Goal: Information Seeking & Learning: Learn about a topic

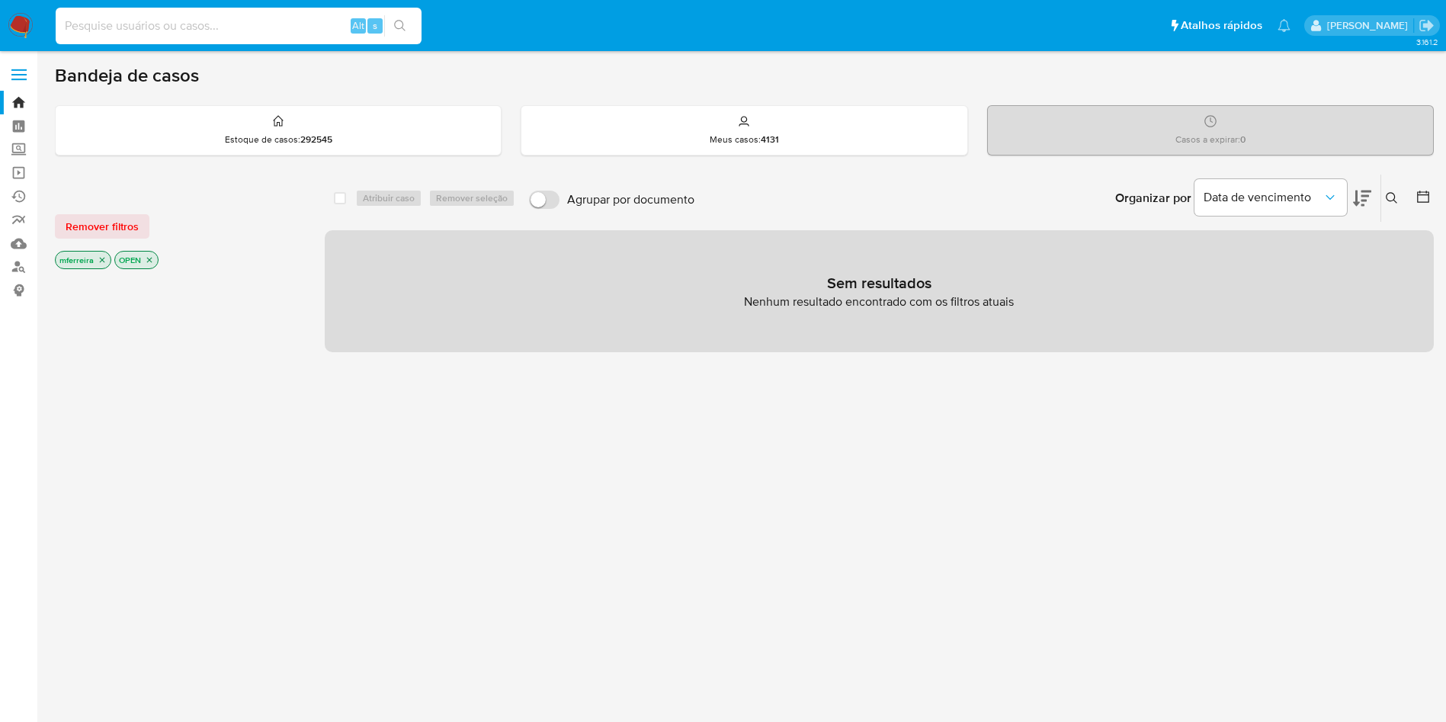
click at [278, 16] on input at bounding box center [239, 26] width 366 height 20
paste input "MKZ8YLMag1g7vh4ZkAYEHL4H"
type input "MKZ8YLMag1g7vh4ZkAYEHL4H"
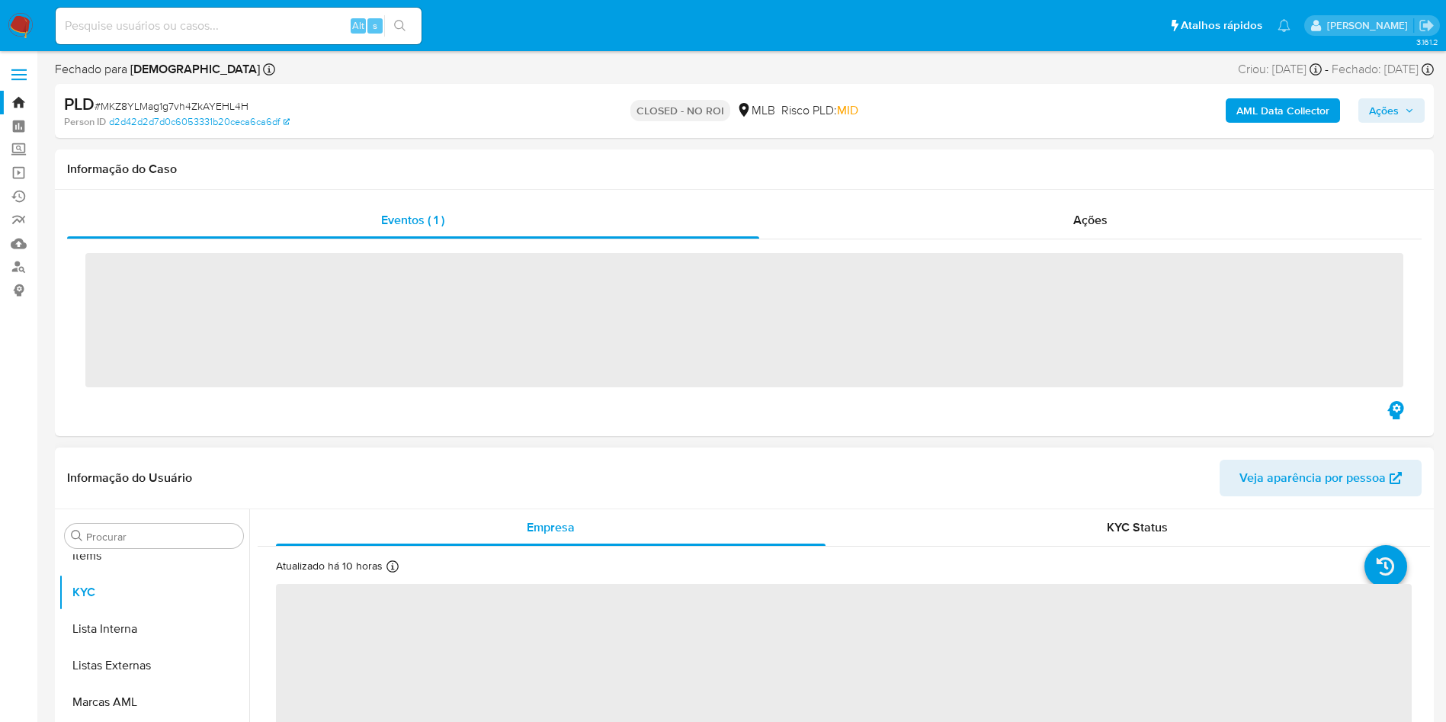
scroll to position [790, 0]
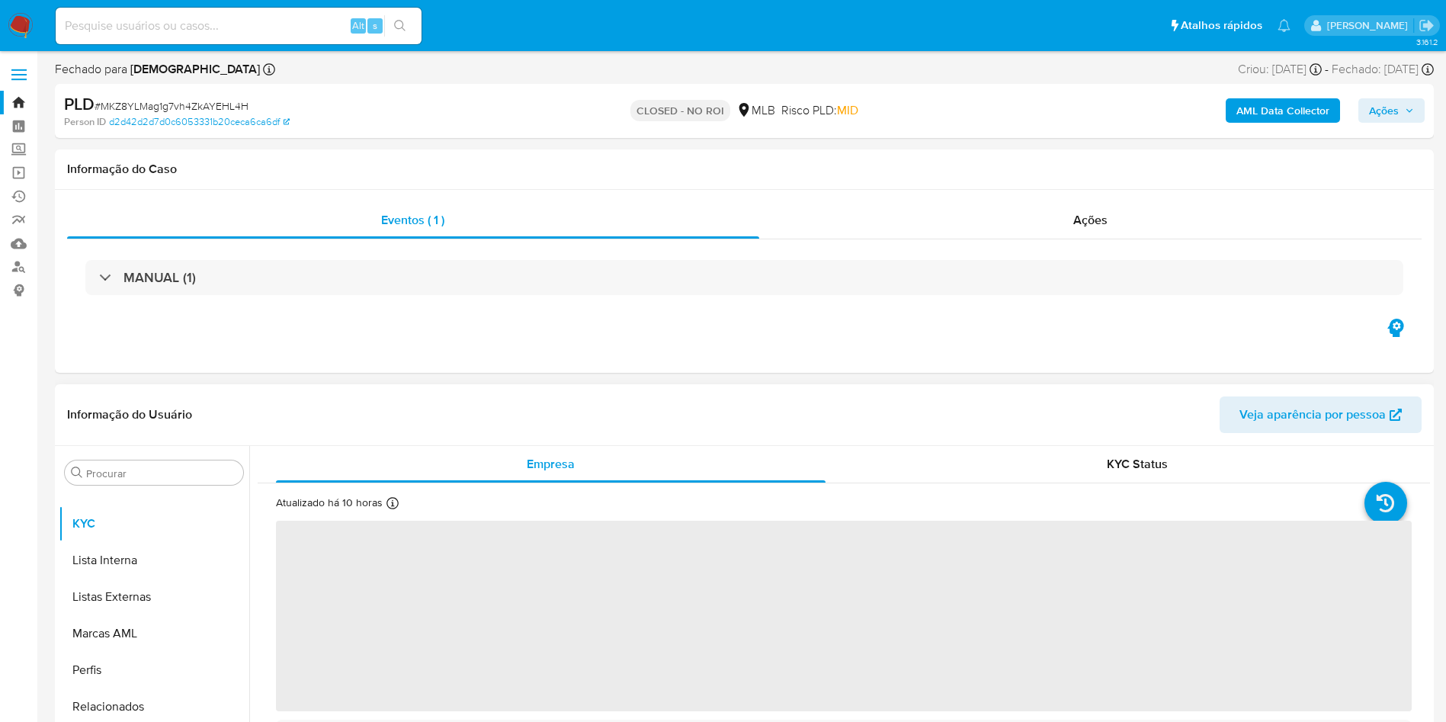
select select "10"
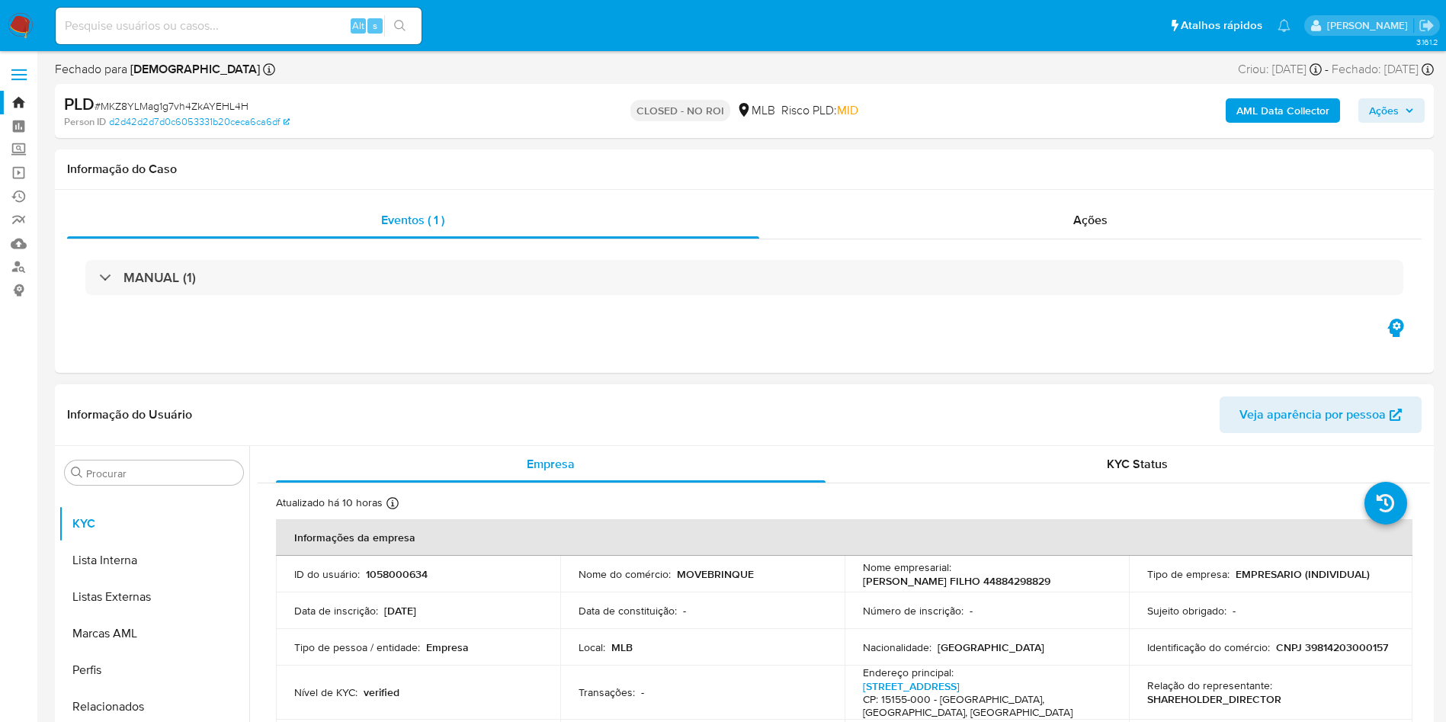
drag, startPoint x: 416, startPoint y: 405, endPoint x: 462, endPoint y: 412, distance: 46.2
click at [416, 405] on header "Informação do Usuário Veja aparência por pessoa" at bounding box center [744, 414] width 1354 height 37
click at [1049, 216] on div "Ações" at bounding box center [1090, 220] width 663 height 37
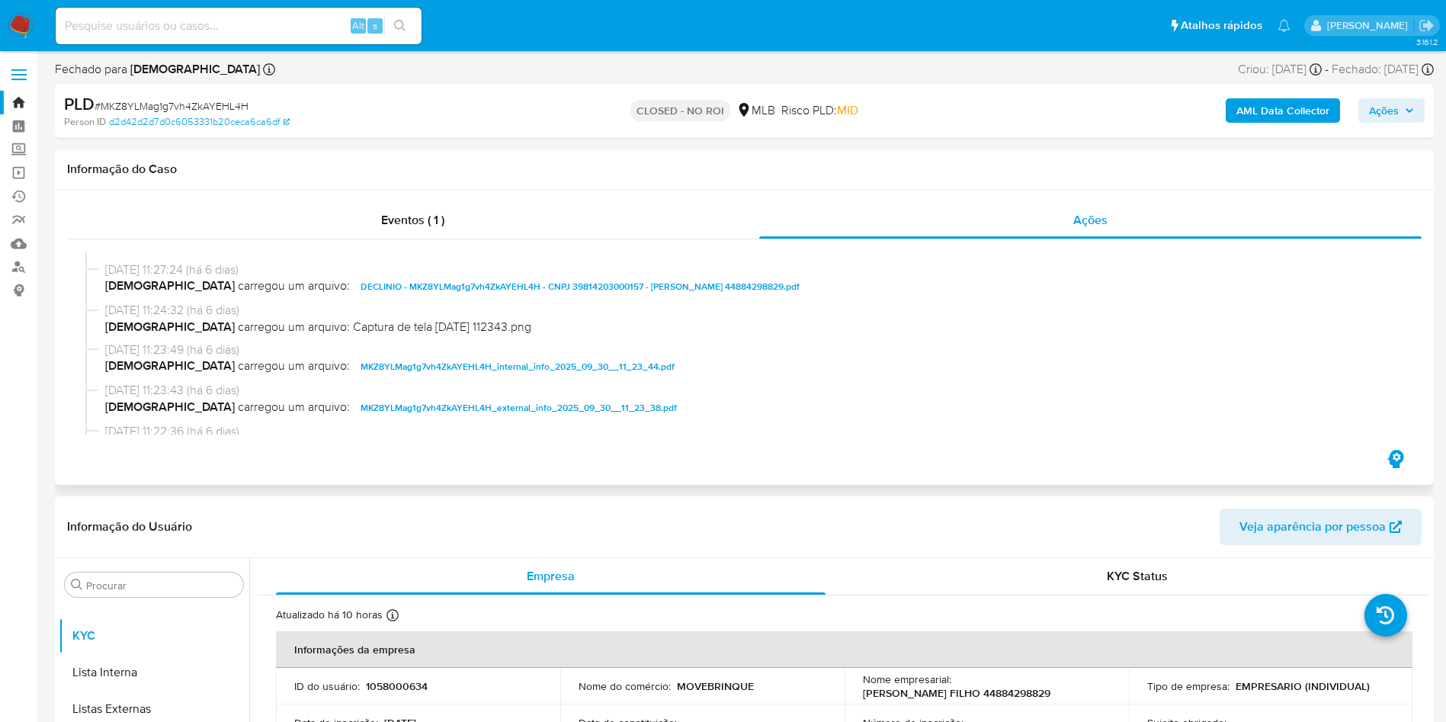
scroll to position [239, 0]
click at [385, 286] on span "DECLINIO - MKZ8YLMag1g7vh4ZkAYEHL4H - CNPJ 39814203000157 - JOSE RICARDO QUERIN…" at bounding box center [579, 287] width 439 height 18
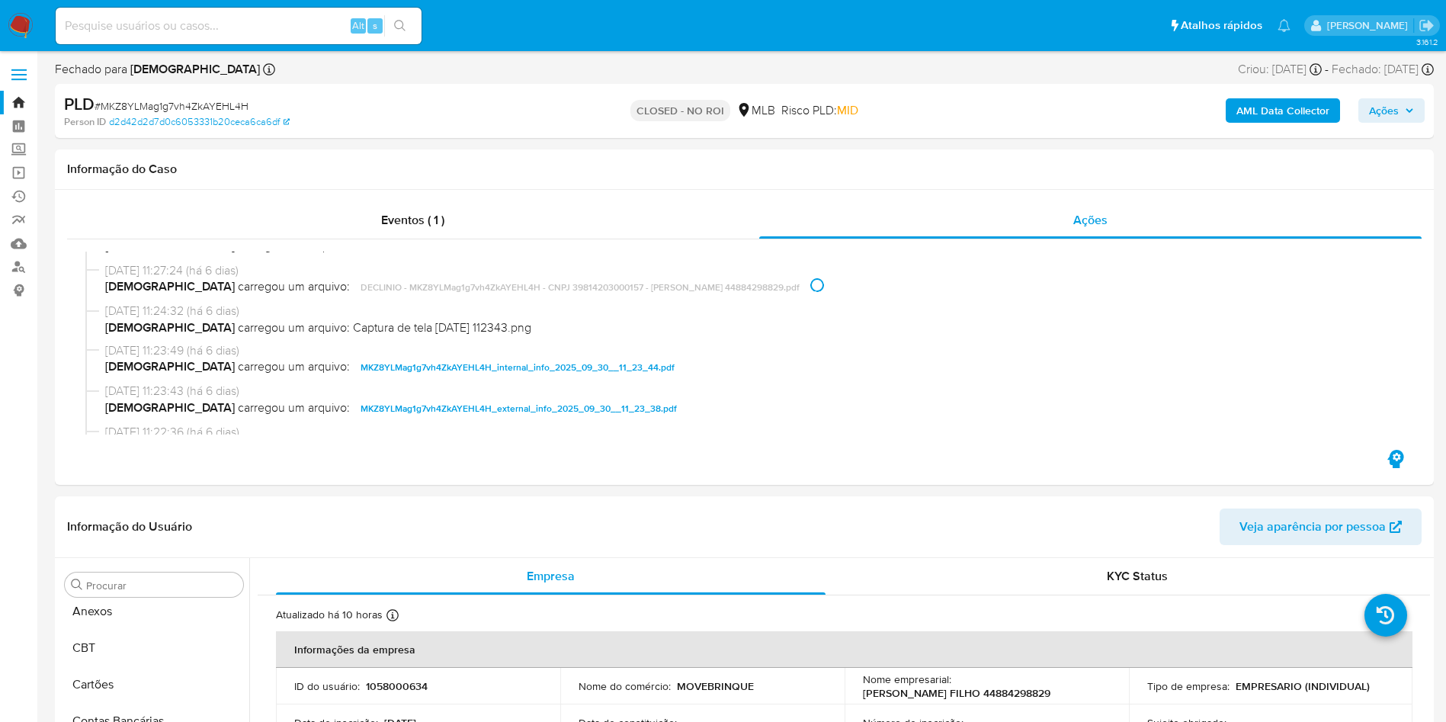
scroll to position [0, 0]
click at [135, 645] on button "Anexos" at bounding box center [148, 657] width 178 height 37
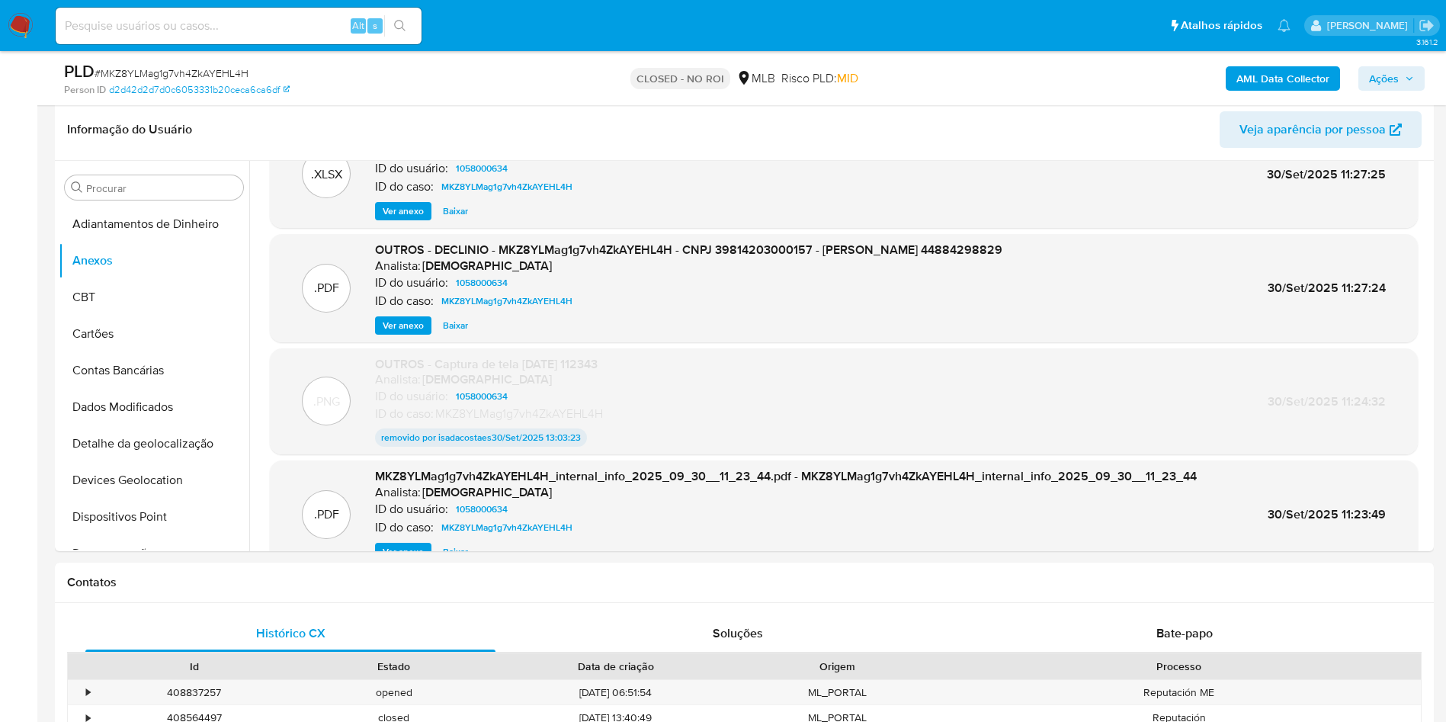
scroll to position [120, 0]
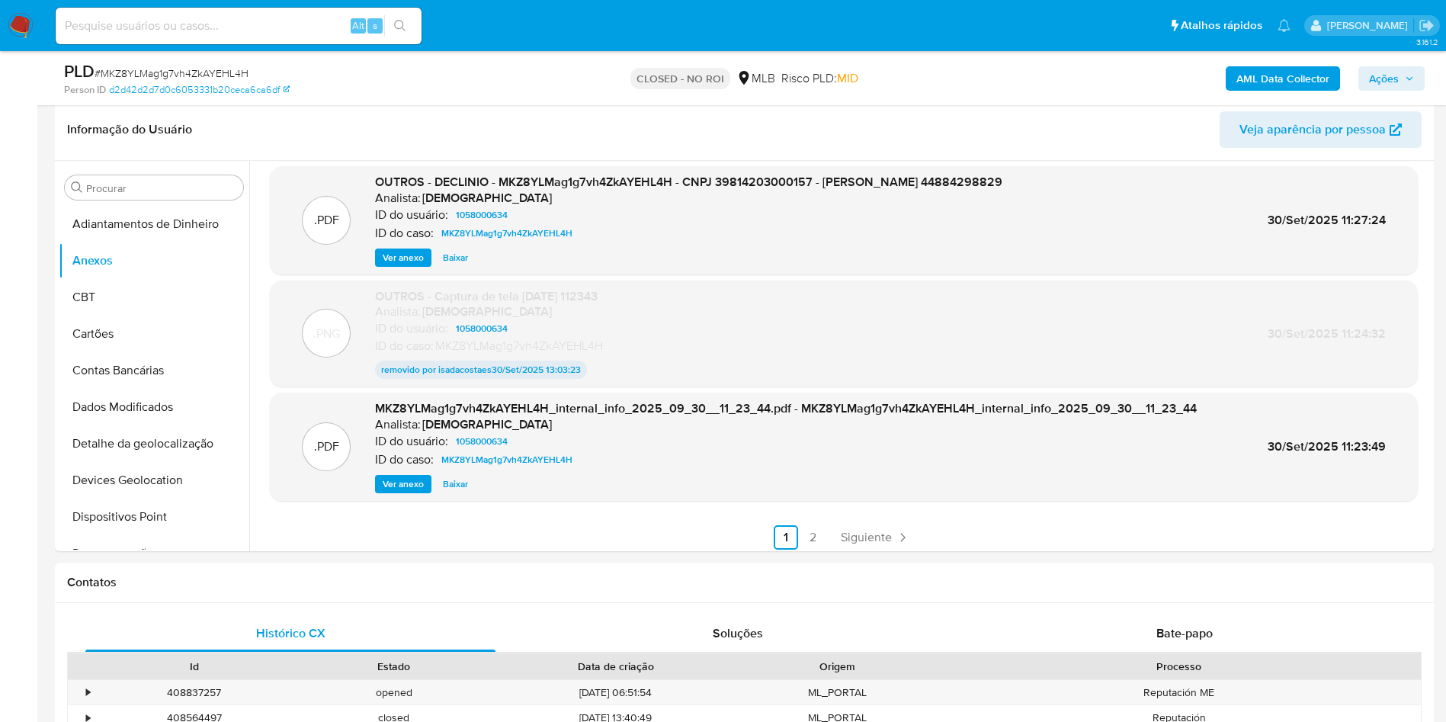
click at [807, 537] on link "2" at bounding box center [813, 537] width 24 height 24
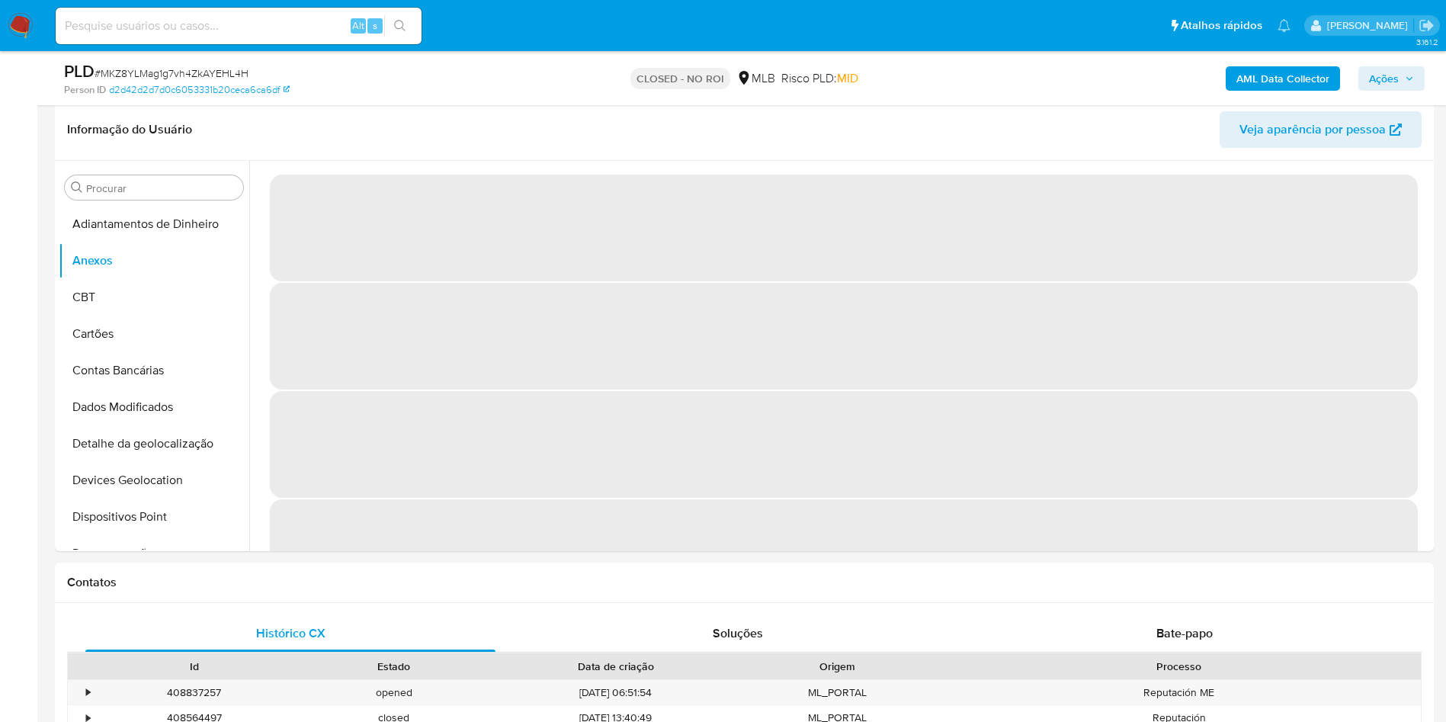
scroll to position [1, 0]
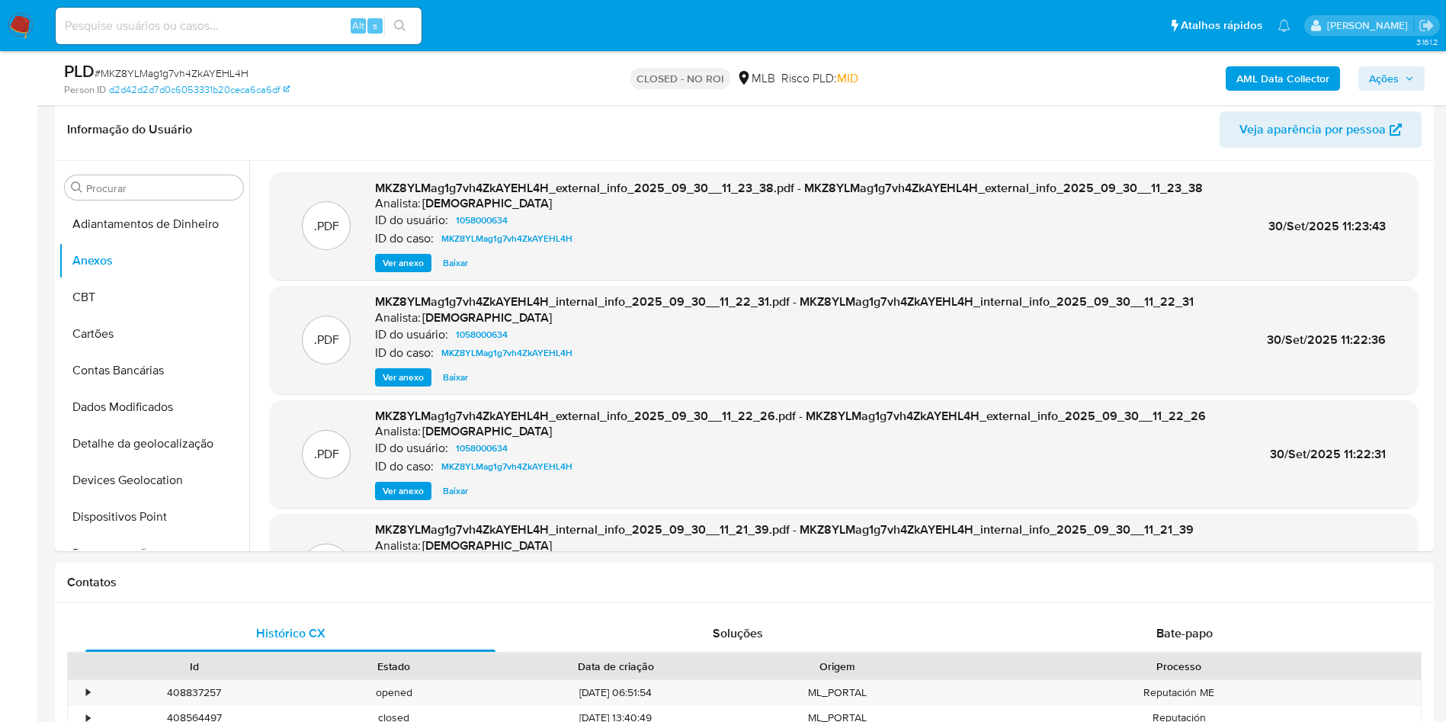
click at [405, 267] on span "Ver anexo" at bounding box center [403, 262] width 41 height 15
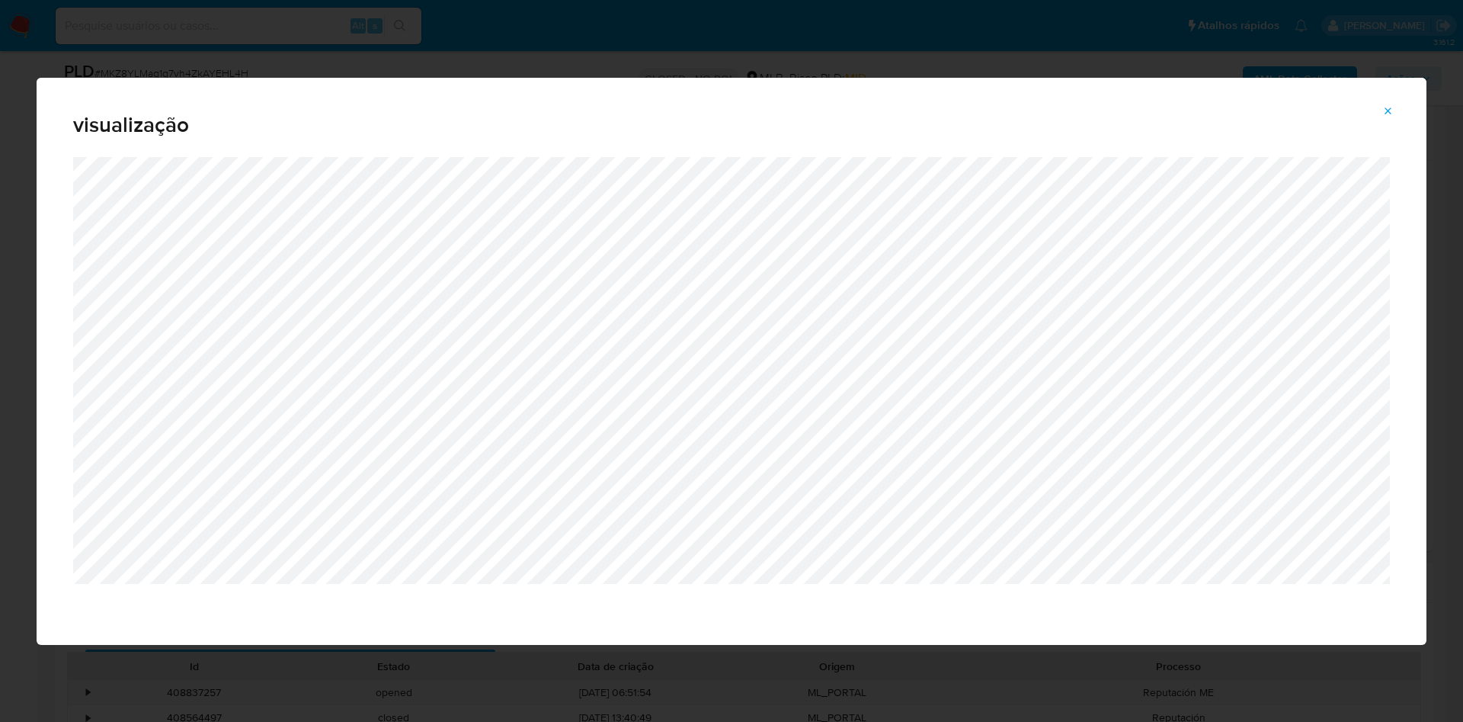
click at [1385, 113] on icon "Attachment preview" at bounding box center [1388, 111] width 12 height 12
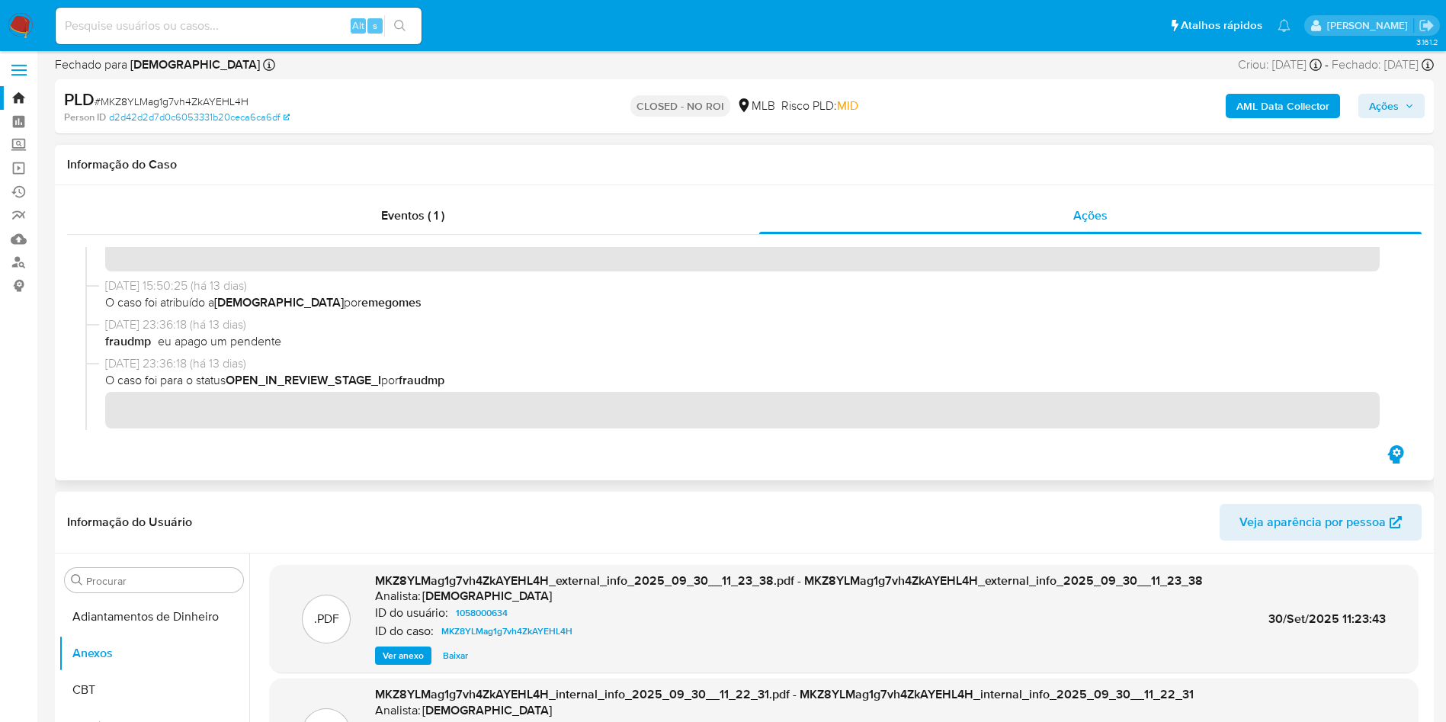
scroll to position [0, 0]
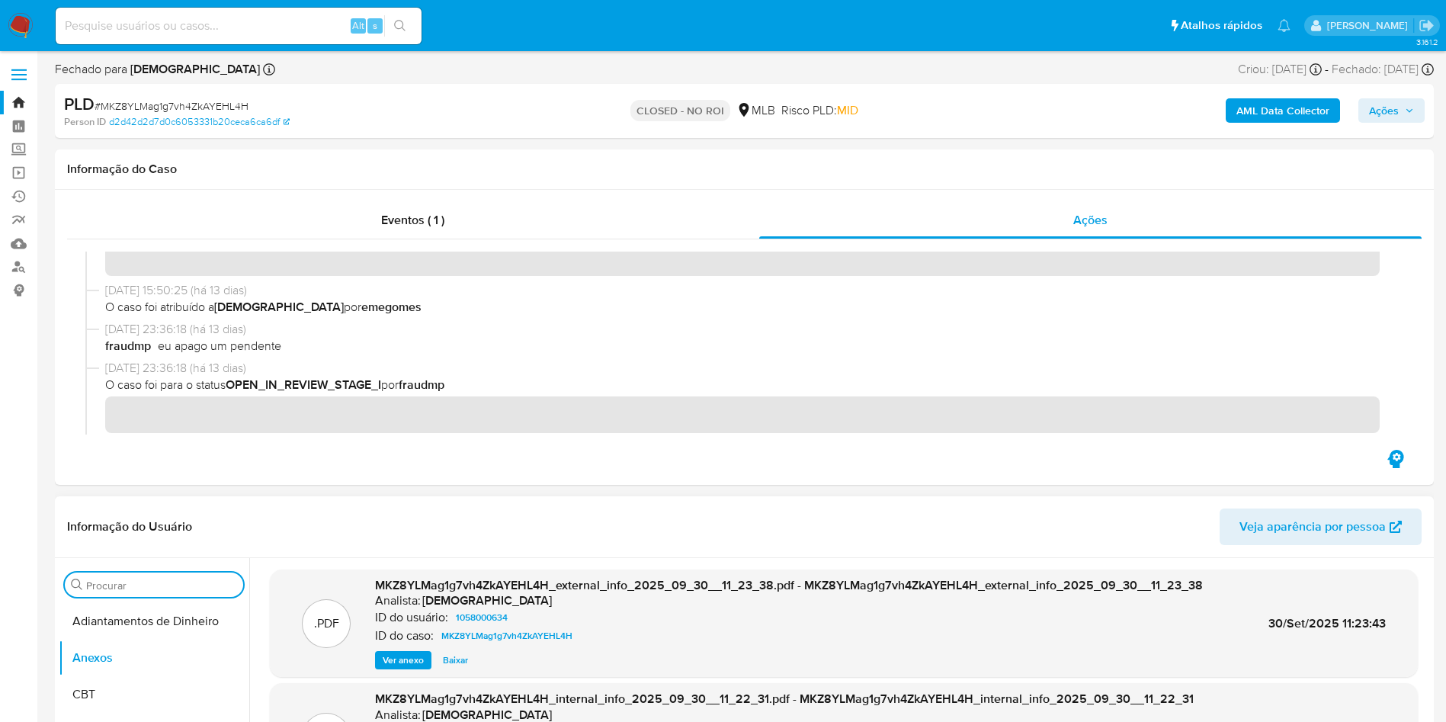
click at [166, 588] on input "Procurar" at bounding box center [161, 585] width 151 height 14
type input "doc"
click at [82, 653] on button "Documentação" at bounding box center [154, 657] width 191 height 37
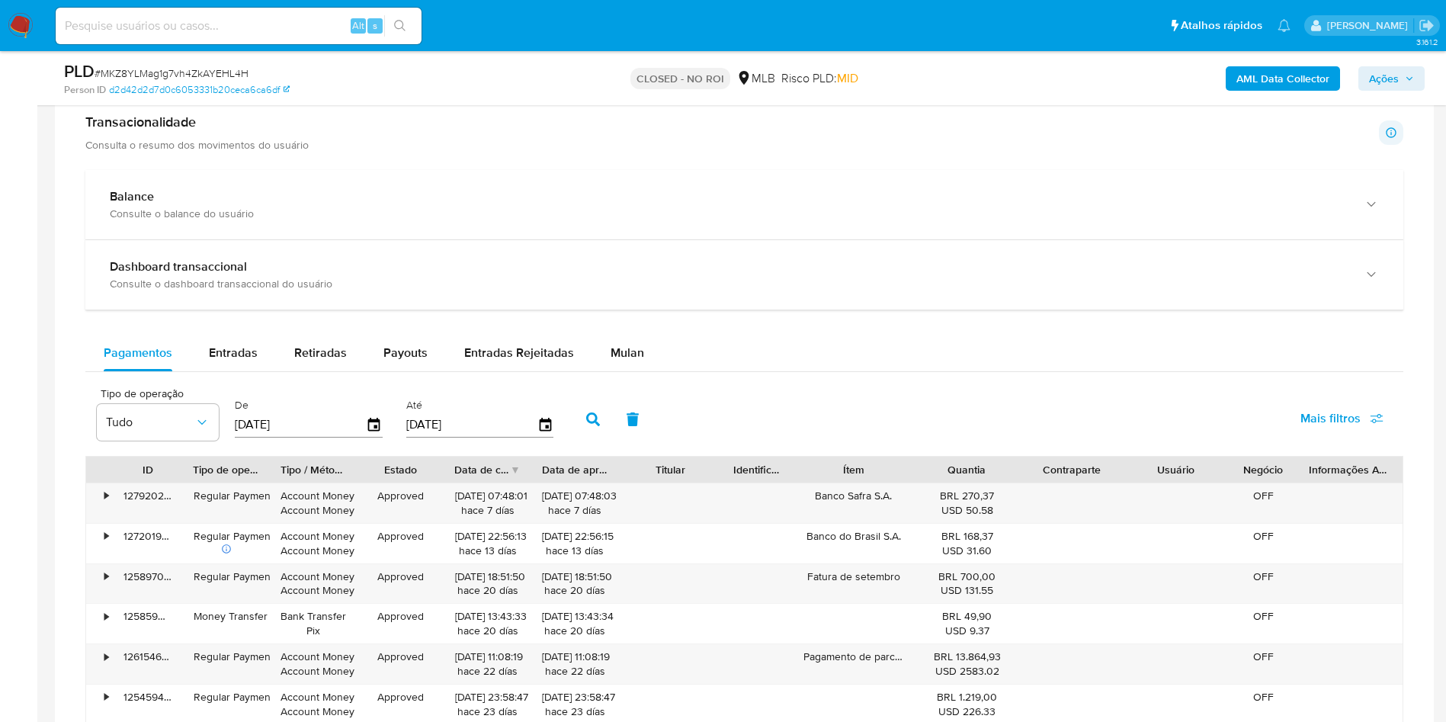
scroll to position [572, 0]
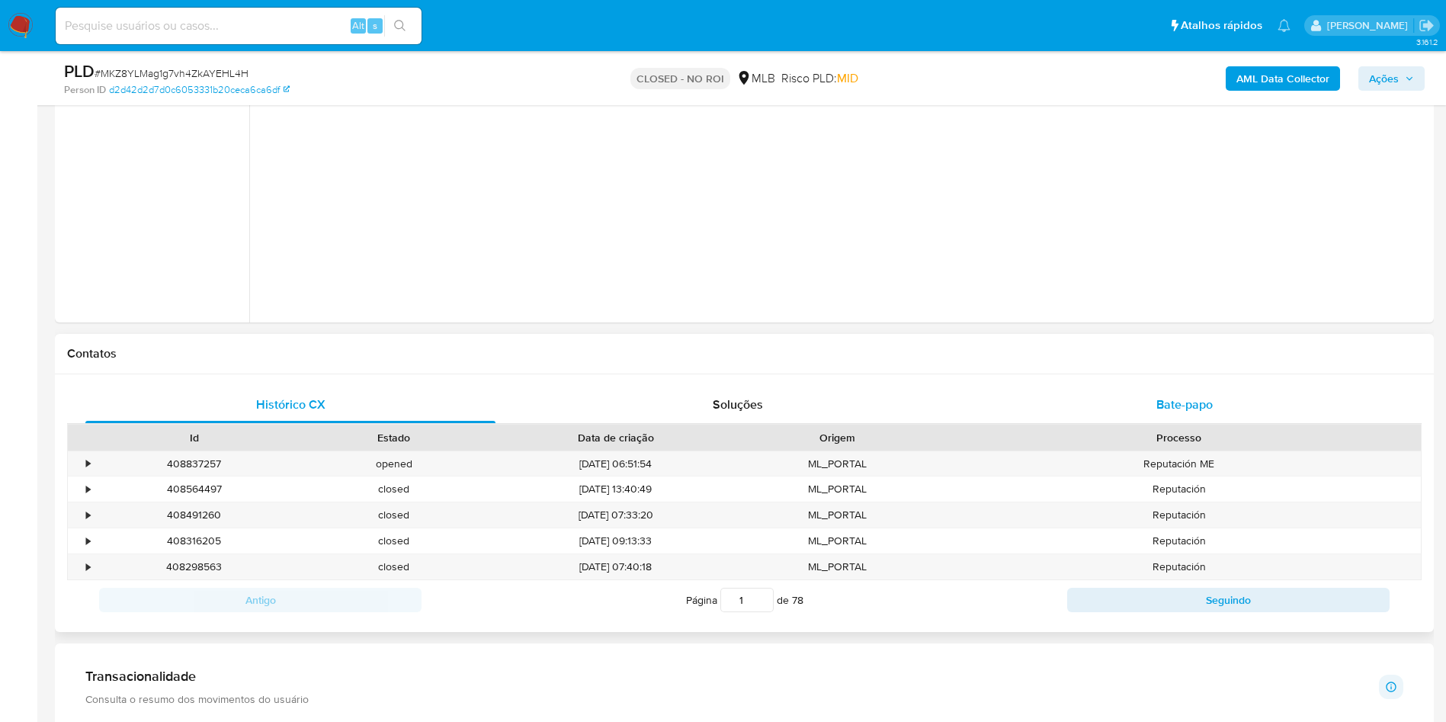
click at [1147, 420] on div "Bate-papo" at bounding box center [1184, 404] width 410 height 37
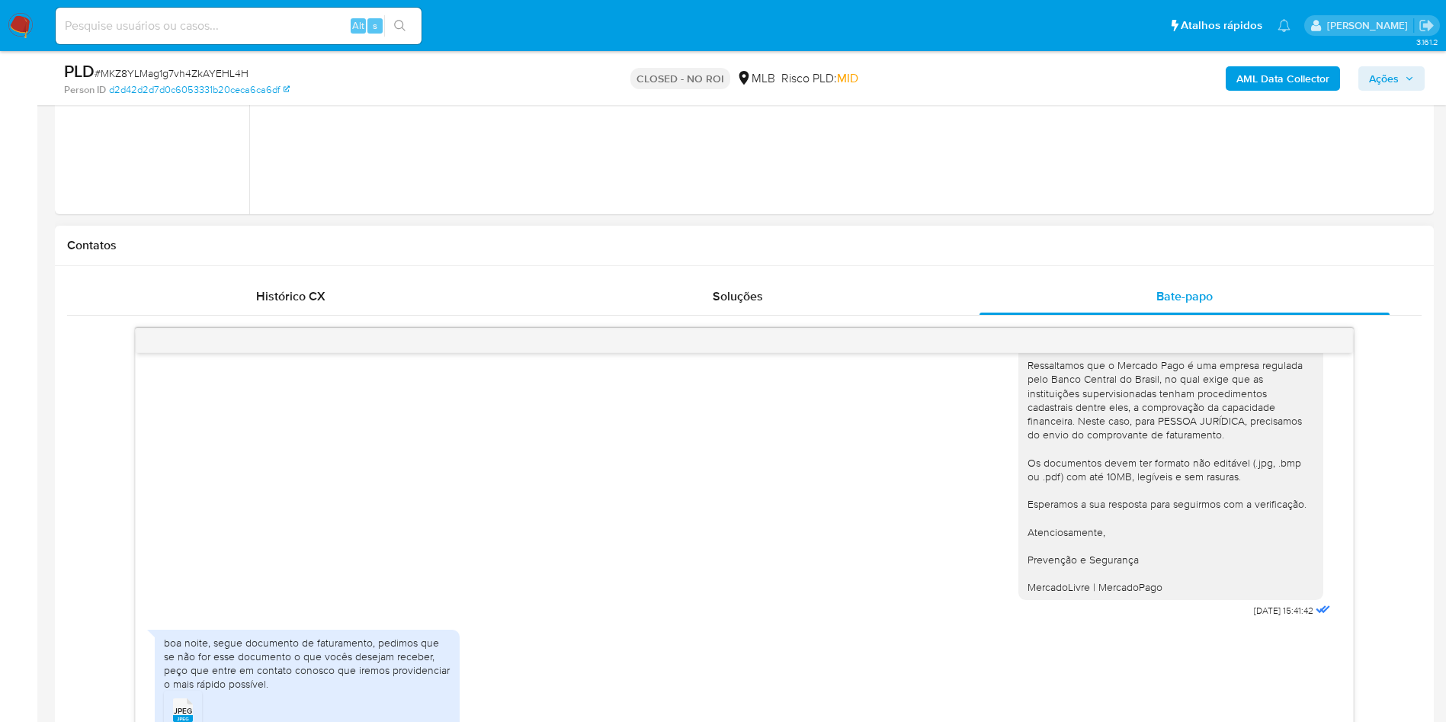
scroll to position [800, 0]
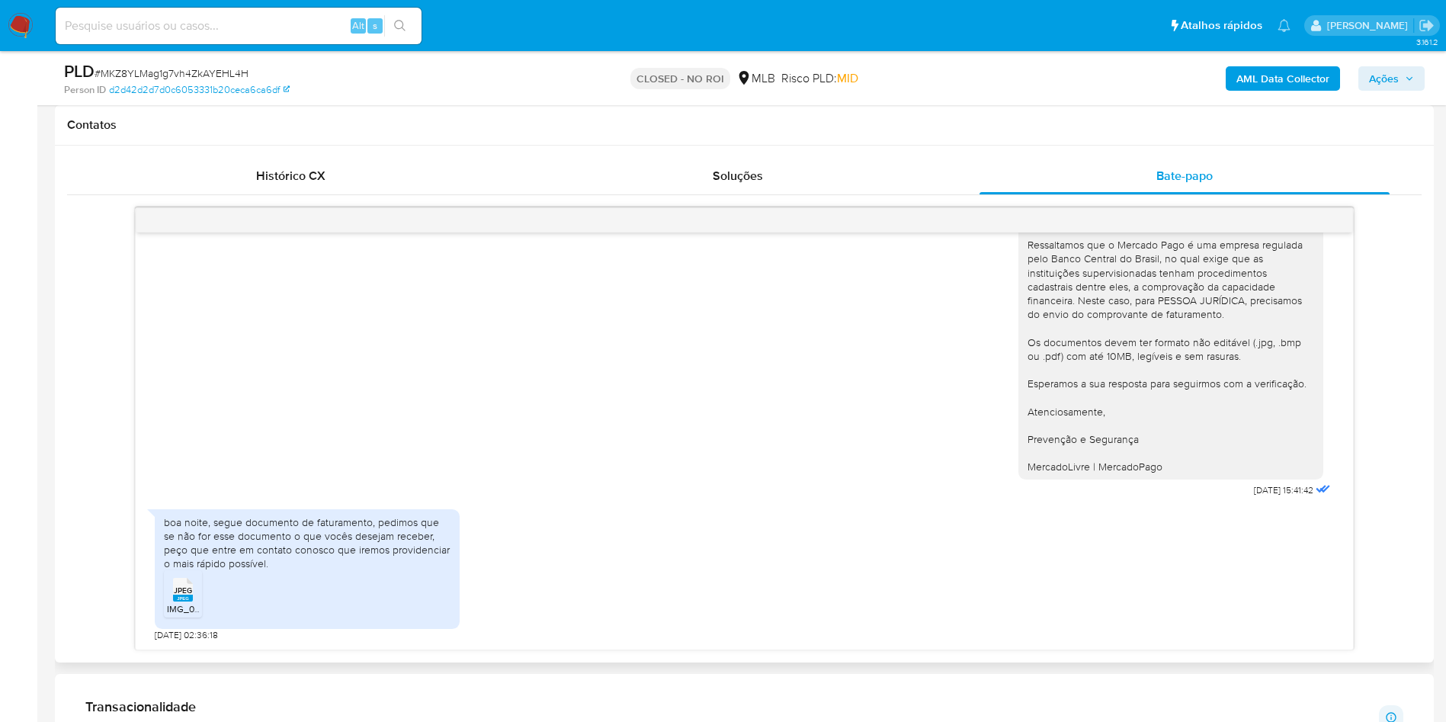
click at [181, 607] on span "IMG_0175.jpeg" at bounding box center [197, 608] width 61 height 13
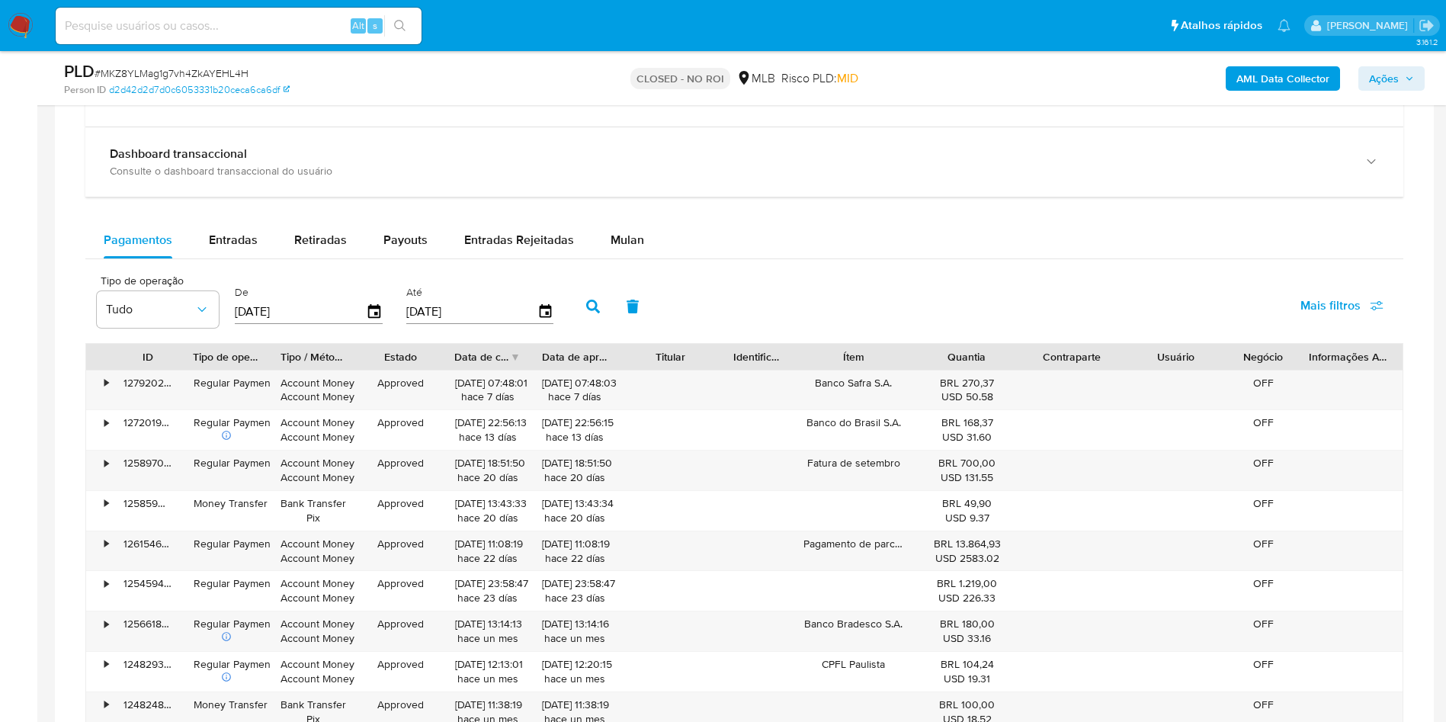
scroll to position [1372, 0]
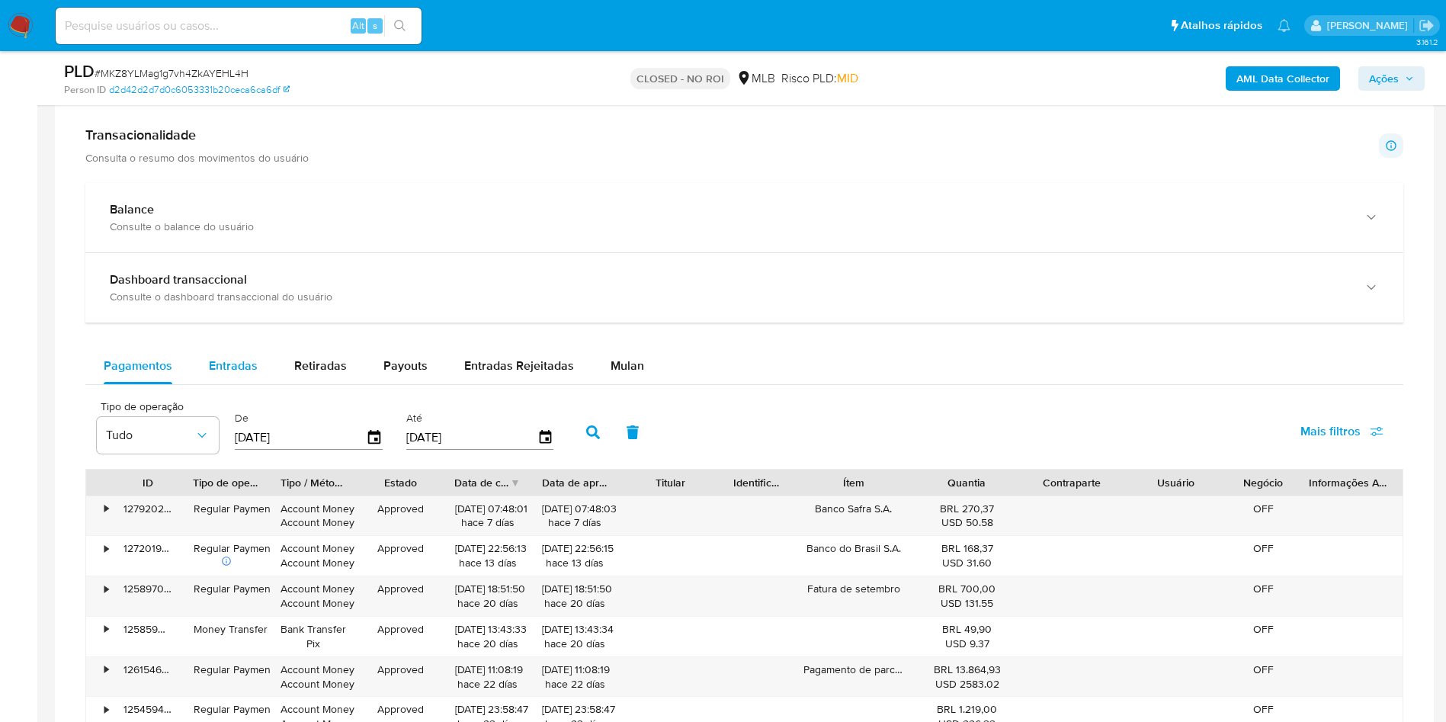
click at [225, 370] on span "Entradas" at bounding box center [233, 366] width 49 height 18
select select "10"
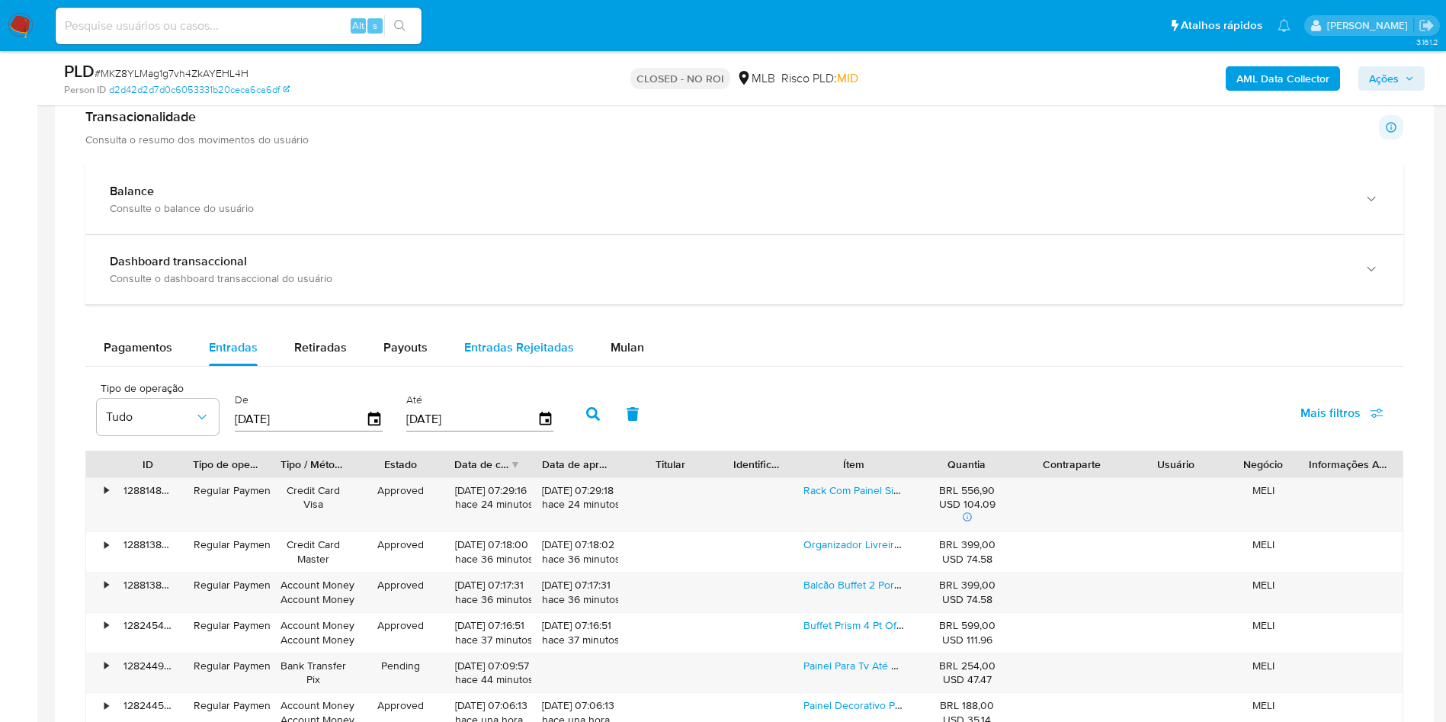
scroll to position [1486, 0]
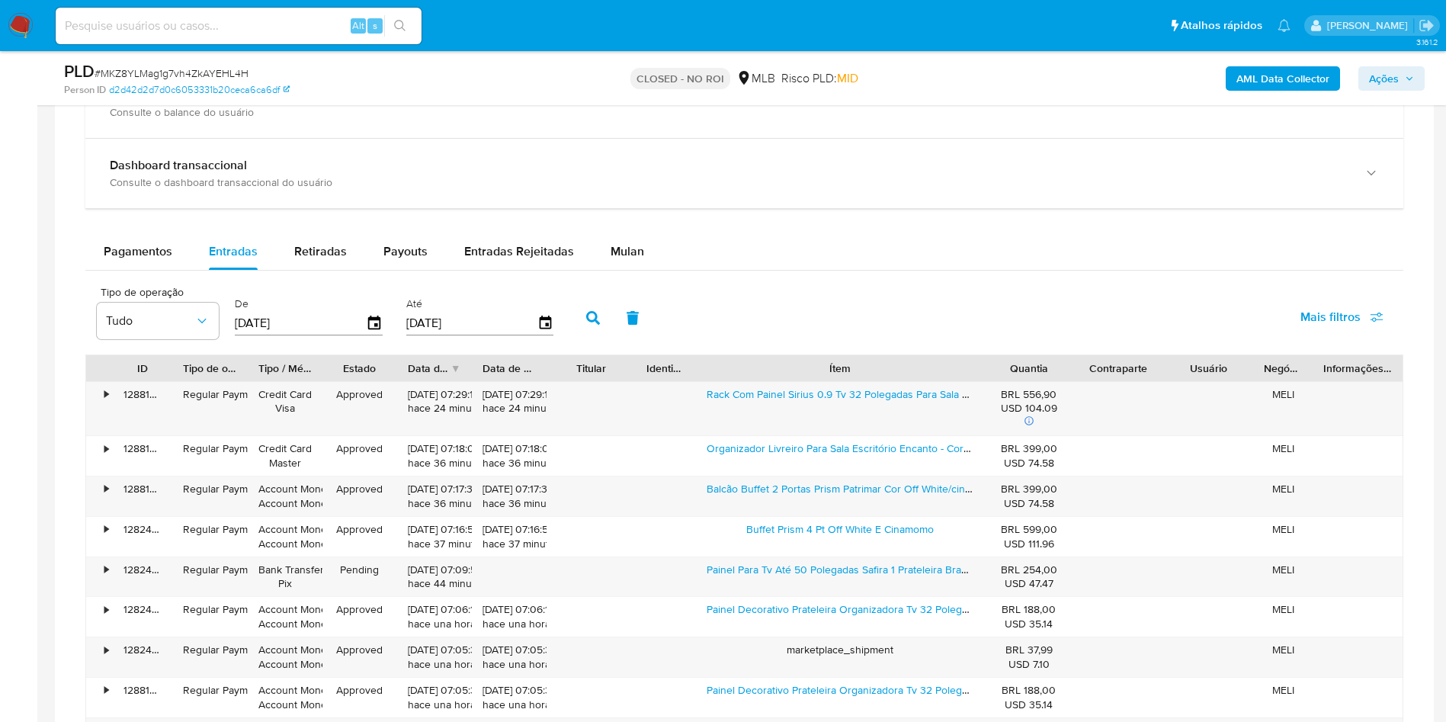
click at [1078, 382] on div "ID Tipo de operação Tipo / Método Estado Data de criação Data de aprovação Titu…" at bounding box center [744, 576] width 1318 height 444
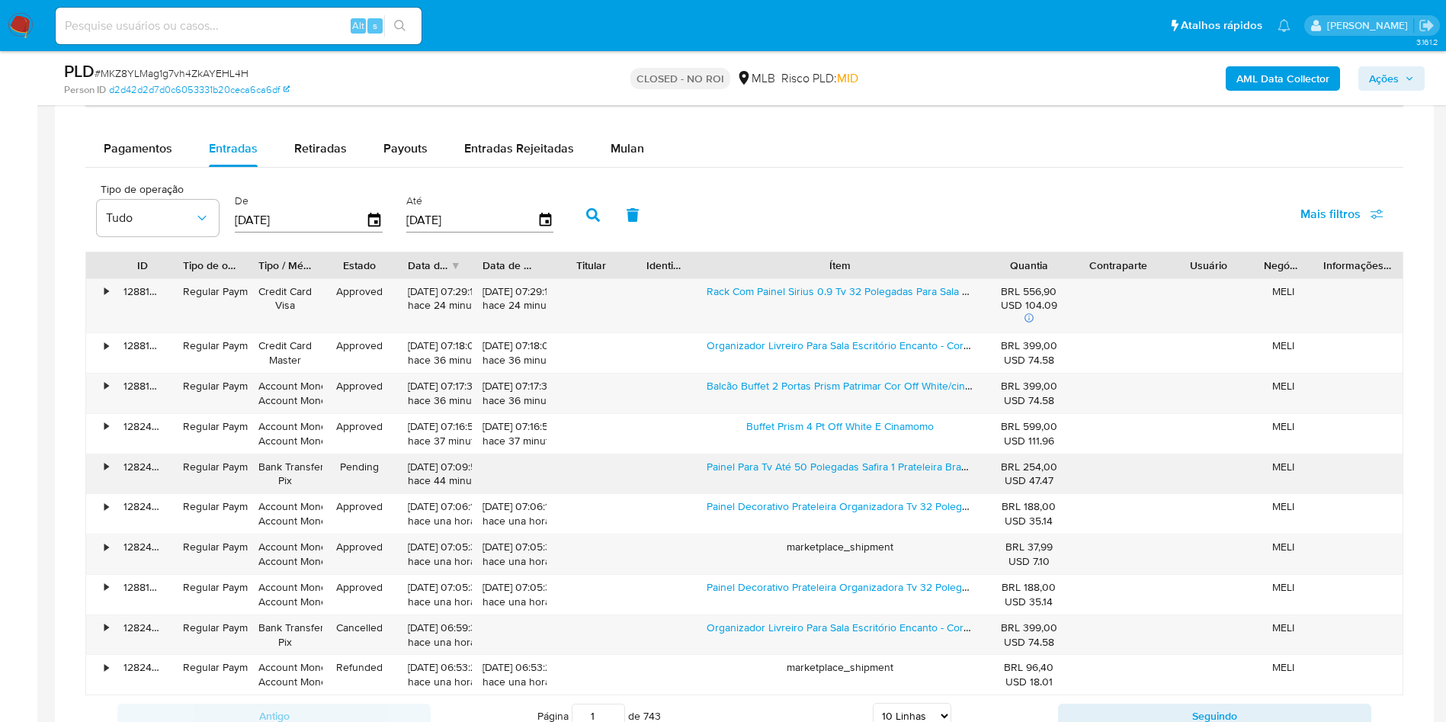
scroll to position [1715, 0]
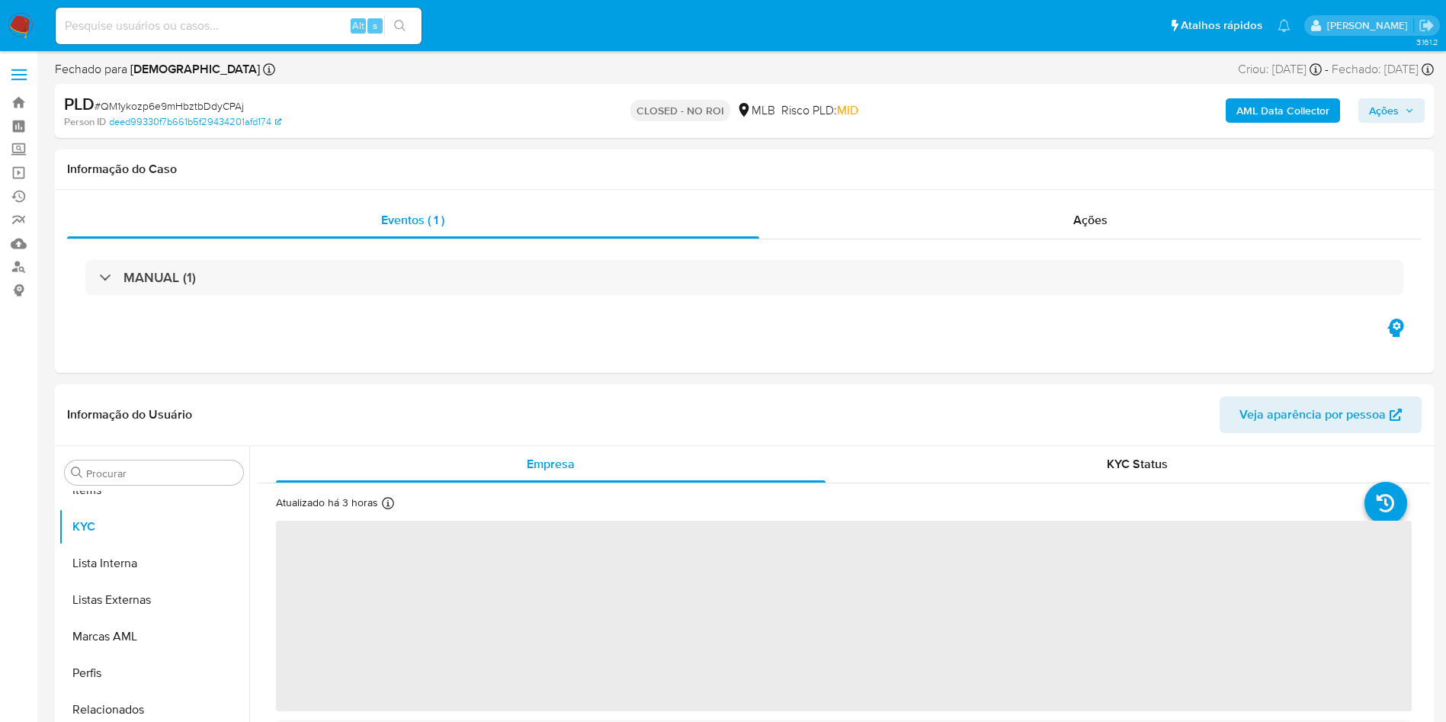
scroll to position [790, 0]
select select "10"
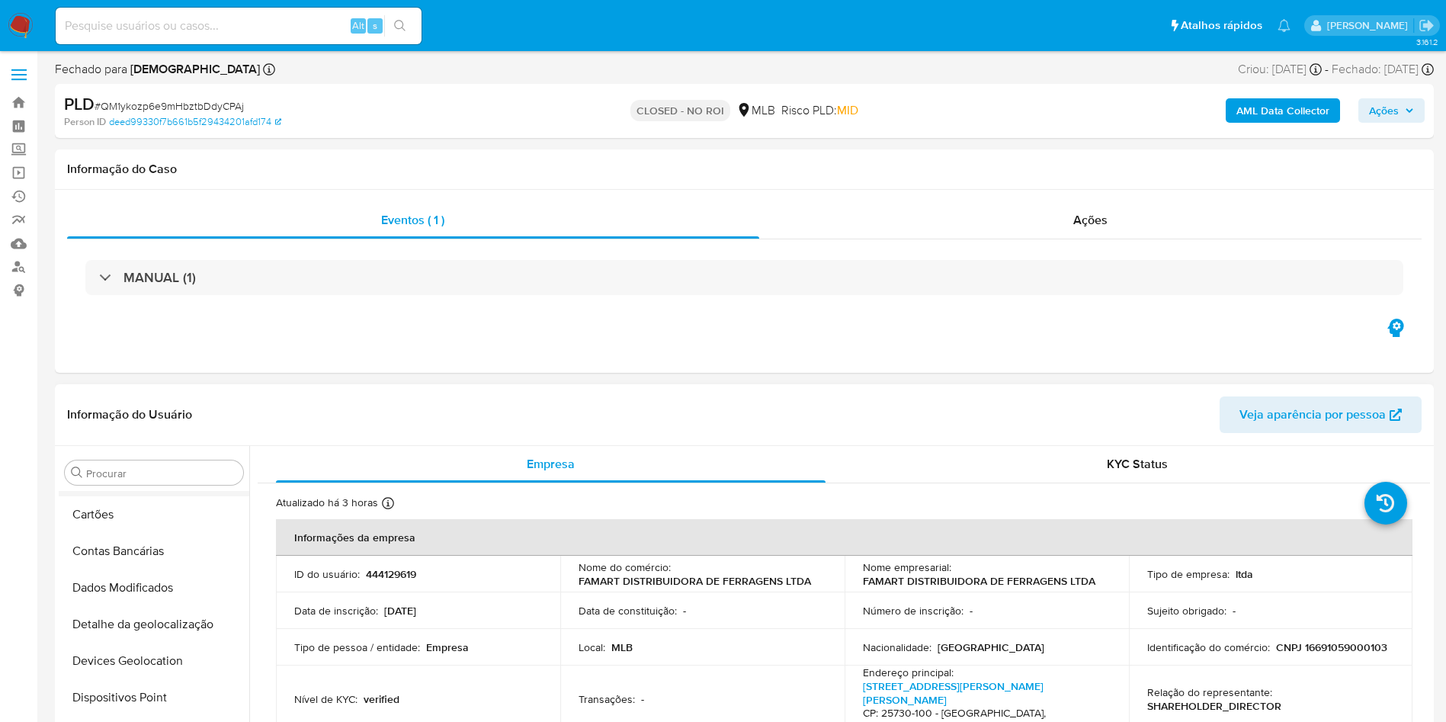
scroll to position [0, 0]
click at [123, 559] on button "Anexos" at bounding box center [148, 545] width 178 height 37
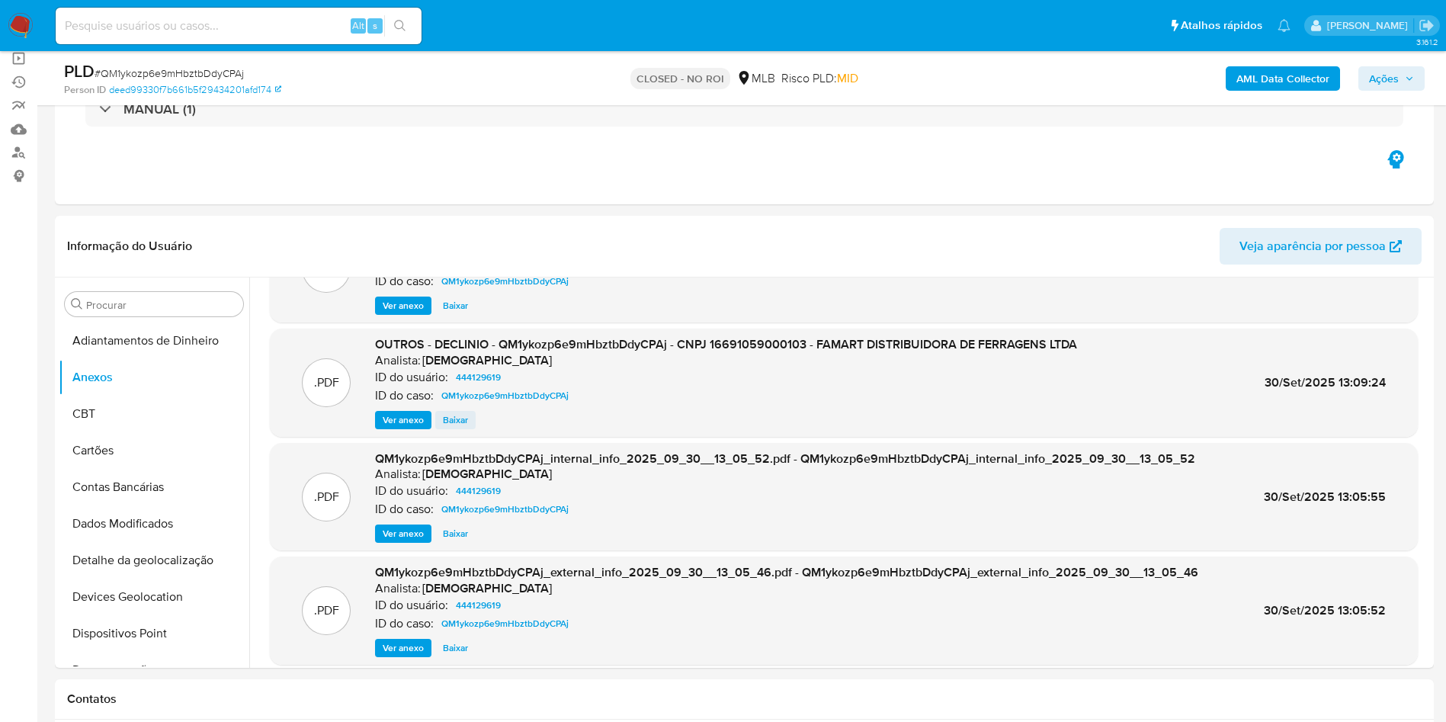
scroll to position [73, 0]
click at [439, 416] on button "Baixar" at bounding box center [455, 421] width 40 height 18
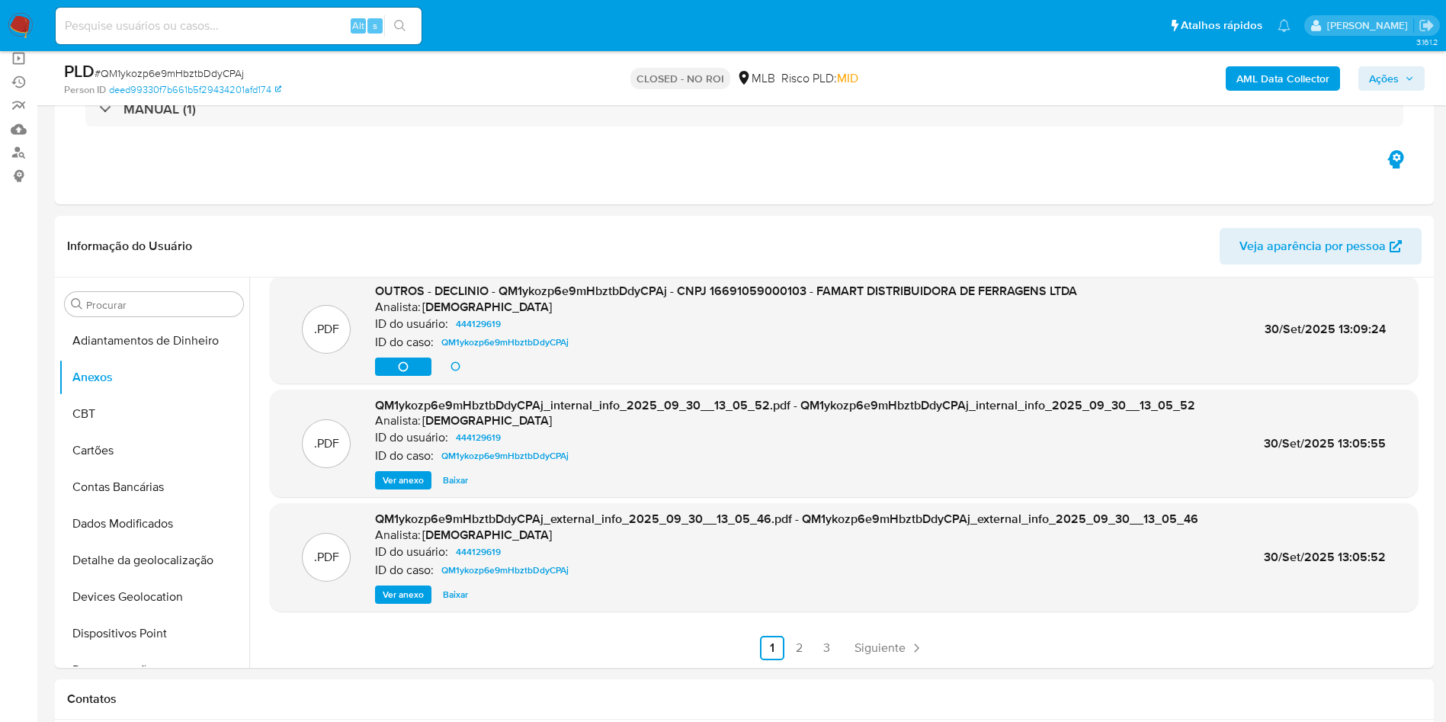
click at [408, 592] on span "Ver anexo" at bounding box center [403, 594] width 41 height 15
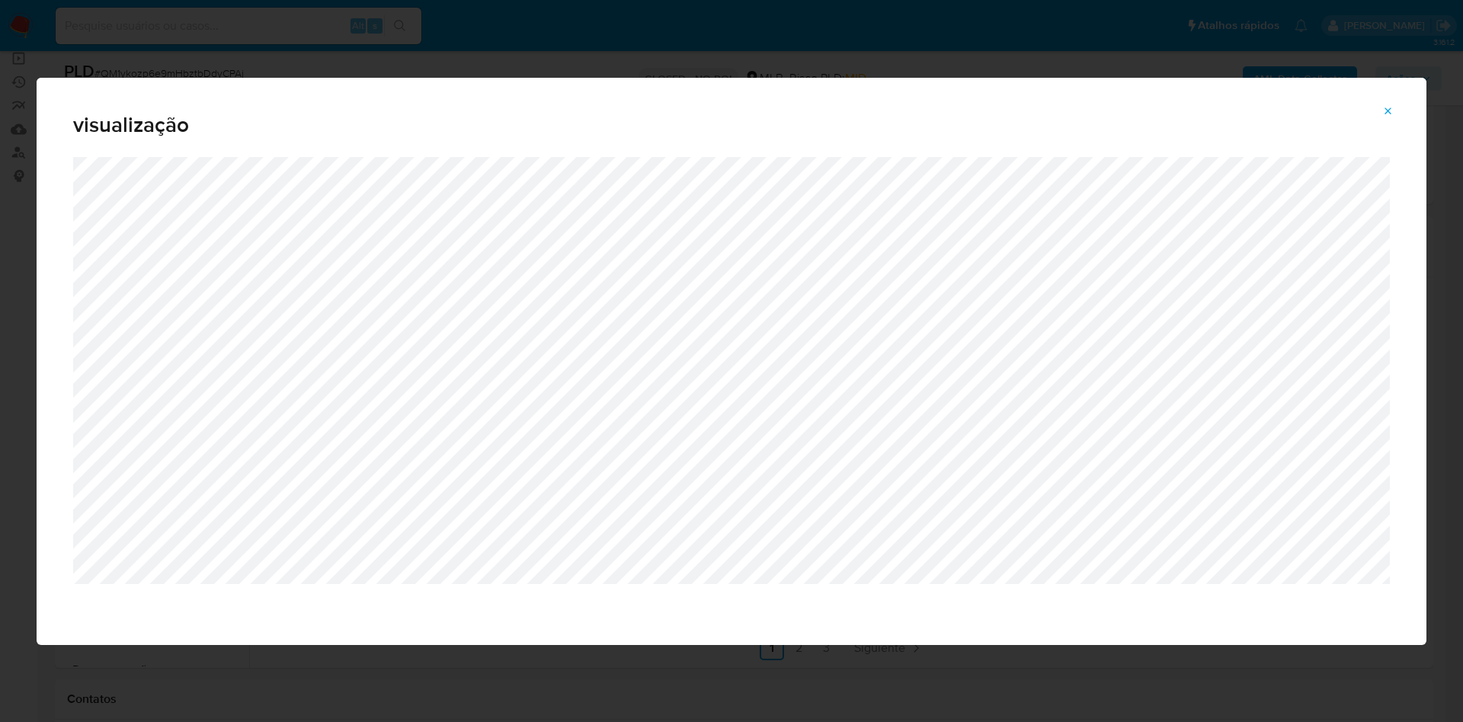
click at [1385, 117] on span "Attachment preview" at bounding box center [1388, 111] width 12 height 21
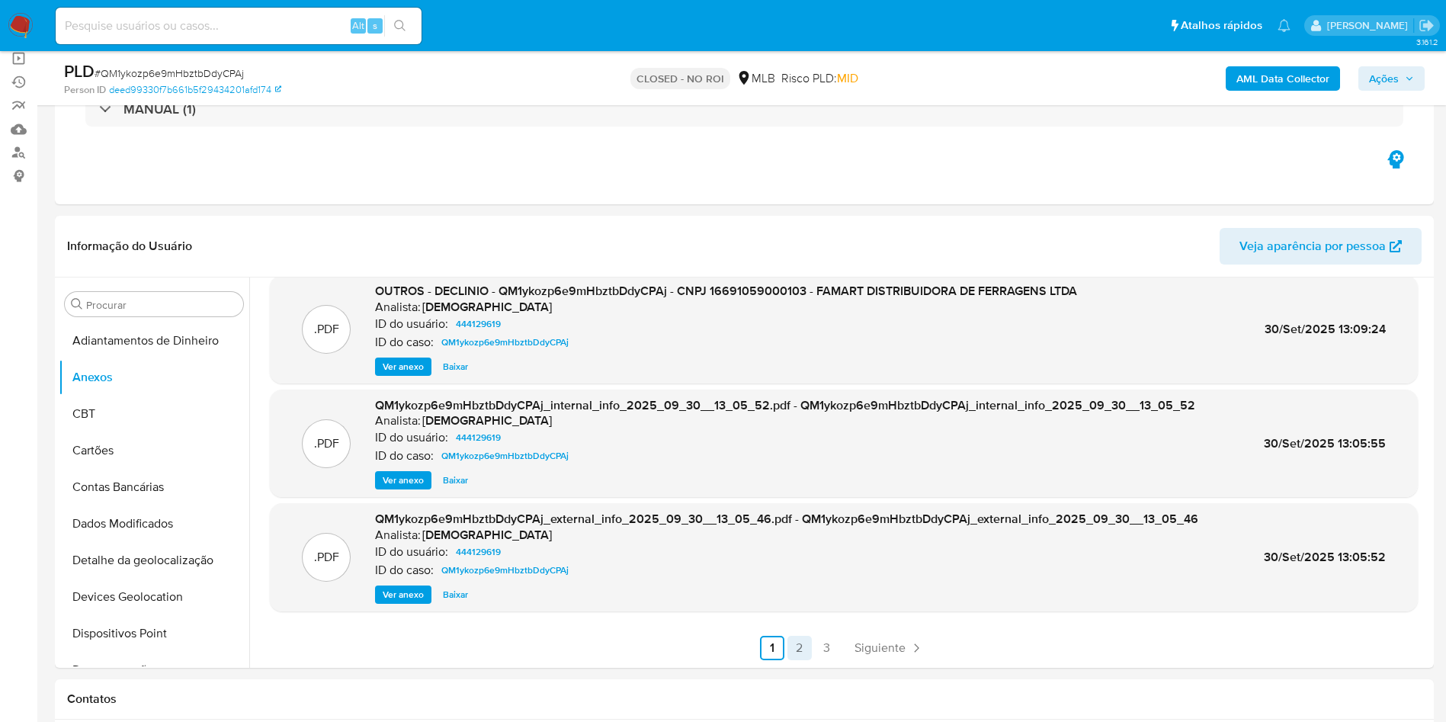
click at [793, 649] on link "2" at bounding box center [799, 648] width 24 height 24
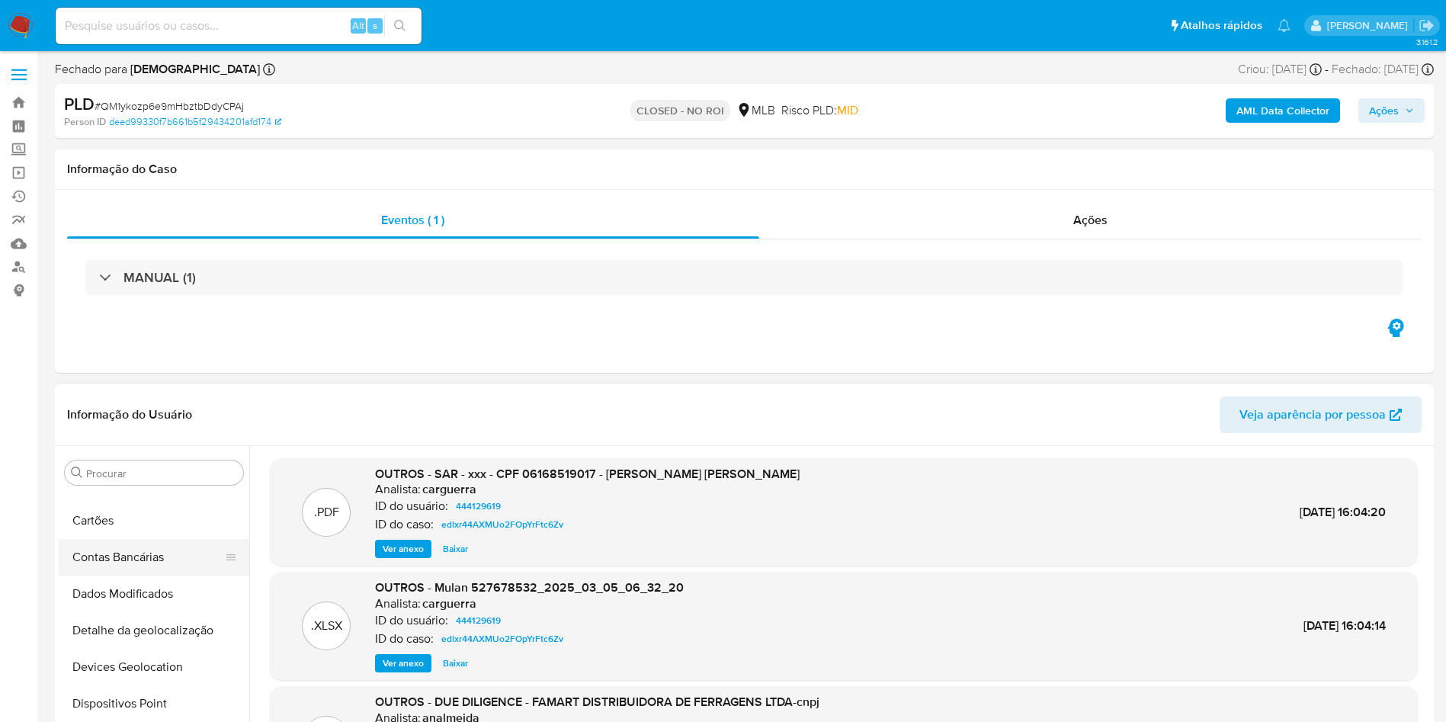
scroll to position [229, 0]
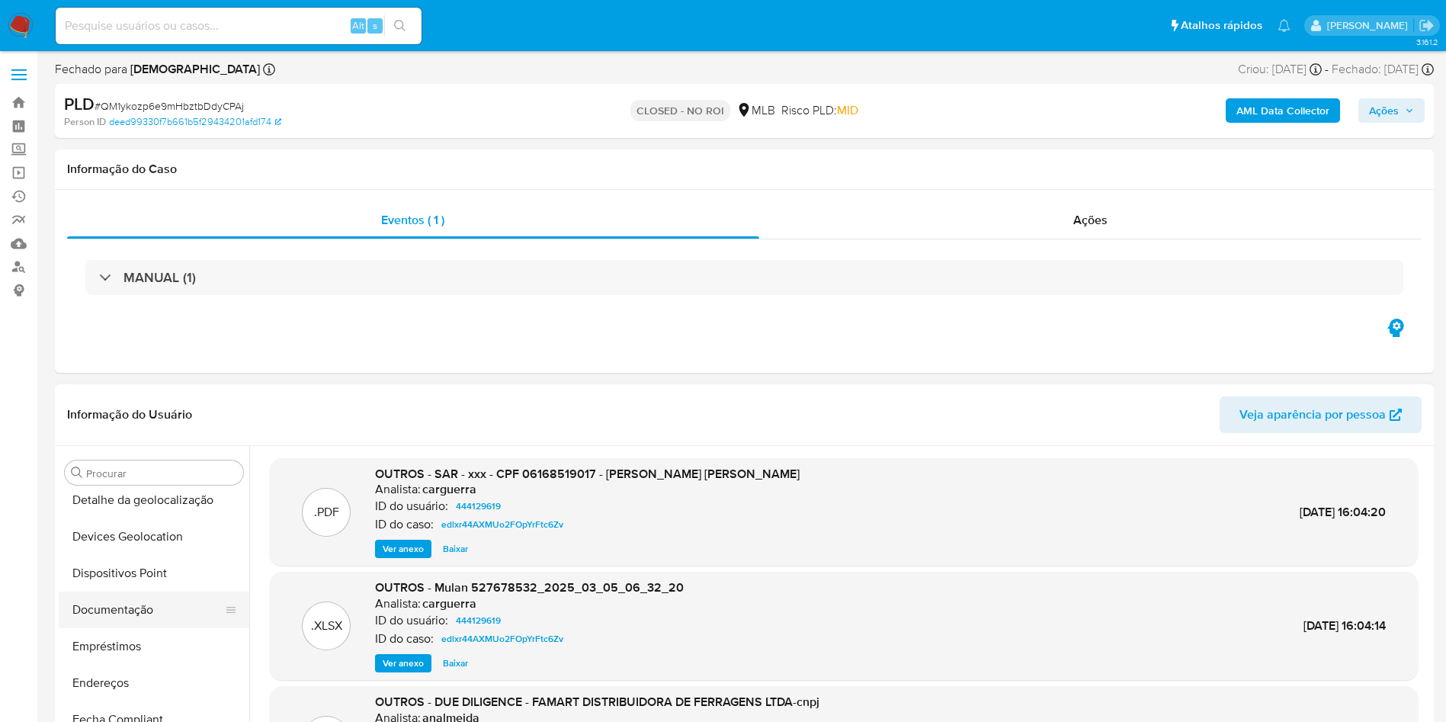
click at [146, 605] on button "Documentação" at bounding box center [148, 609] width 178 height 37
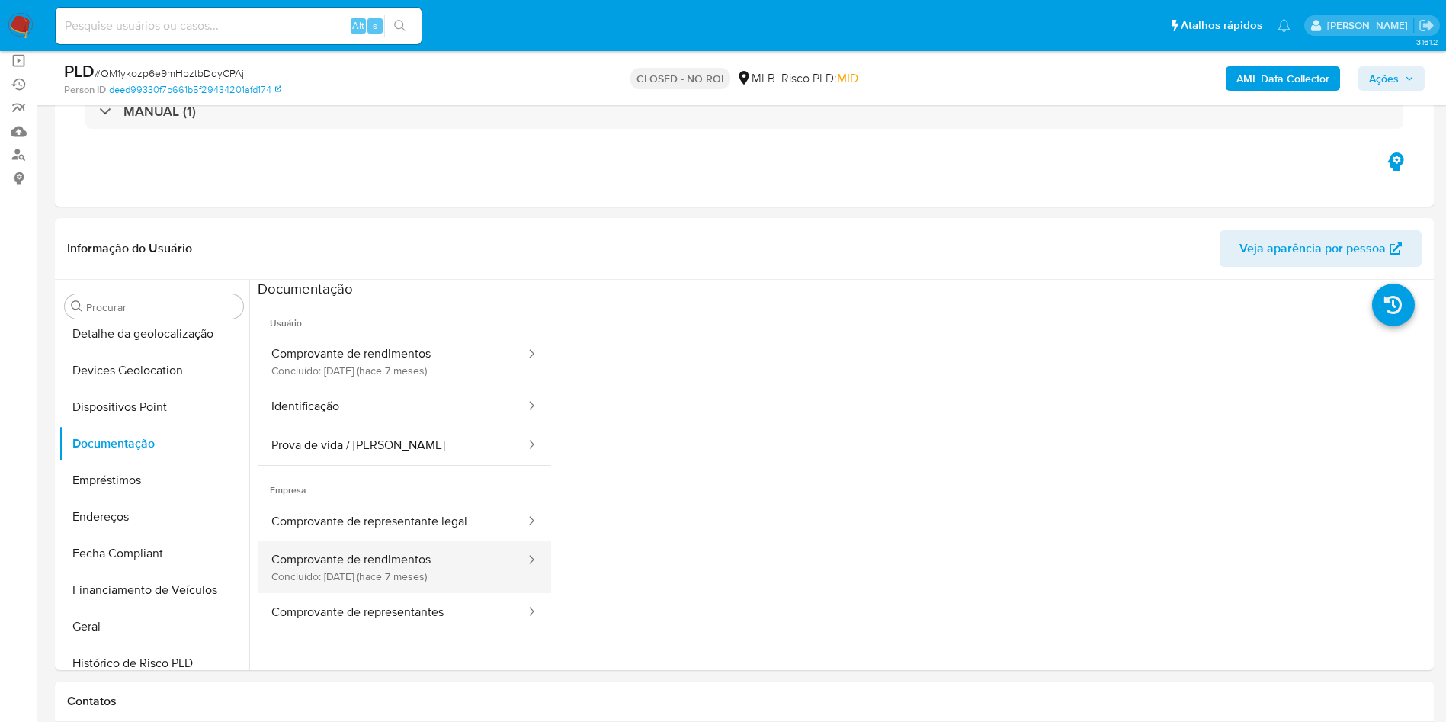
scroll to position [114, 0]
drag, startPoint x: 434, startPoint y: 549, endPoint x: 450, endPoint y: 548, distance: 16.8
click at [434, 550] on button "Comprovante de rendimentos Concluído: 12/03/2025 (hace 7 meses)" at bounding box center [392, 565] width 269 height 52
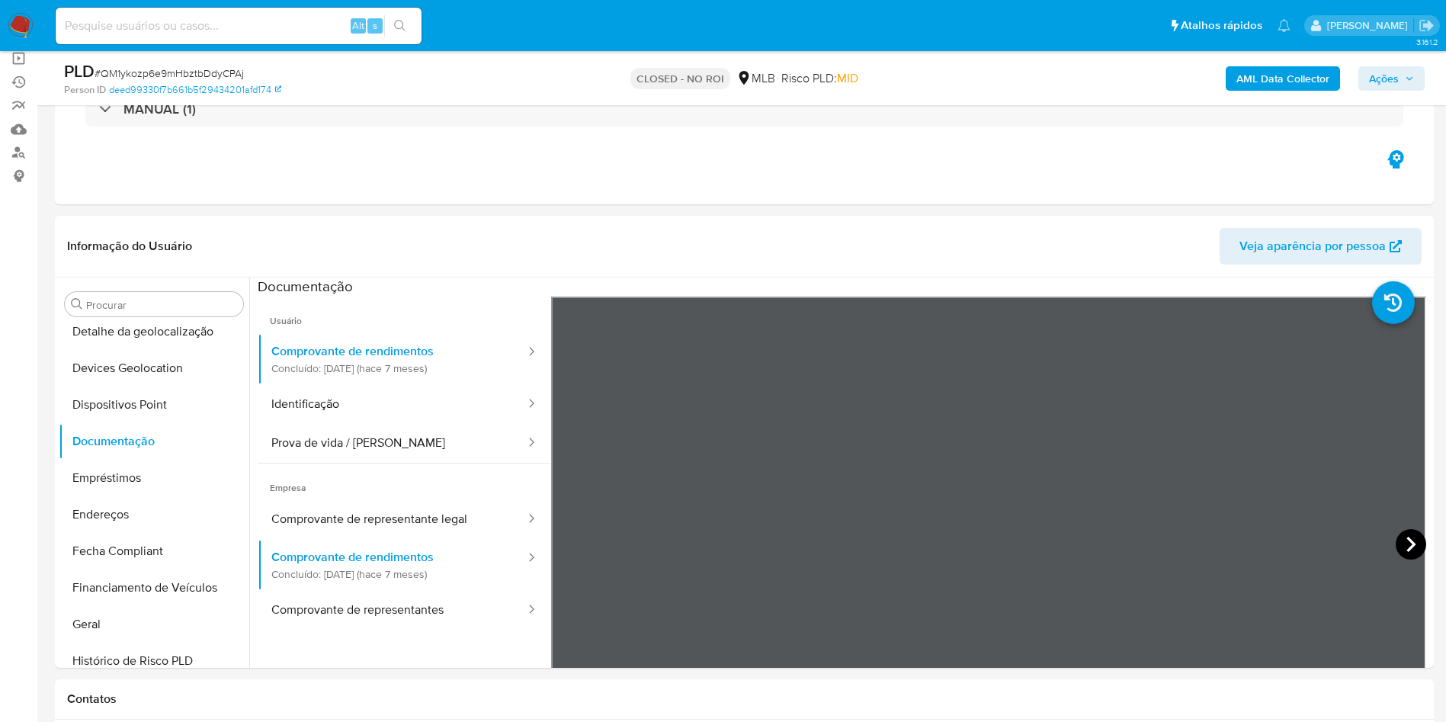
click at [1406, 542] on icon at bounding box center [1410, 544] width 9 height 15
click at [319, 27] on input at bounding box center [239, 26] width 366 height 20
paste input "QtupWwgwM1s5Vf3ixA66fqcP"
type input "QtupWwgwM1s5Vf3ixA66fqcP"
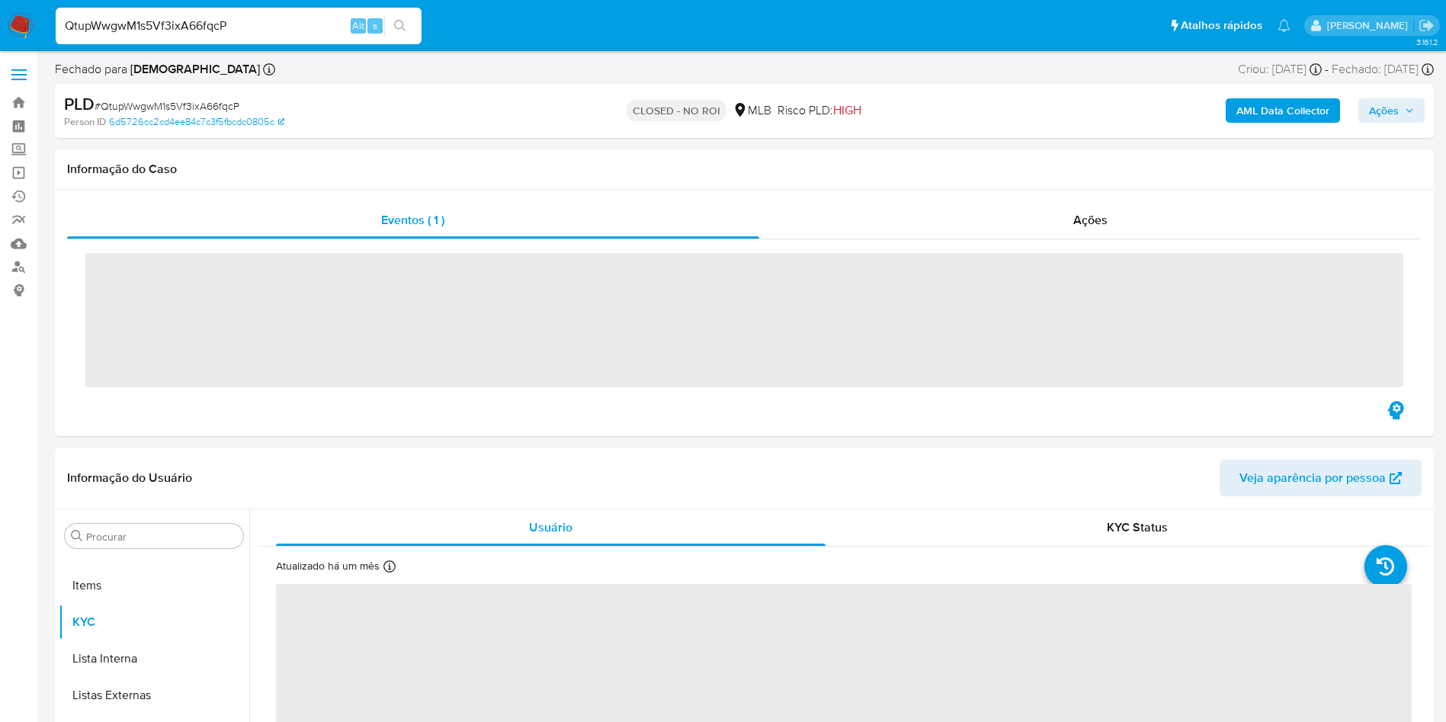
scroll to position [790, 0]
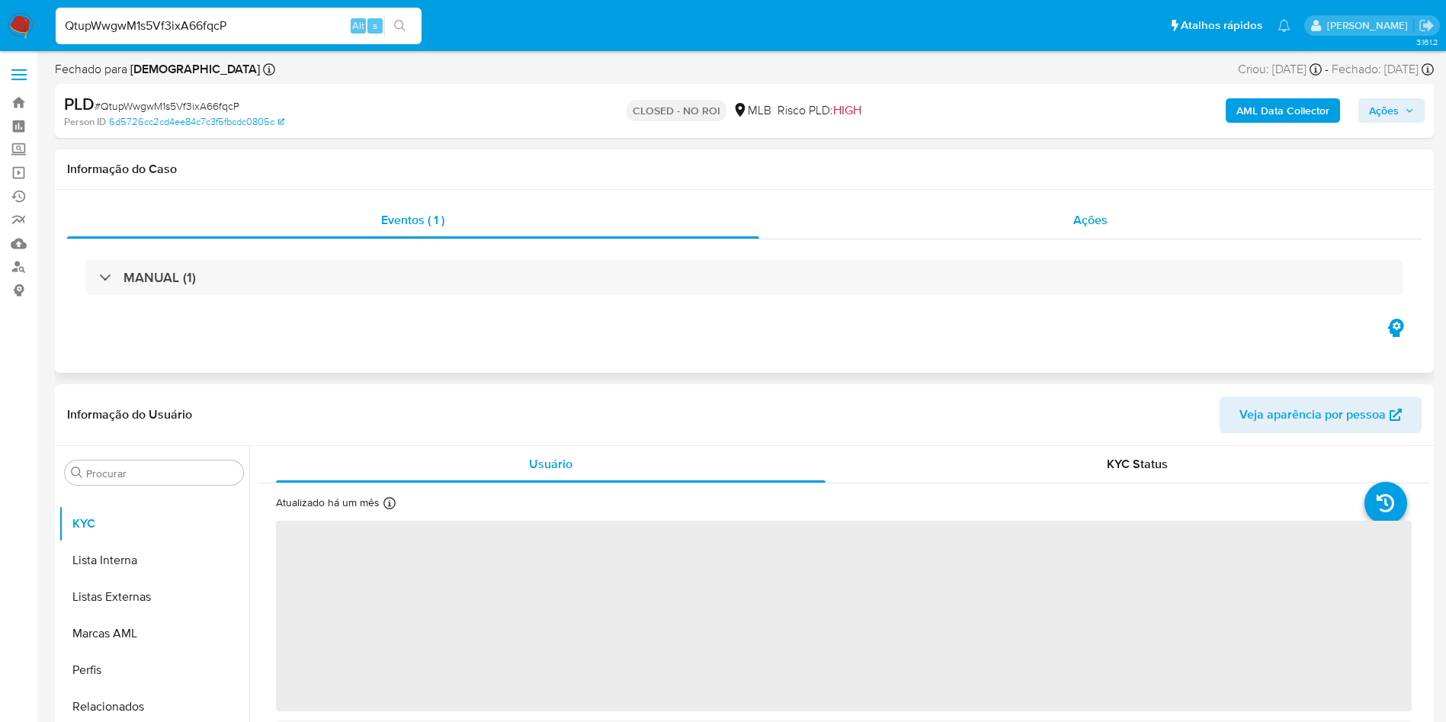
select select "10"
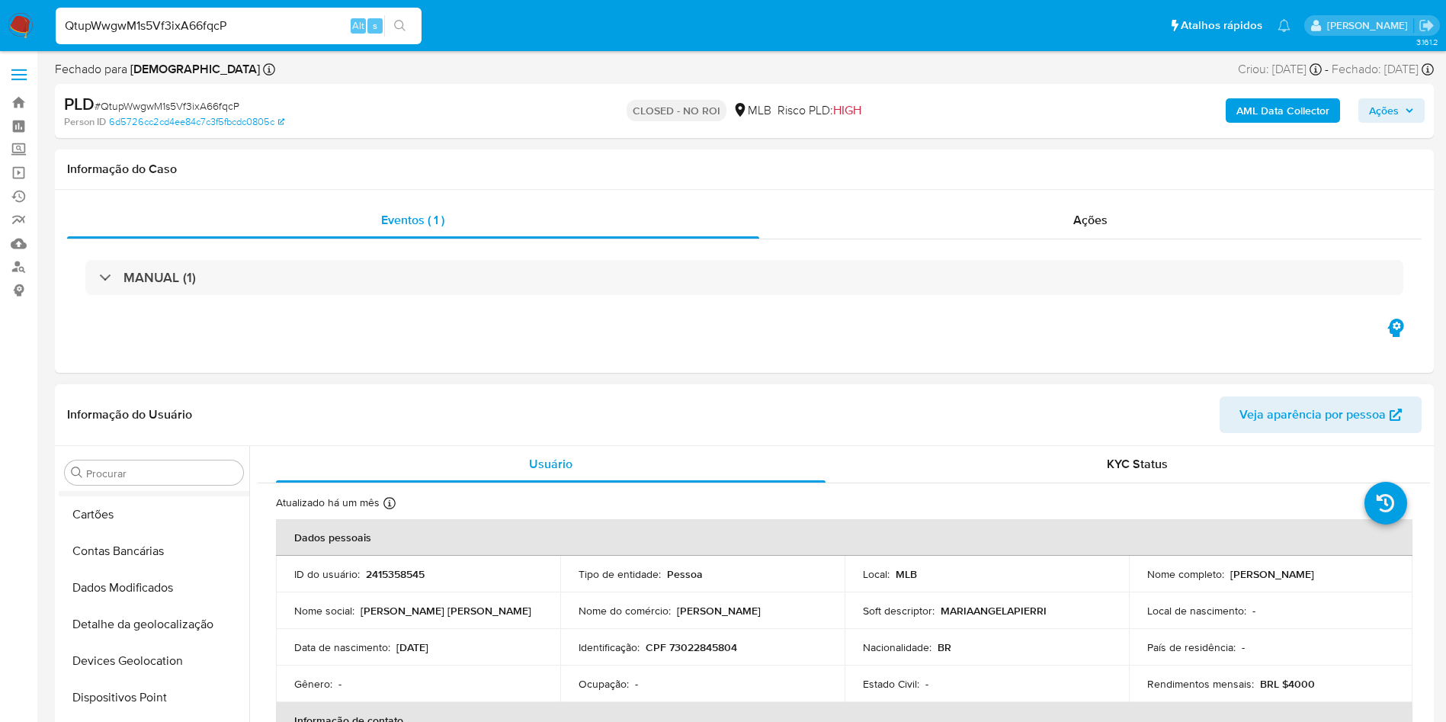
scroll to position [0, 0]
click at [95, 549] on button "Anexos" at bounding box center [148, 545] width 178 height 37
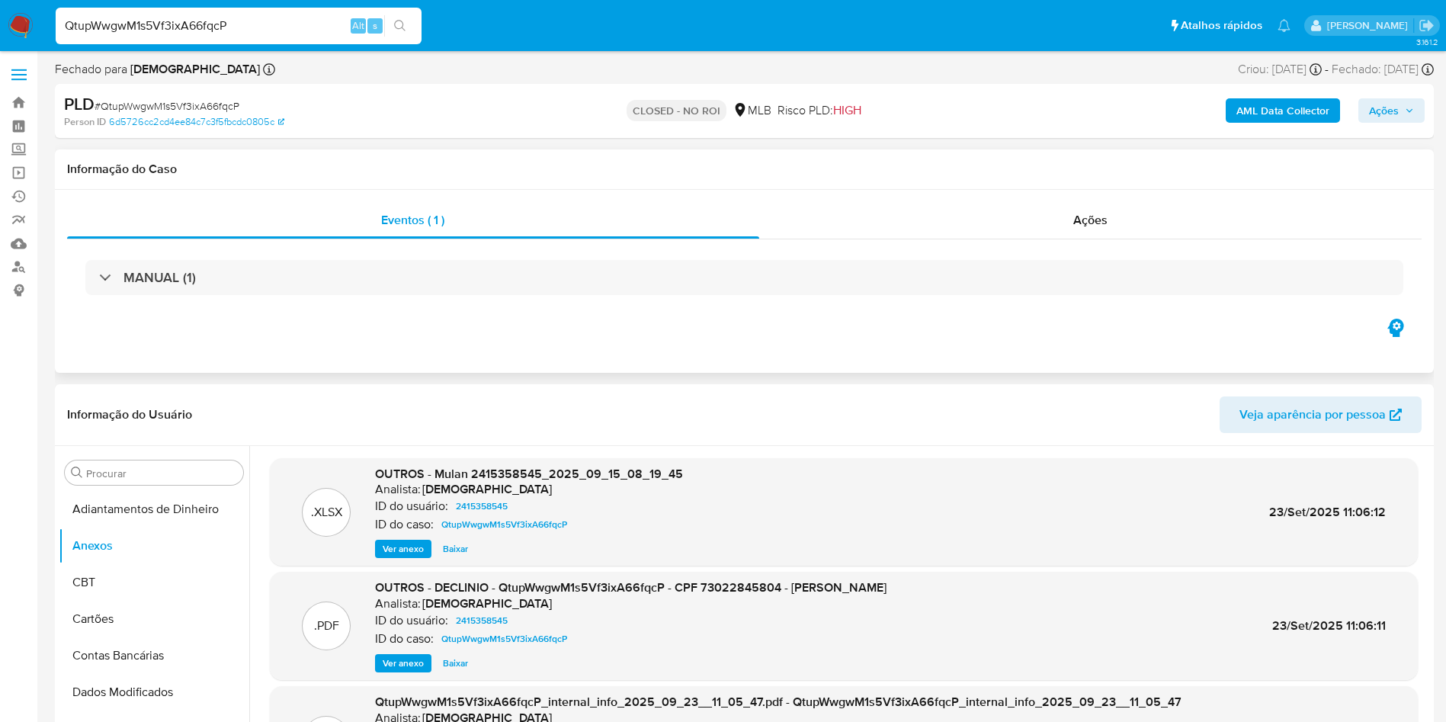
scroll to position [114, 0]
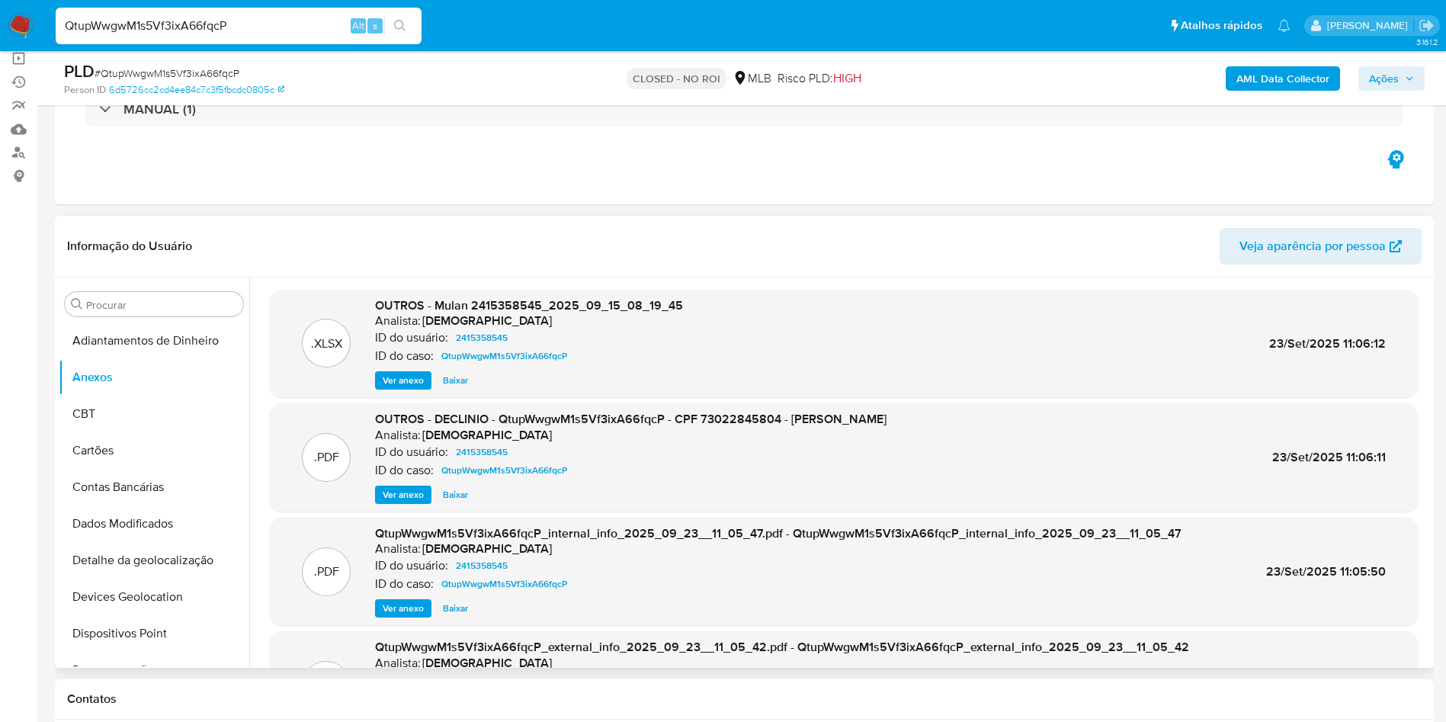
click at [455, 495] on span "Baixar" at bounding box center [455, 494] width 25 height 15
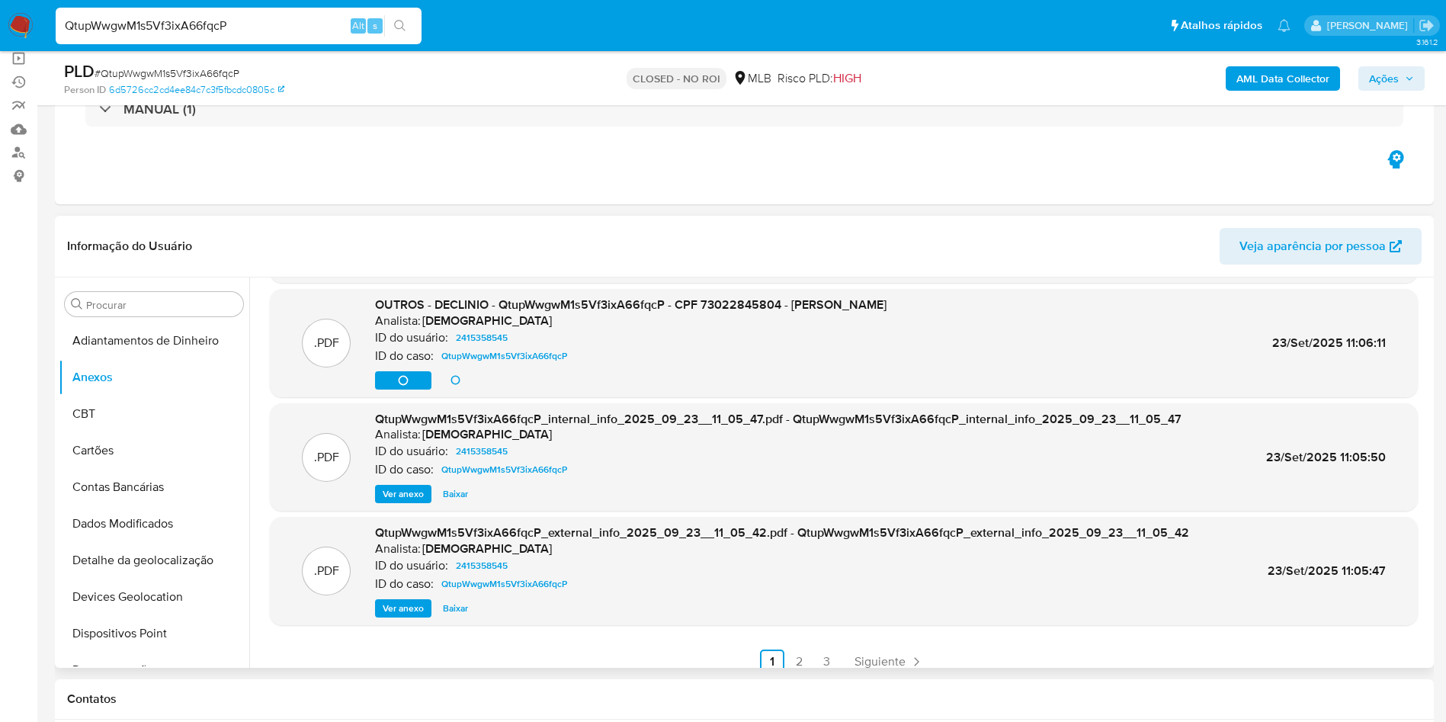
click at [393, 607] on span "Ver anexo" at bounding box center [403, 608] width 41 height 15
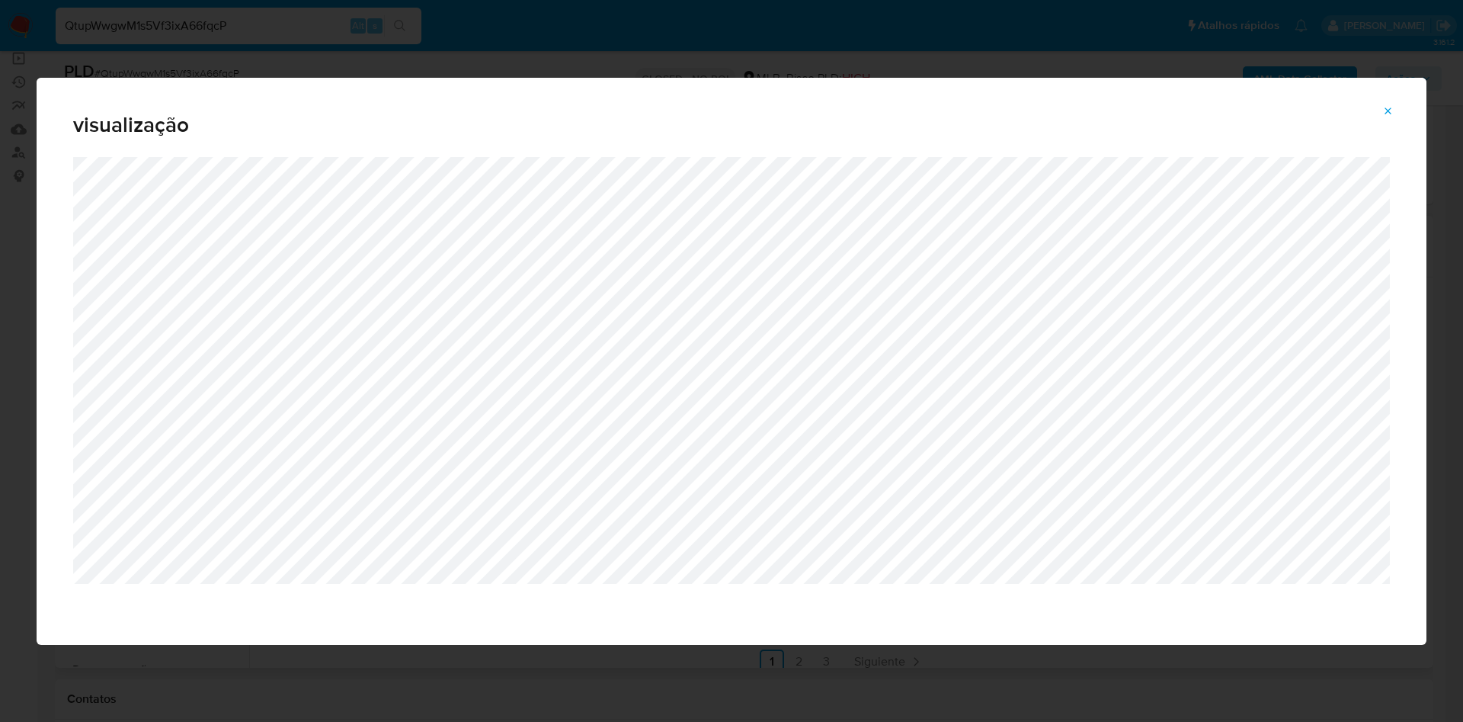
click at [1390, 99] on button "Attachment preview" at bounding box center [1389, 111] width 34 height 24
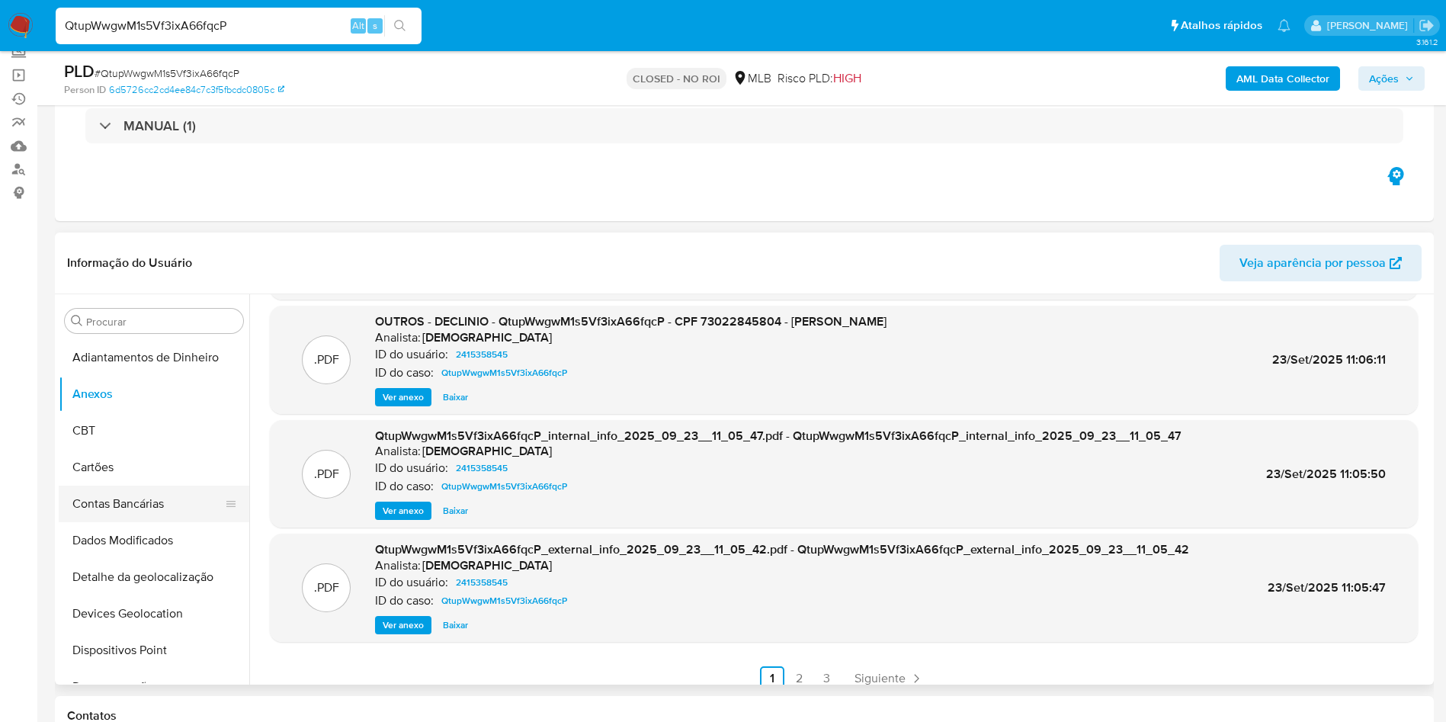
scroll to position [0, 0]
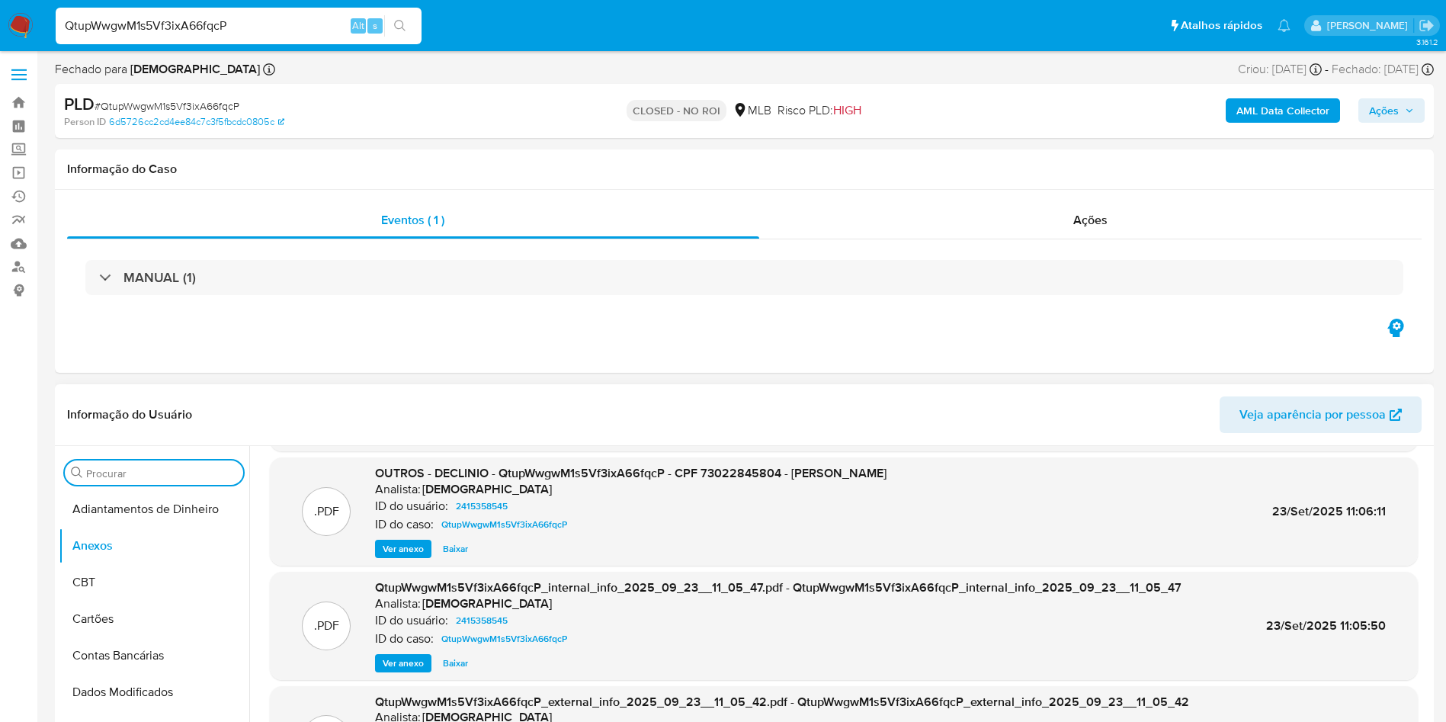
click at [152, 466] on input "Procurar" at bounding box center [161, 473] width 151 height 14
type input "g"
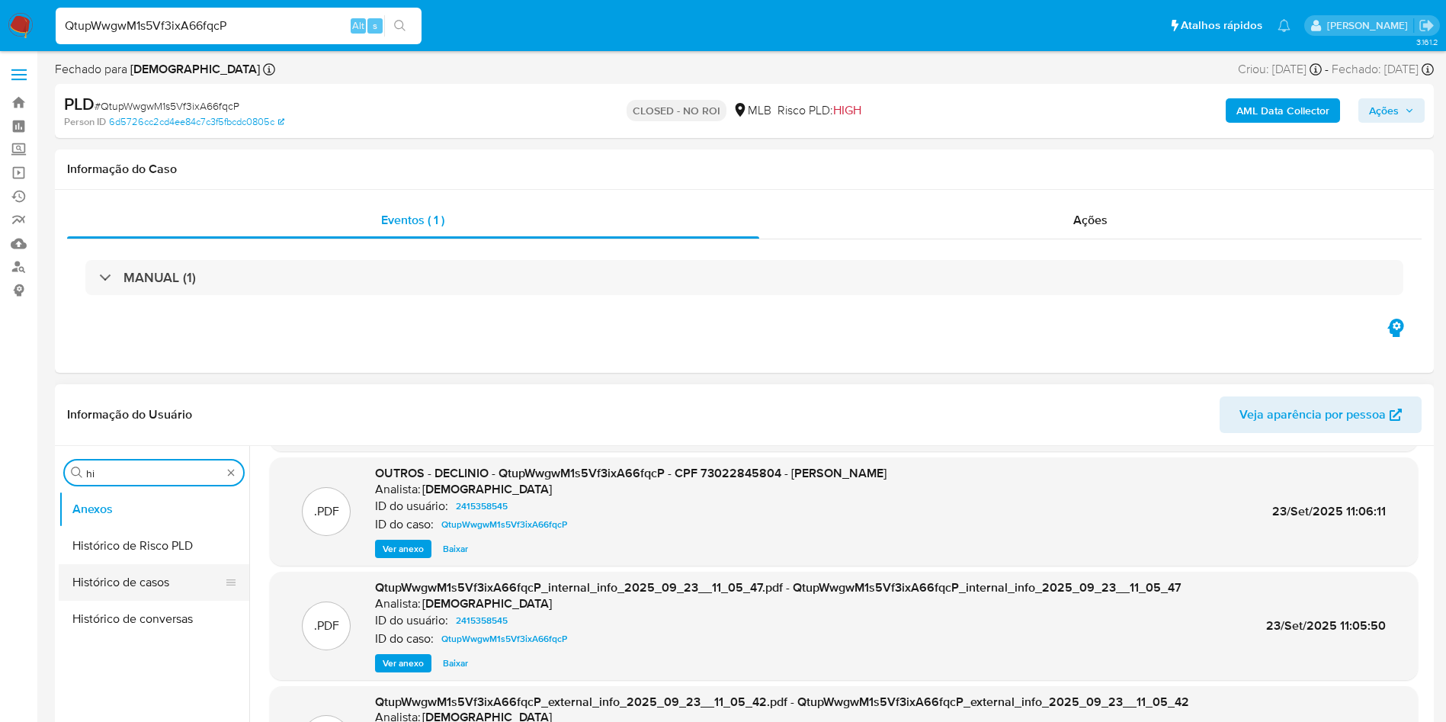
type input "hi"
click at [147, 582] on button "Histórico de casos" at bounding box center [148, 582] width 178 height 37
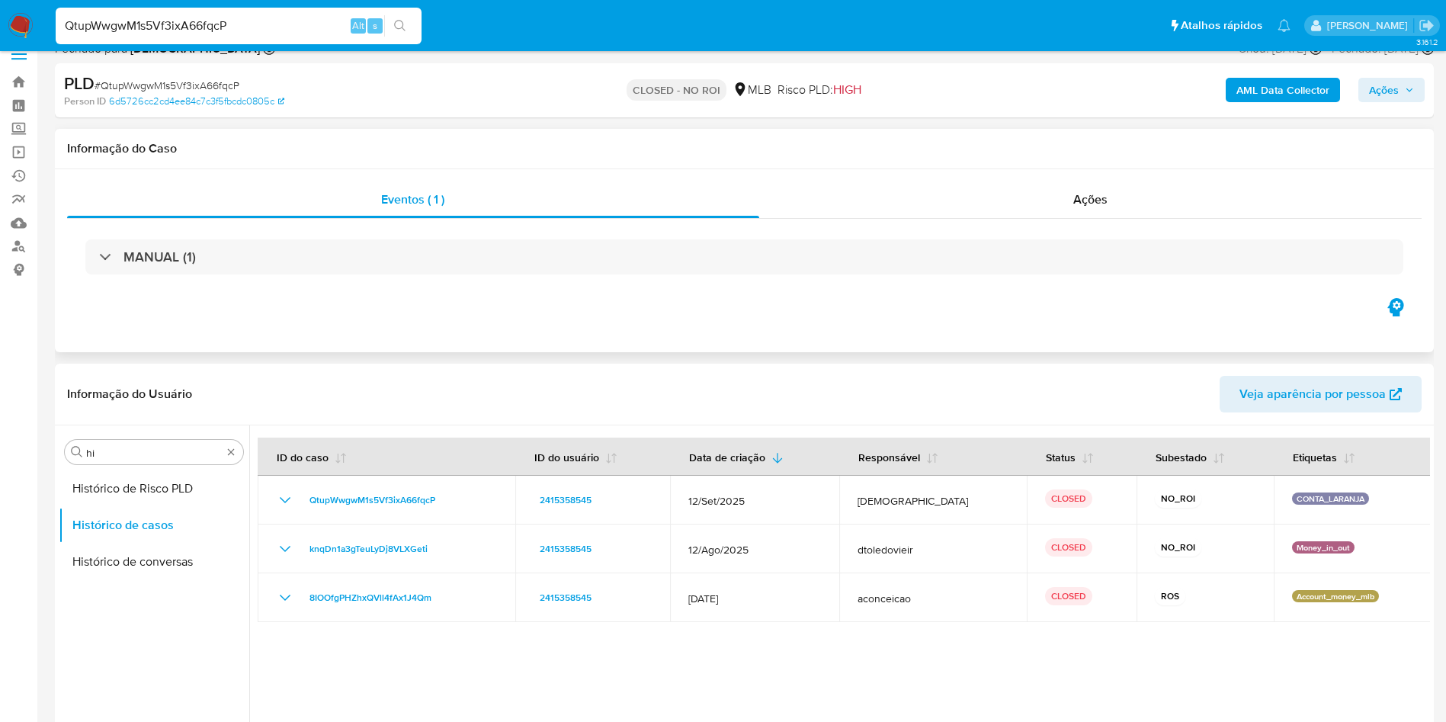
scroll to position [343, 0]
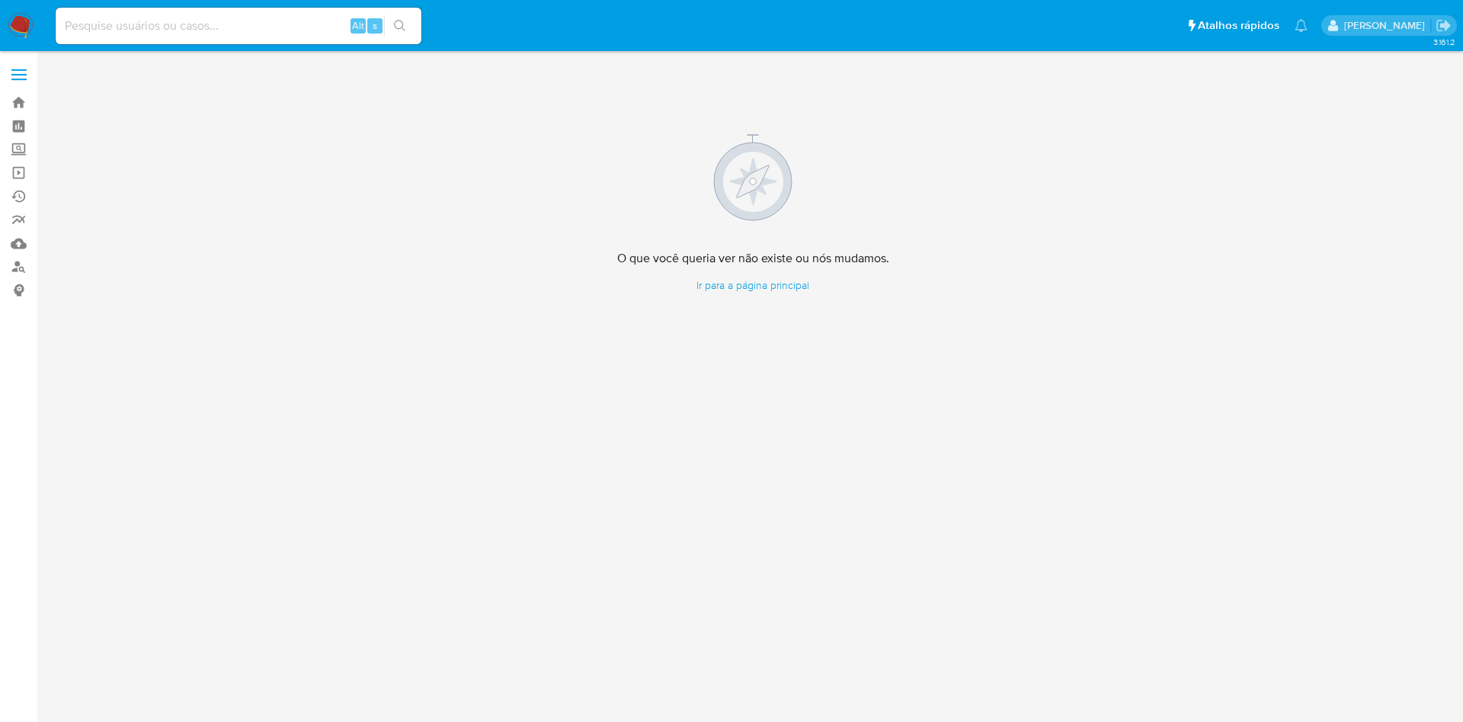
click at [235, 31] on input at bounding box center [239, 26] width 366 height 20
paste input "7RWRBnmx3zmf2p80RNp5DXEV"
type input "7RWRBnmx3zmf2p80RNp5DXEV"
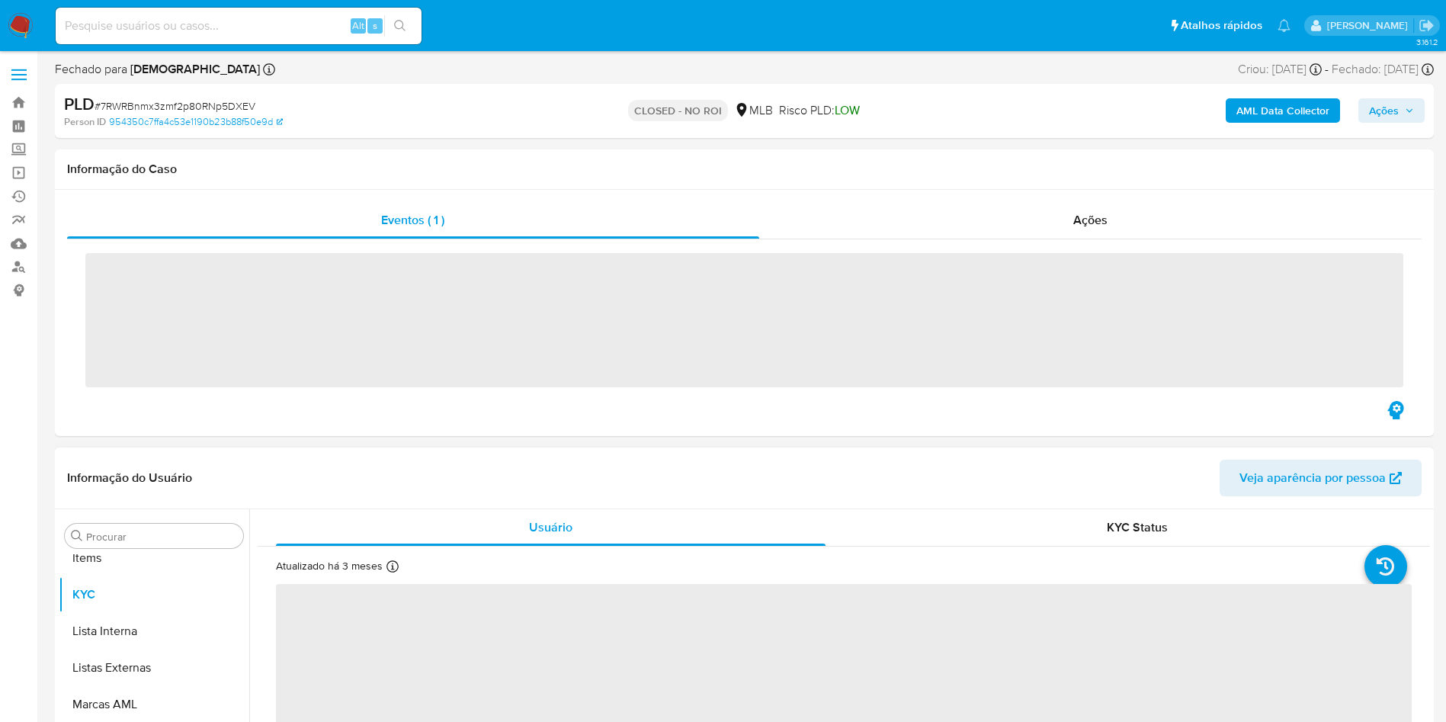
scroll to position [790, 0]
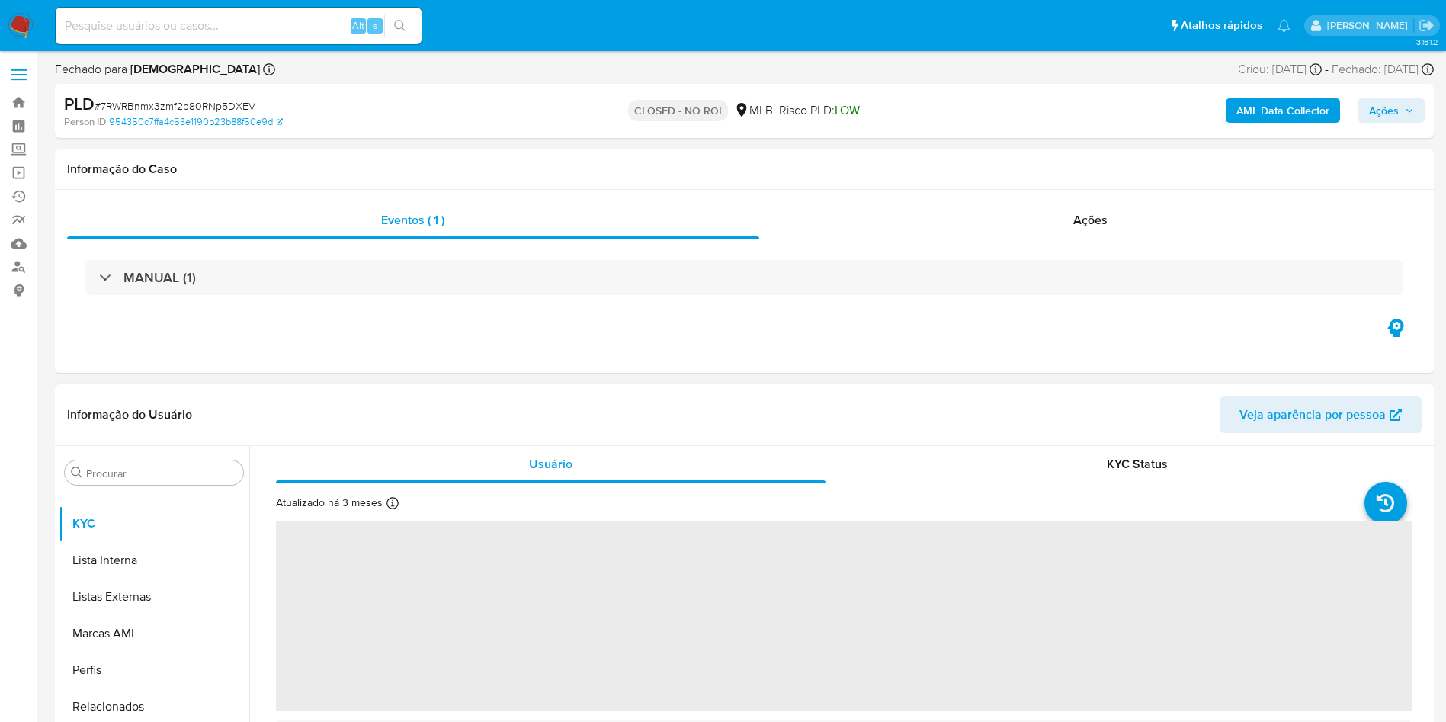
select select "10"
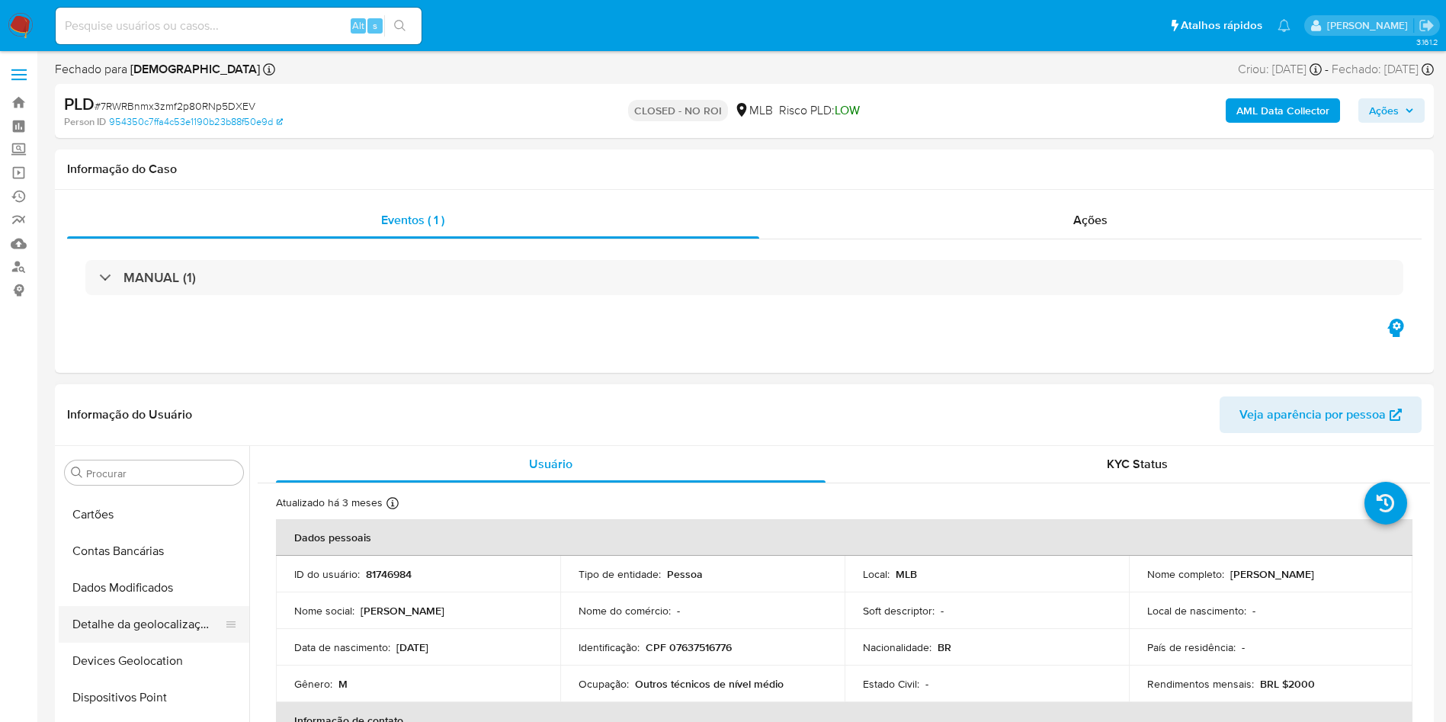
scroll to position [0, 0]
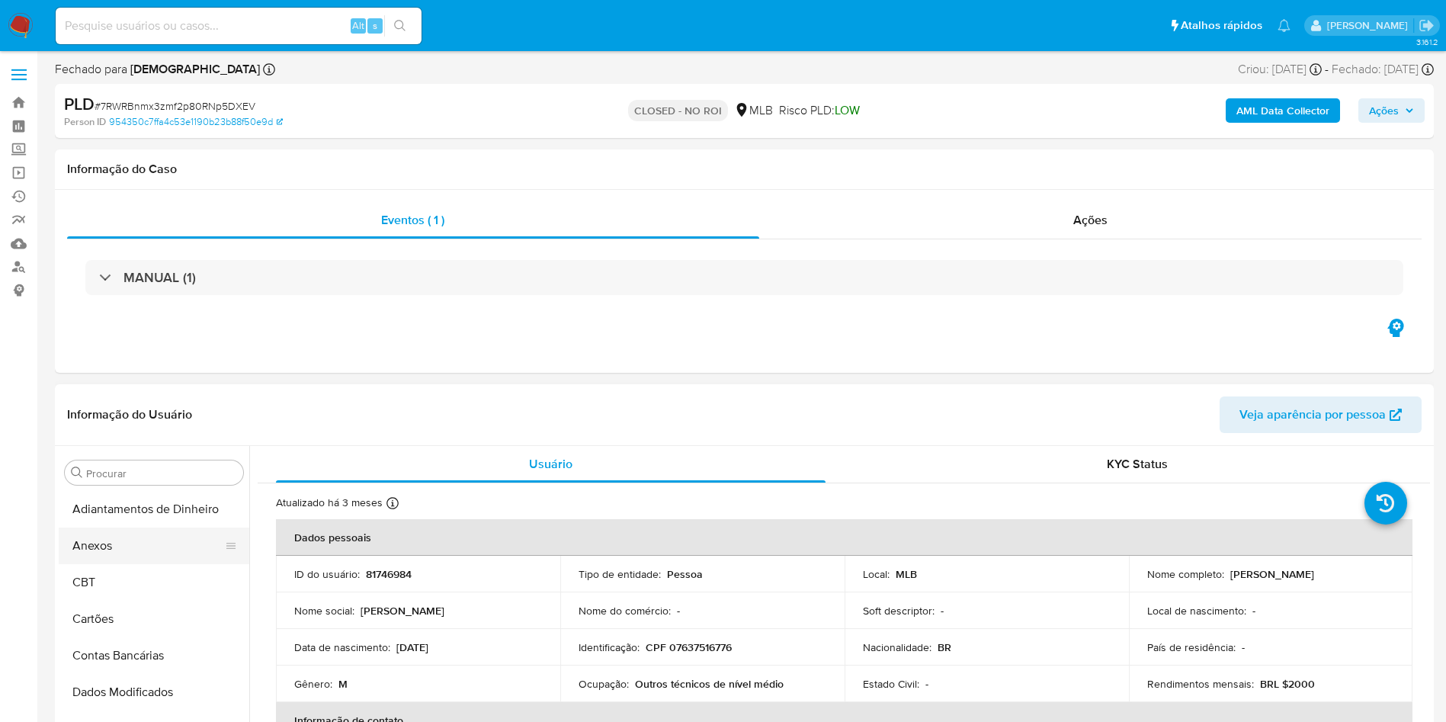
click at [120, 540] on button "Anexos" at bounding box center [148, 545] width 178 height 37
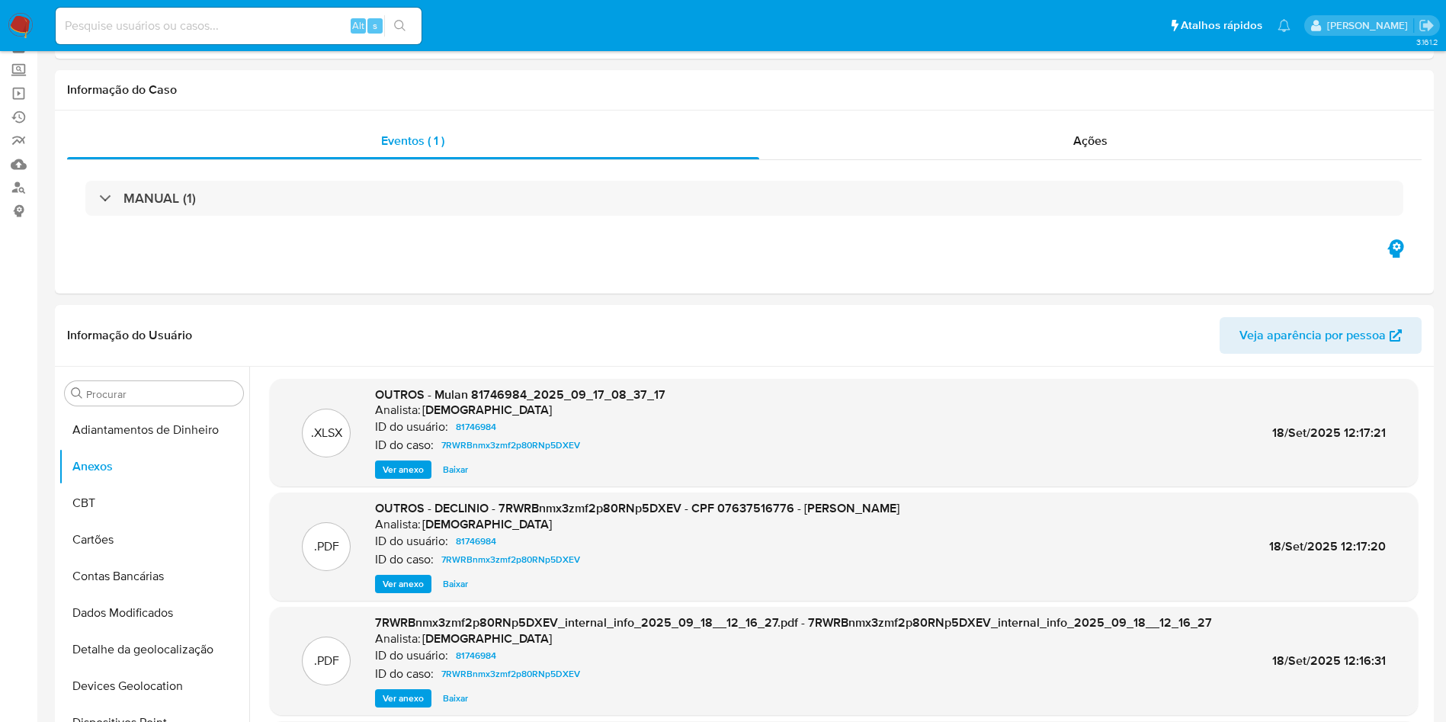
scroll to position [114, 0]
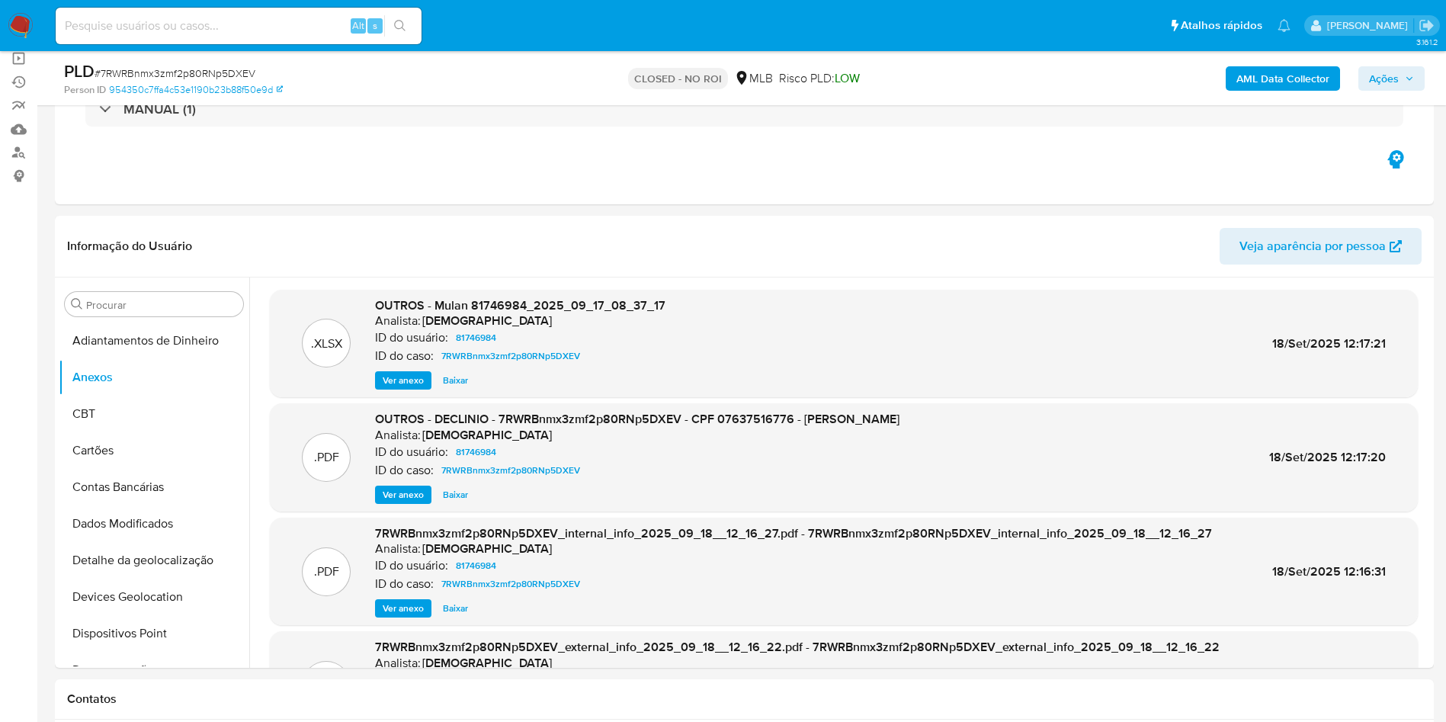
click at [449, 487] on span "Baixar" at bounding box center [455, 494] width 25 height 15
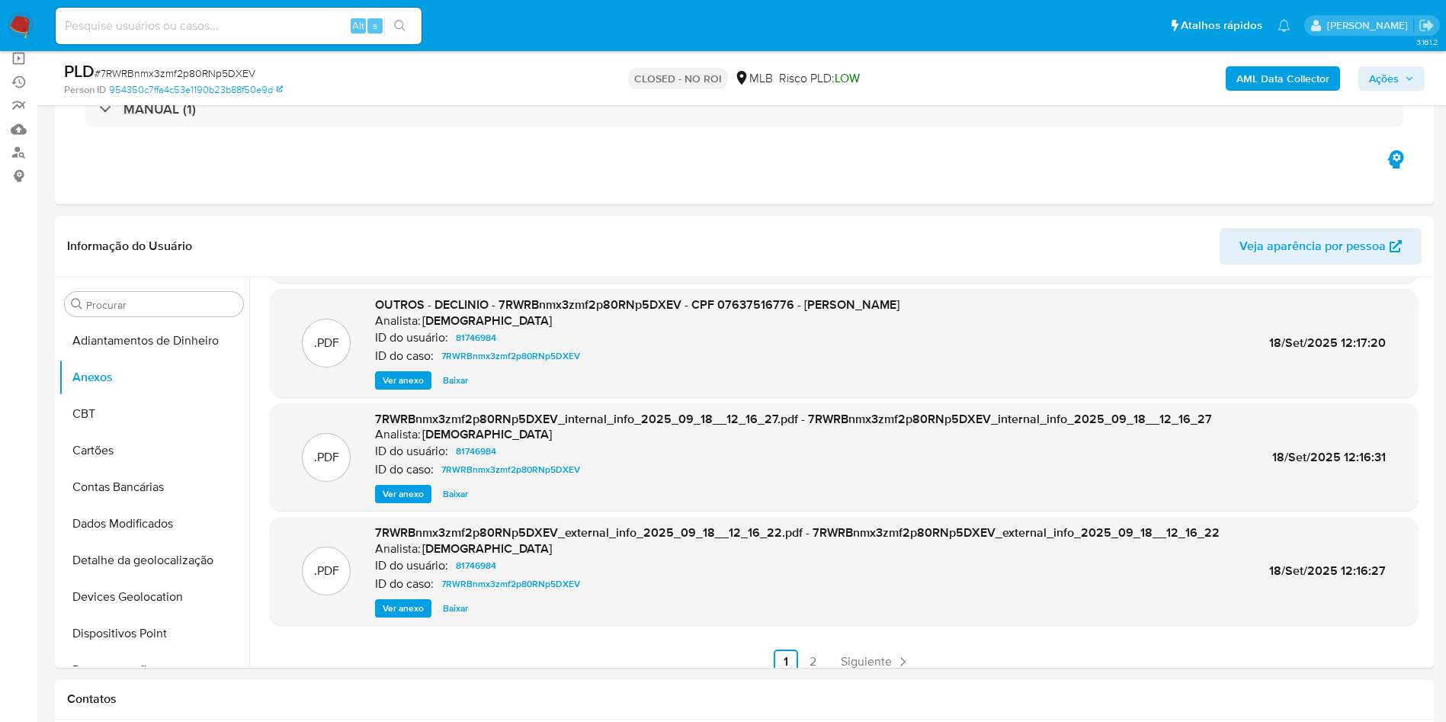
click at [405, 606] on span "Ver anexo" at bounding box center [403, 608] width 41 height 15
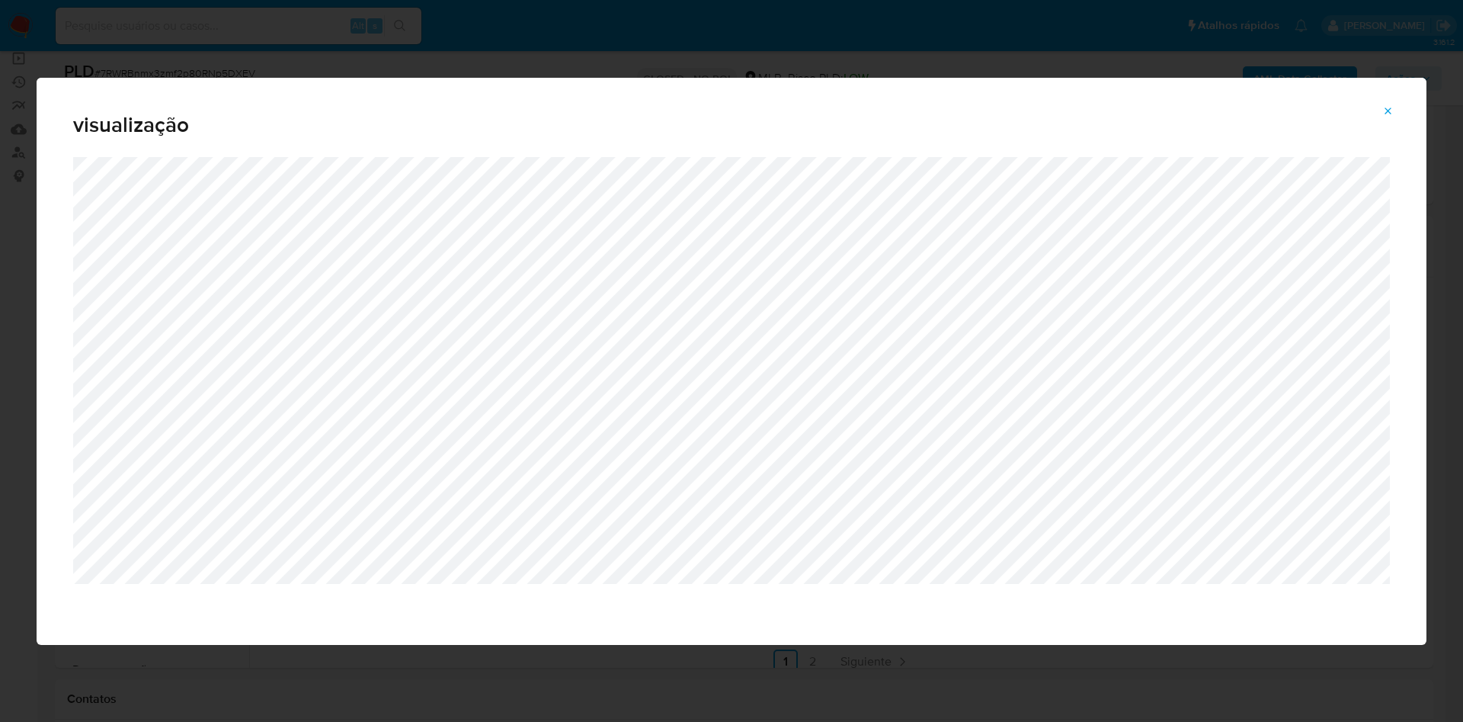
click at [1395, 114] on button "Attachment preview" at bounding box center [1389, 111] width 34 height 24
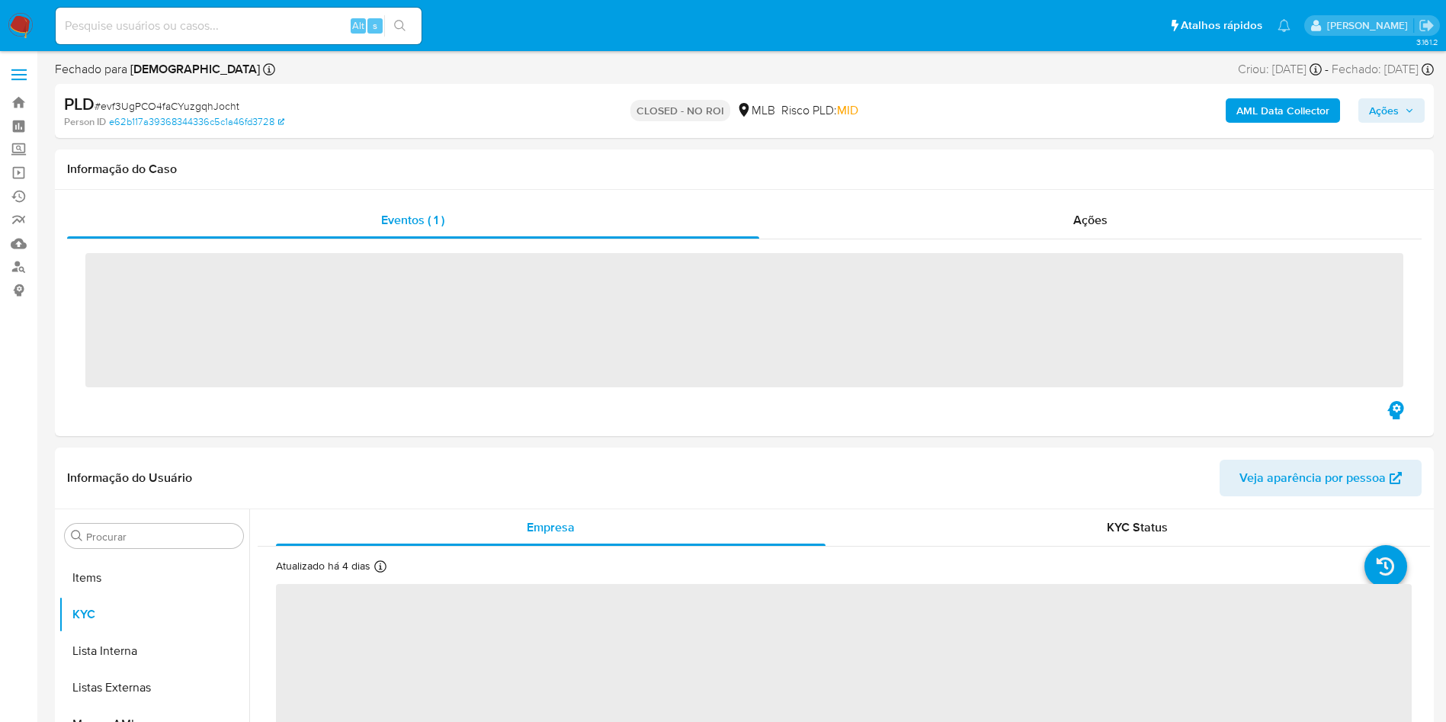
scroll to position [790, 0]
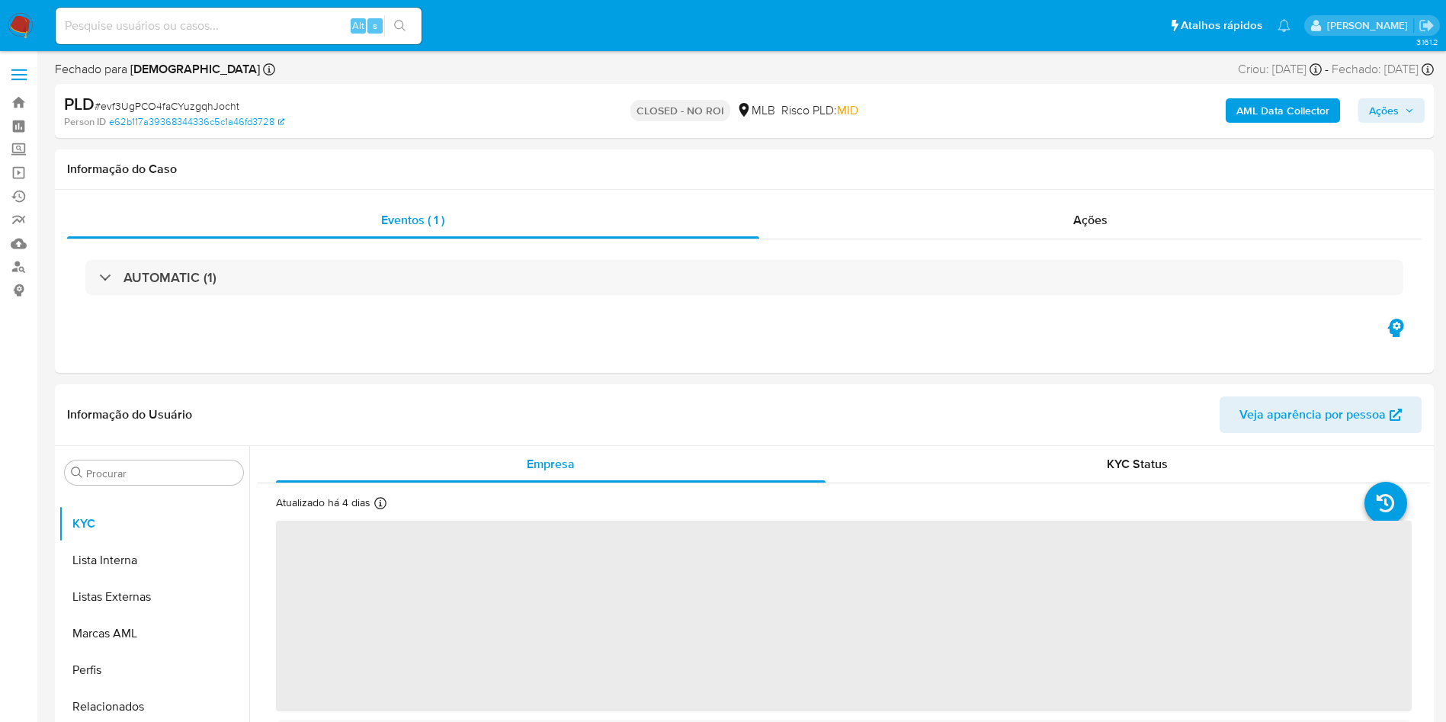
select select "10"
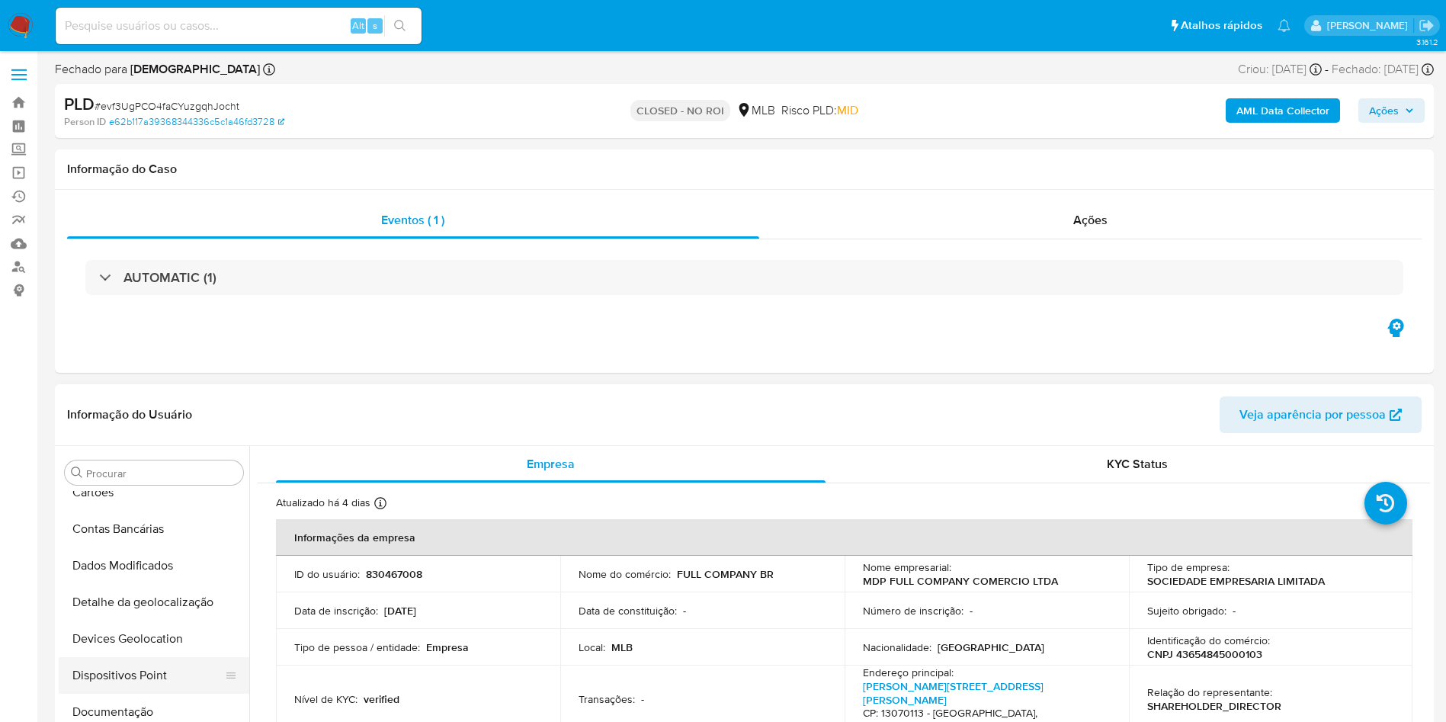
scroll to position [0, 0]
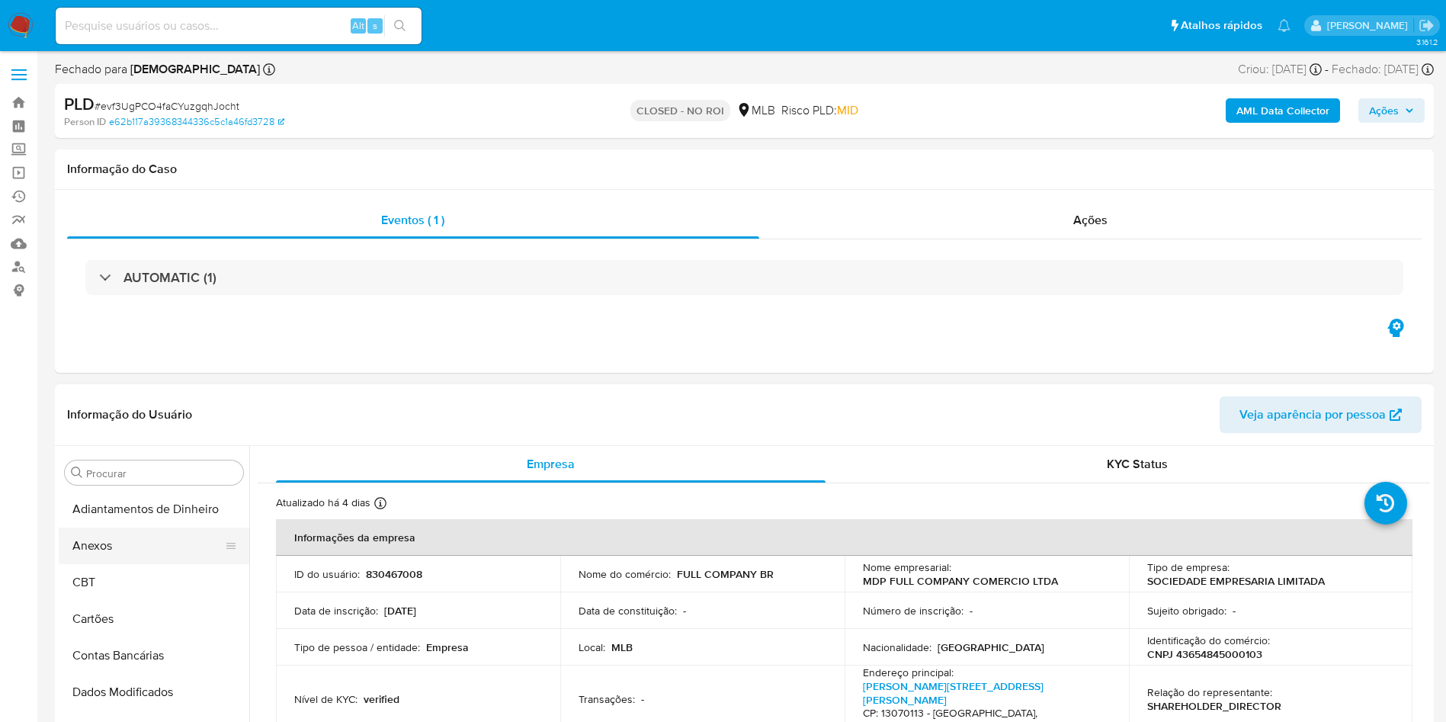
click at [108, 548] on button "Anexos" at bounding box center [148, 545] width 178 height 37
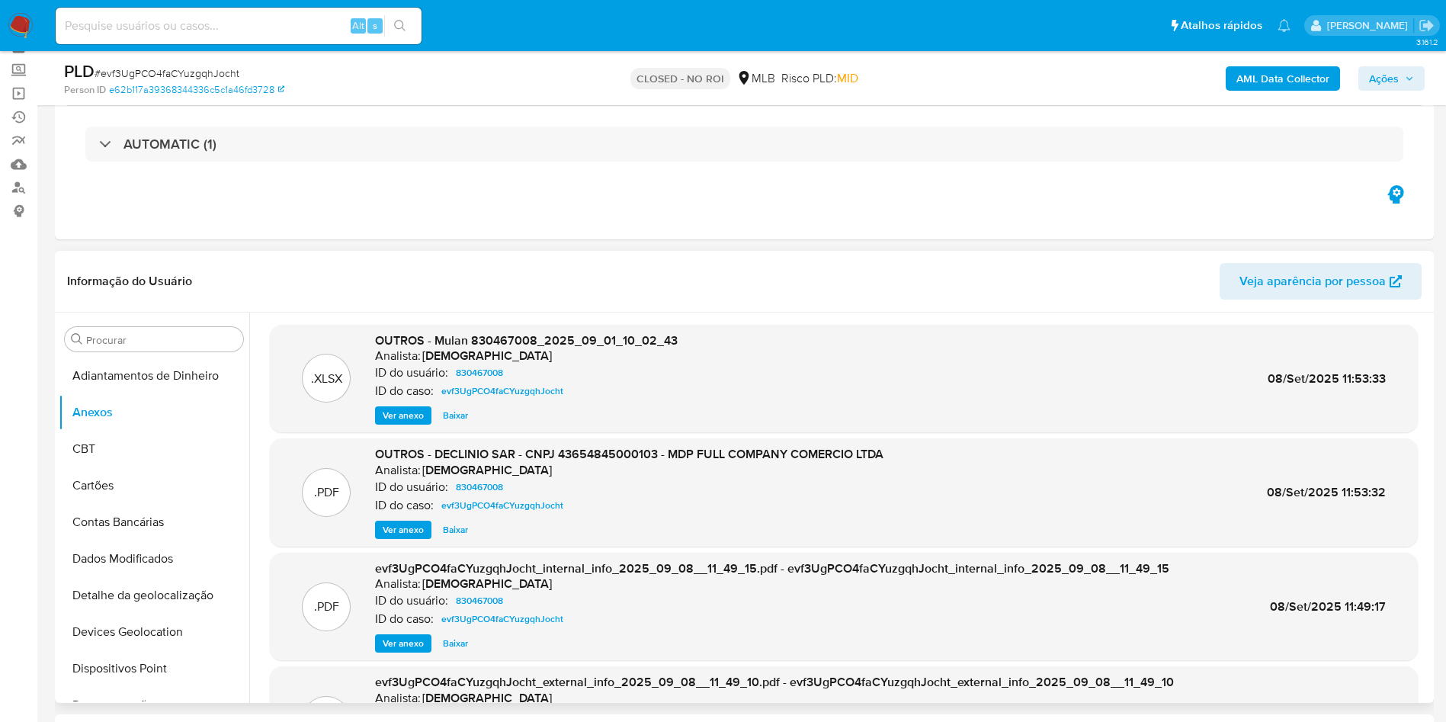
scroll to position [114, 0]
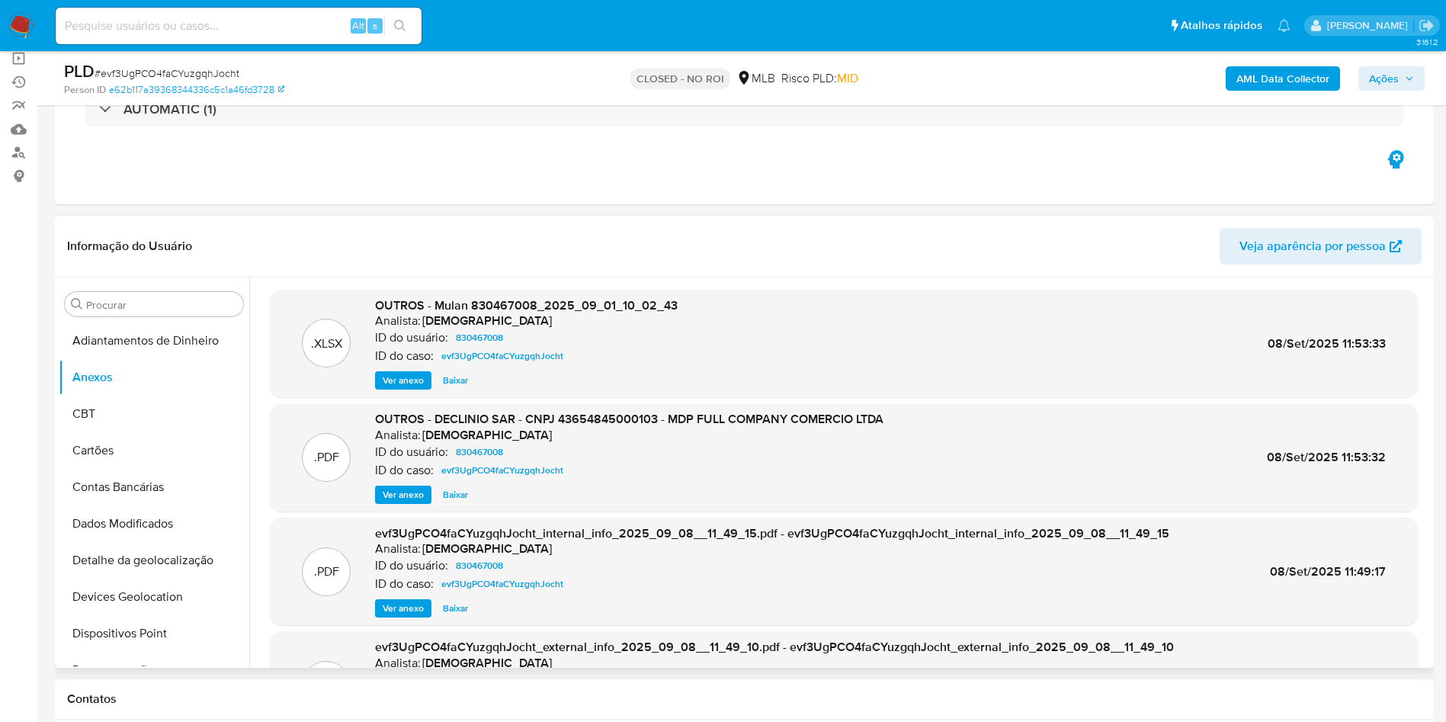
click at [443, 495] on span "Baixar" at bounding box center [455, 494] width 25 height 15
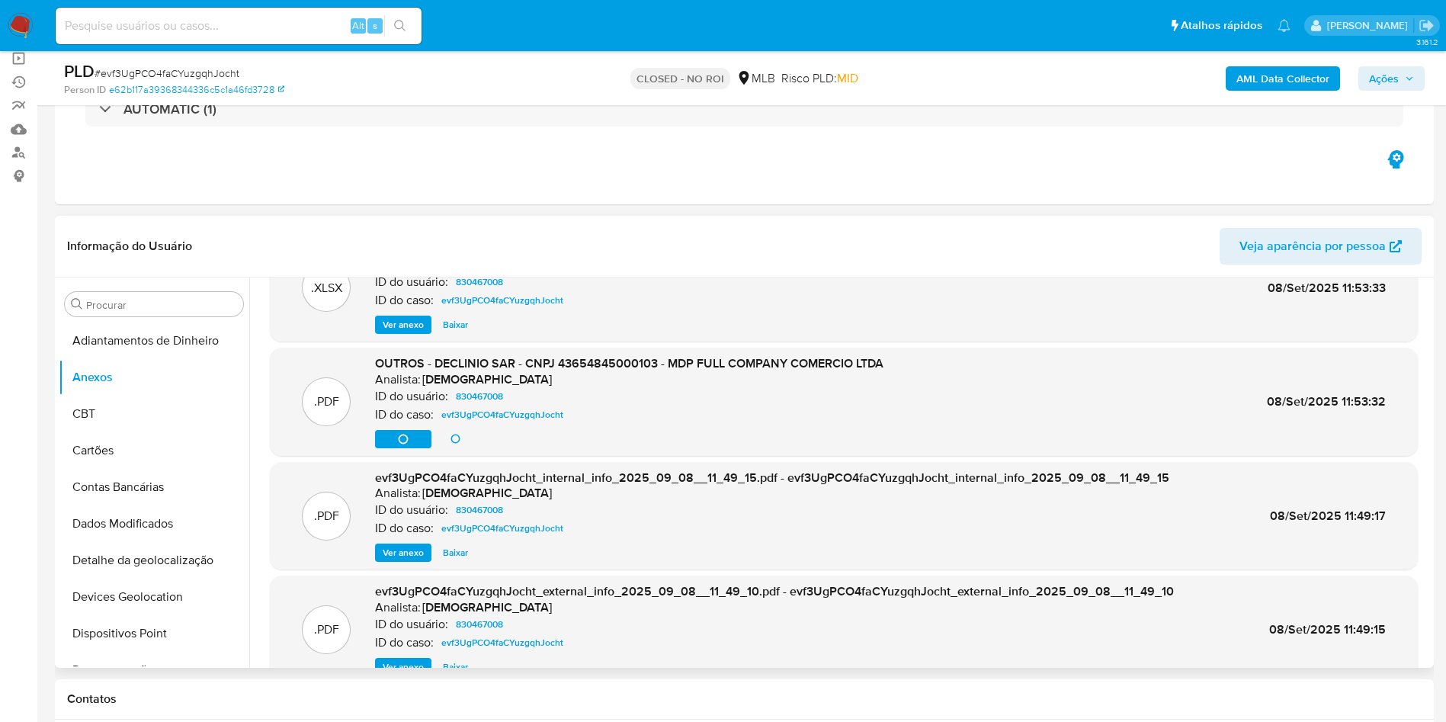
scroll to position [85, 0]
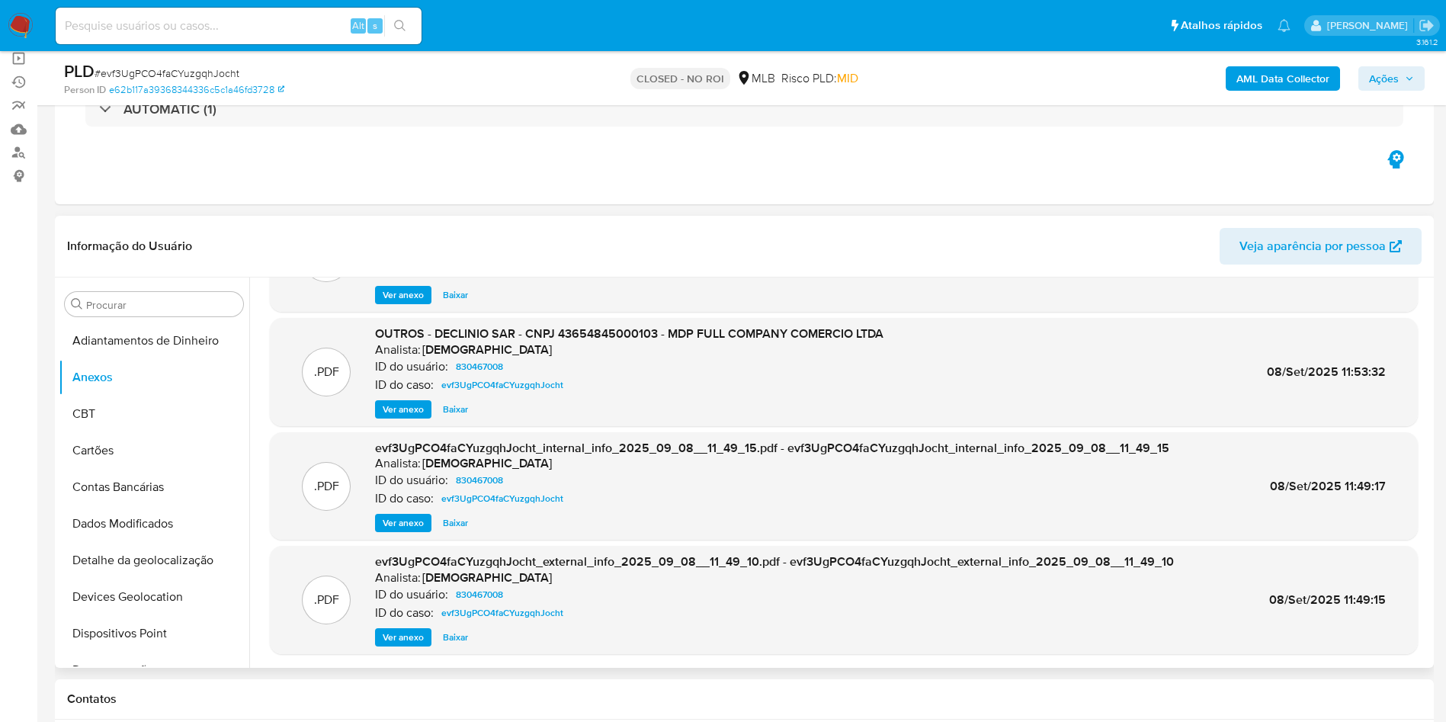
click at [402, 636] on span "Ver anexo" at bounding box center [403, 636] width 41 height 15
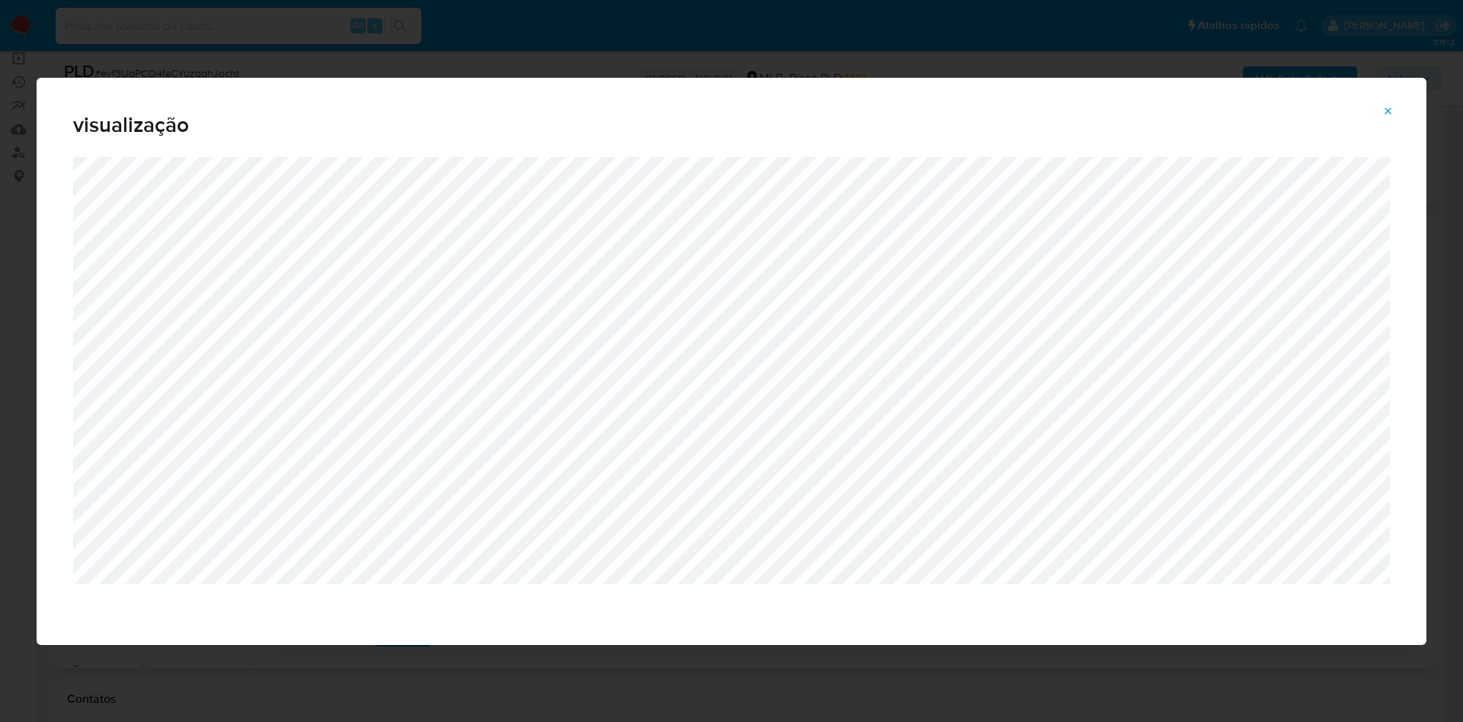
click at [1386, 109] on icon "Attachment preview" at bounding box center [1388, 111] width 12 height 12
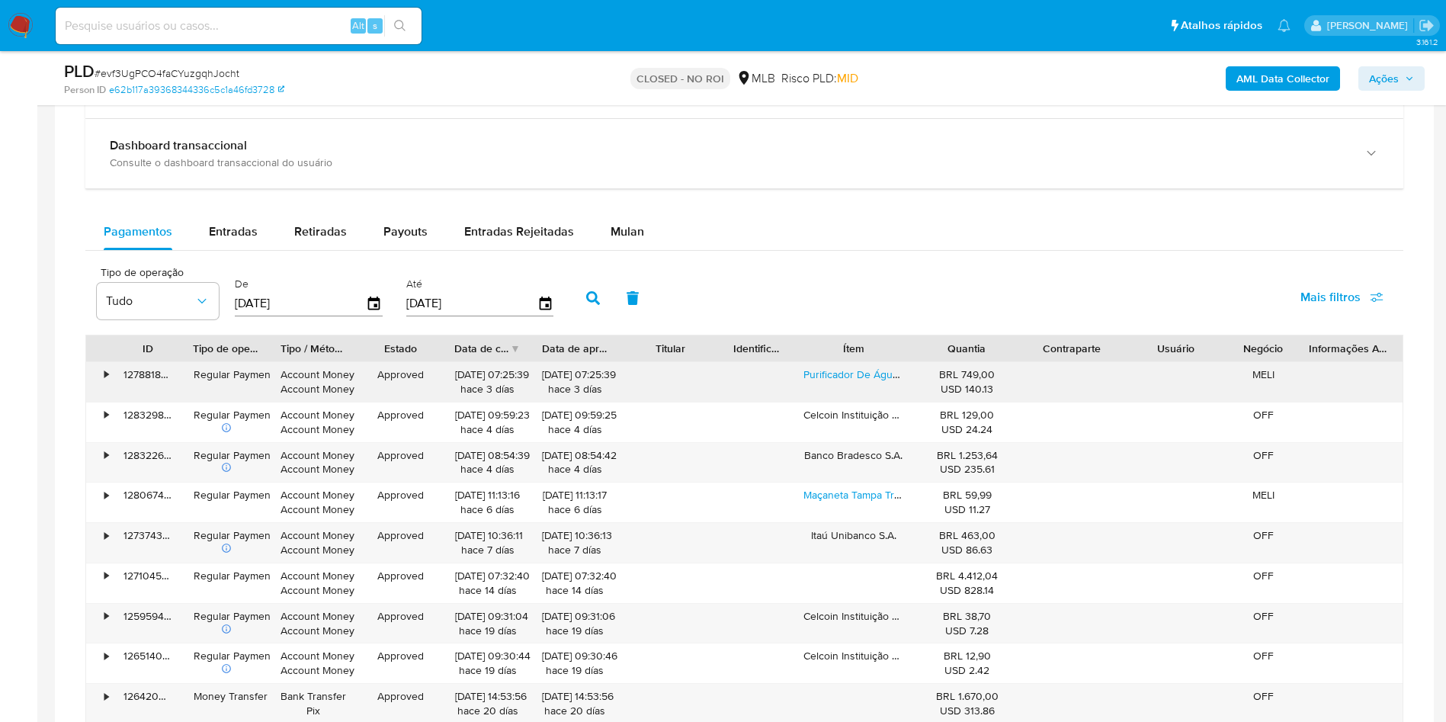
scroll to position [1143, 0]
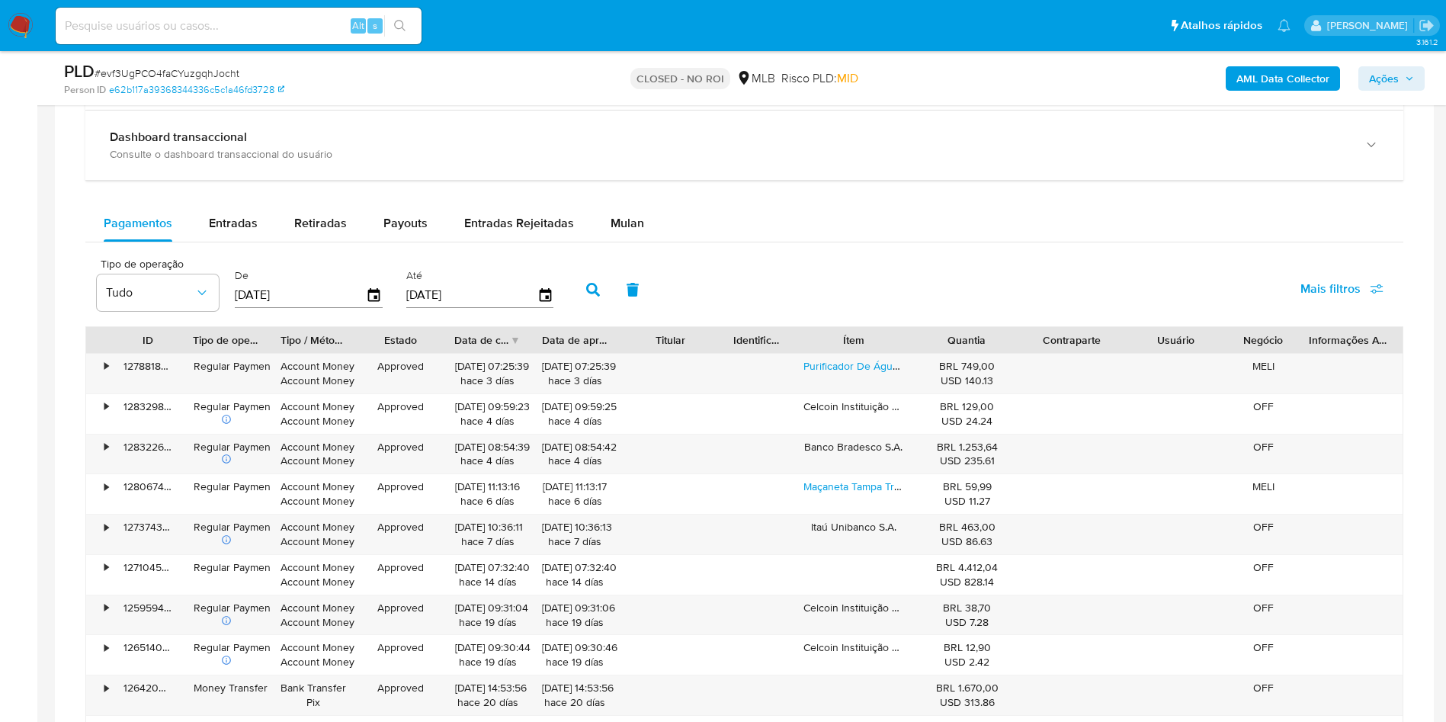
click at [262, 203] on div "Balance Consulte o balance do usuário Dashboard transaccional Consulte o dashbo…" at bounding box center [744, 418] width 1318 height 757
click at [262, 216] on button "Entradas" at bounding box center [233, 223] width 85 height 37
select select "10"
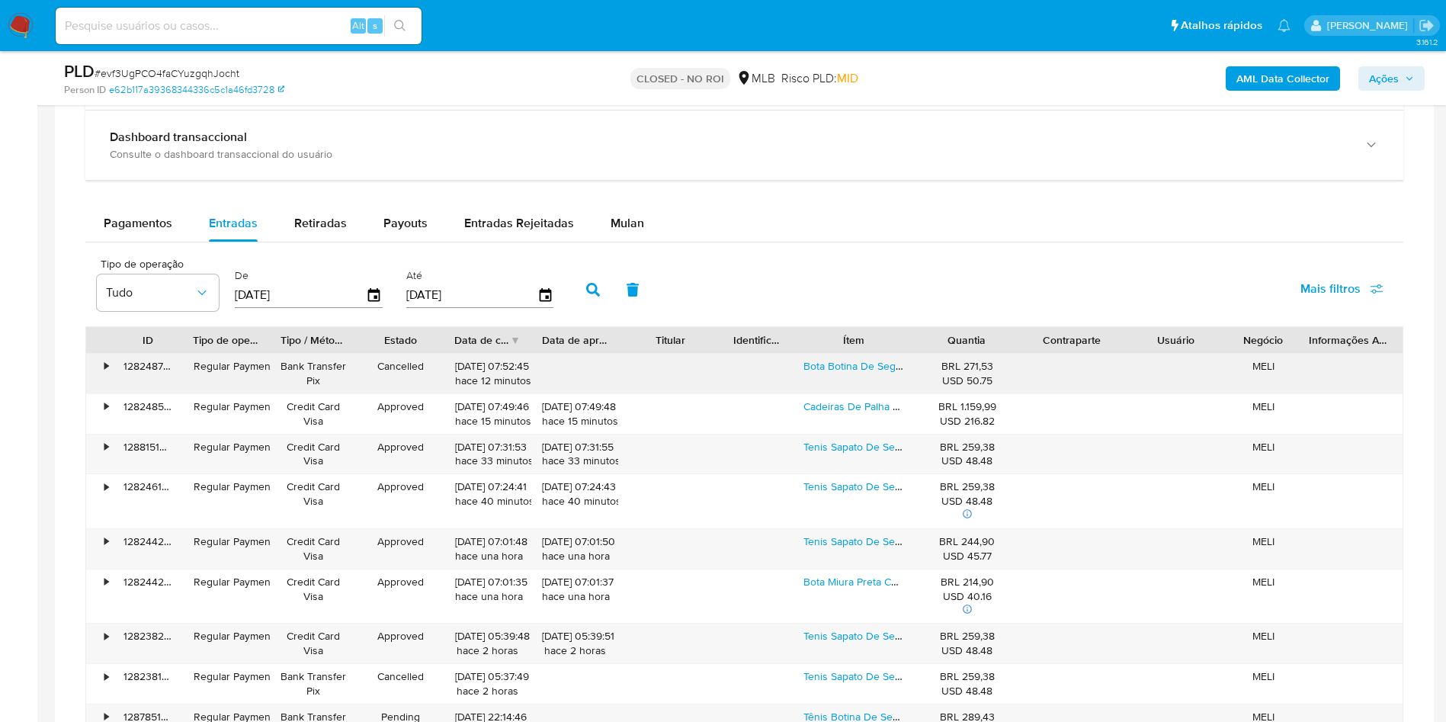
type button "1"
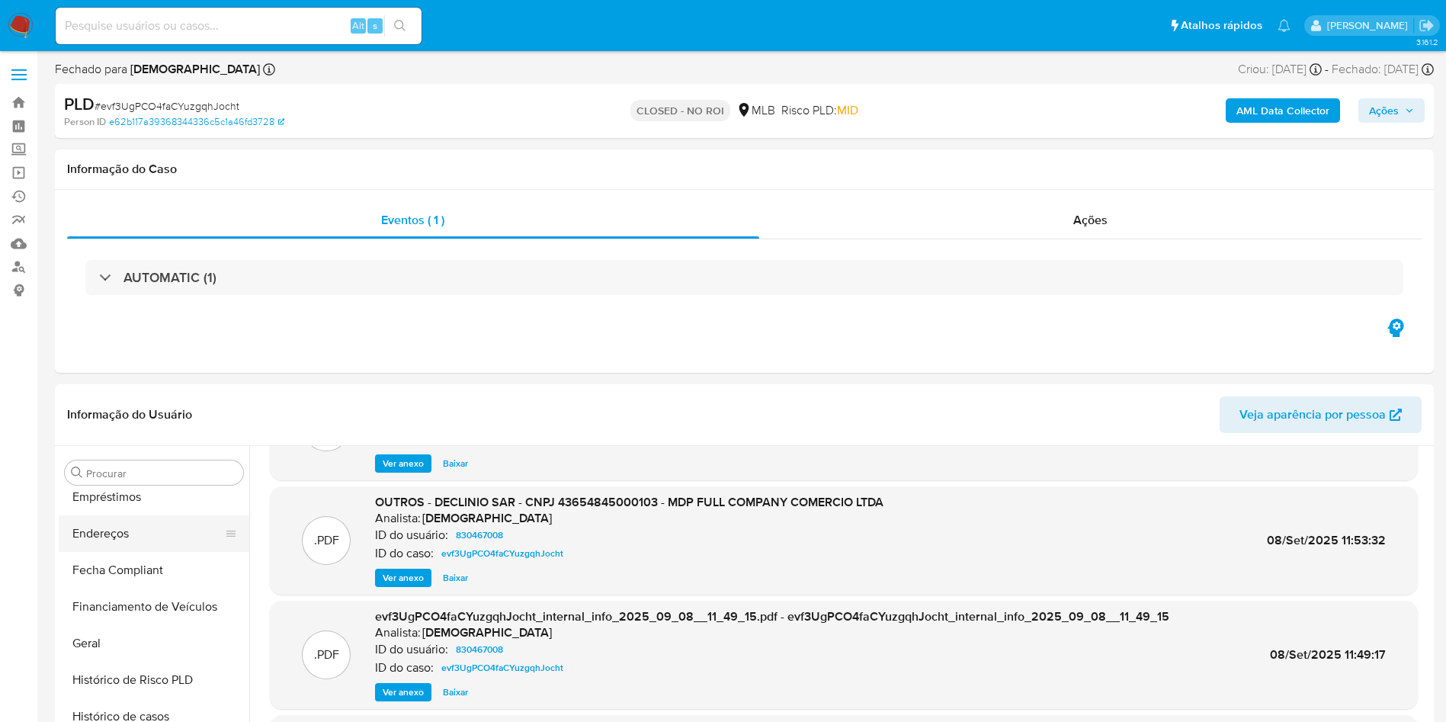
scroll to position [343, 0]
click at [132, 493] on button "Documentação" at bounding box center [148, 495] width 178 height 37
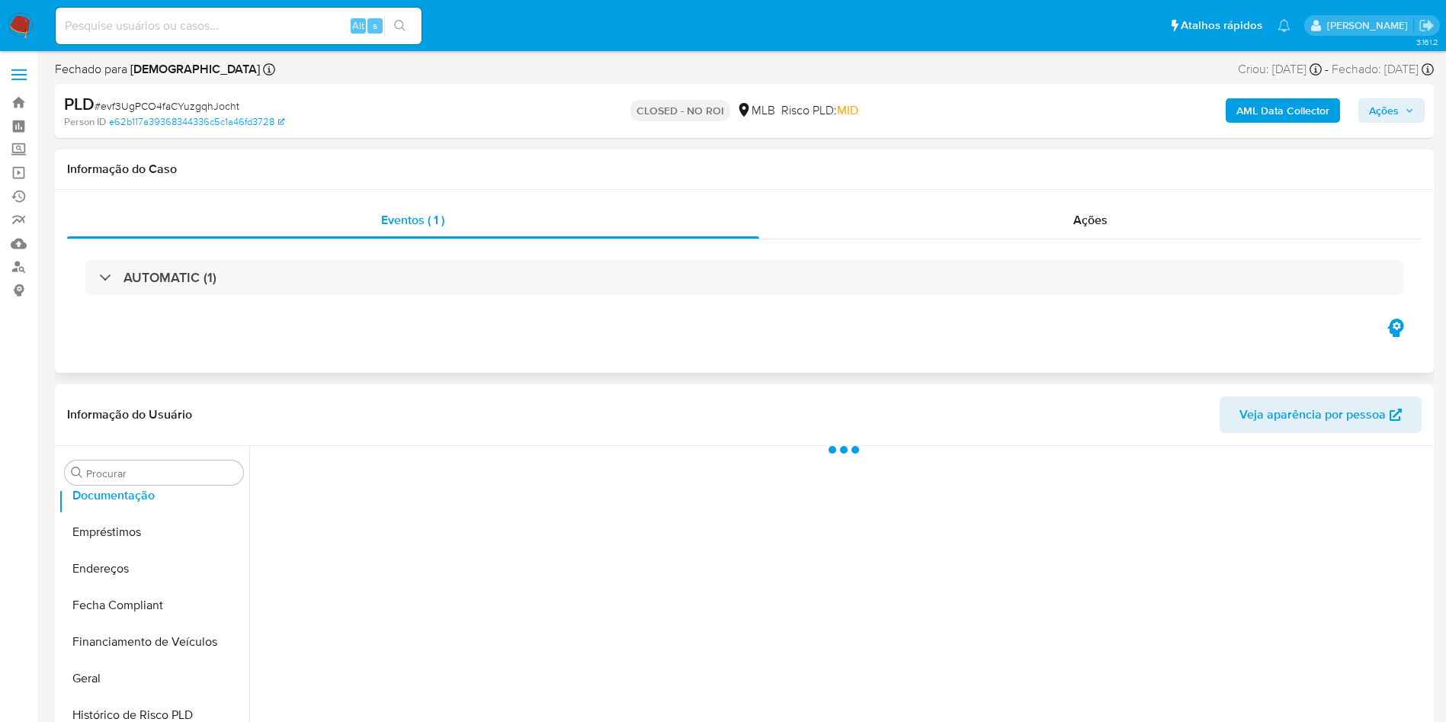
scroll to position [0, 0]
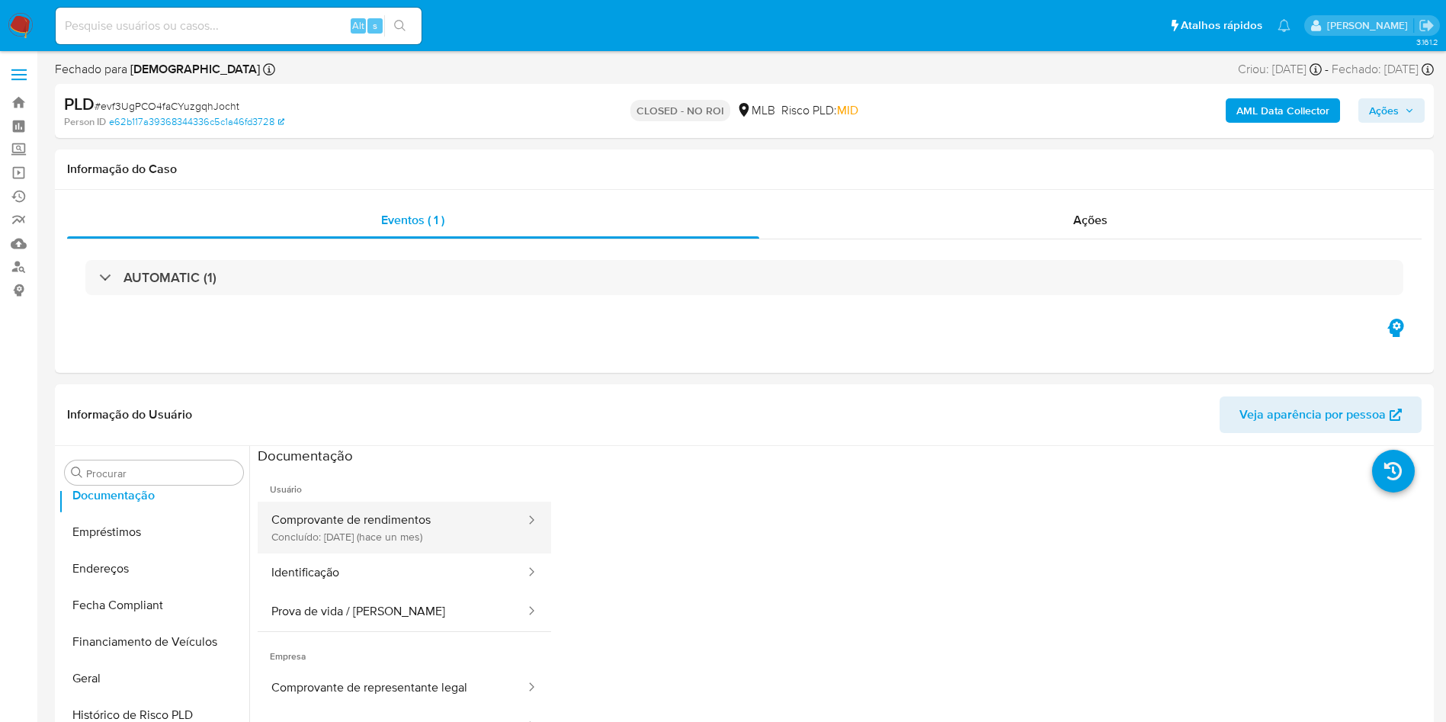
click at [436, 533] on button "Comprovante de rendimentos Concluído: 25/08/2025 (hace un mes)" at bounding box center [392, 527] width 269 height 52
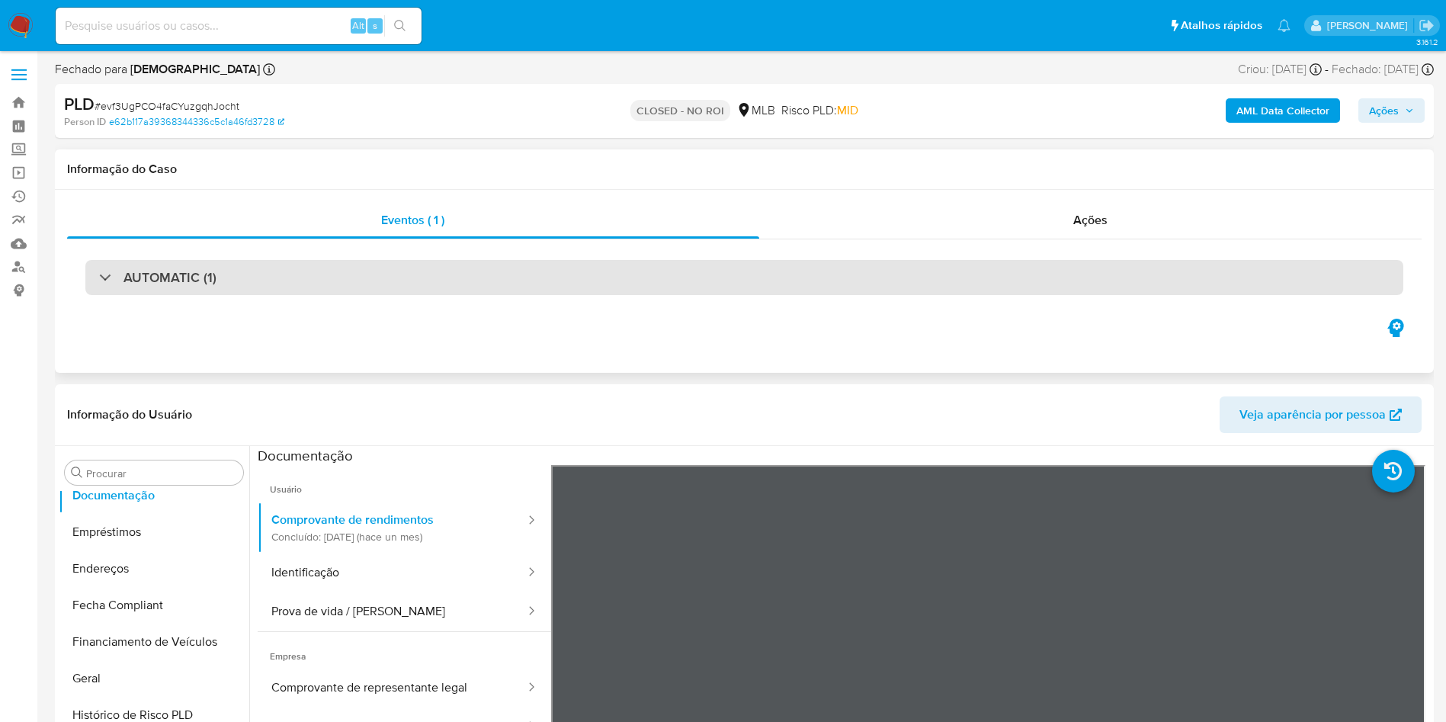
scroll to position [229, 0]
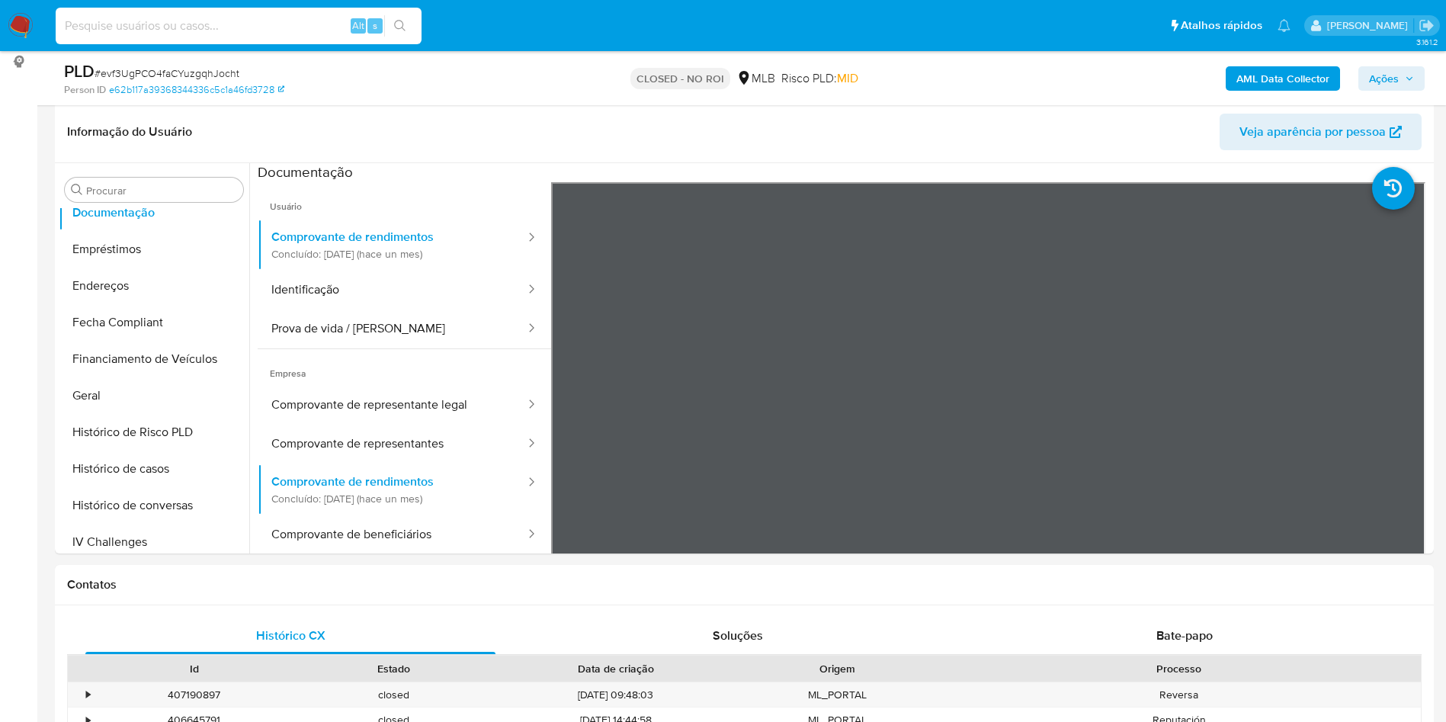
click at [267, 34] on input at bounding box center [239, 26] width 366 height 20
paste input "uXDEYIpzesvDaoUIjjKtJ99I"
type input "uXDEYIpzesvDaoUIjjKtJ99I"
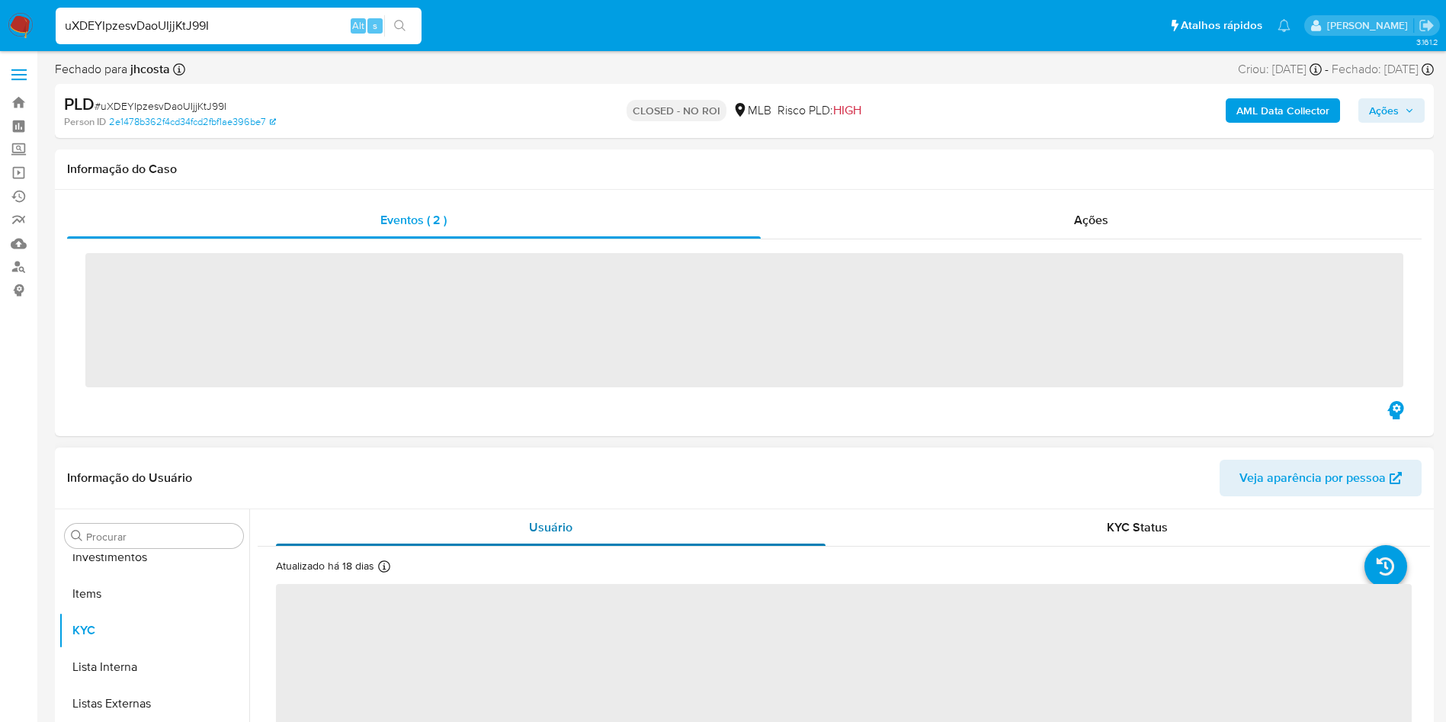
scroll to position [790, 0]
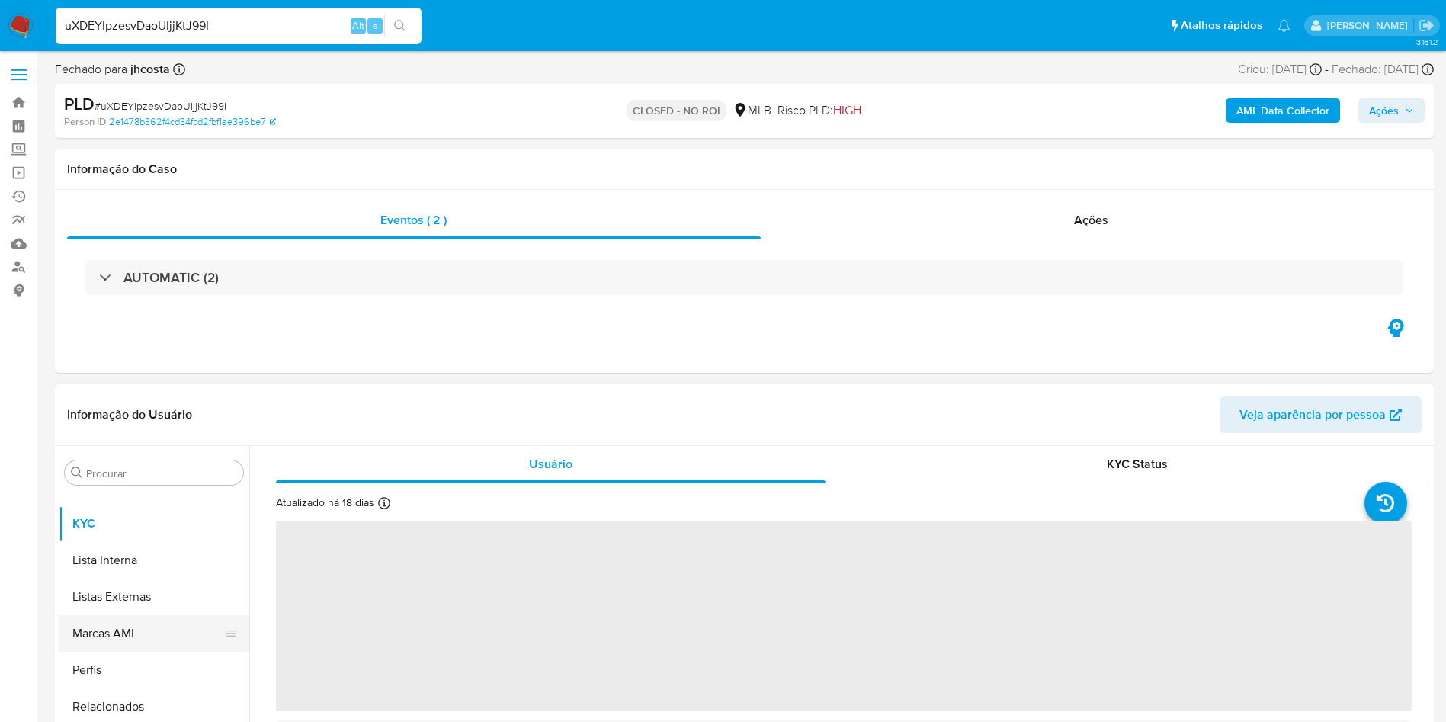
select select "10"
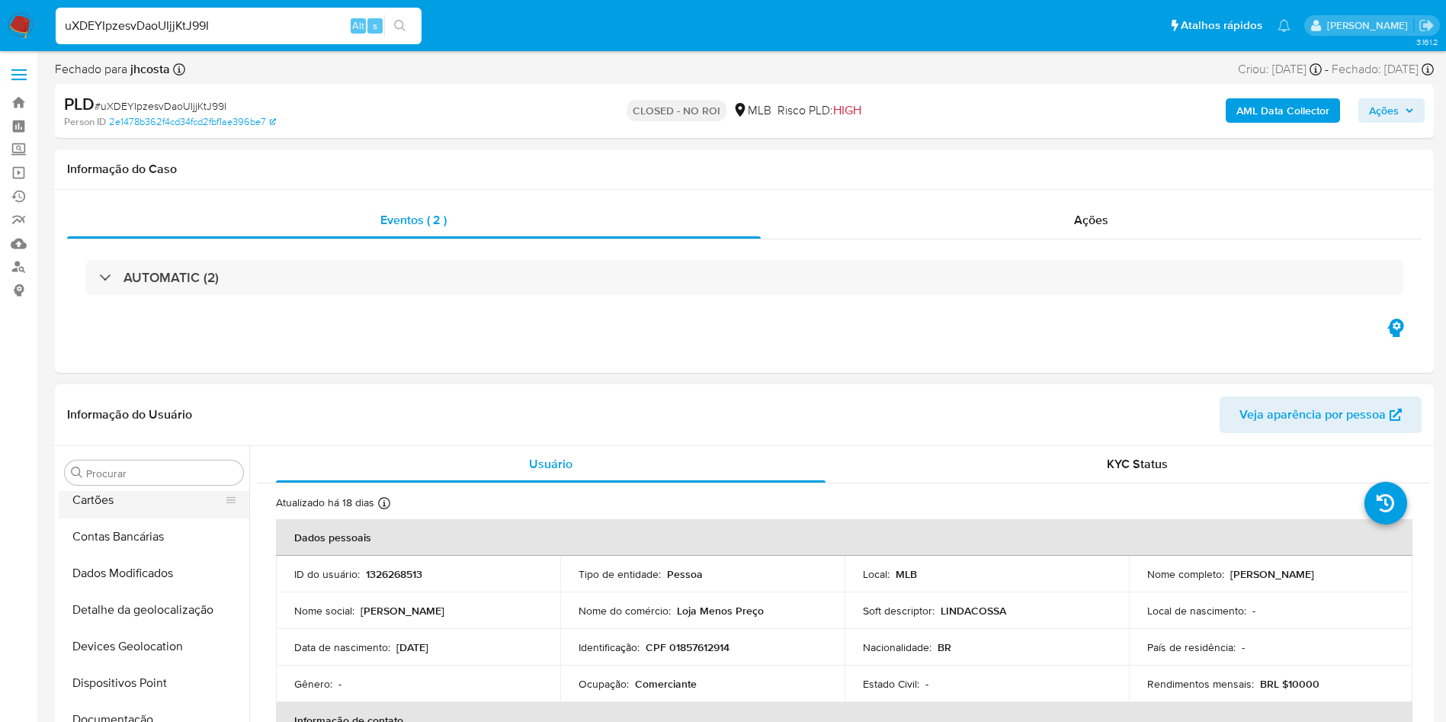
scroll to position [0, 0]
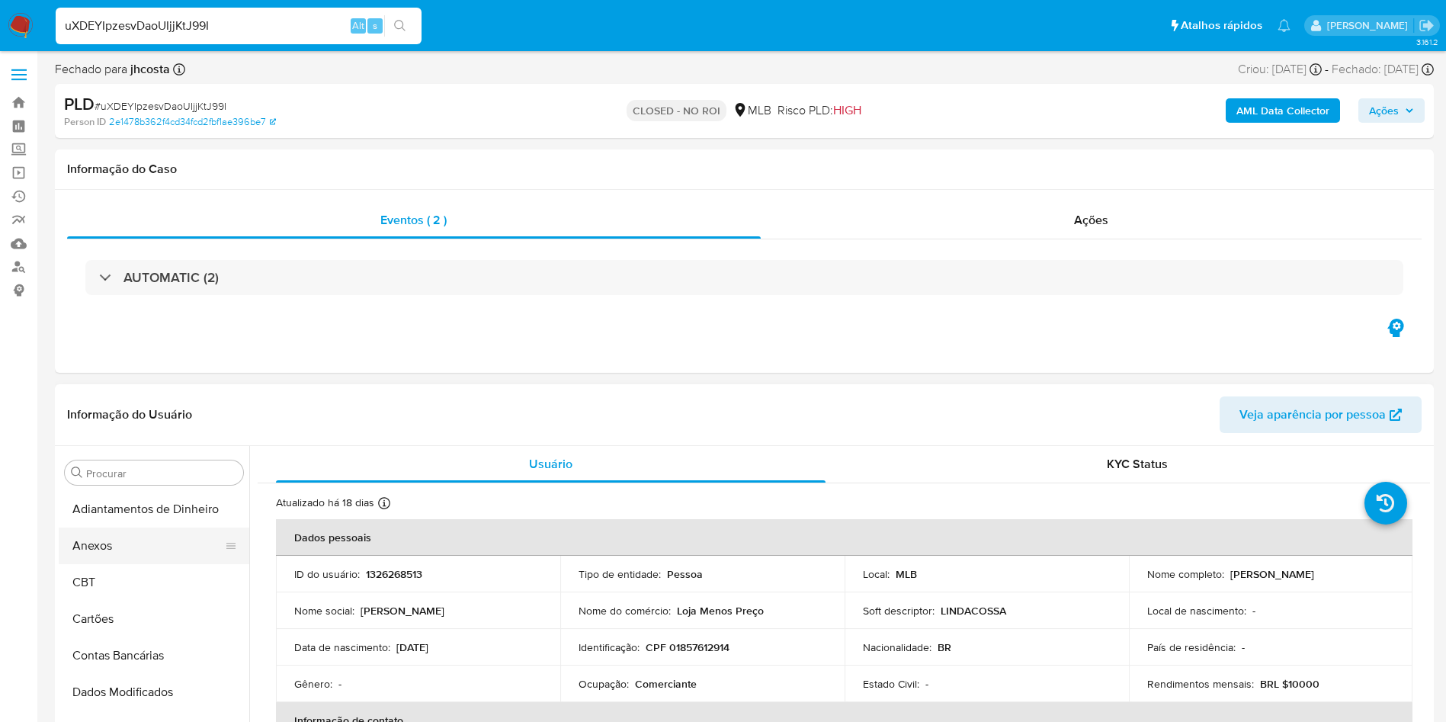
click at [104, 546] on button "Anexos" at bounding box center [148, 545] width 178 height 37
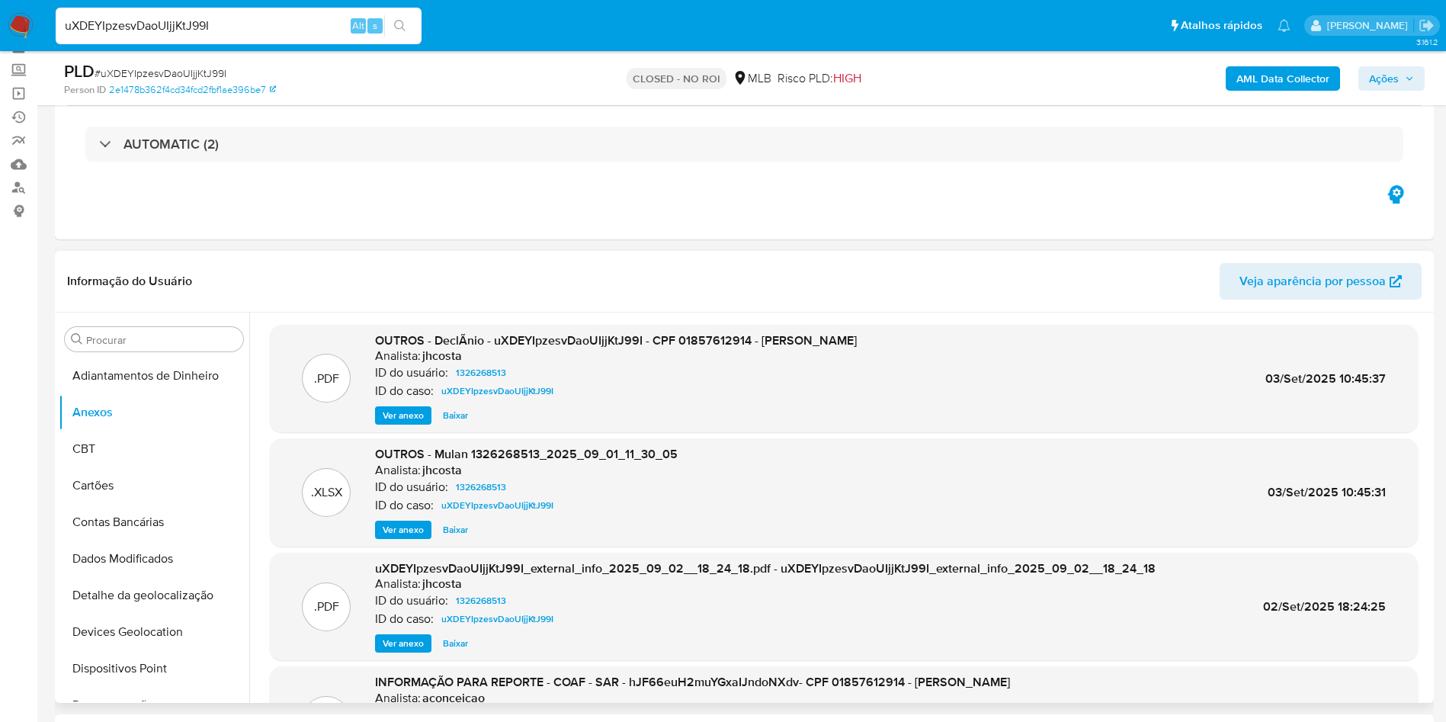
scroll to position [114, 0]
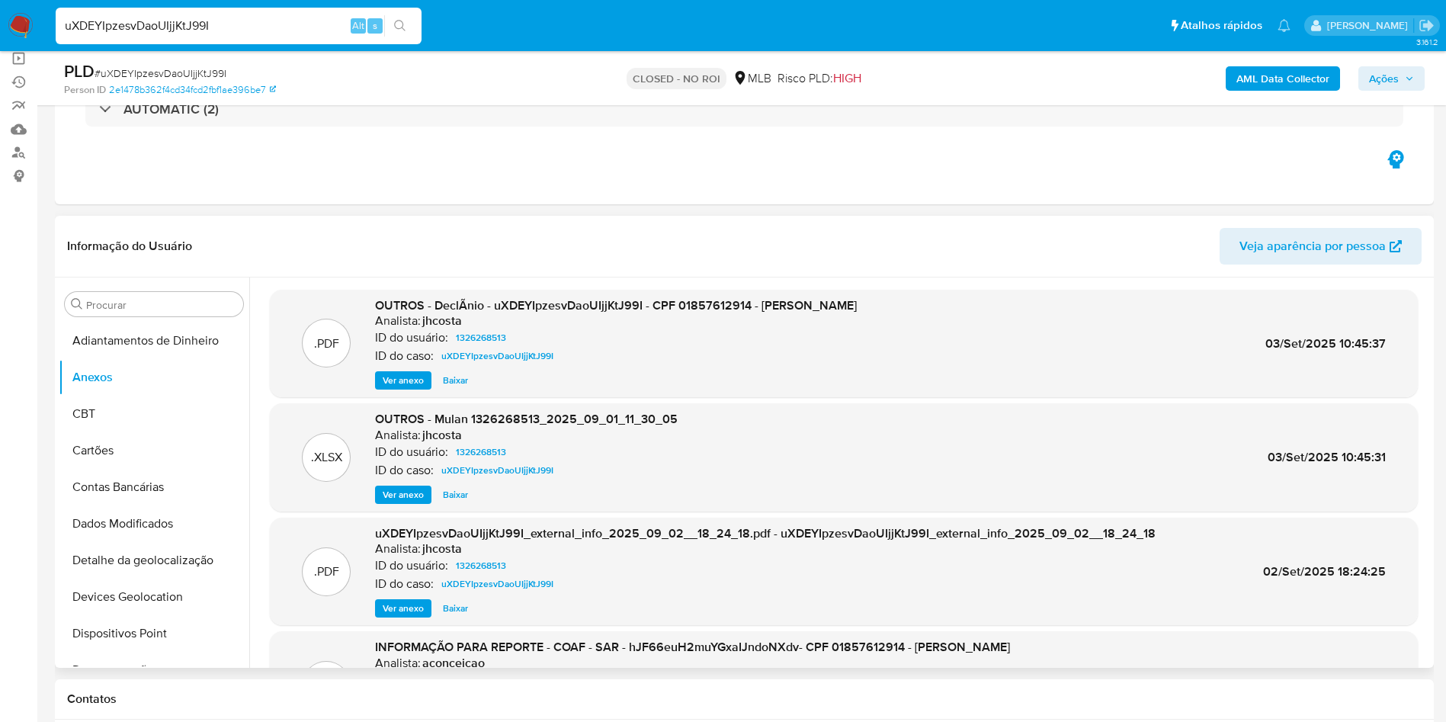
click at [402, 383] on span "Ver anexo" at bounding box center [403, 380] width 41 height 15
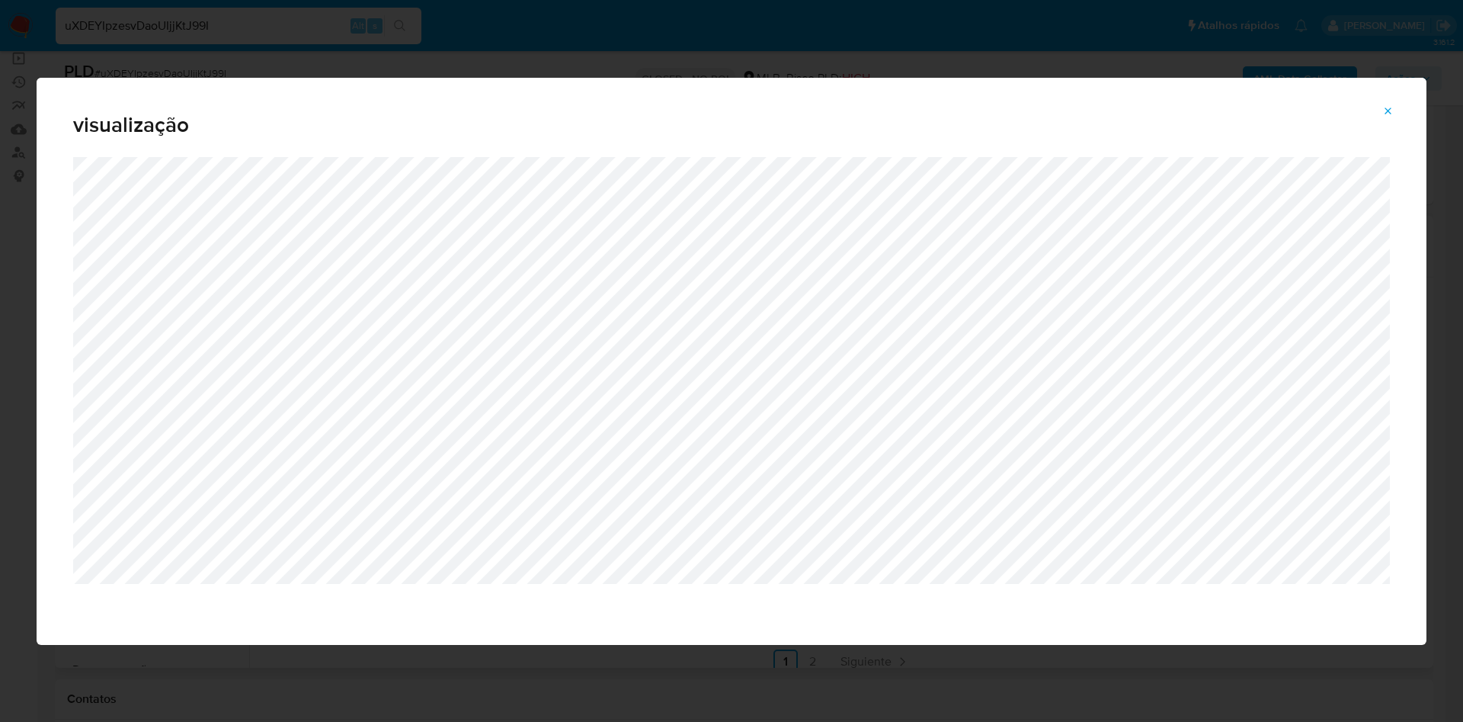
click at [0, 344] on div "visualização" at bounding box center [731, 361] width 1463 height 722
click at [1400, 103] on button "Attachment preview" at bounding box center [1389, 111] width 34 height 24
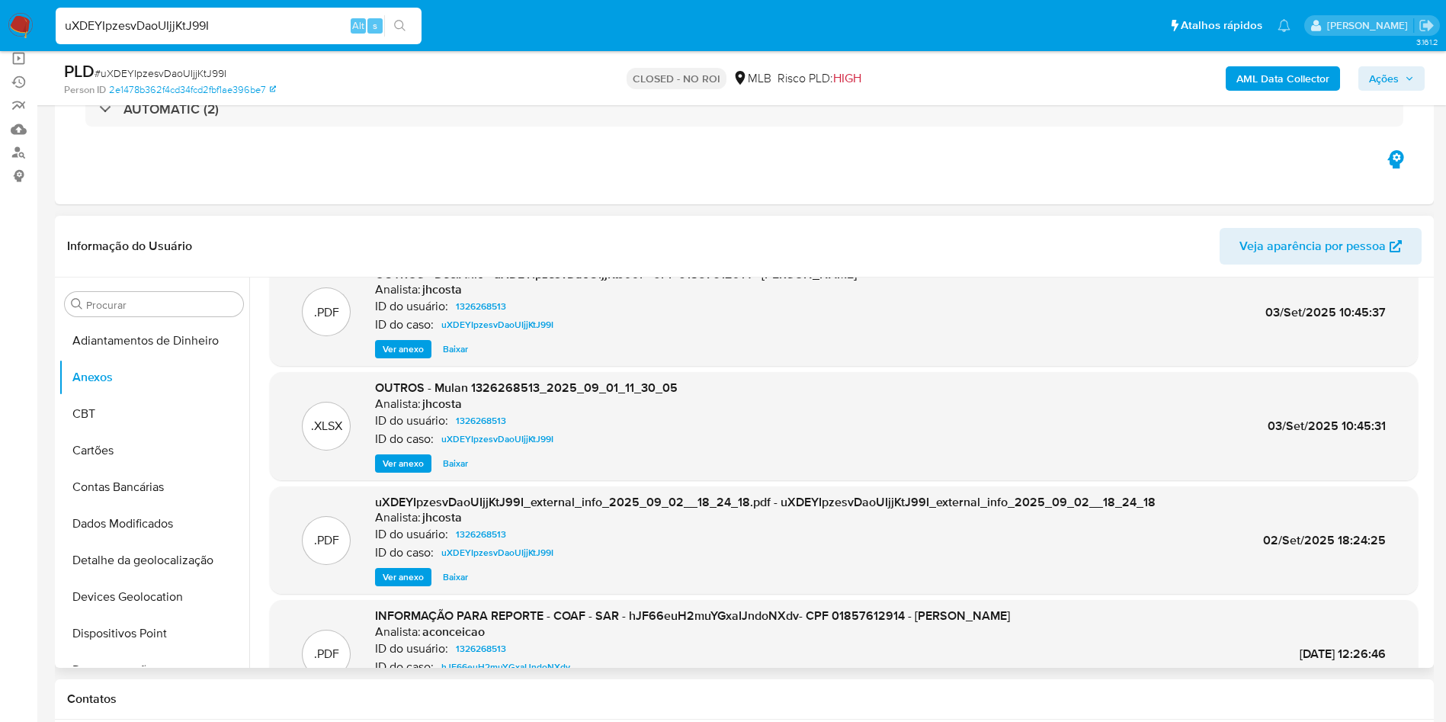
scroll to position [0, 0]
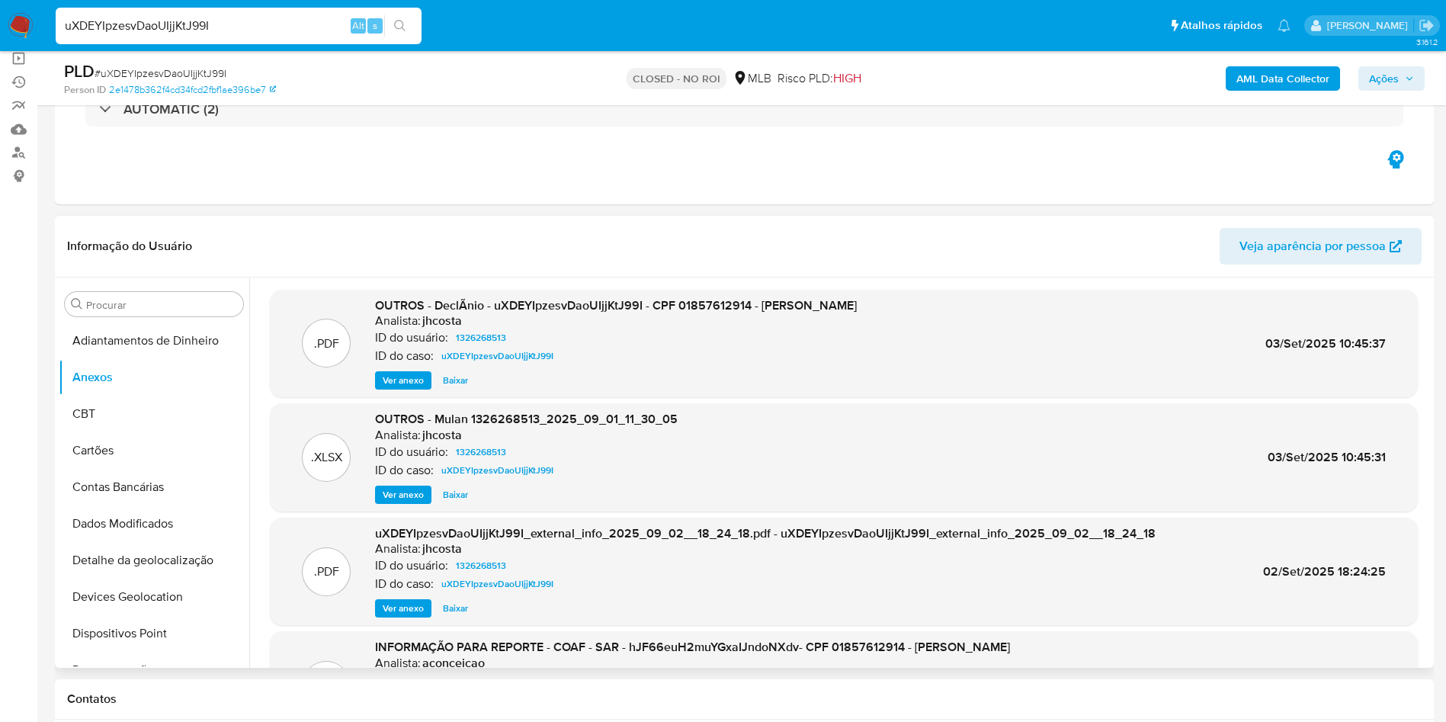
drag, startPoint x: 412, startPoint y: 232, endPoint x: 437, endPoint y: 270, distance: 44.6
click at [412, 232] on header "Informação do Usuário Veja aparência por pessoa" at bounding box center [744, 246] width 1354 height 37
click at [455, 374] on span "Baixar" at bounding box center [455, 380] width 25 height 15
click at [395, 609] on span "Ver anexo" at bounding box center [403, 608] width 41 height 15
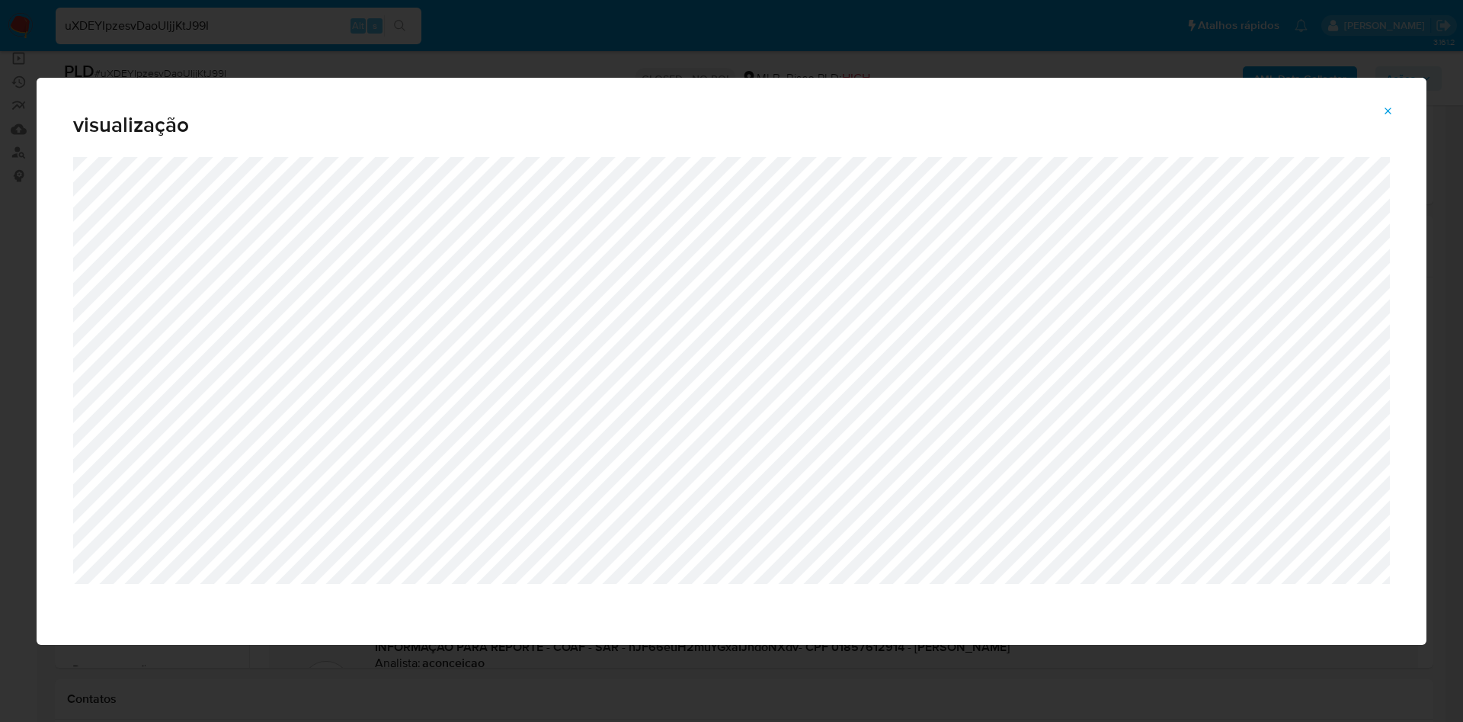
click at [1387, 105] on icon "Attachment preview" at bounding box center [1388, 111] width 12 height 12
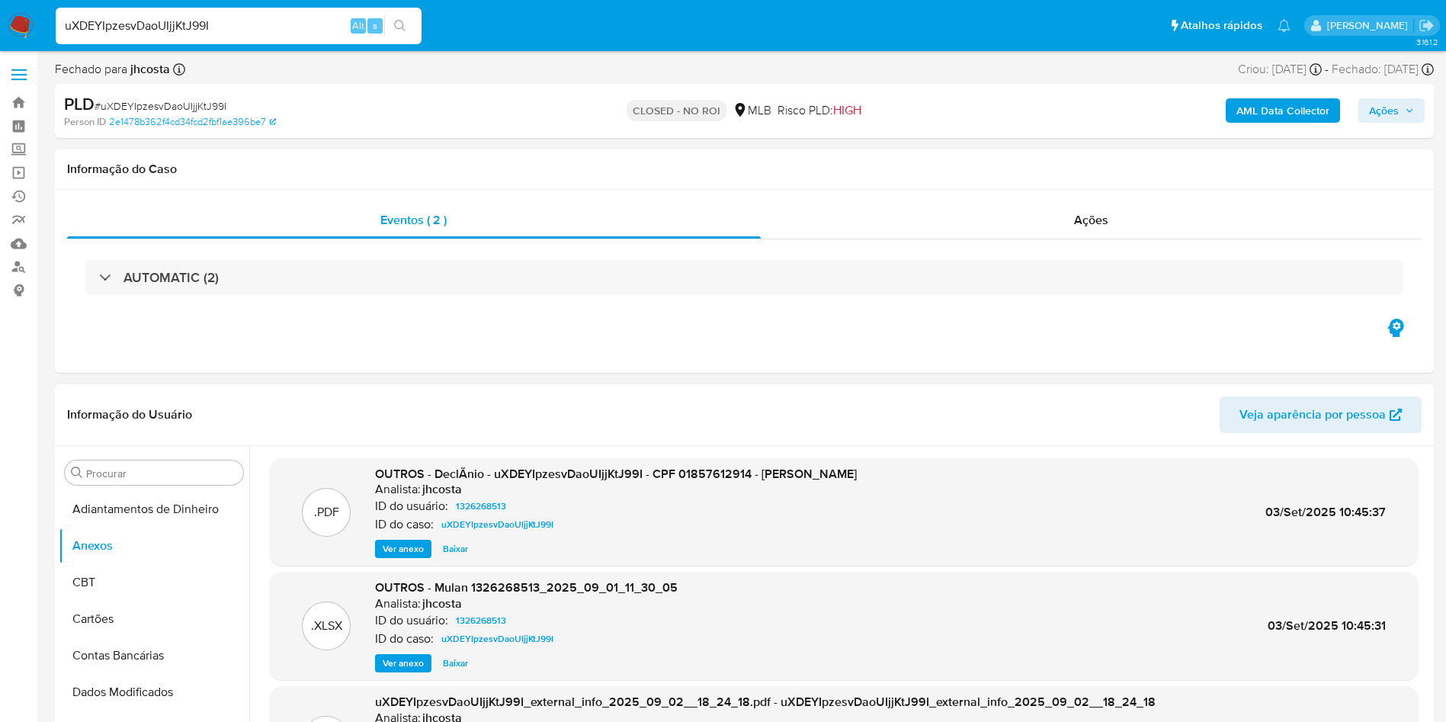
scroll to position [343, 0]
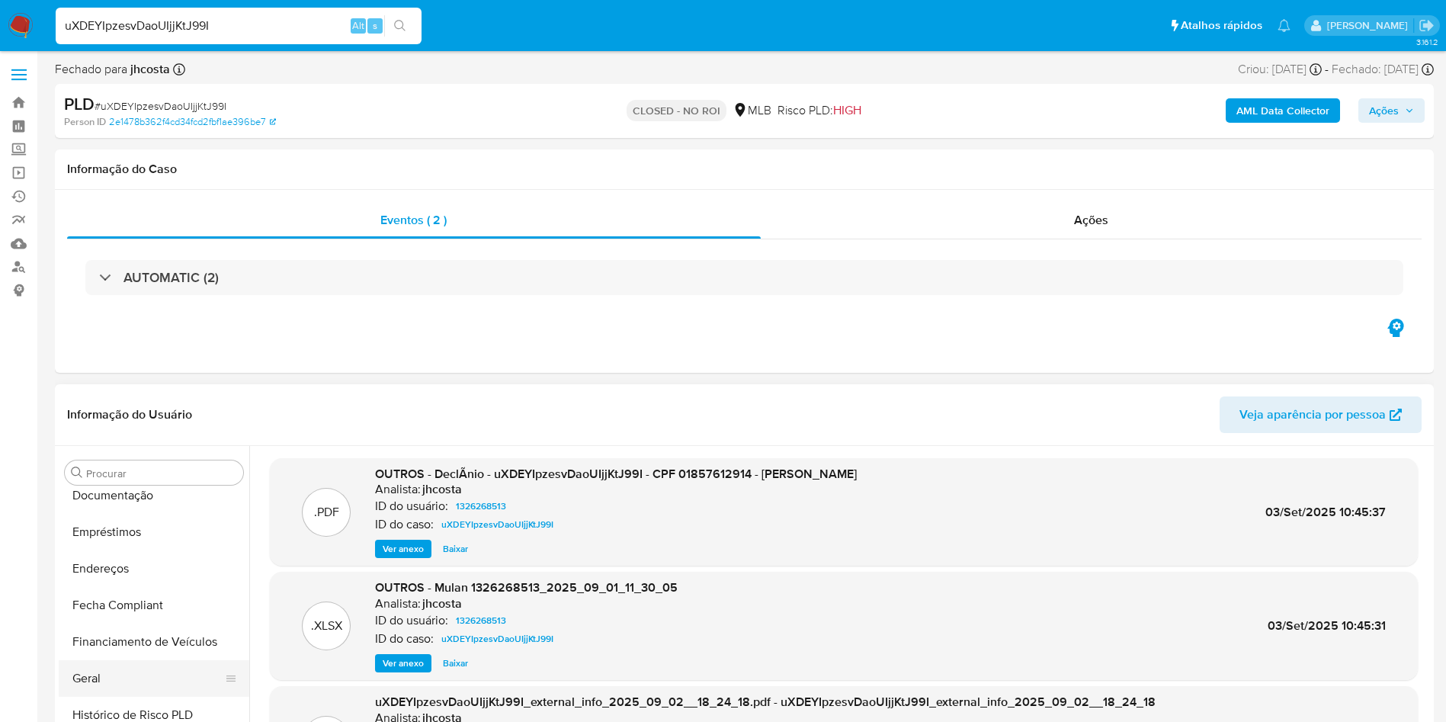
click at [175, 672] on button "Geral" at bounding box center [148, 678] width 178 height 37
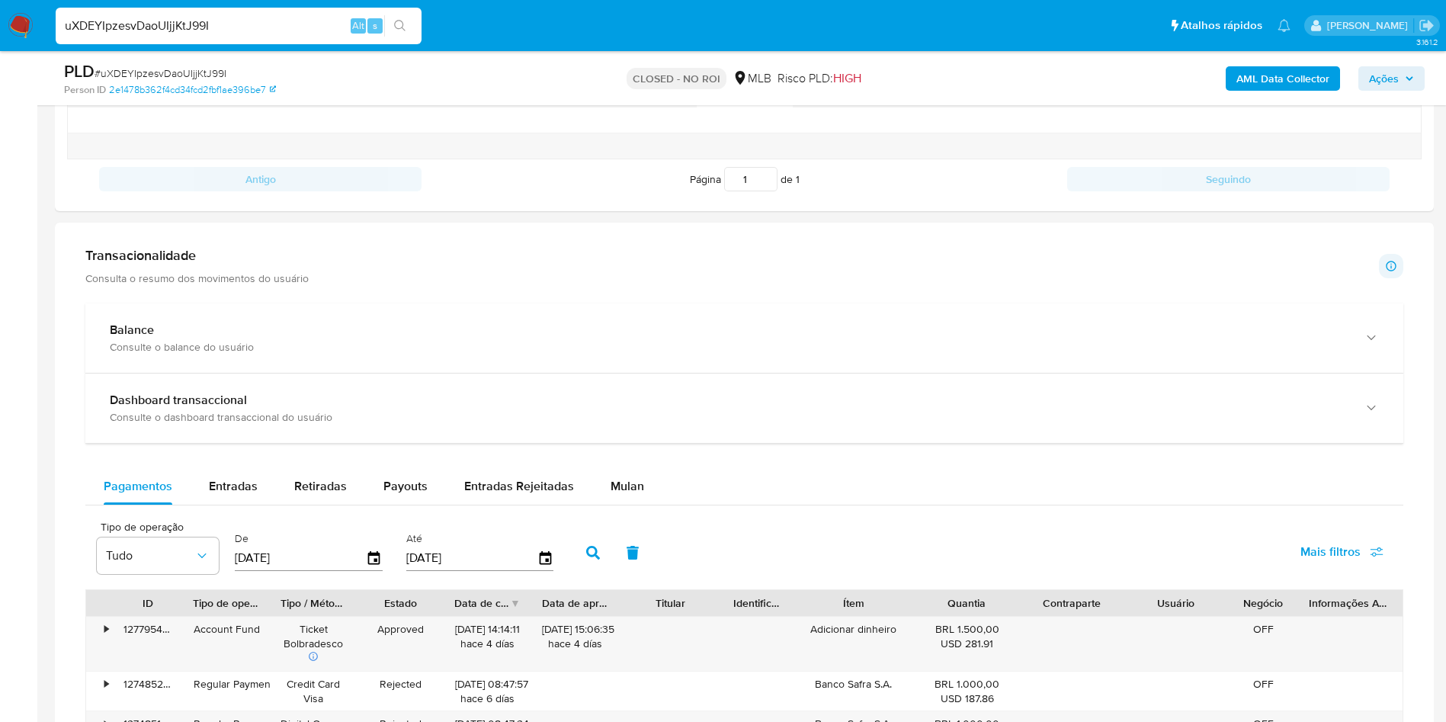
scroll to position [1143, 0]
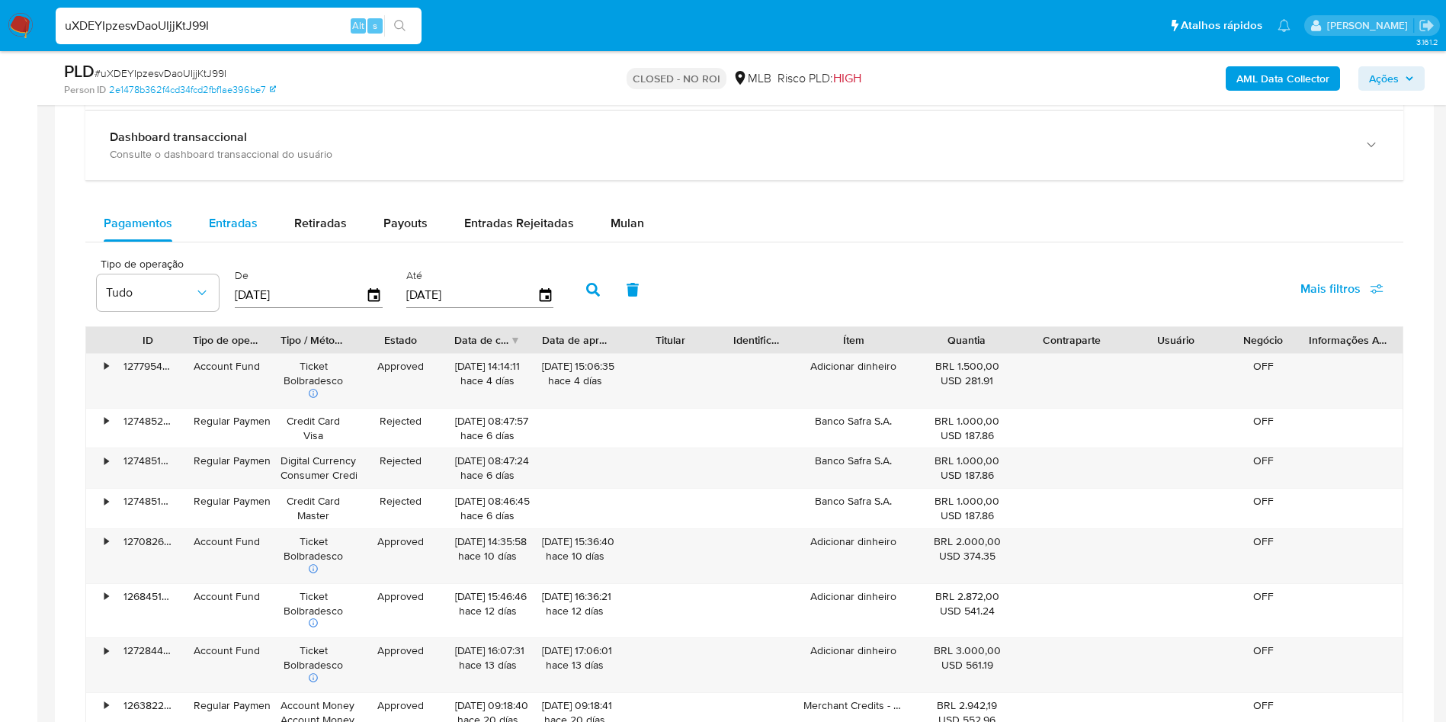
click at [229, 229] on span "Entradas" at bounding box center [233, 223] width 49 height 18
select select "10"
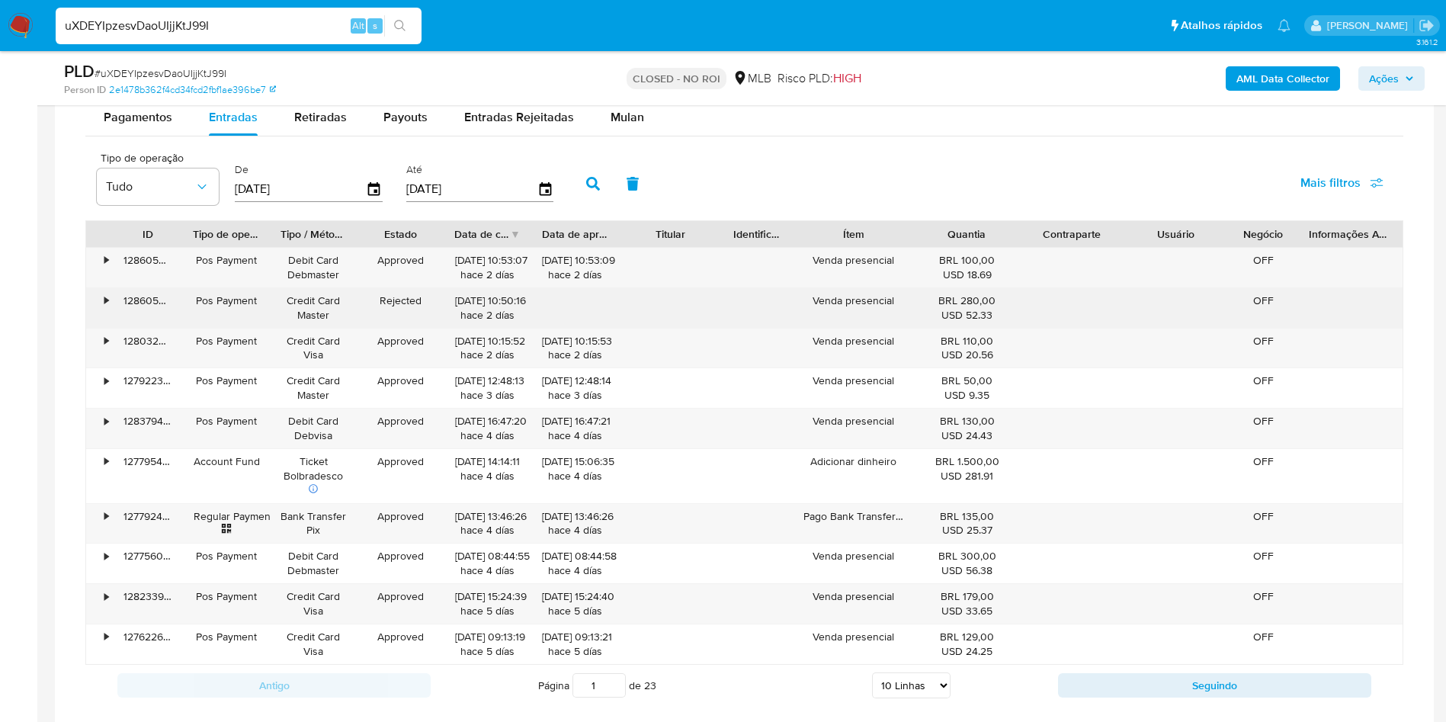
scroll to position [1372, 0]
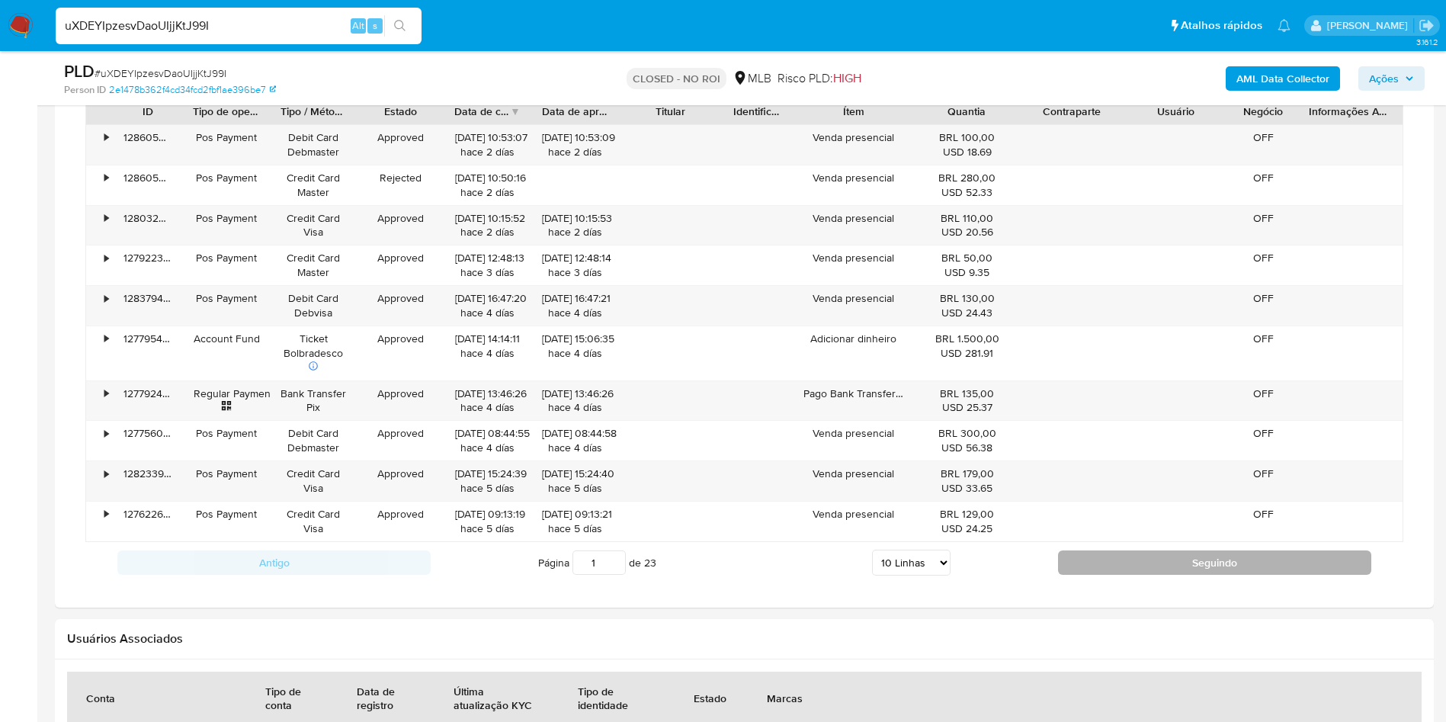
click at [1268, 565] on button "Seguindo" at bounding box center [1214, 562] width 313 height 24
type input "2"
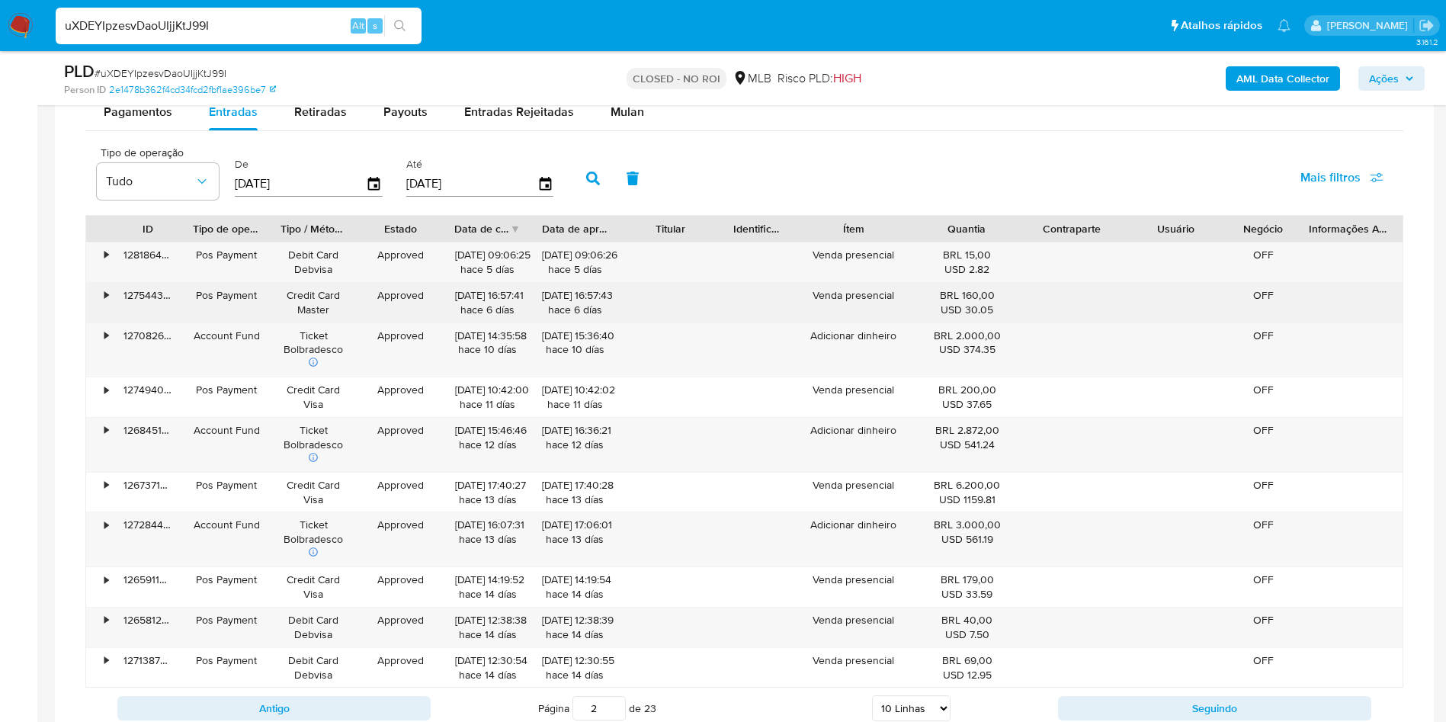
scroll to position [1143, 0]
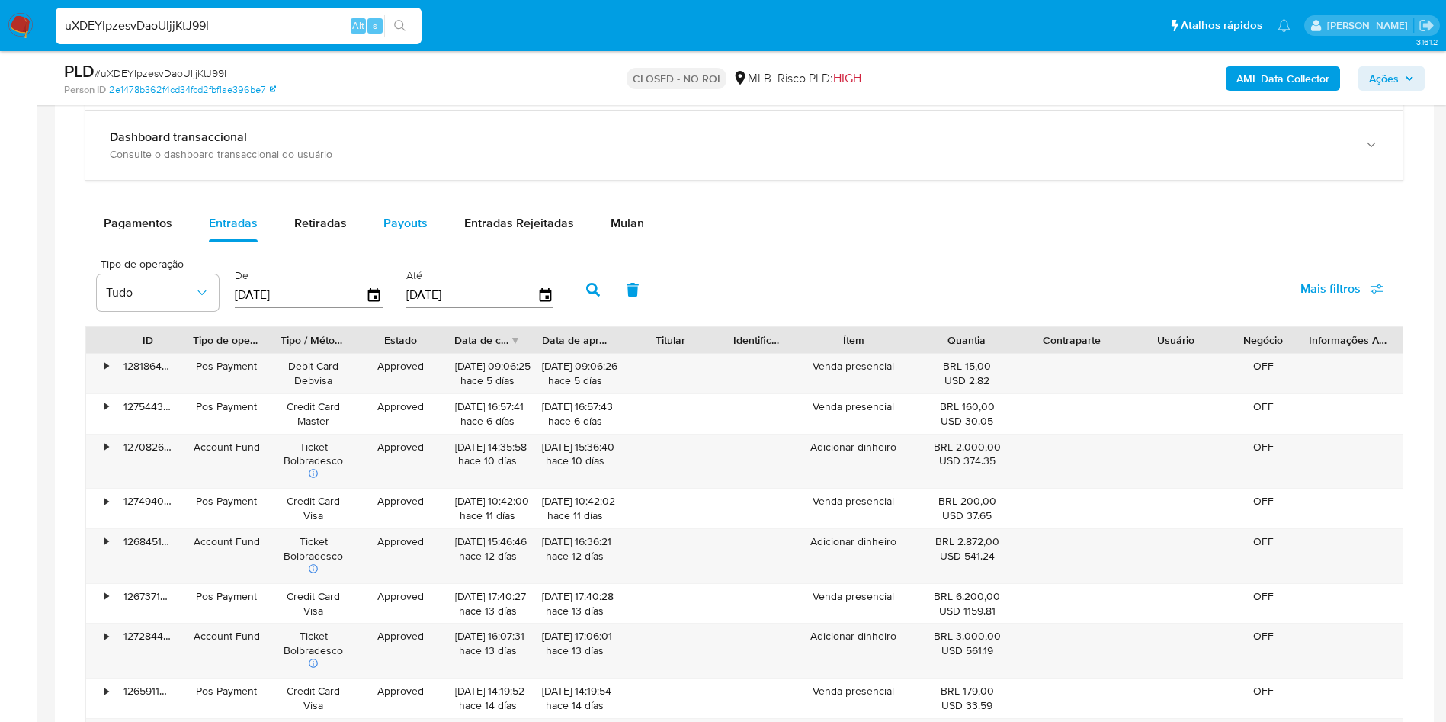
click at [410, 236] on div "Payouts" at bounding box center [405, 223] width 44 height 37
select select "10"
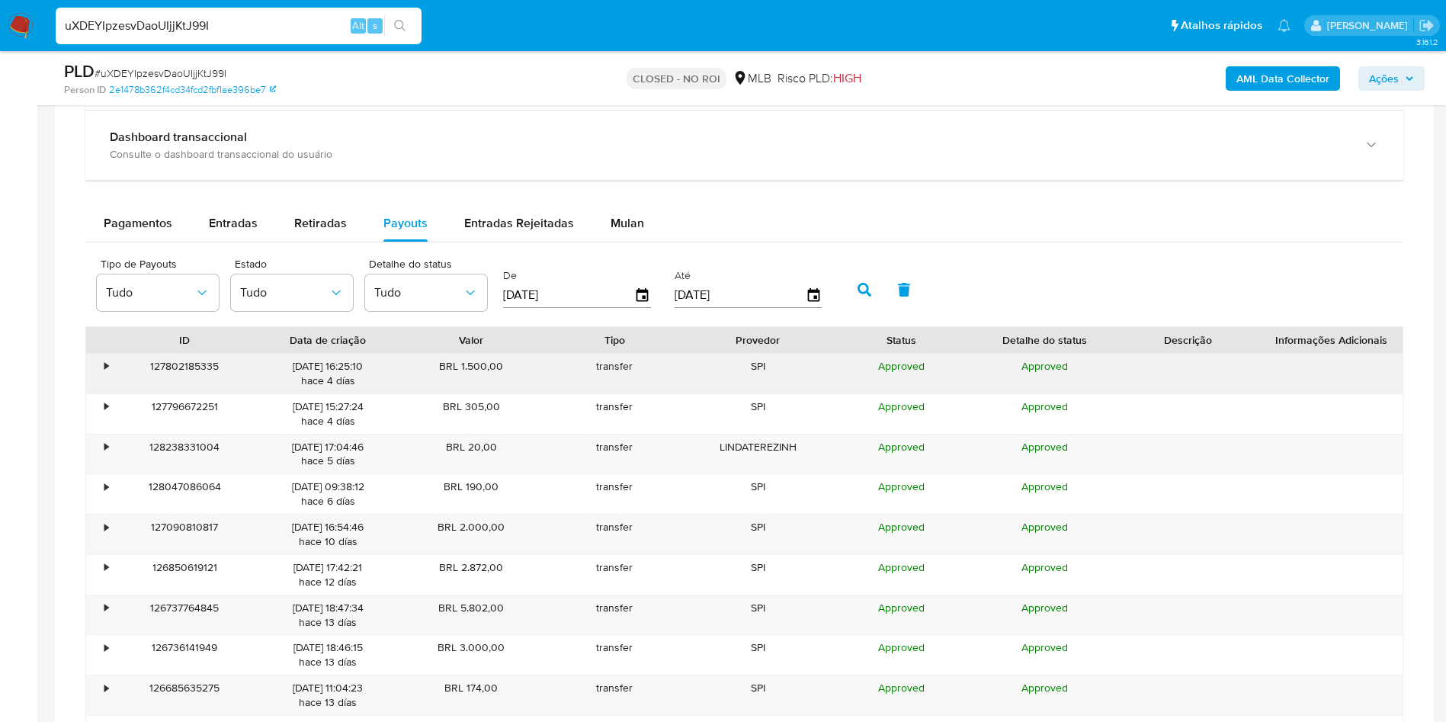
scroll to position [1257, 0]
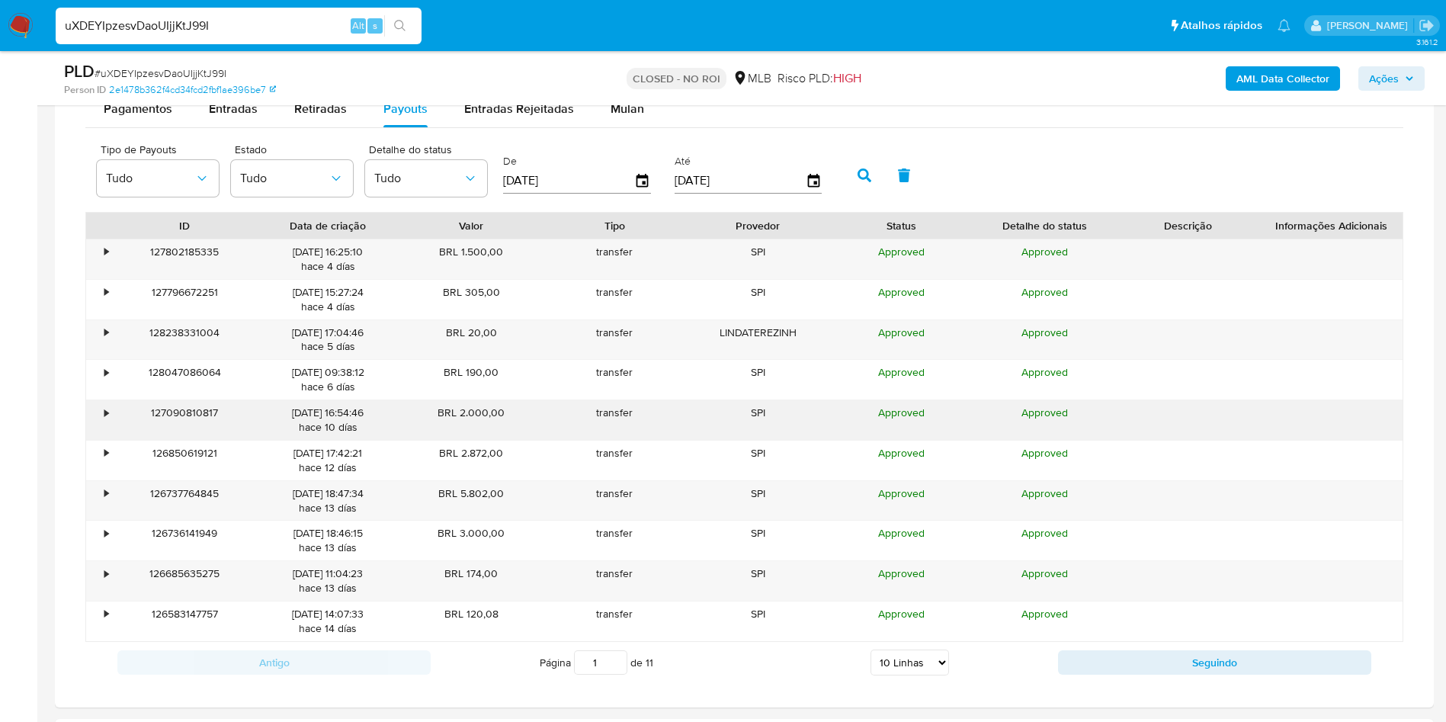
click at [104, 415] on div "•" at bounding box center [106, 412] width 4 height 14
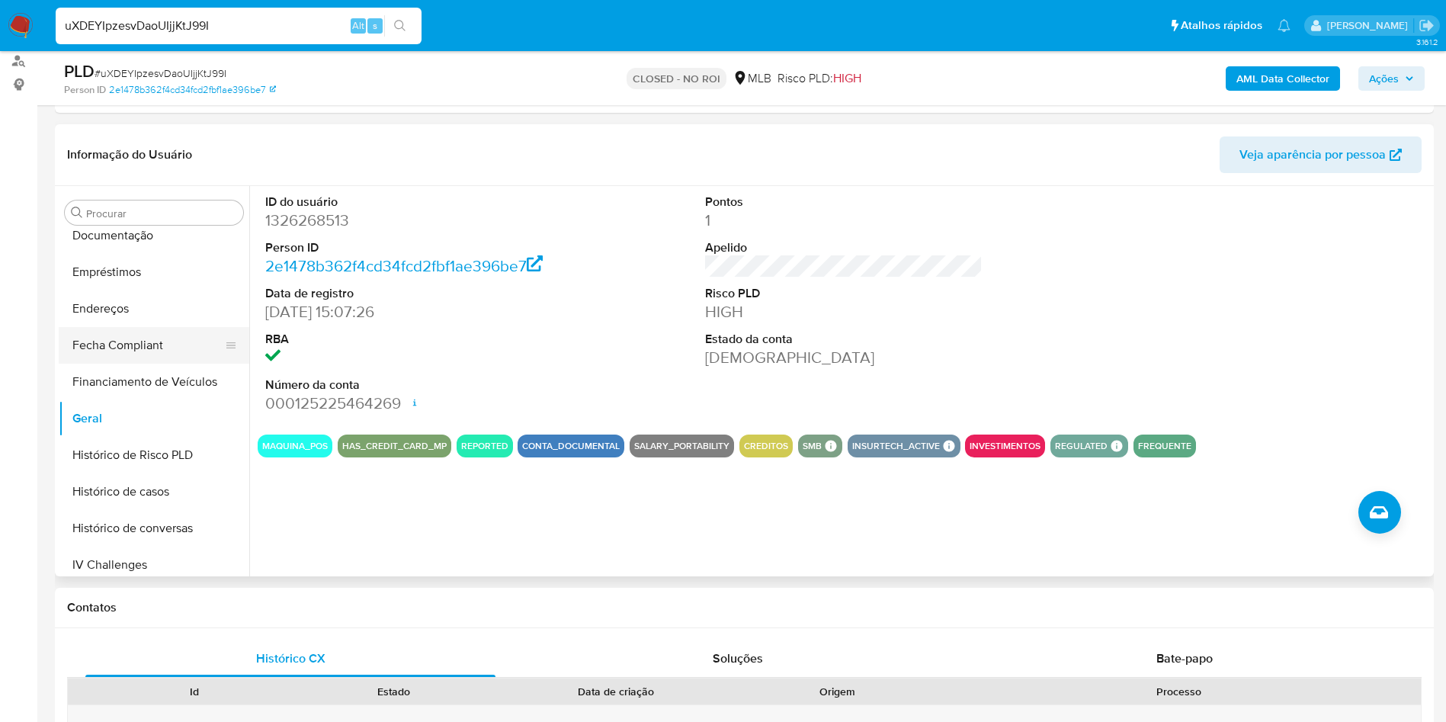
scroll to position [524, 0]
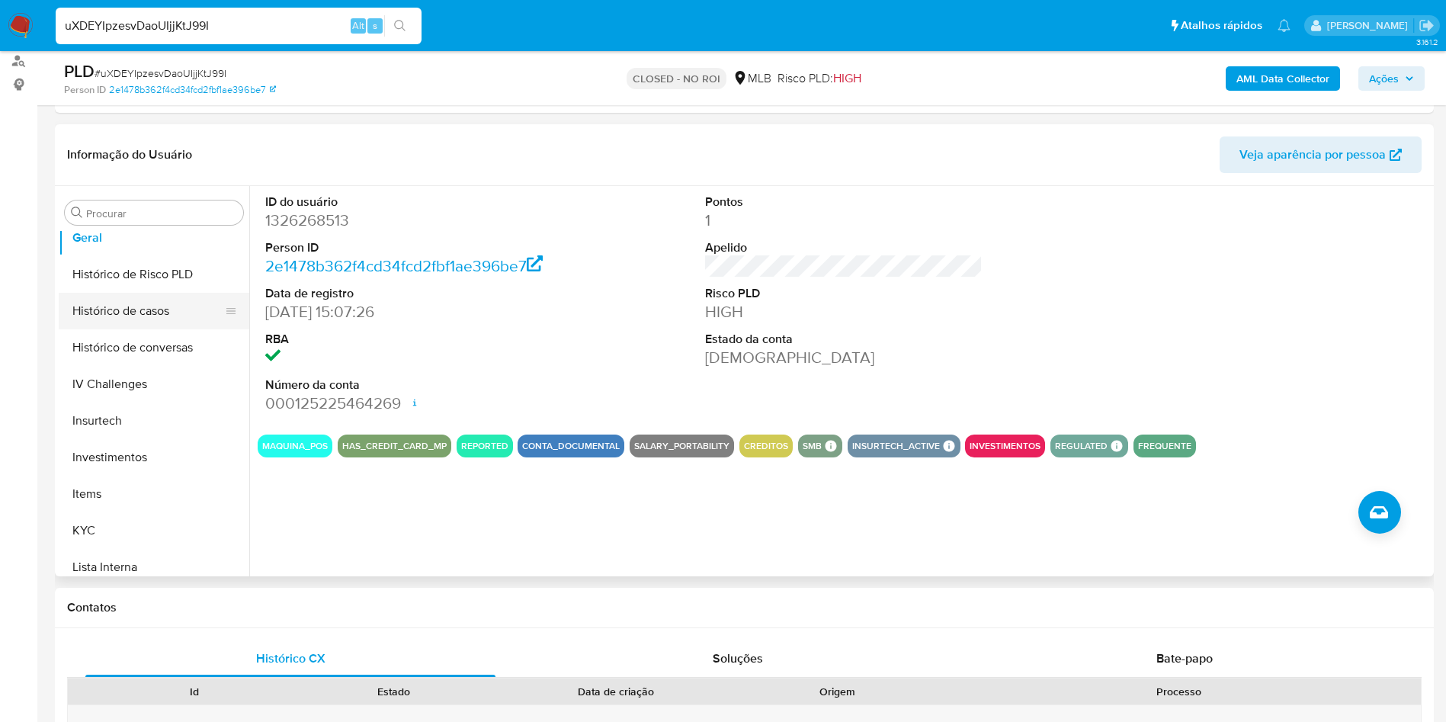
click at [107, 316] on button "Histórico de casos" at bounding box center [148, 311] width 178 height 37
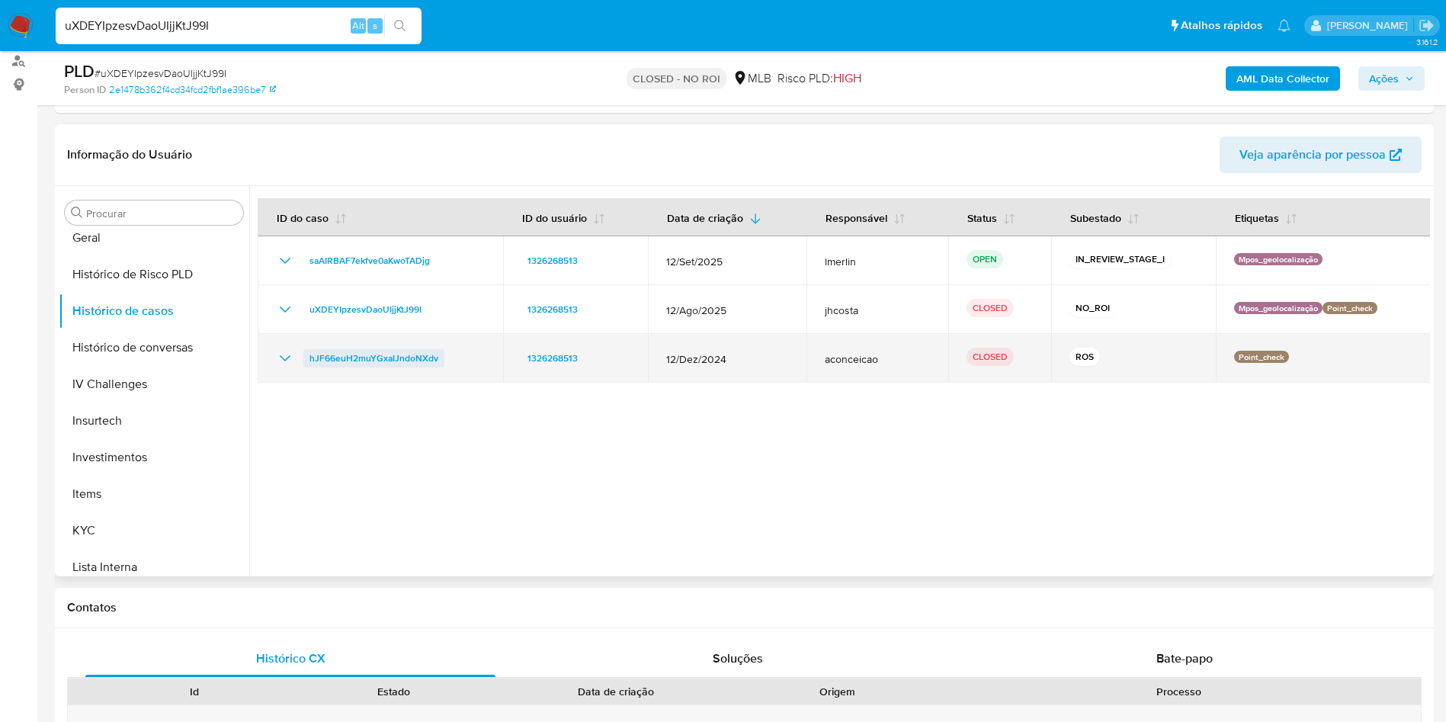
click at [348, 360] on span "hJF66euH2muYGxaIJndoNXdv" at bounding box center [373, 358] width 129 height 18
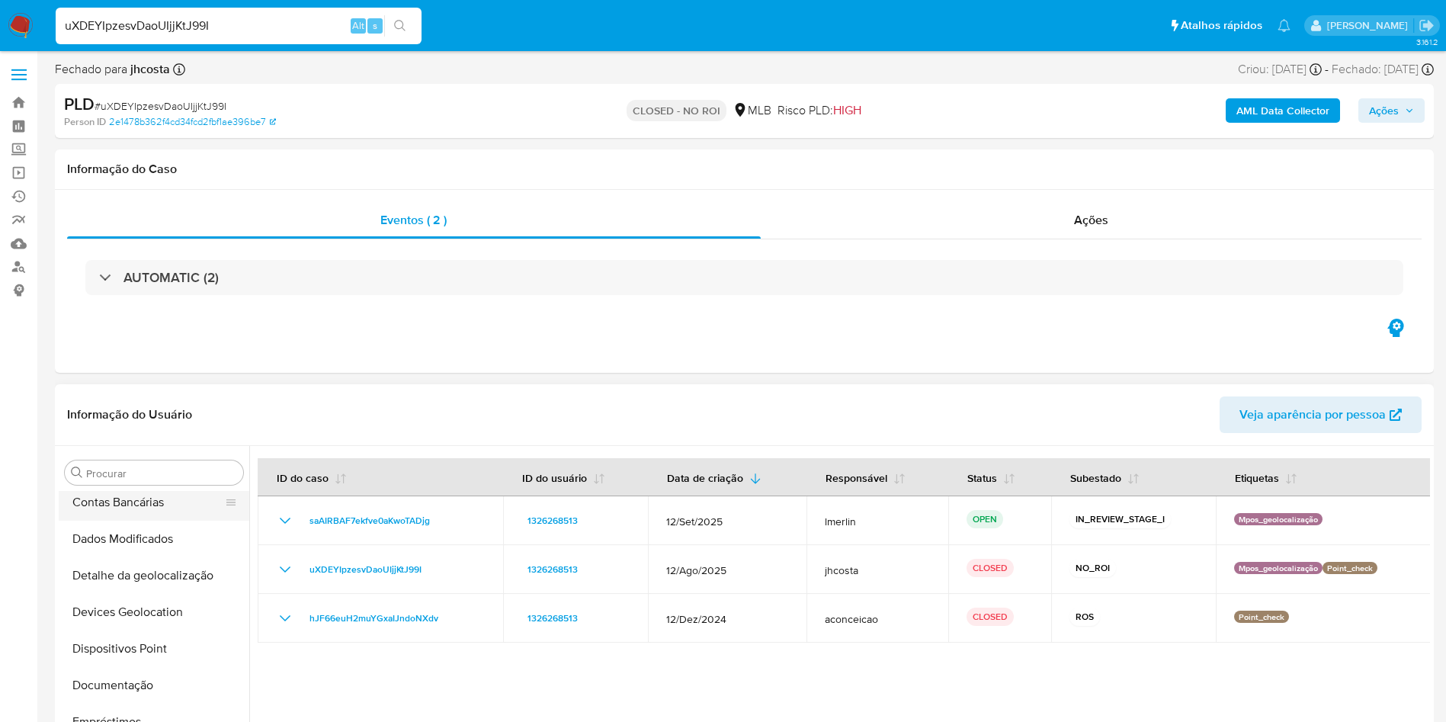
scroll to position [162, 0]
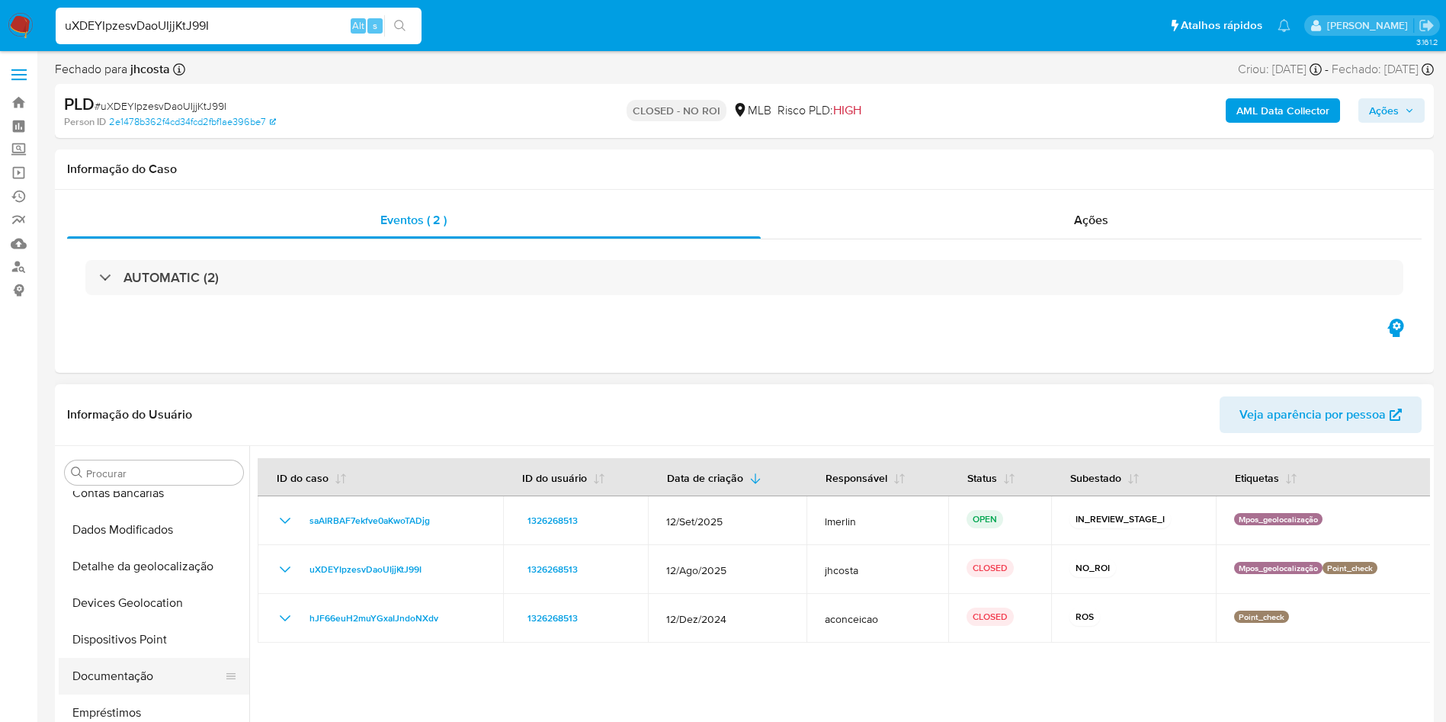
click at [99, 669] on button "Documentação" at bounding box center [148, 676] width 178 height 37
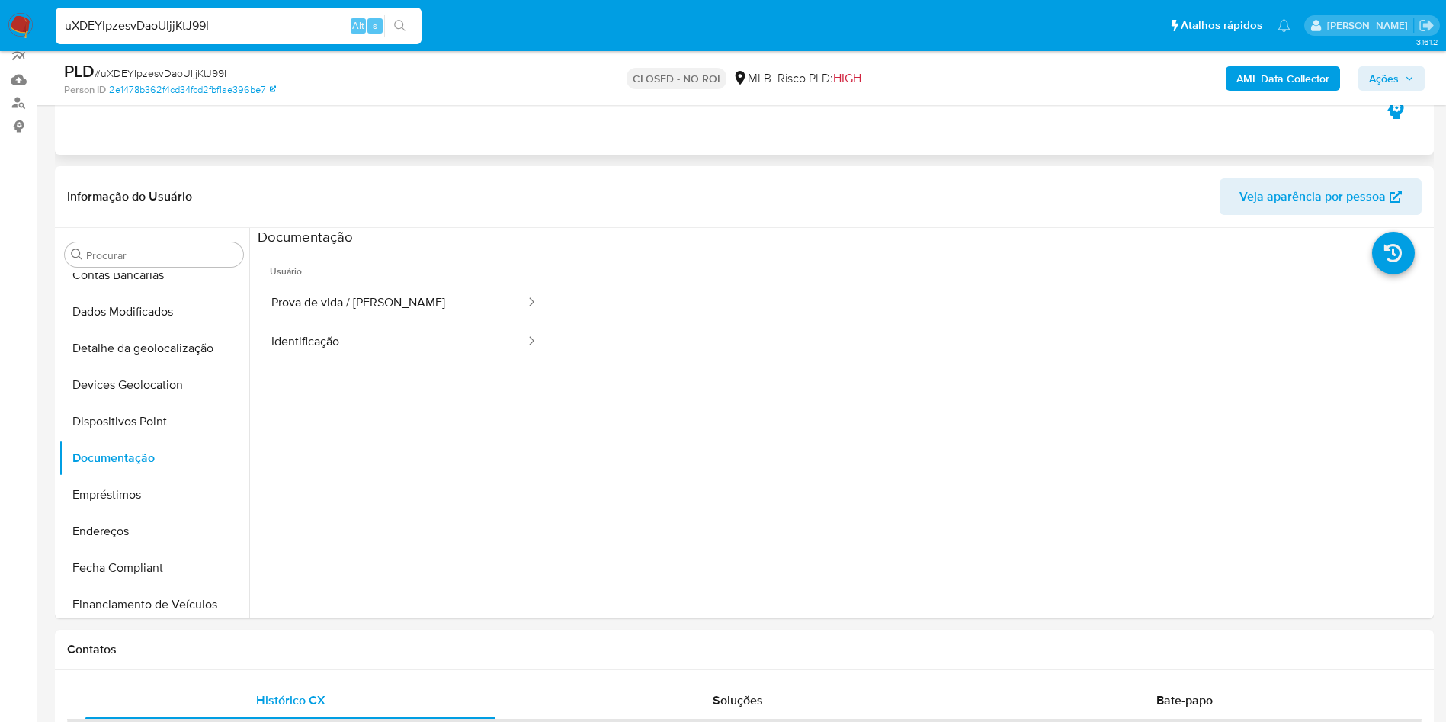
scroll to position [168, 0]
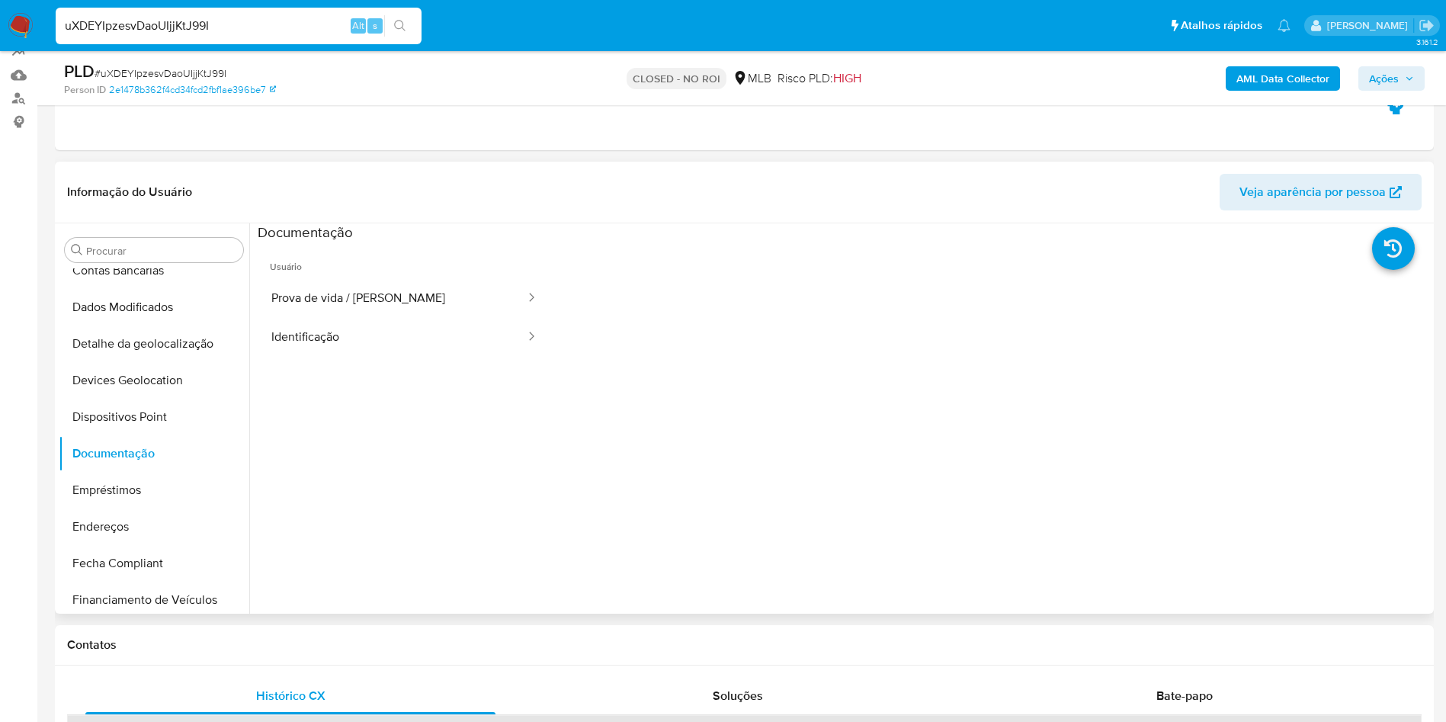
click at [331, 357] on ul "Usuário Prova de vida / Selfie Identificação" at bounding box center [404, 461] width 293 height 439
click at [365, 338] on button "Identificação" at bounding box center [392, 337] width 269 height 39
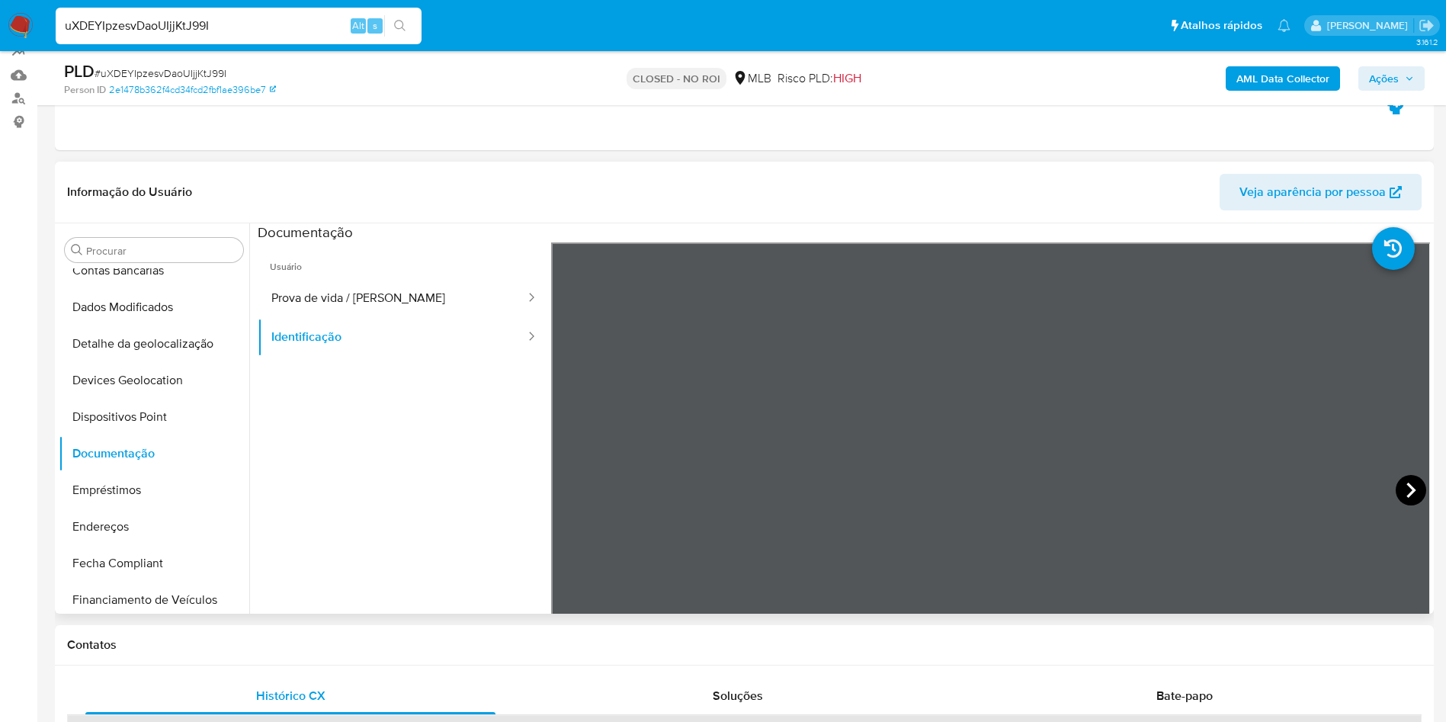
click at [1398, 501] on icon at bounding box center [1410, 490] width 30 height 30
click at [312, 296] on button "Prova de vida / Selfie" at bounding box center [392, 298] width 269 height 39
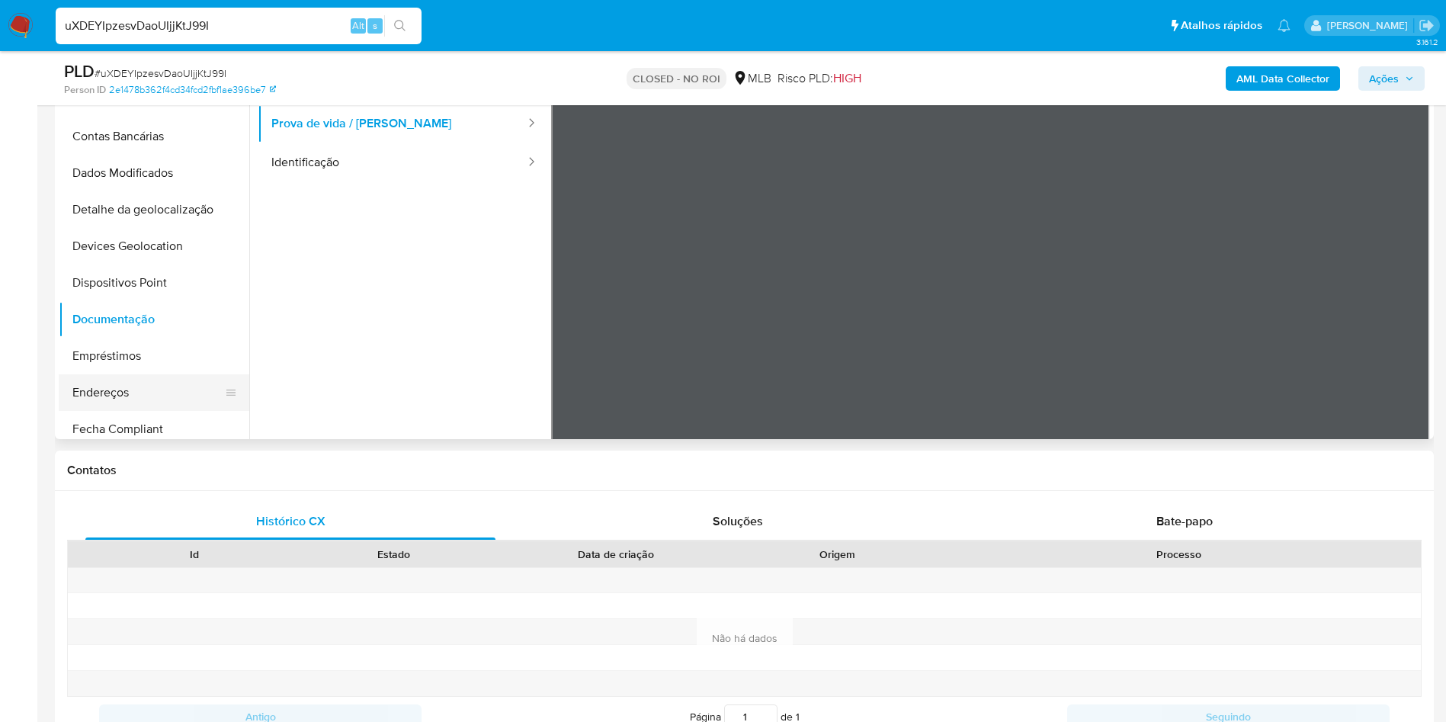
scroll to position [229, 0]
click at [161, 384] on button "Geral" at bounding box center [148, 395] width 178 height 37
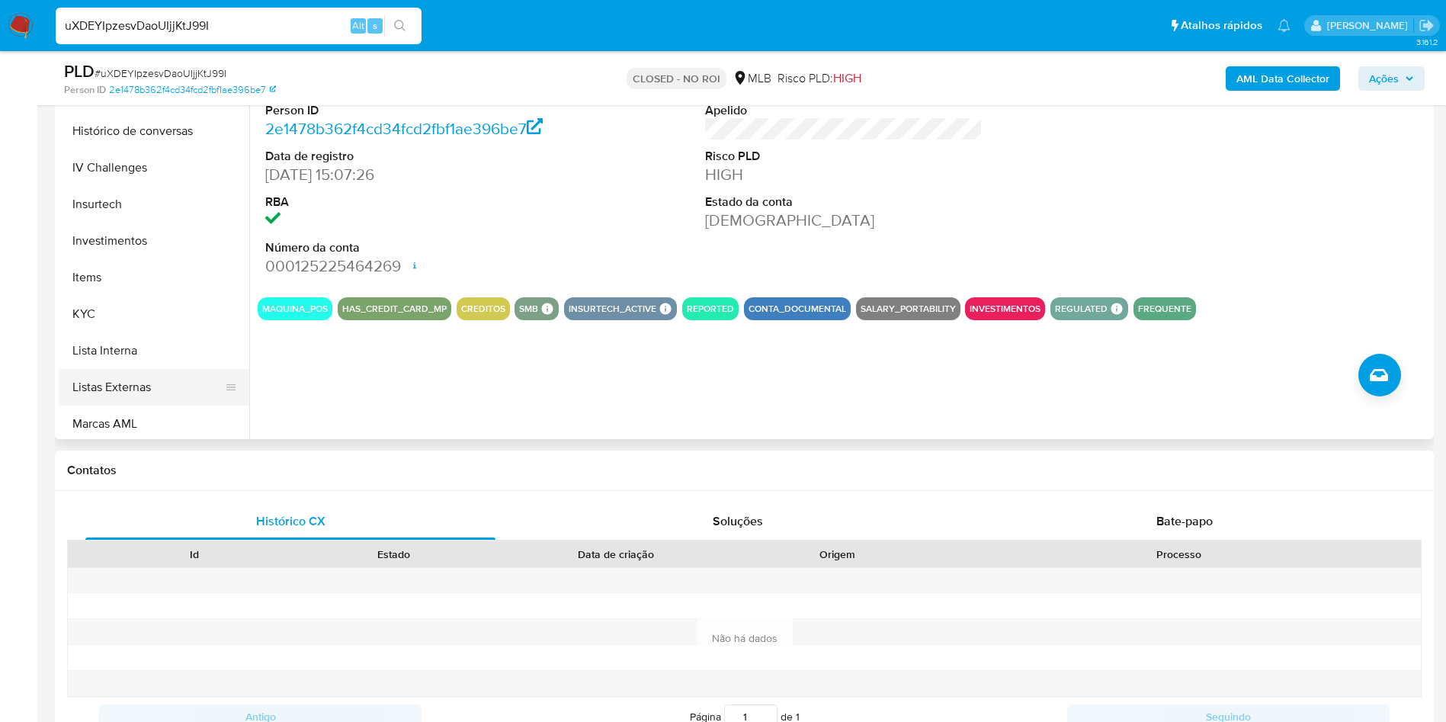
scroll to position [686, 0]
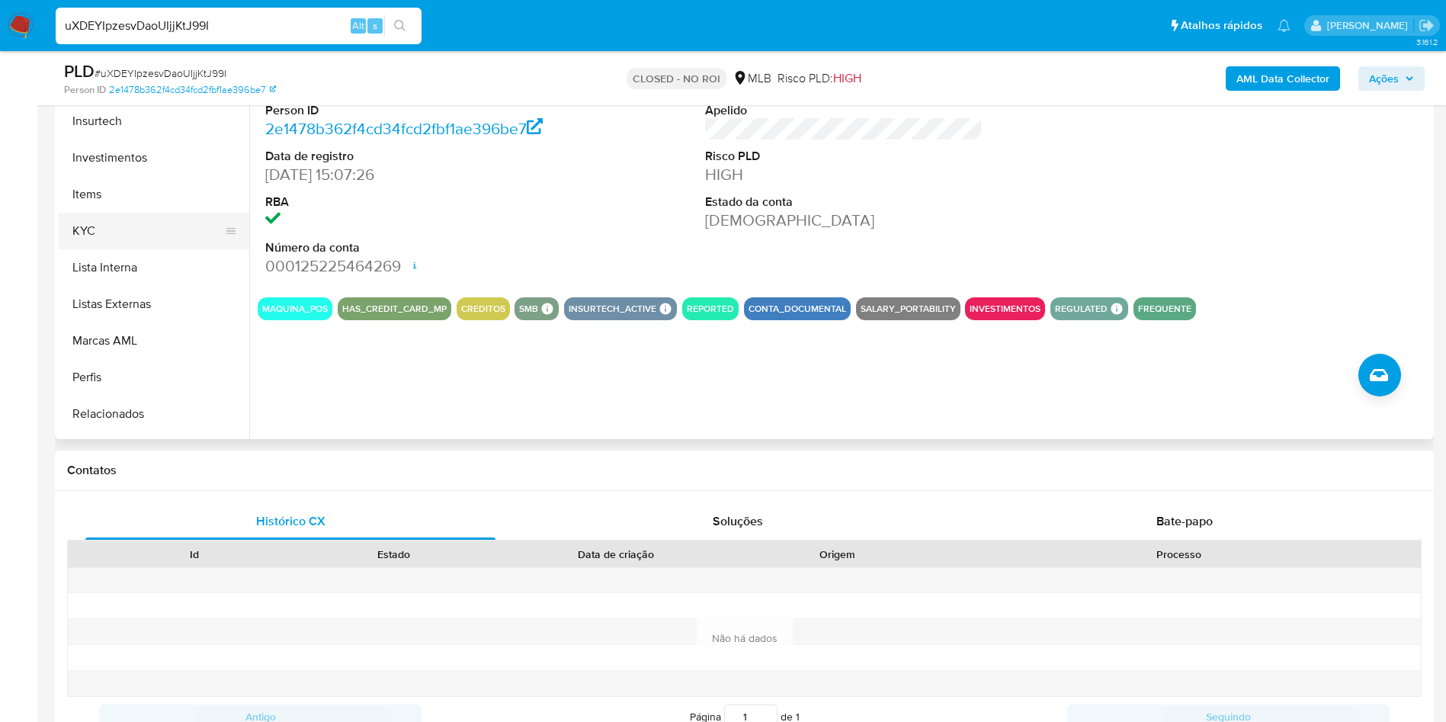
click at [133, 231] on button "KYC" at bounding box center [148, 231] width 178 height 37
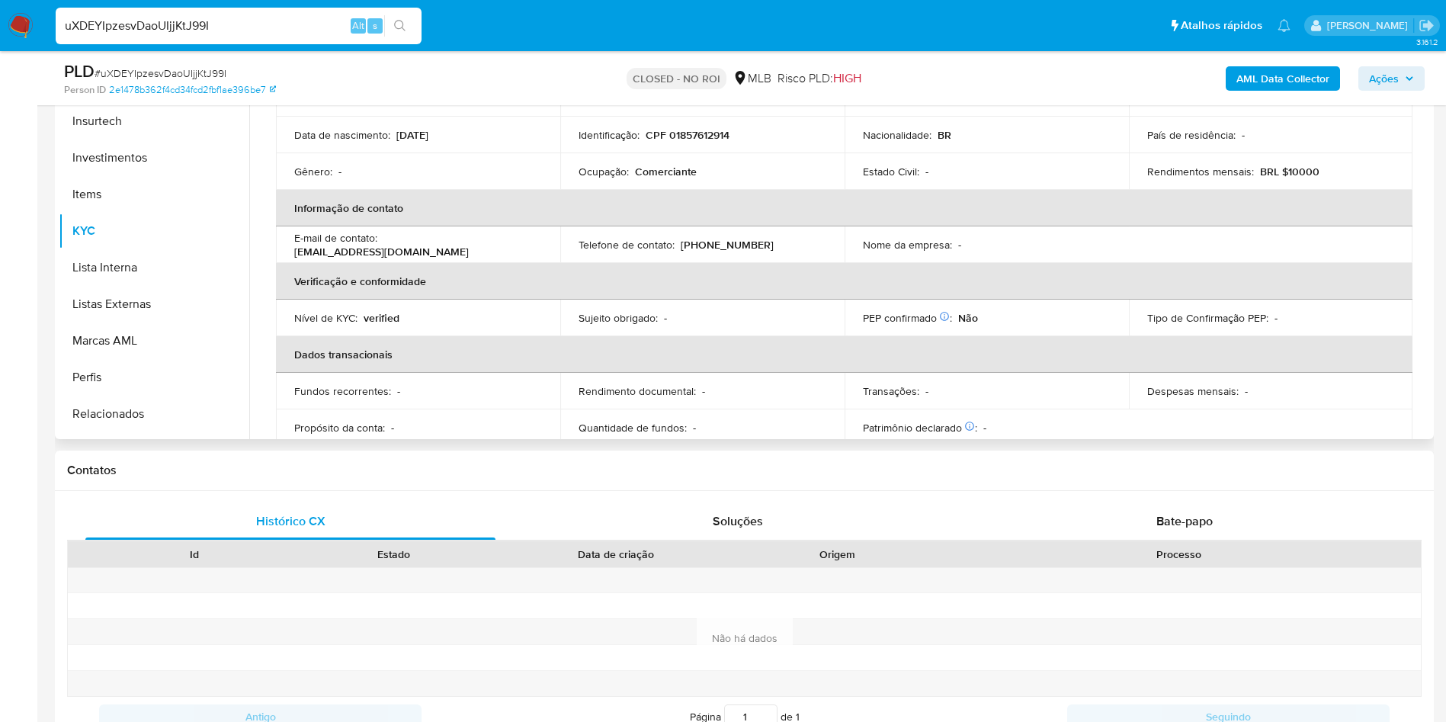
scroll to position [343, 0]
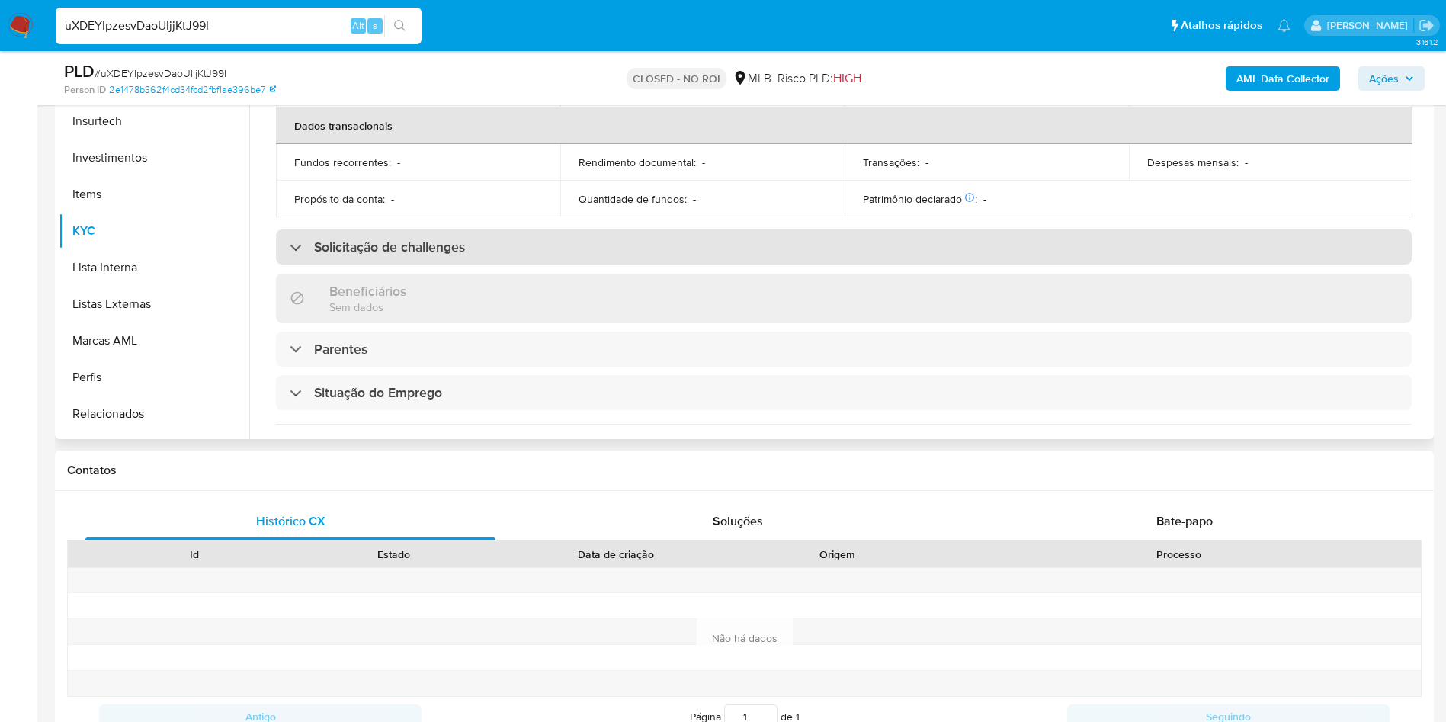
click at [391, 239] on h3 "Solicitação de challenges" at bounding box center [389, 247] width 151 height 17
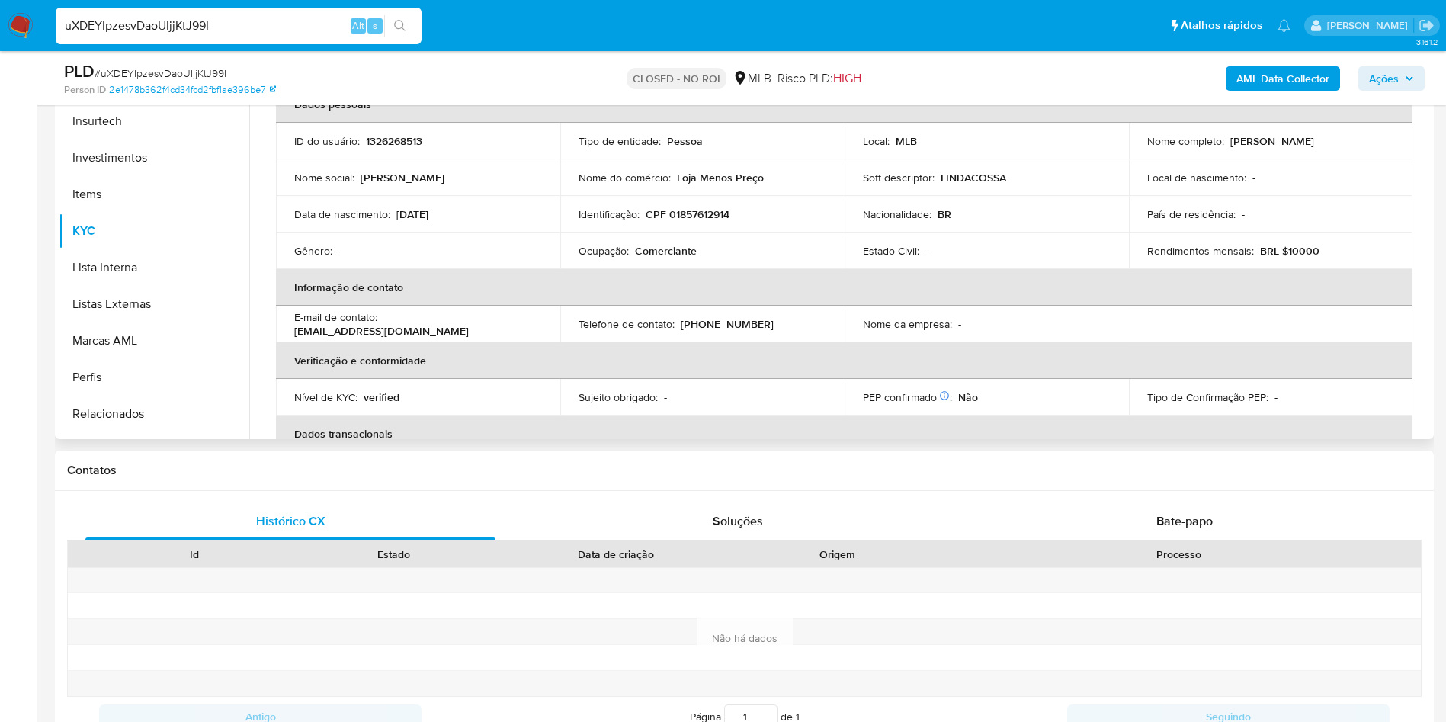
scroll to position [0, 0]
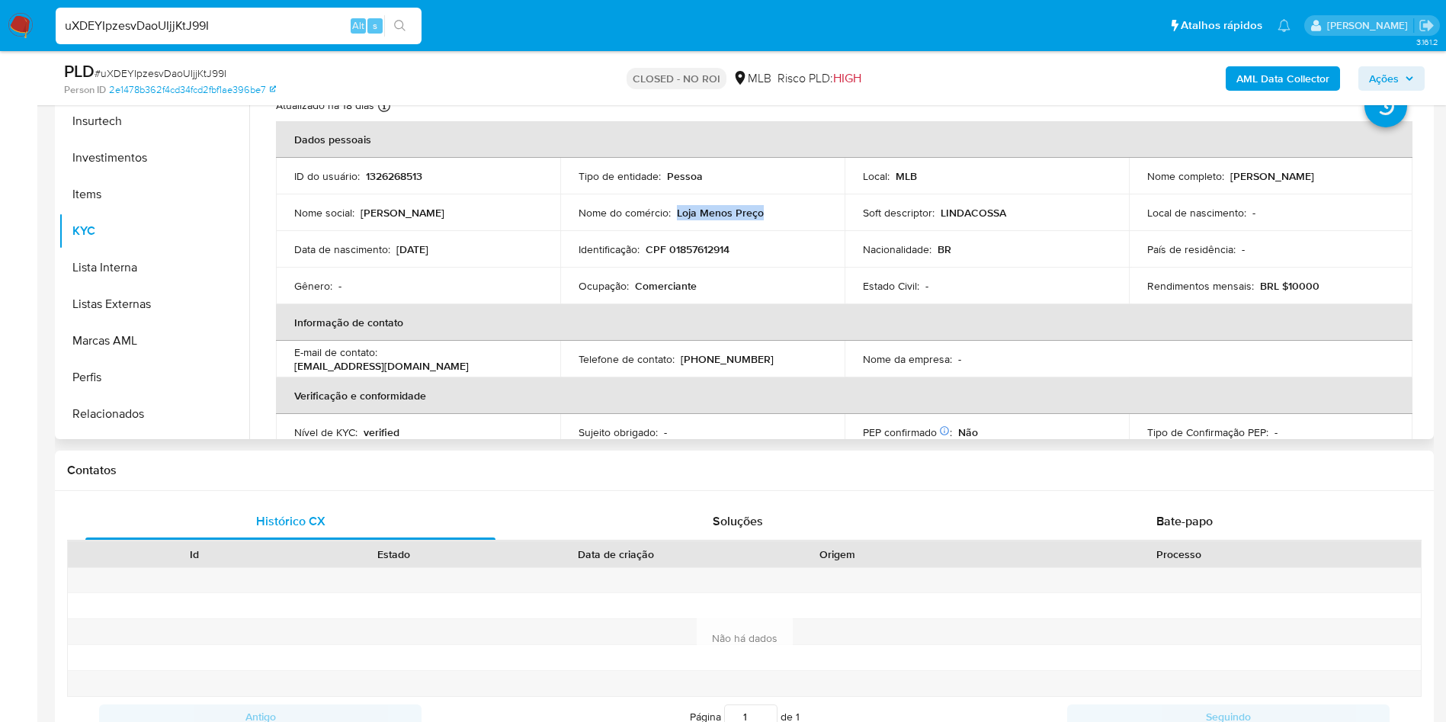
drag, startPoint x: 676, startPoint y: 216, endPoint x: 767, endPoint y: 203, distance: 91.6
click at [767, 203] on td "Nome do comércio : Loja Menos Preço" at bounding box center [702, 212] width 284 height 37
copy p "Loja Menos Preço"
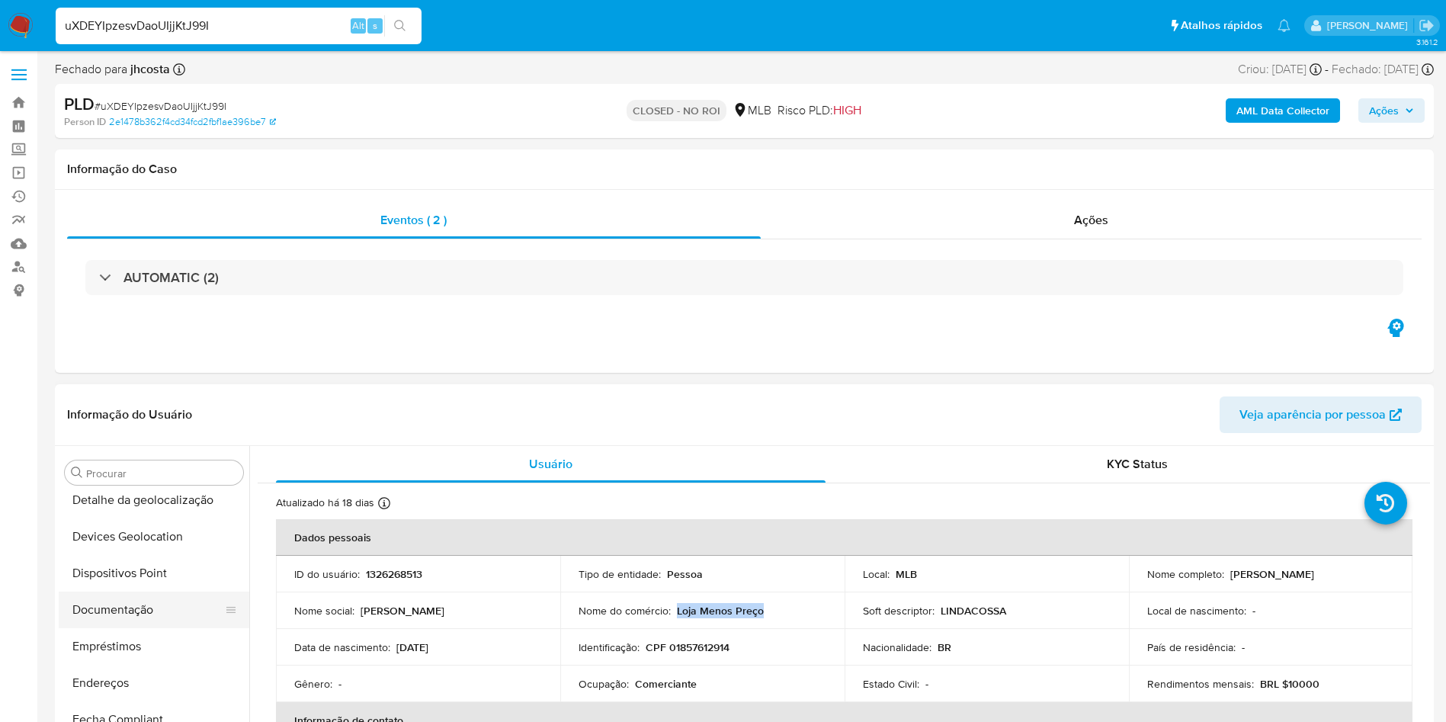
scroll to position [343, 0]
click at [139, 572] on button "Endereços" at bounding box center [148, 568] width 178 height 37
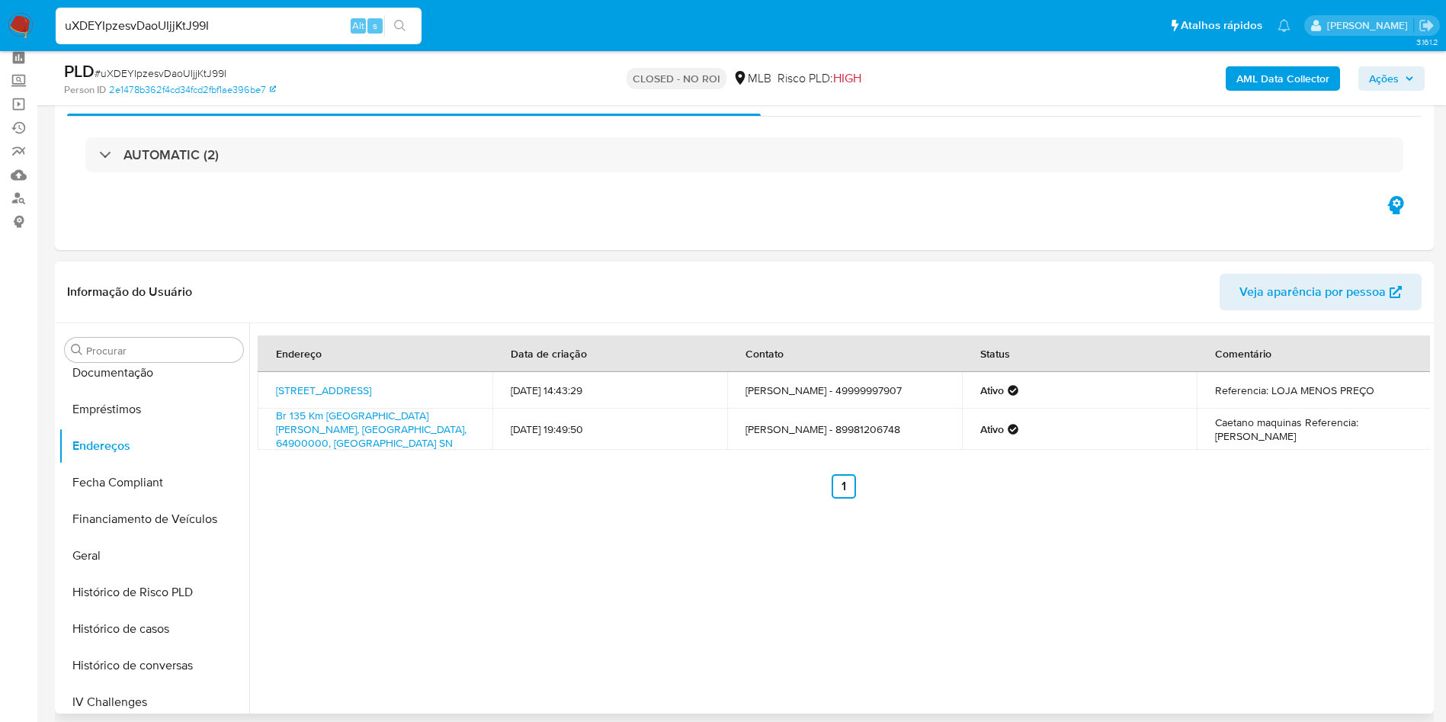
scroll to position [114, 0]
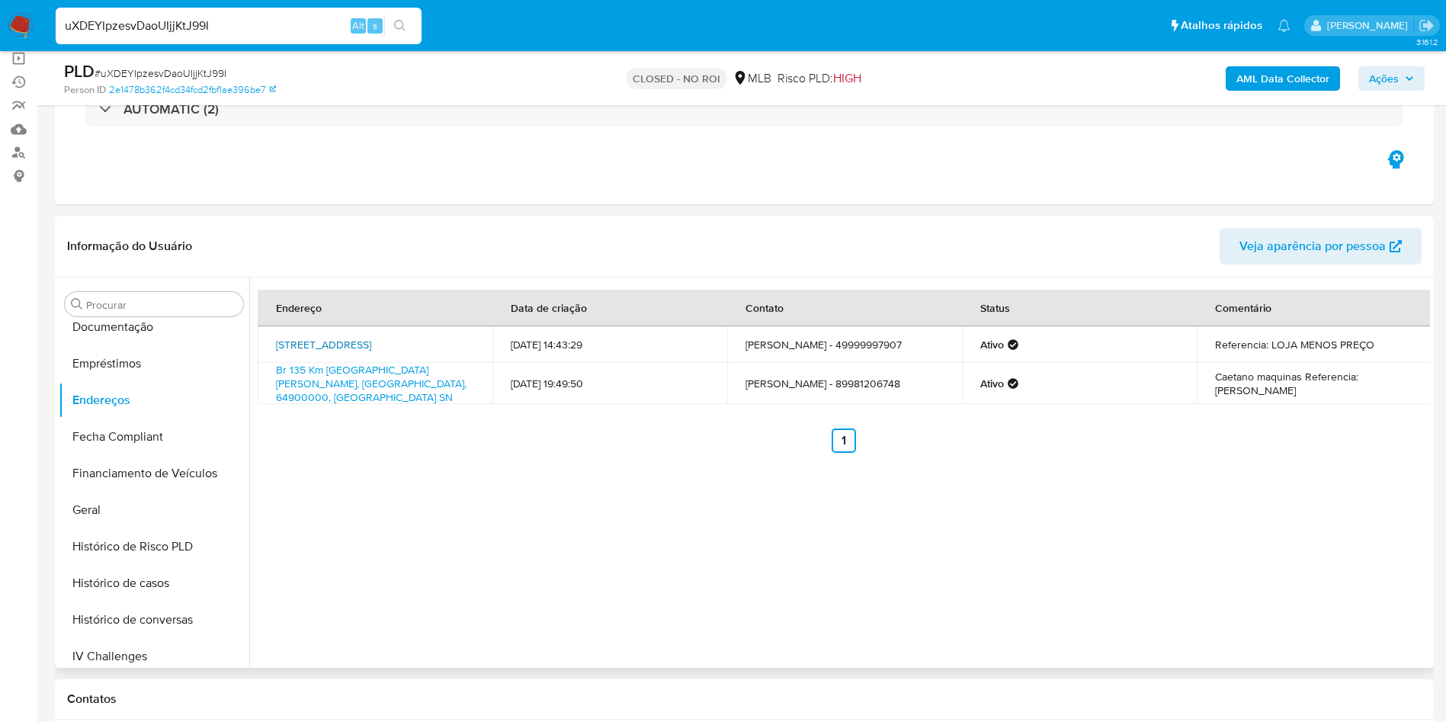
click at [324, 337] on link "Avenida 7 De Setembro 317, Galvão, Santa Catarina, 89838000, Brasil 317" at bounding box center [323, 344] width 95 height 15
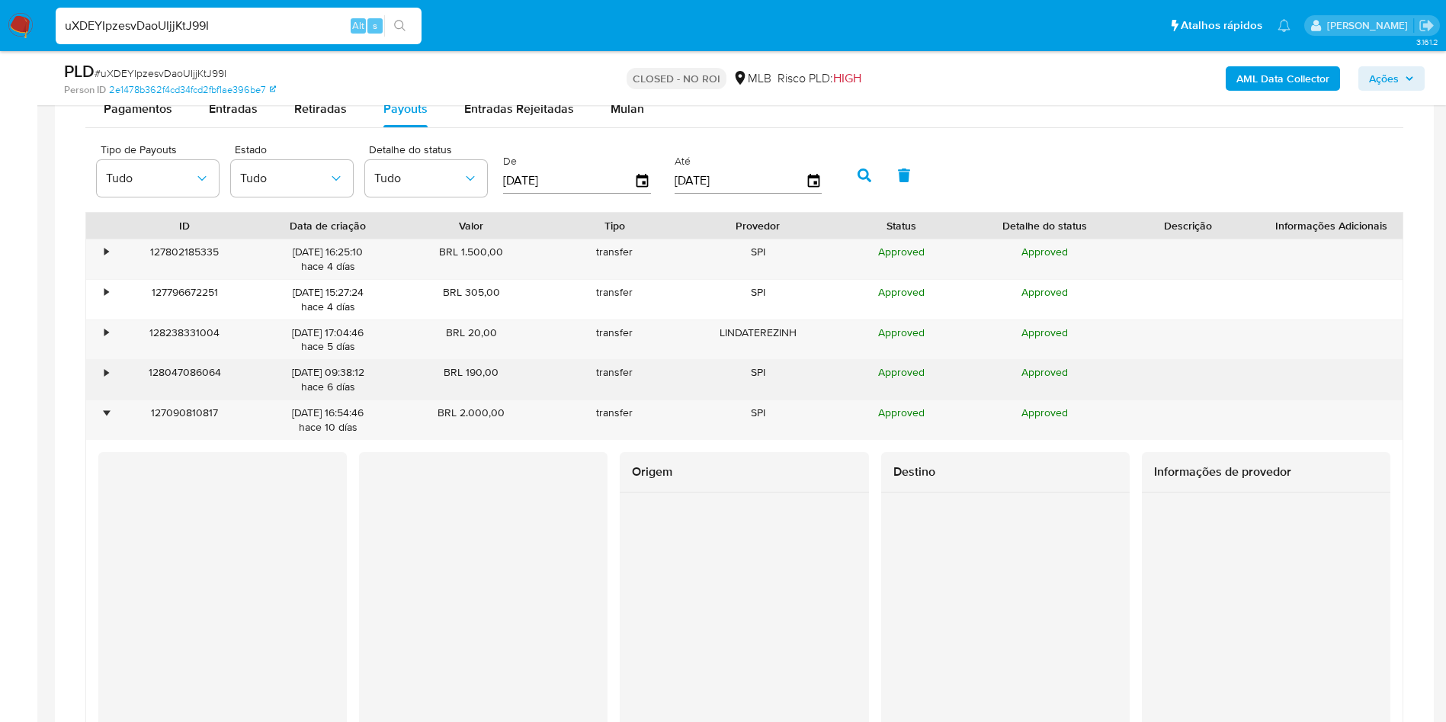
scroll to position [915, 0]
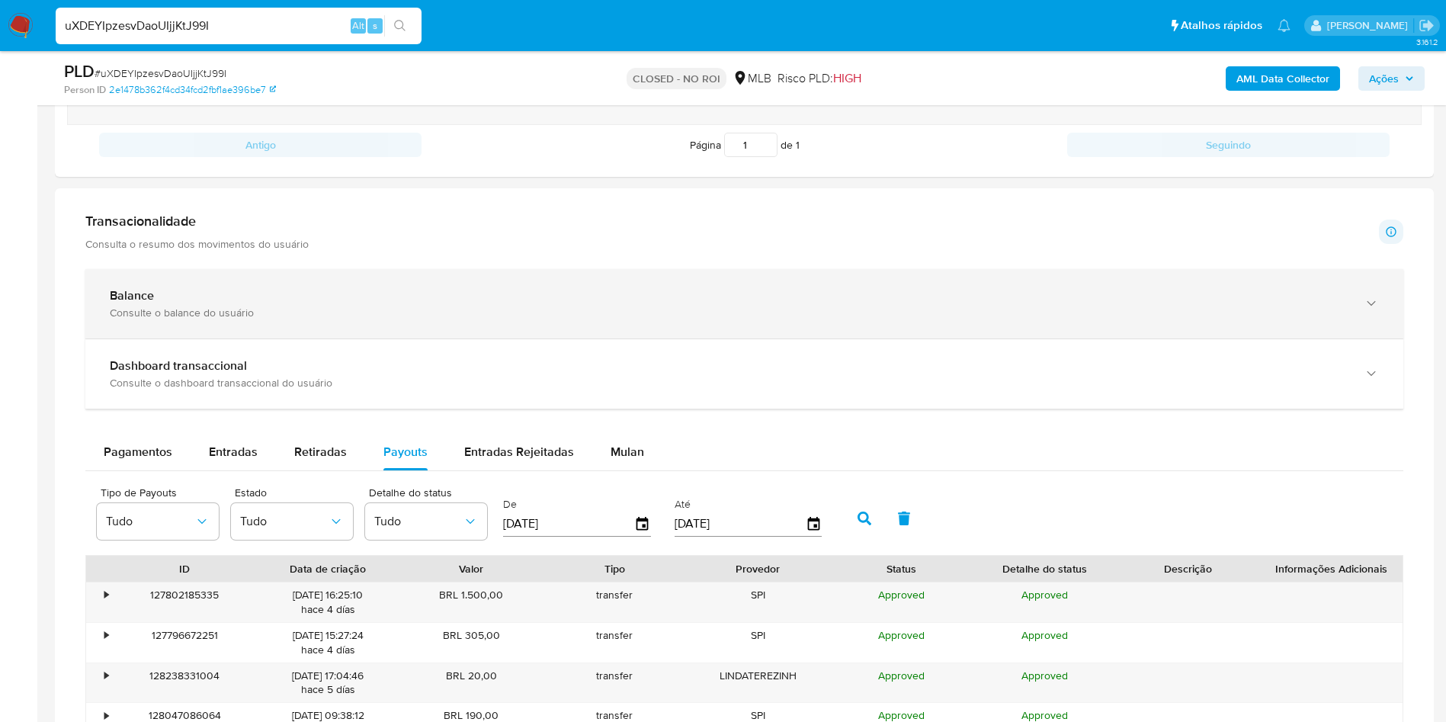
click at [213, 448] on span "Entradas" at bounding box center [233, 452] width 49 height 18
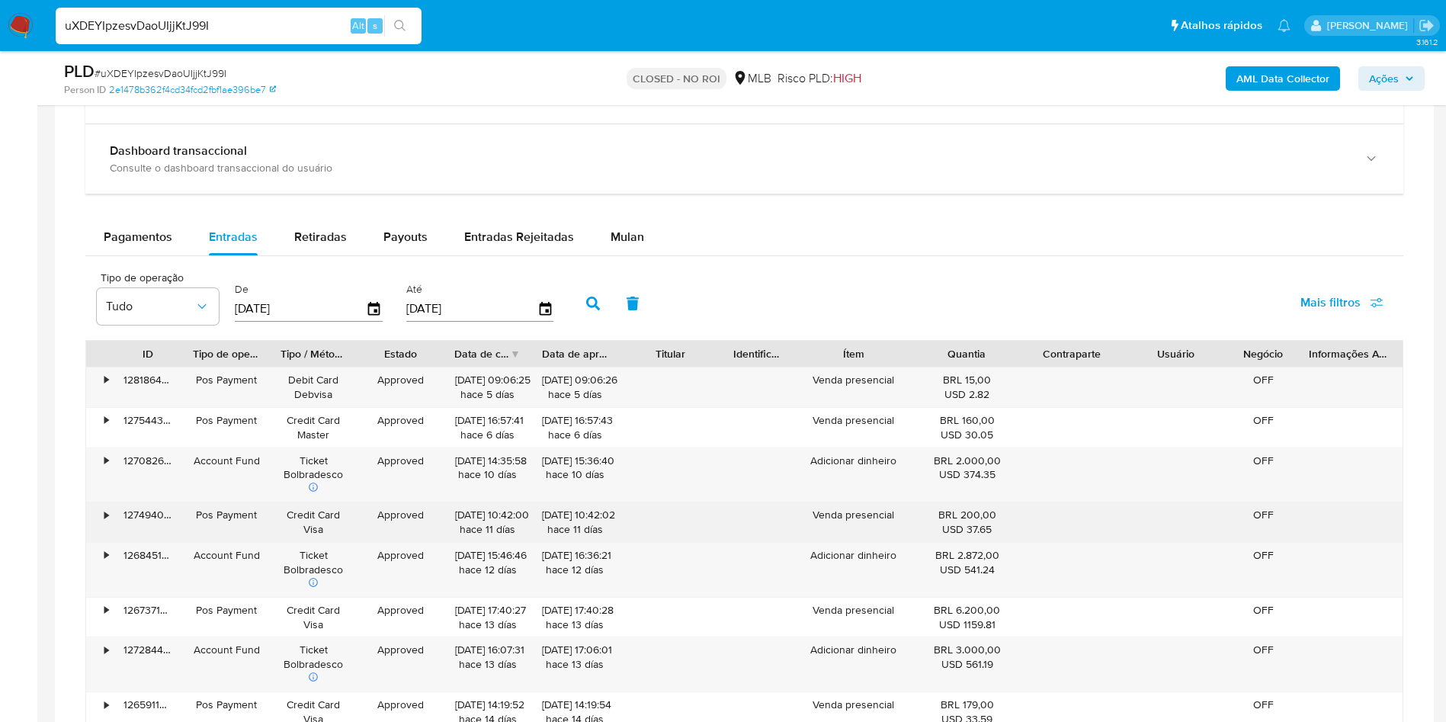
scroll to position [1372, 0]
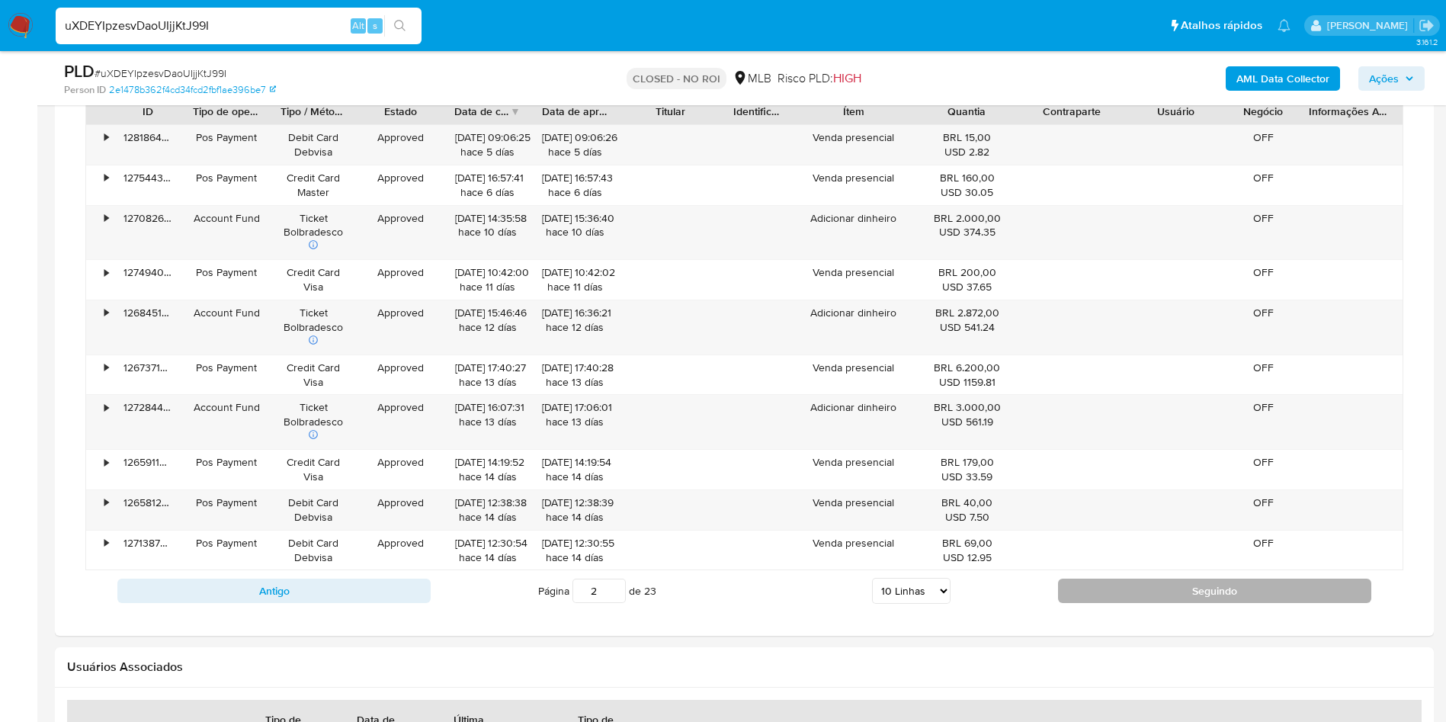
click at [1212, 589] on button "Seguindo" at bounding box center [1214, 590] width 313 height 24
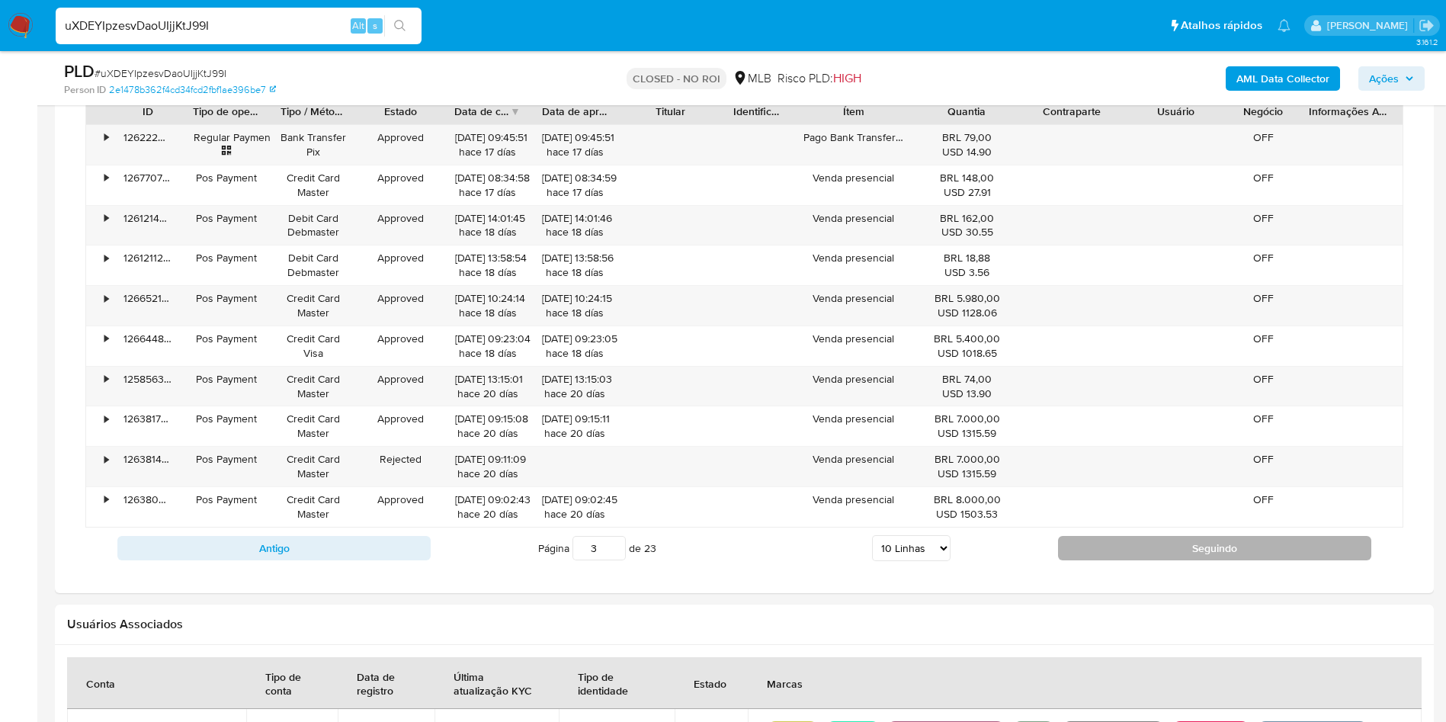
click at [1212, 546] on button "Seguindo" at bounding box center [1214, 548] width 313 height 24
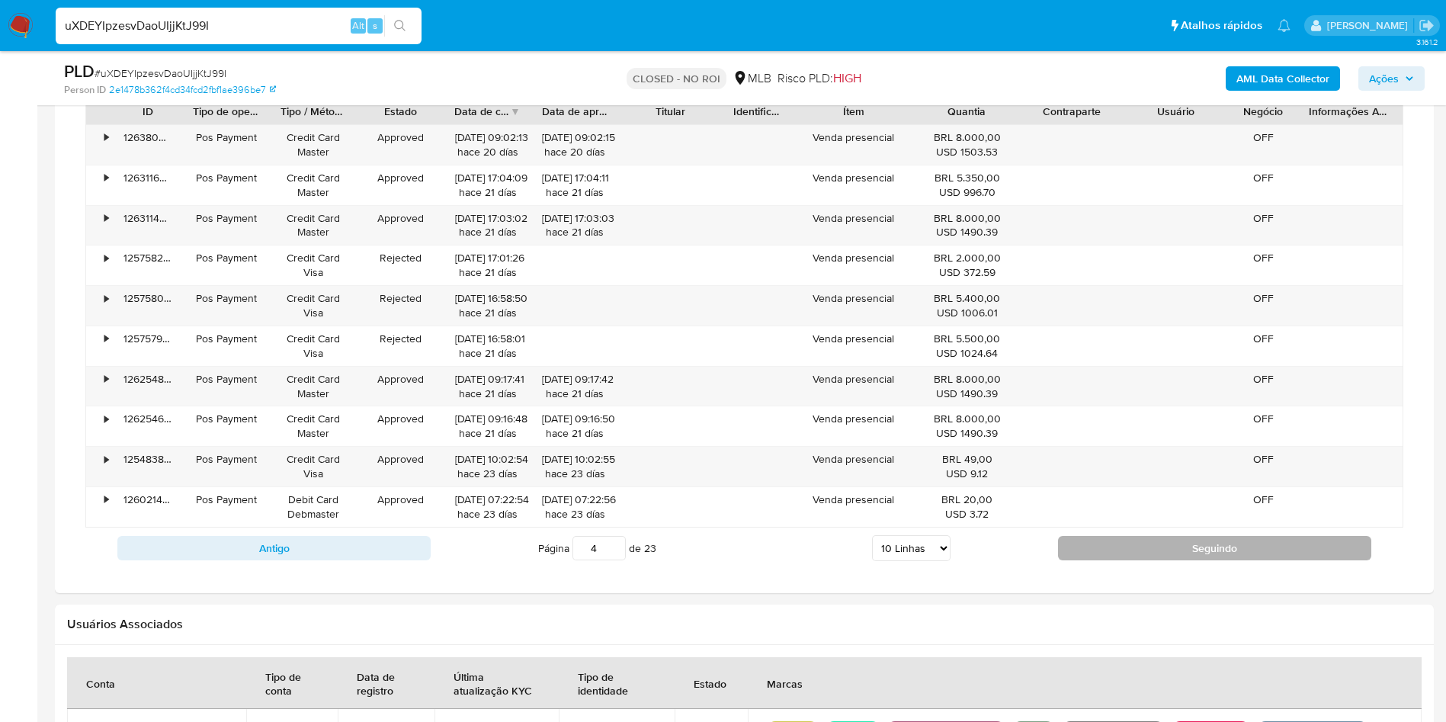
click at [1221, 547] on button "Seguindo" at bounding box center [1214, 548] width 313 height 24
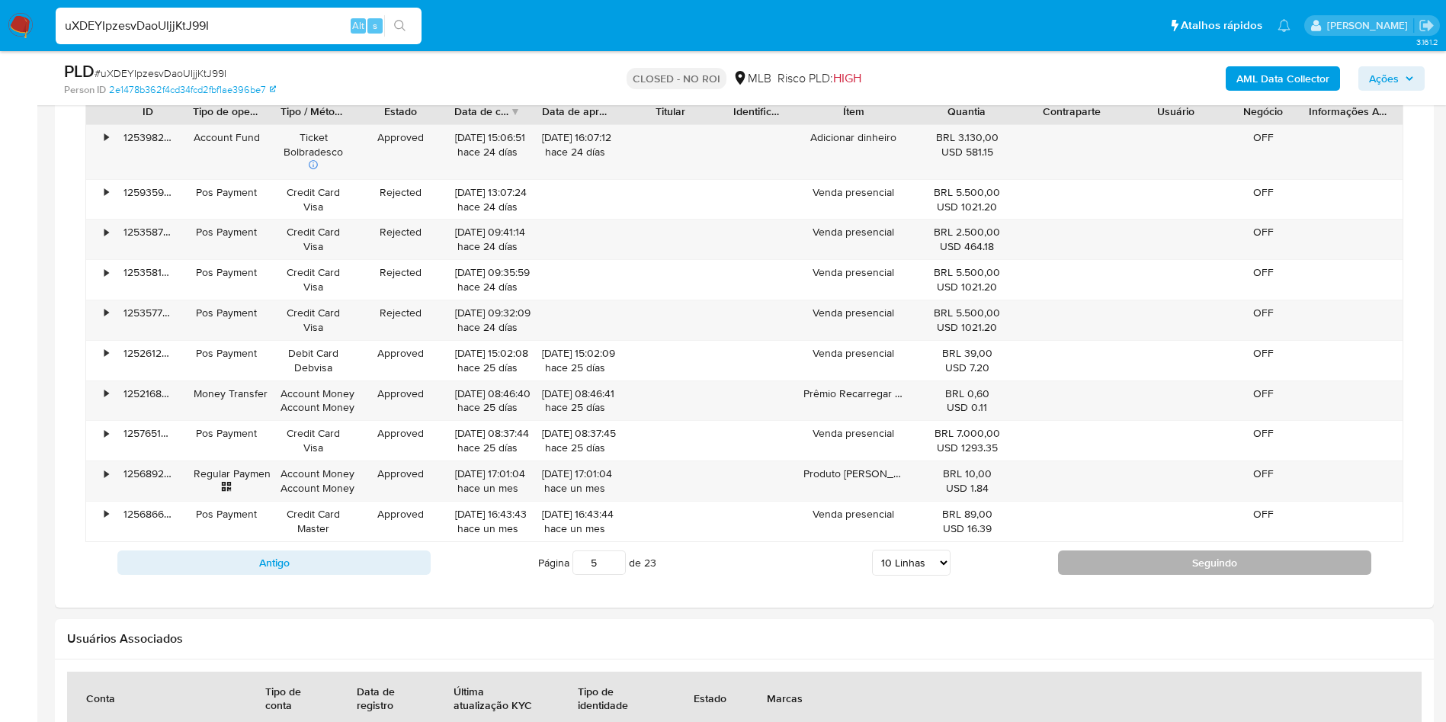
click at [1238, 554] on button "Seguindo" at bounding box center [1214, 562] width 313 height 24
type input "6"
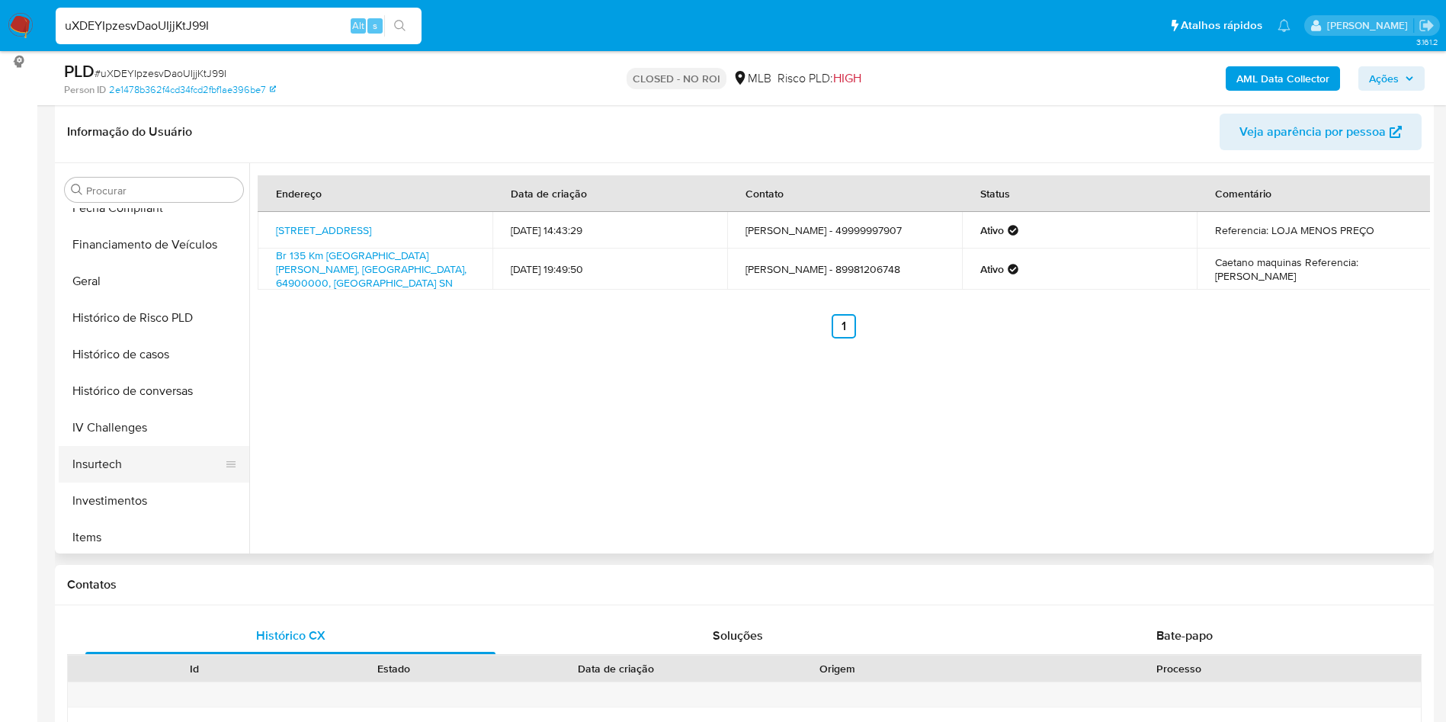
scroll to position [114, 0]
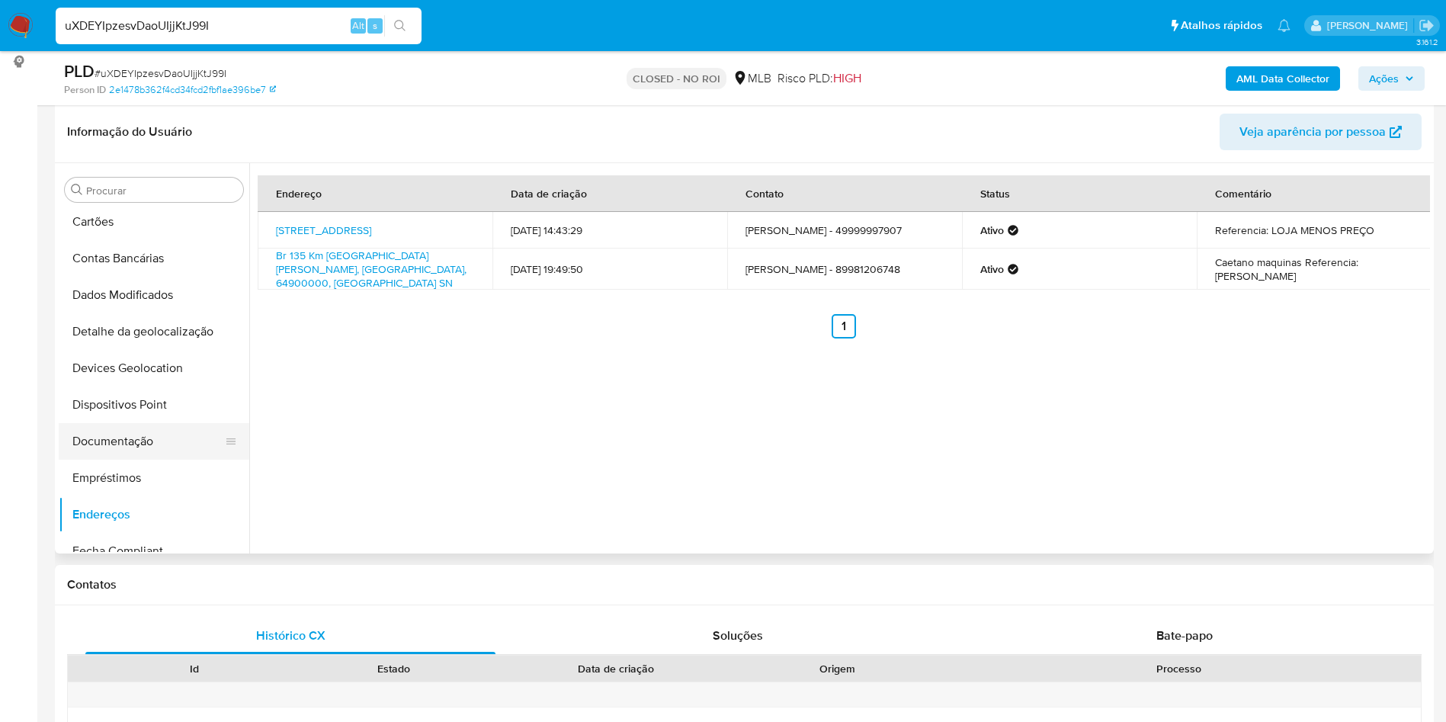
click at [168, 446] on button "Documentação" at bounding box center [148, 441] width 178 height 37
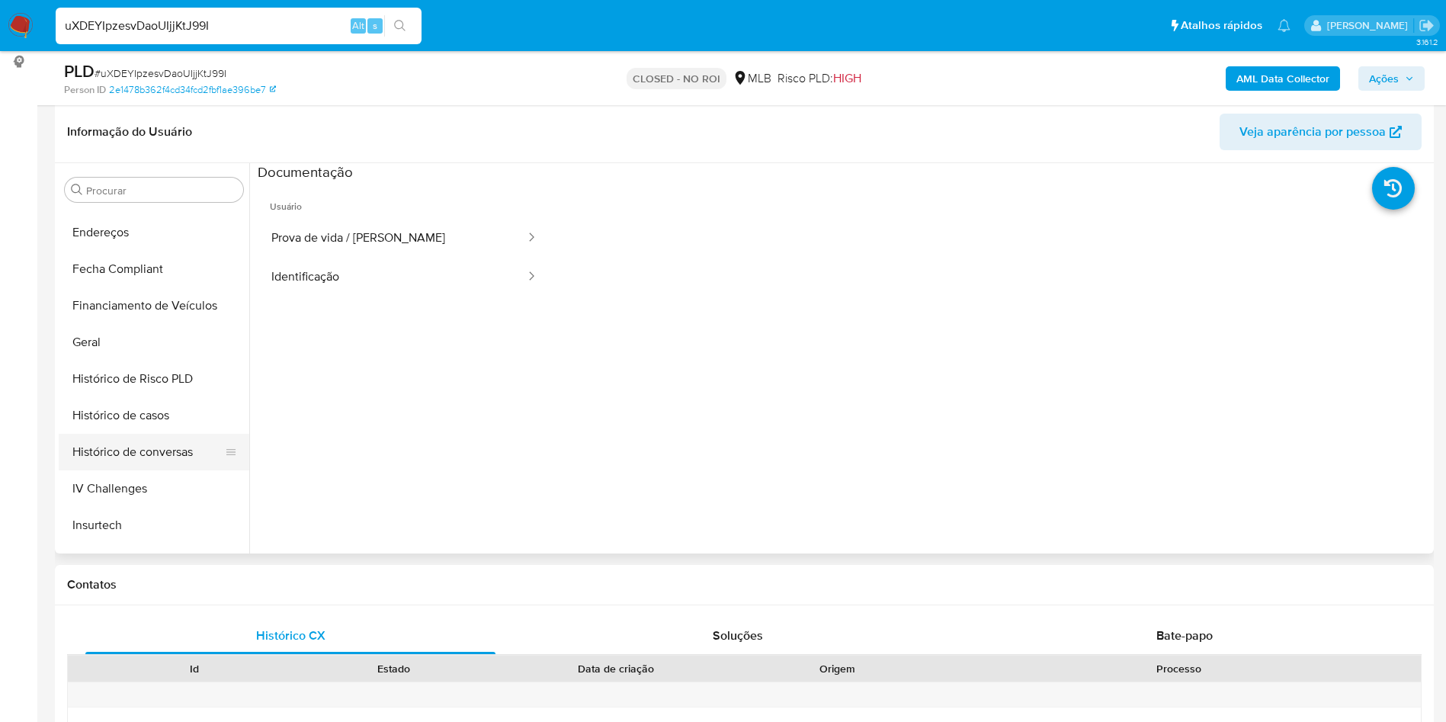
scroll to position [457, 0]
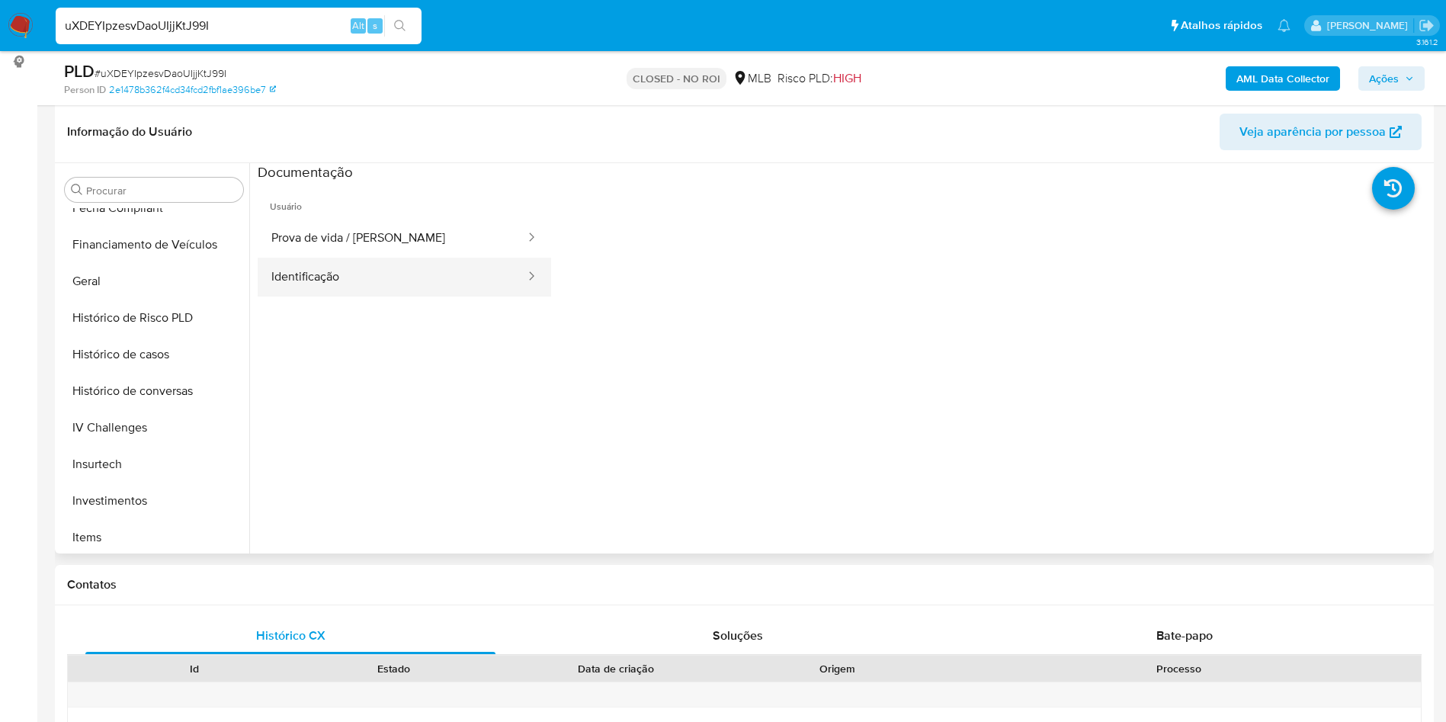
click at [408, 274] on button "Identificação" at bounding box center [392, 277] width 269 height 39
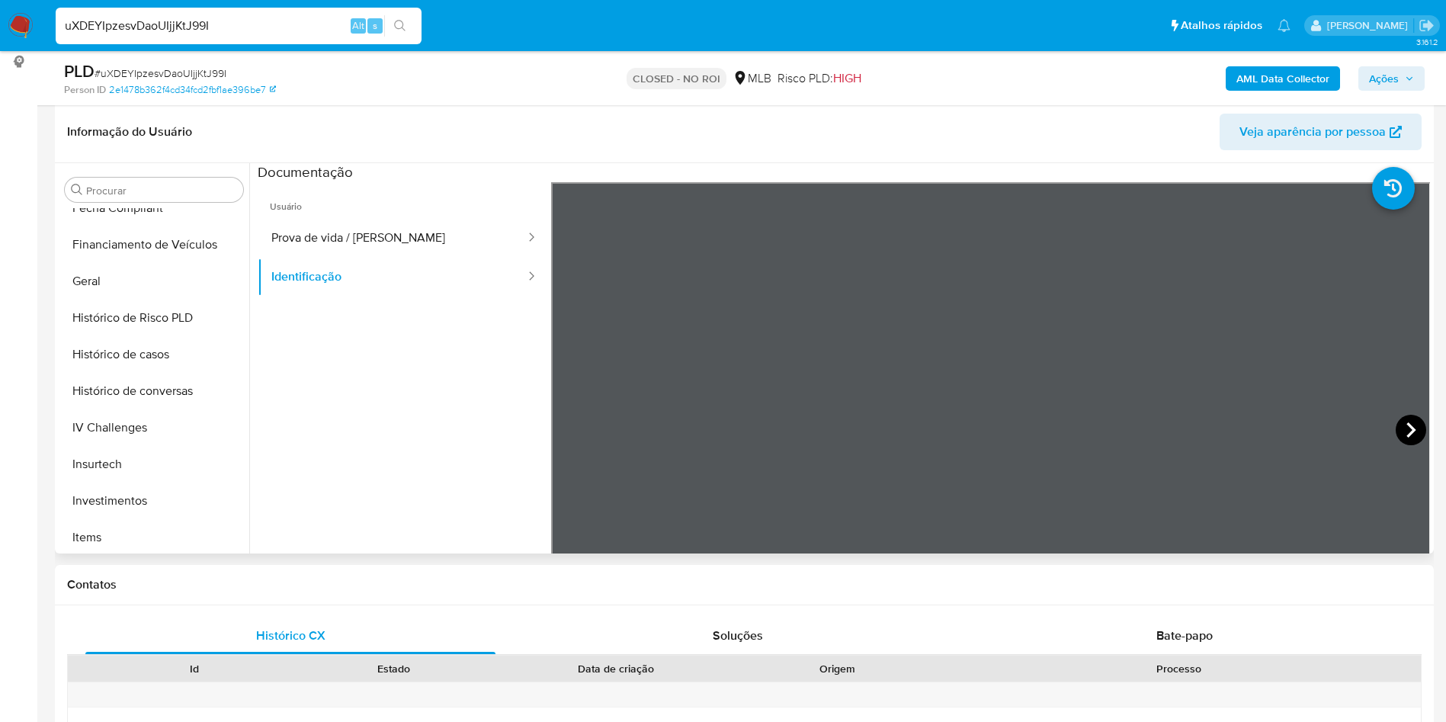
click at [1414, 436] on icon at bounding box center [1410, 430] width 30 height 30
click at [467, 382] on ul "Usuário Prova de vida / Selfie Identificação" at bounding box center [404, 401] width 293 height 439
click at [572, 440] on icon at bounding box center [570, 430] width 30 height 30
click at [392, 234] on button "Prova de vida / Selfie" at bounding box center [392, 238] width 269 height 39
click at [117, 284] on button "Geral" at bounding box center [148, 281] width 178 height 37
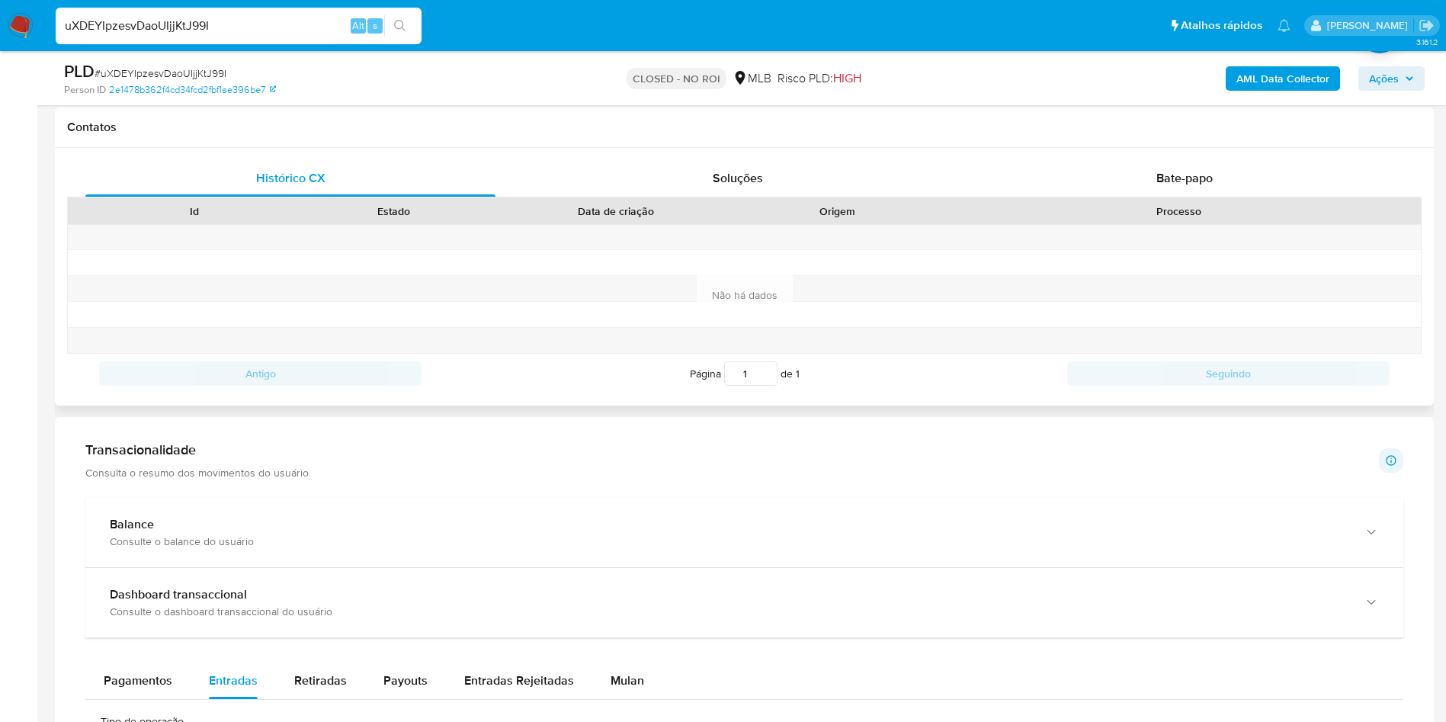
scroll to position [114, 0]
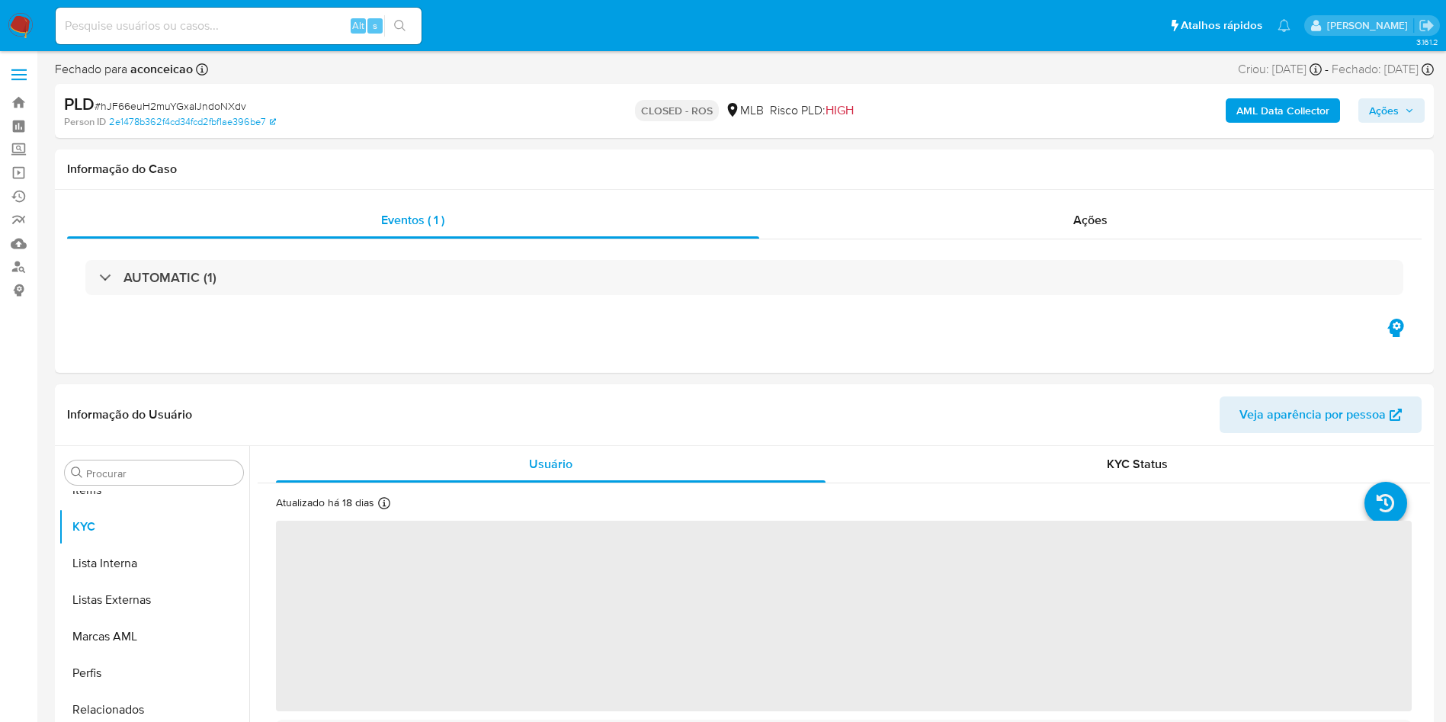
scroll to position [790, 0]
select select "10"
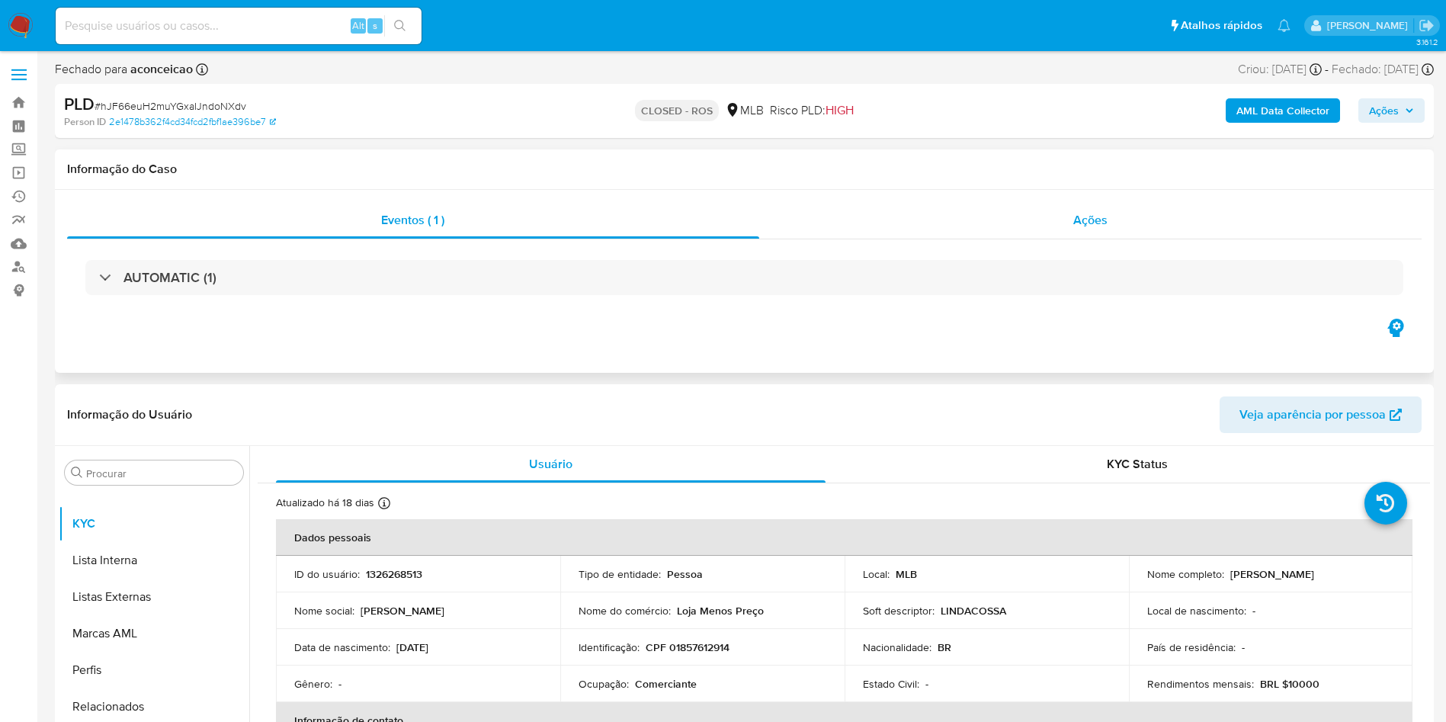
click at [1072, 215] on div "Ações" at bounding box center [1090, 220] width 663 height 37
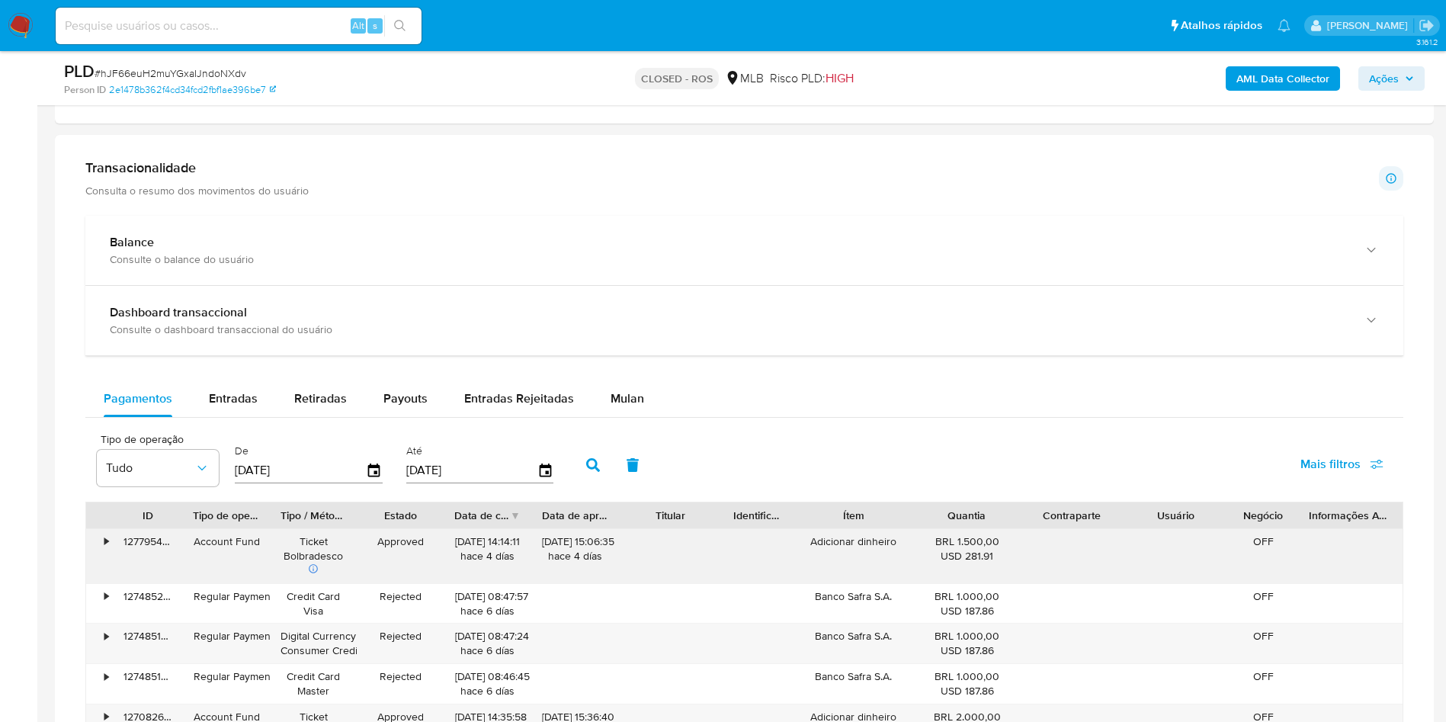
scroll to position [1257, 0]
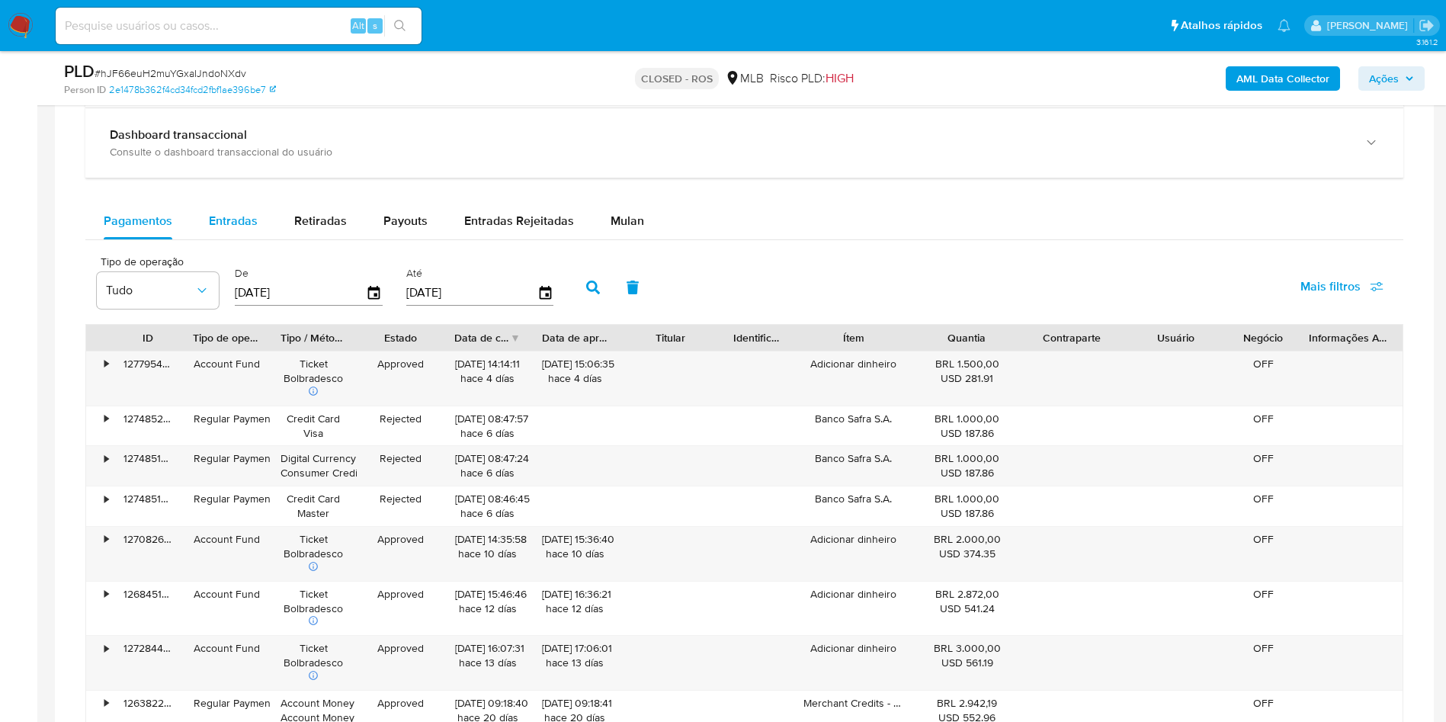
click at [251, 213] on span "Entradas" at bounding box center [233, 221] width 49 height 18
select select "10"
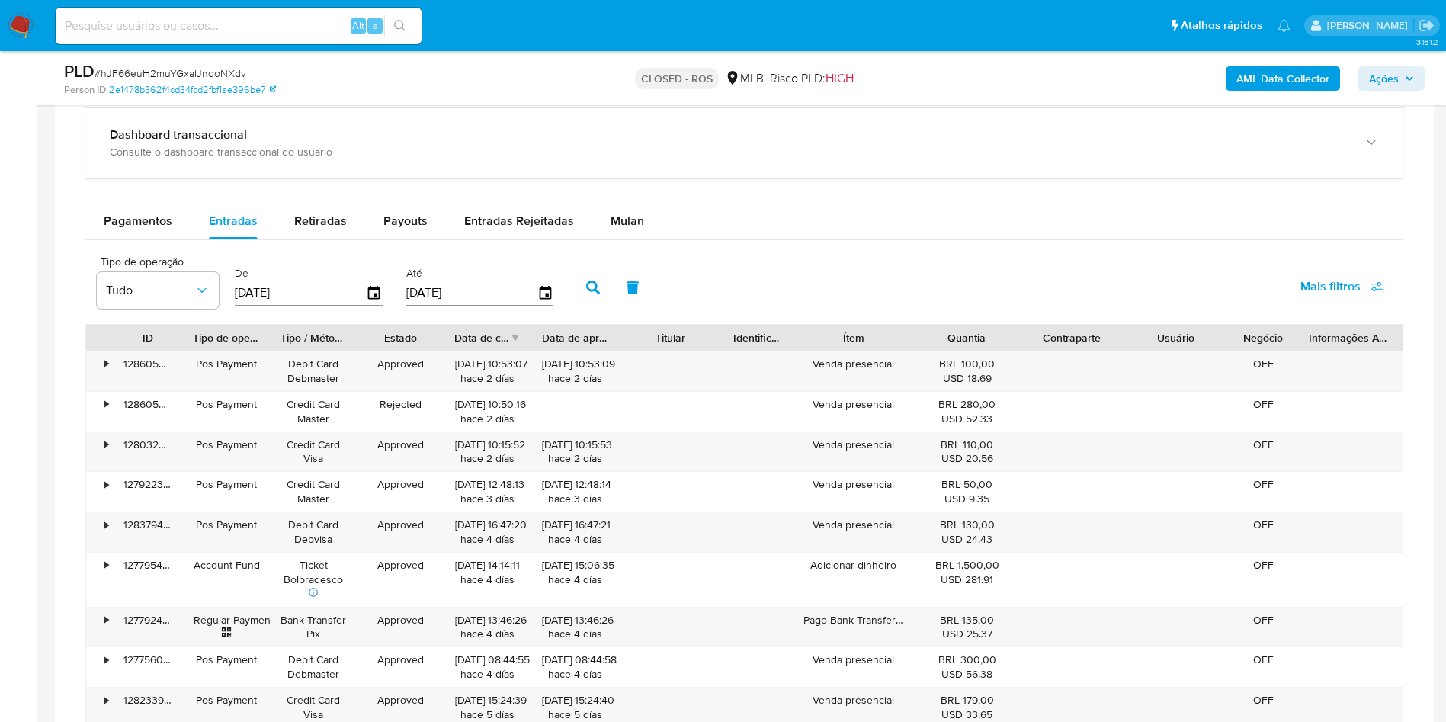
scroll to position [1372, 0]
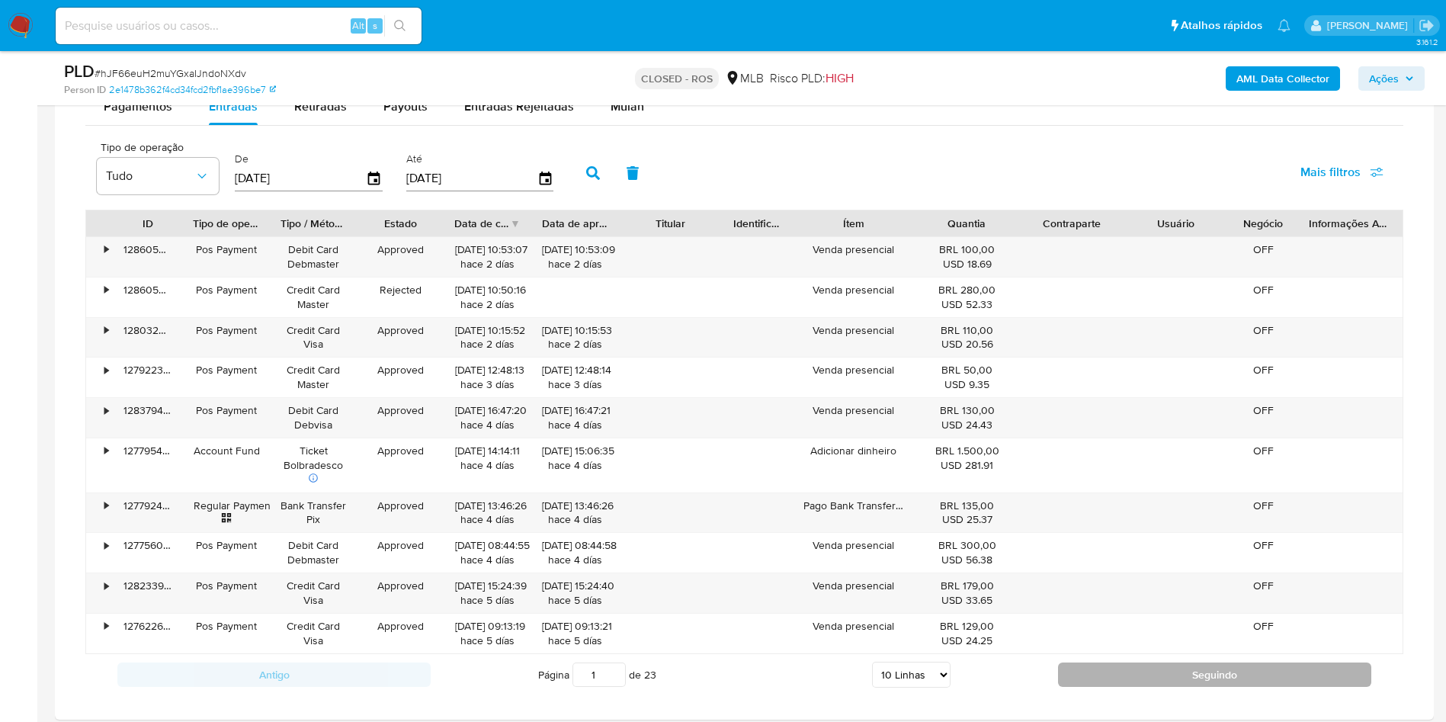
click at [1196, 666] on button "Seguindo" at bounding box center [1214, 674] width 313 height 24
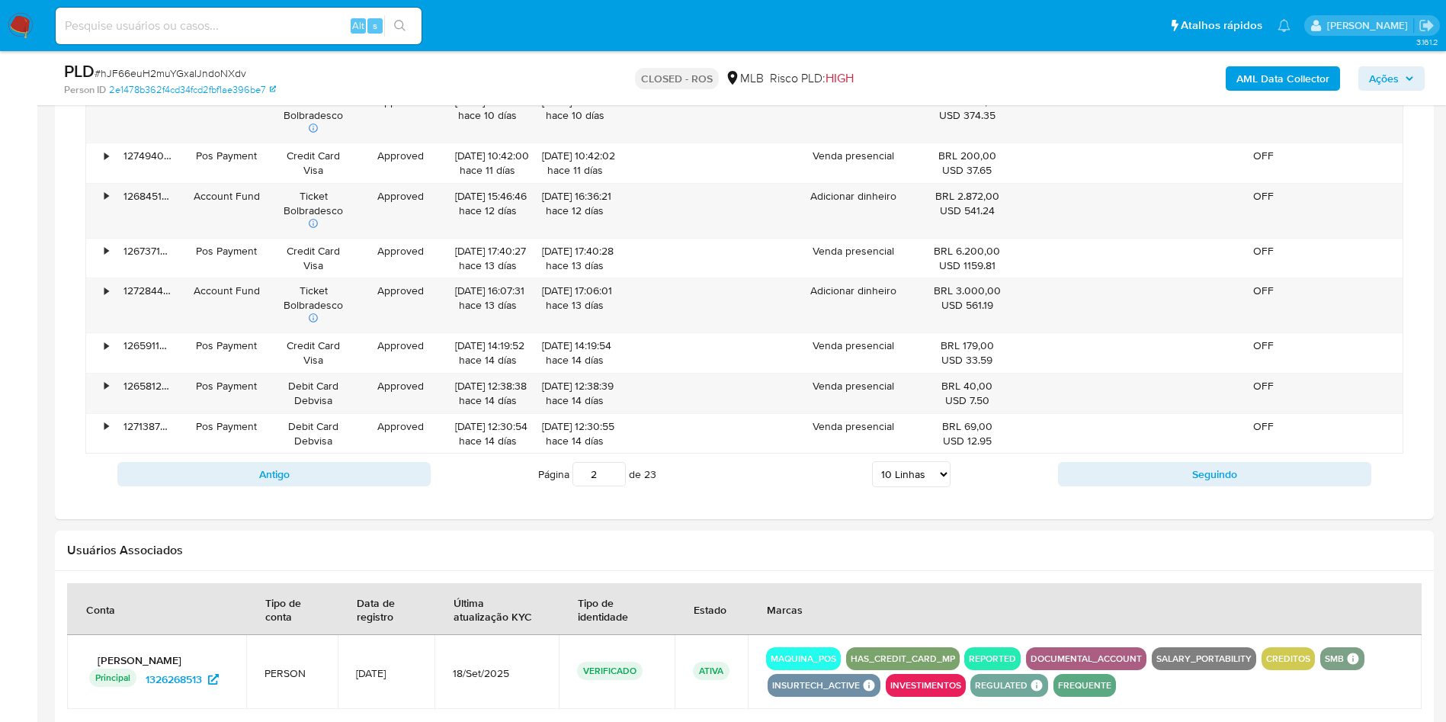
click at [1198, 463] on button "Seguindo" at bounding box center [1214, 474] width 313 height 24
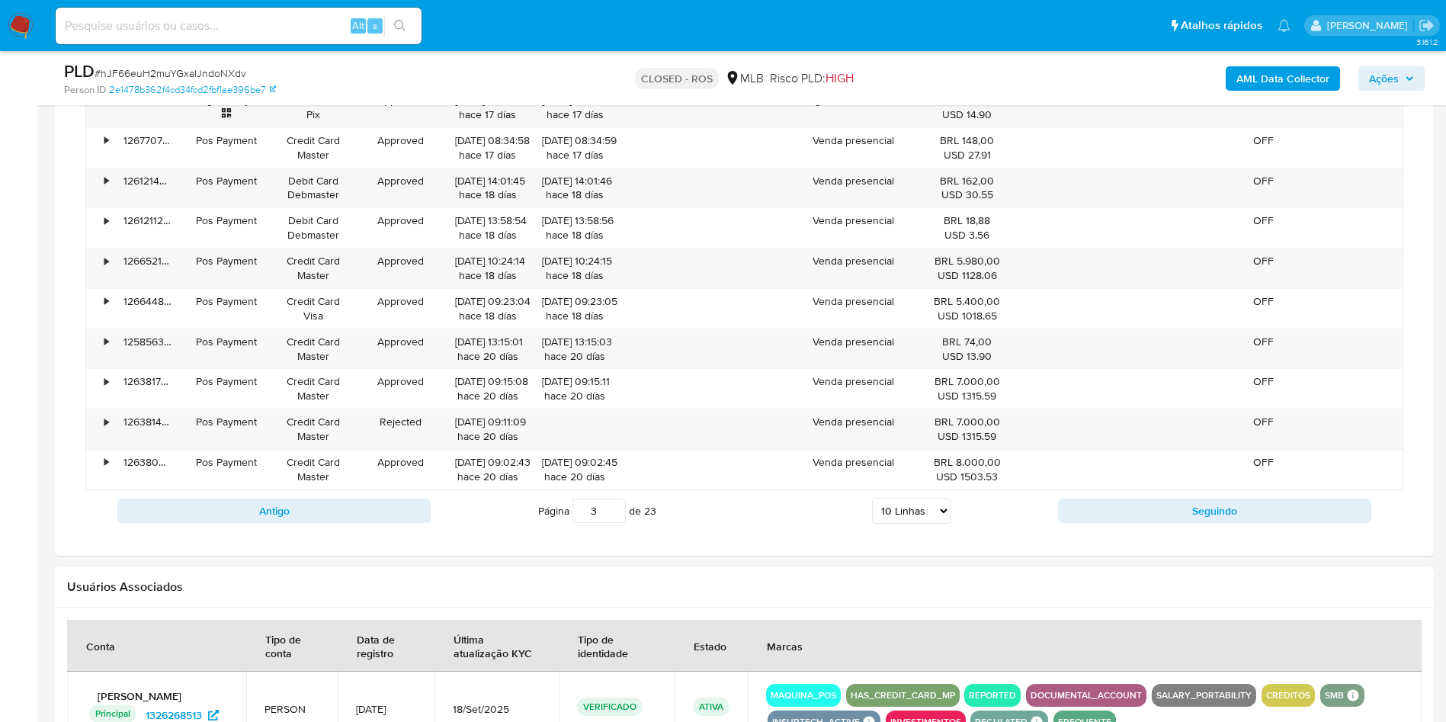
scroll to position [1486, 0]
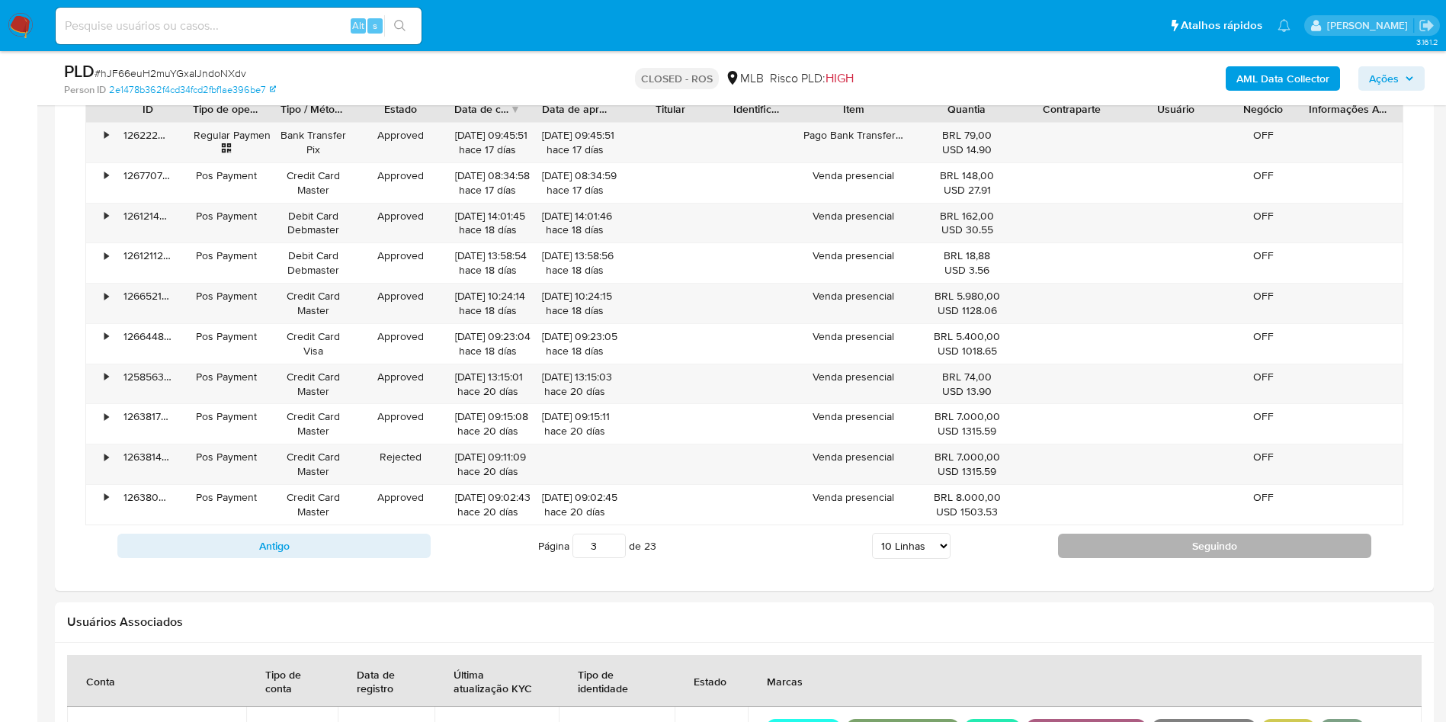
click at [1175, 549] on button "Seguindo" at bounding box center [1214, 545] width 313 height 24
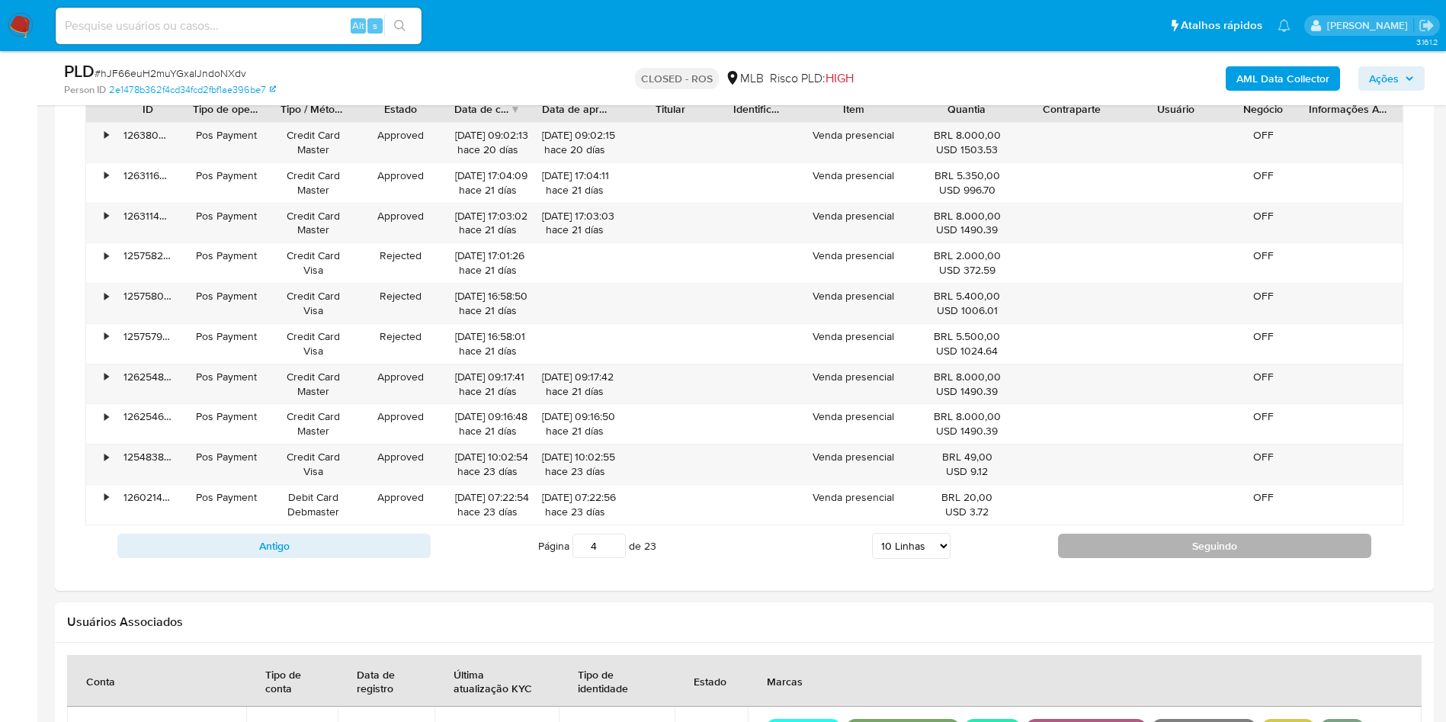
click at [1168, 550] on button "Seguindo" at bounding box center [1214, 545] width 313 height 24
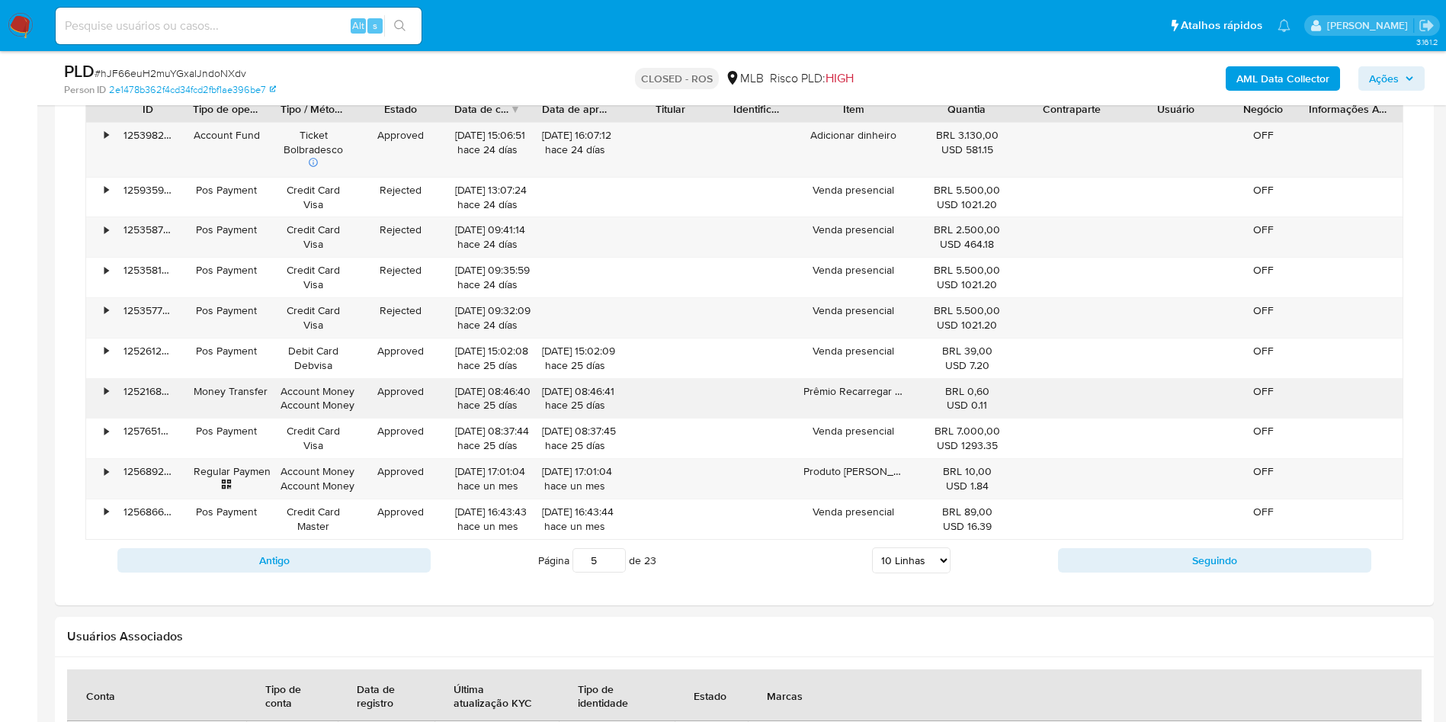
scroll to position [1456, 0]
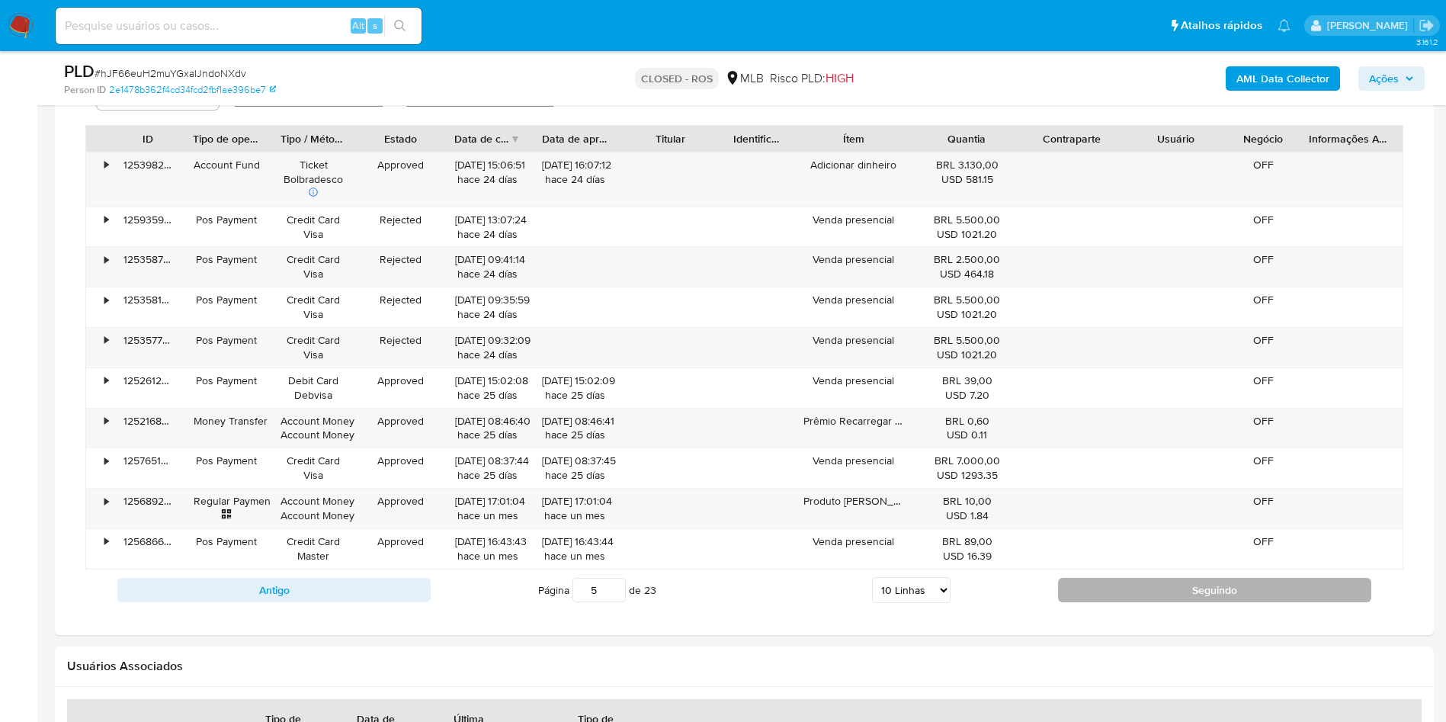
click at [1171, 580] on button "Seguindo" at bounding box center [1214, 590] width 313 height 24
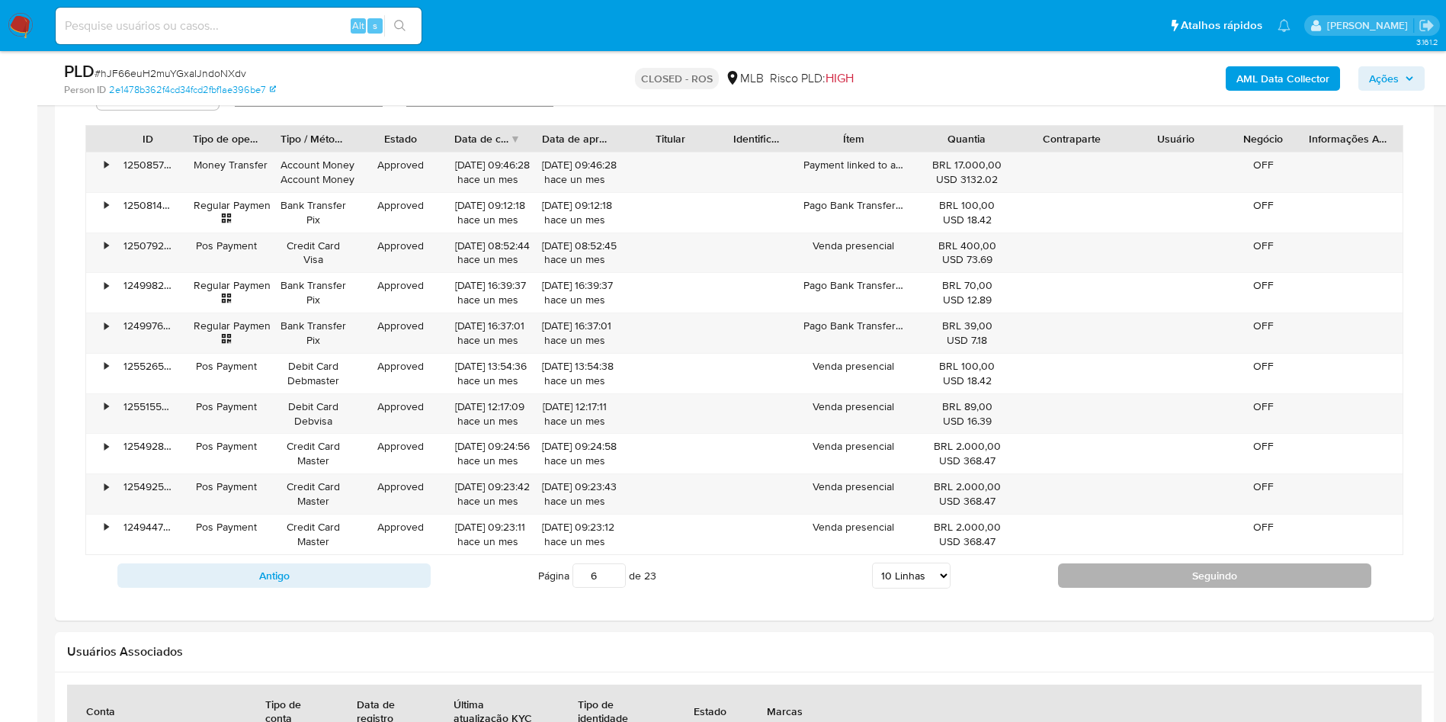
click at [1126, 564] on button "Seguindo" at bounding box center [1214, 575] width 313 height 24
type input "7"
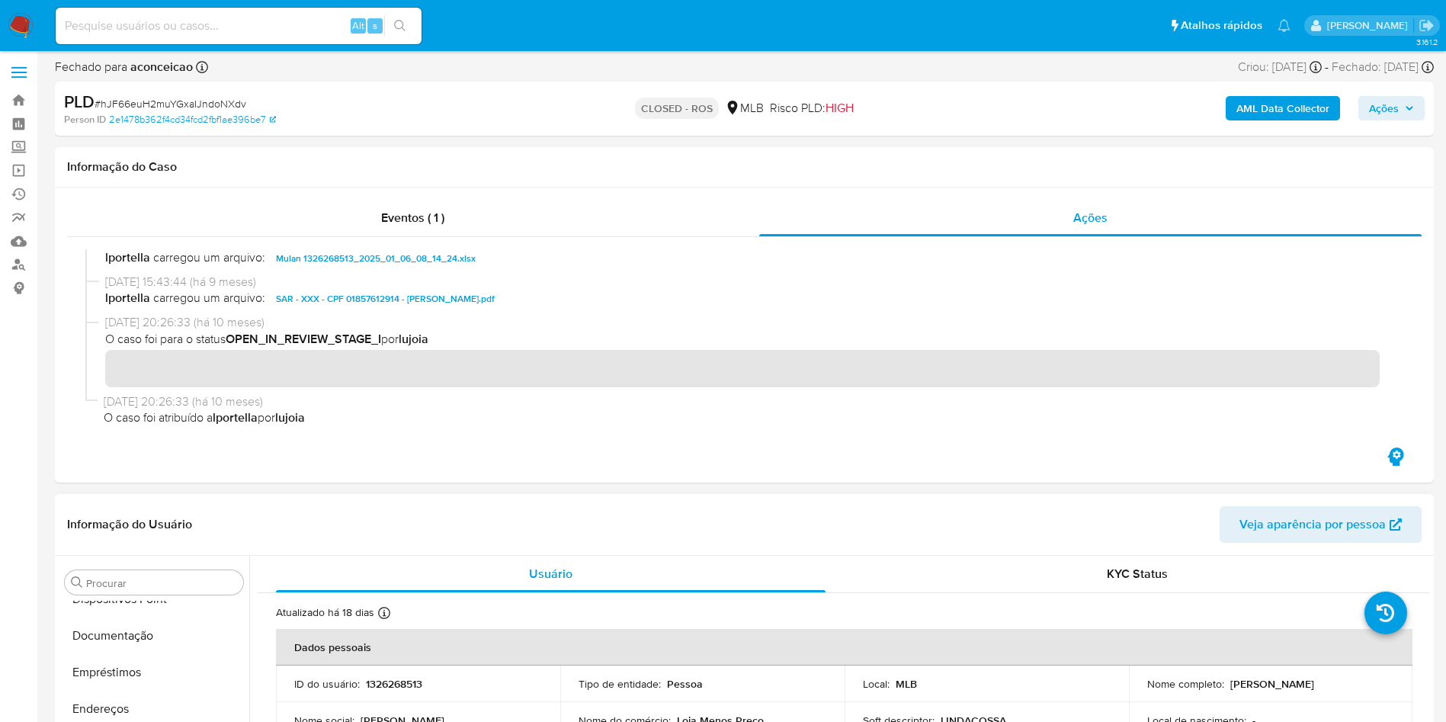
scroll to position [0, 0]
click at [171, 642] on button "Anexos" at bounding box center [148, 655] width 178 height 37
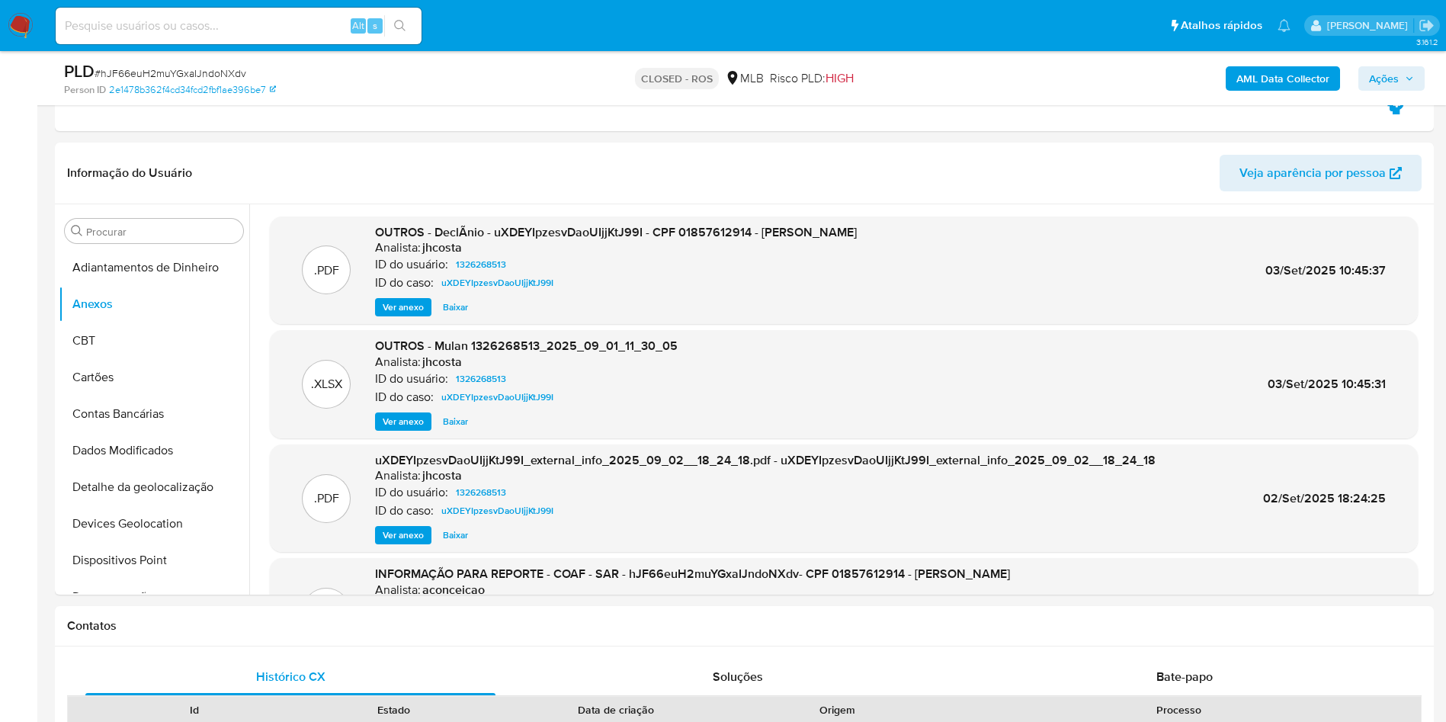
scroll to position [128, 0]
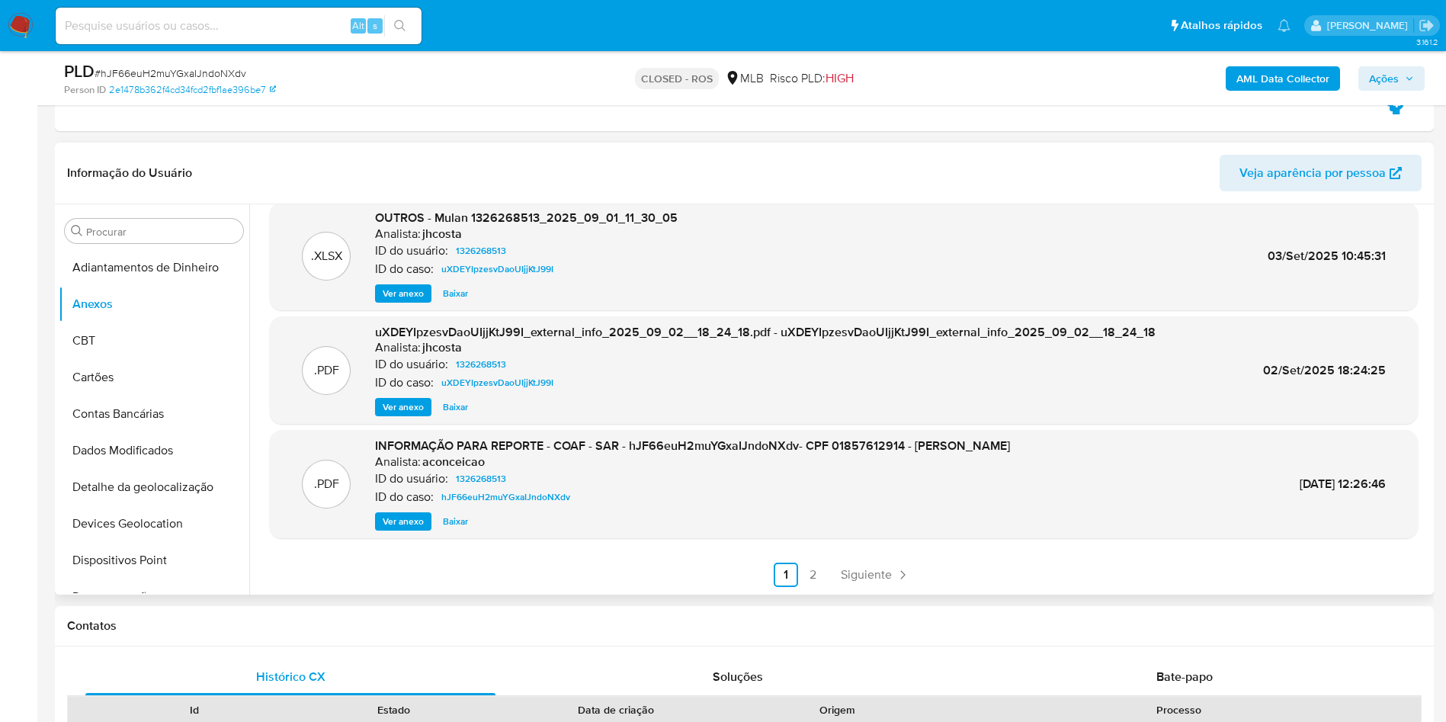
click at [398, 519] on span "Ver anexo" at bounding box center [403, 521] width 41 height 15
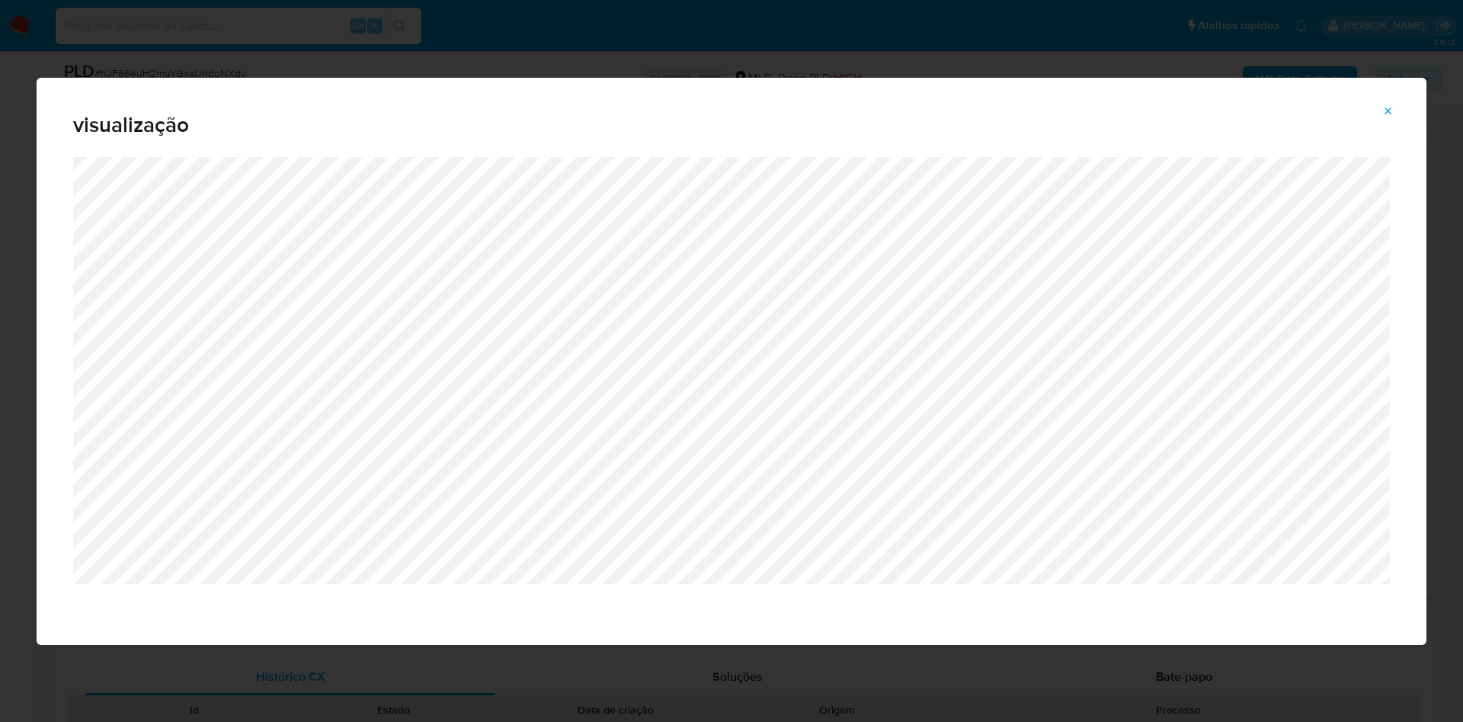
click at [1384, 111] on icon "Attachment preview" at bounding box center [1388, 111] width 12 height 12
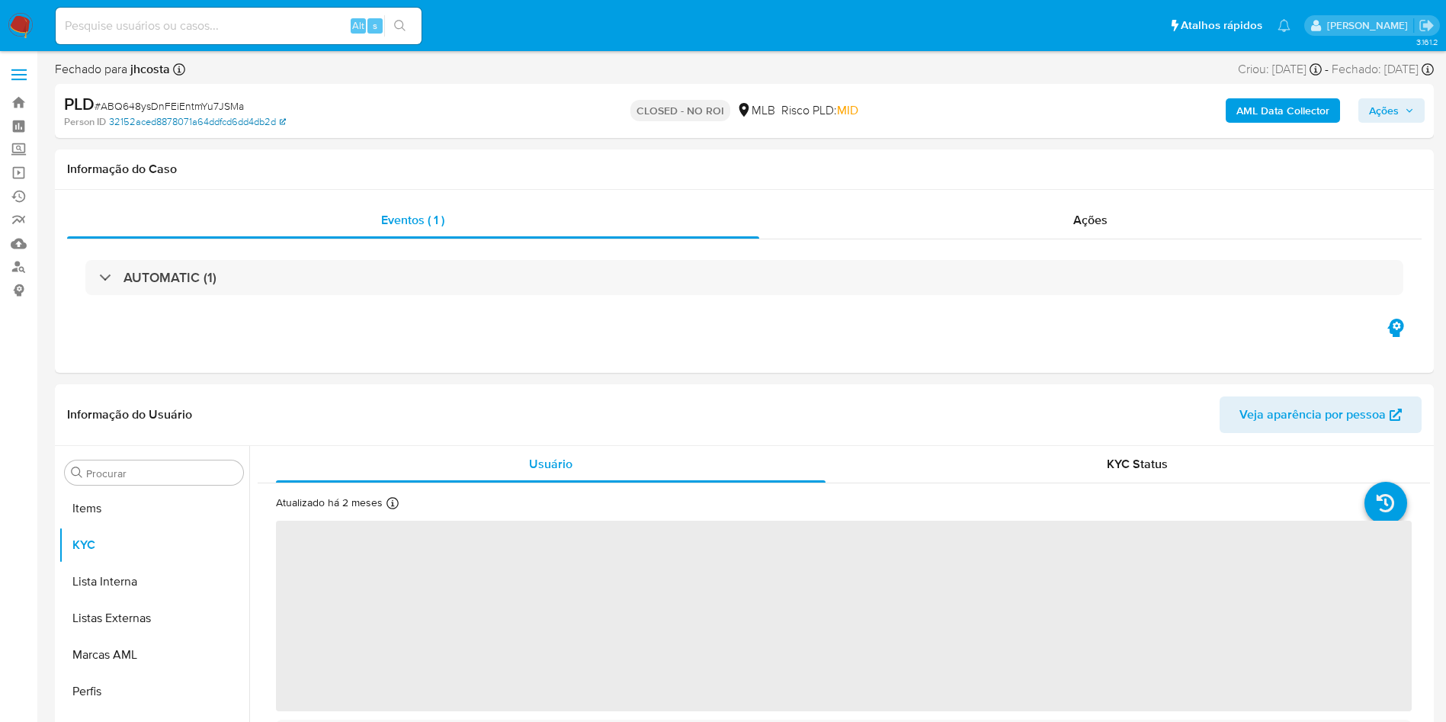
scroll to position [790, 0]
select select "10"
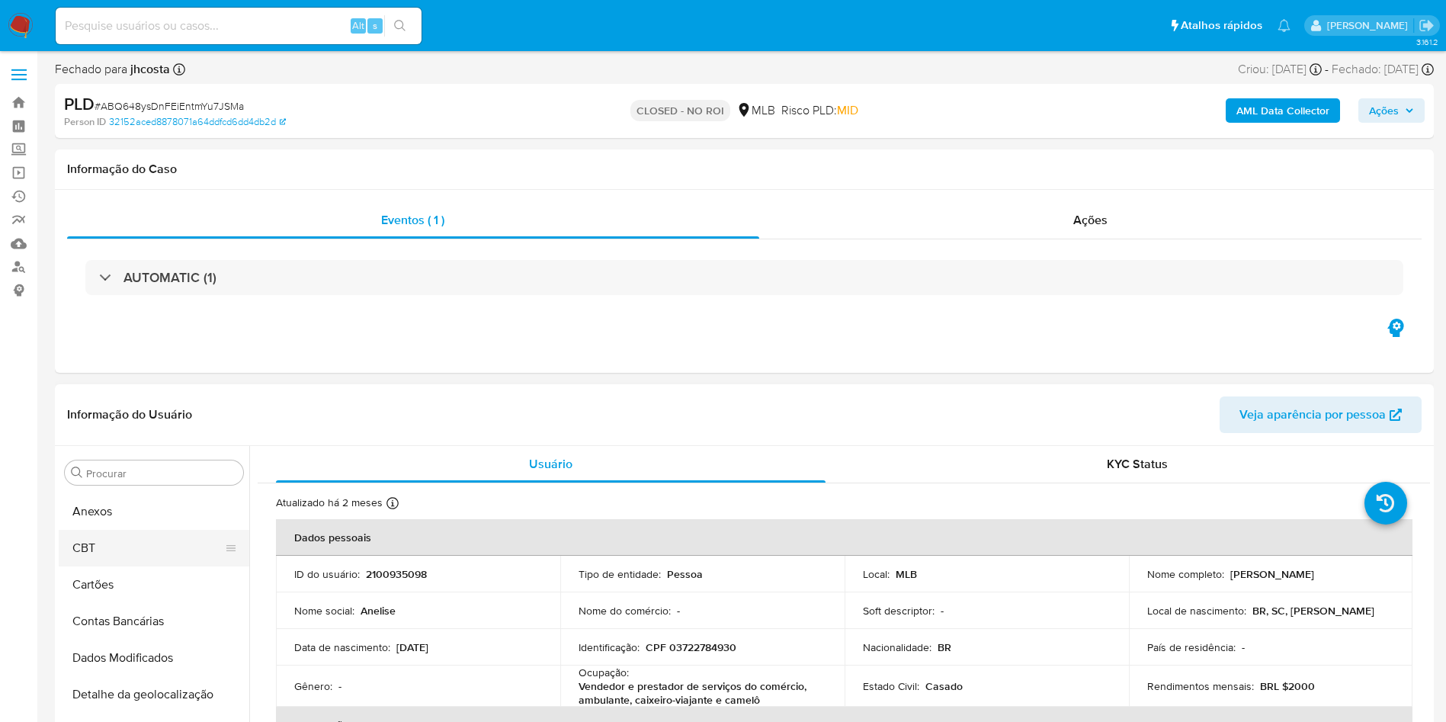
scroll to position [0, 0]
click at [103, 553] on button "Anexos" at bounding box center [148, 545] width 178 height 37
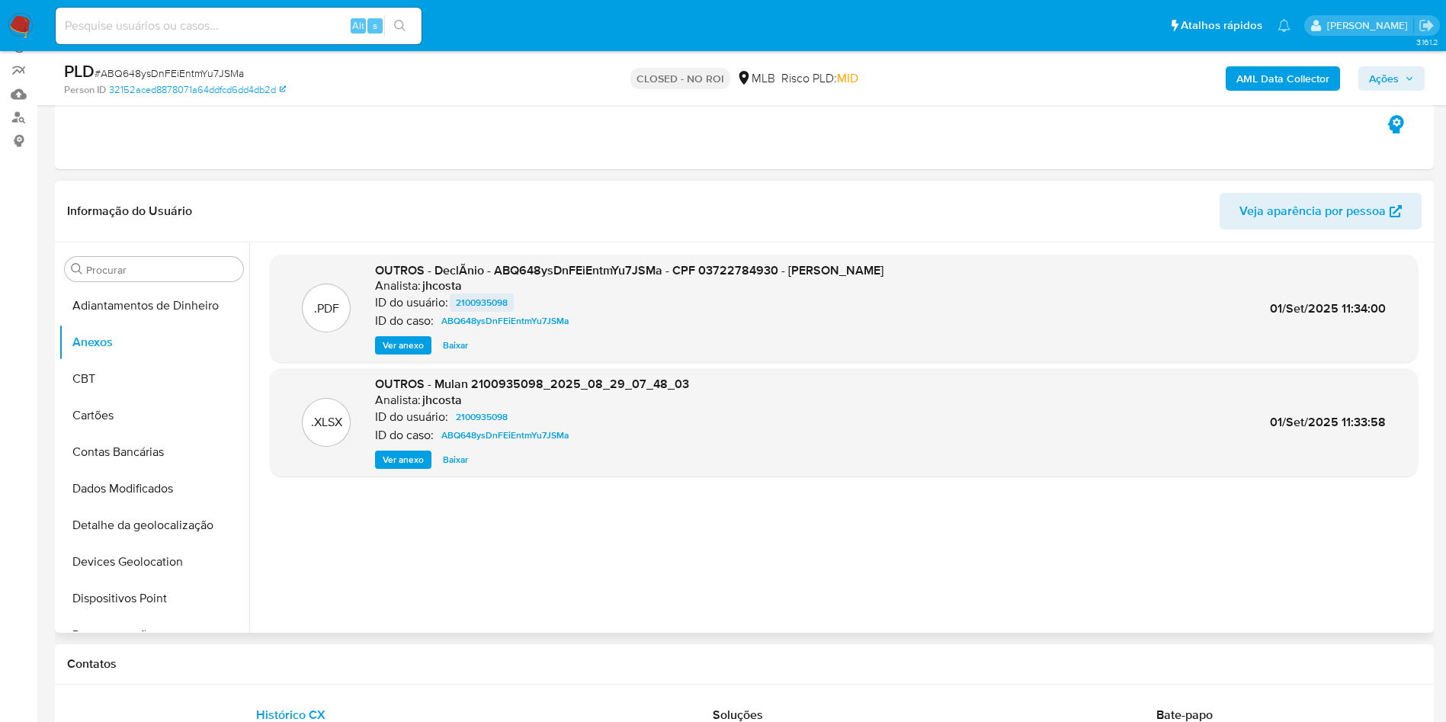
scroll to position [114, 0]
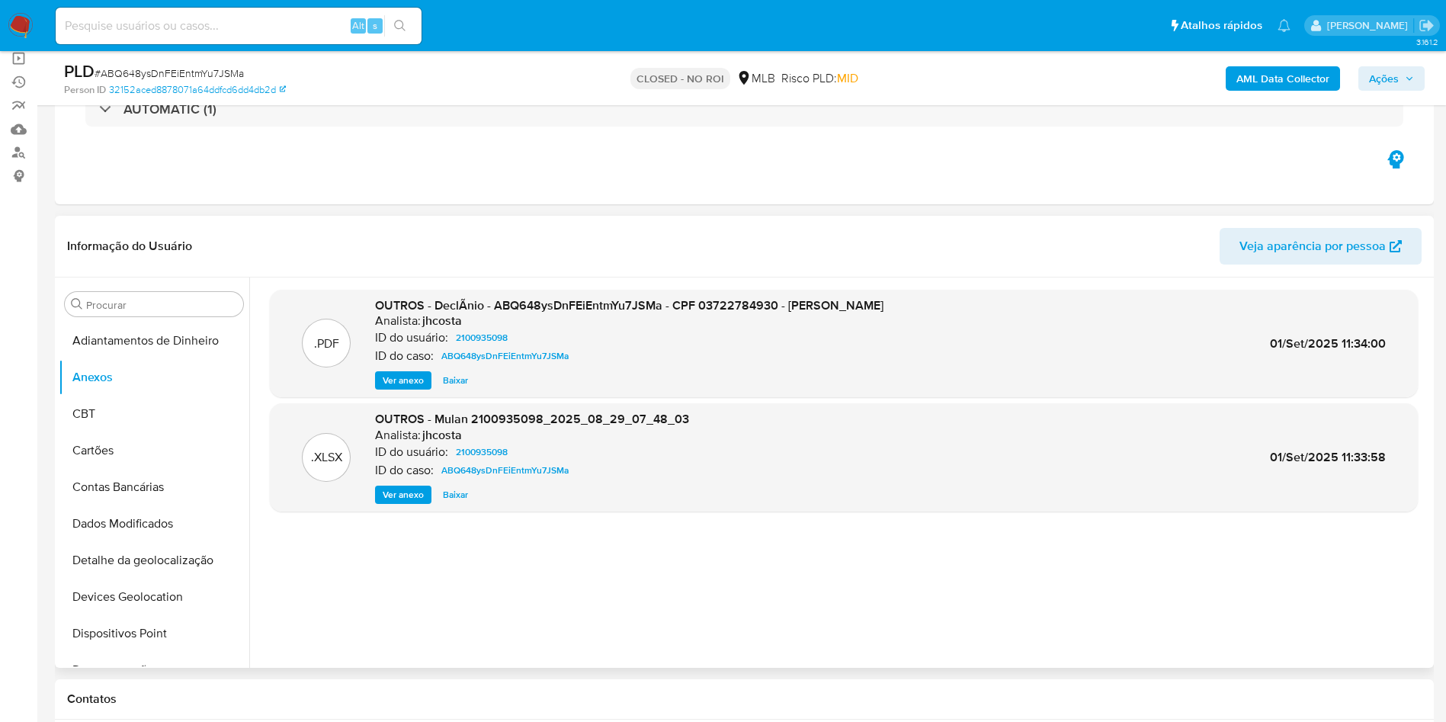
click at [451, 380] on span "Baixar" at bounding box center [455, 380] width 25 height 15
click at [280, 38] on div "Alt s" at bounding box center [239, 26] width 366 height 37
click at [283, 8] on div "Alt s" at bounding box center [239, 26] width 366 height 37
click at [304, 31] on input at bounding box center [239, 26] width 366 height 20
paste input "PJV7l9N1X0rd02I1RI1CgcDW"
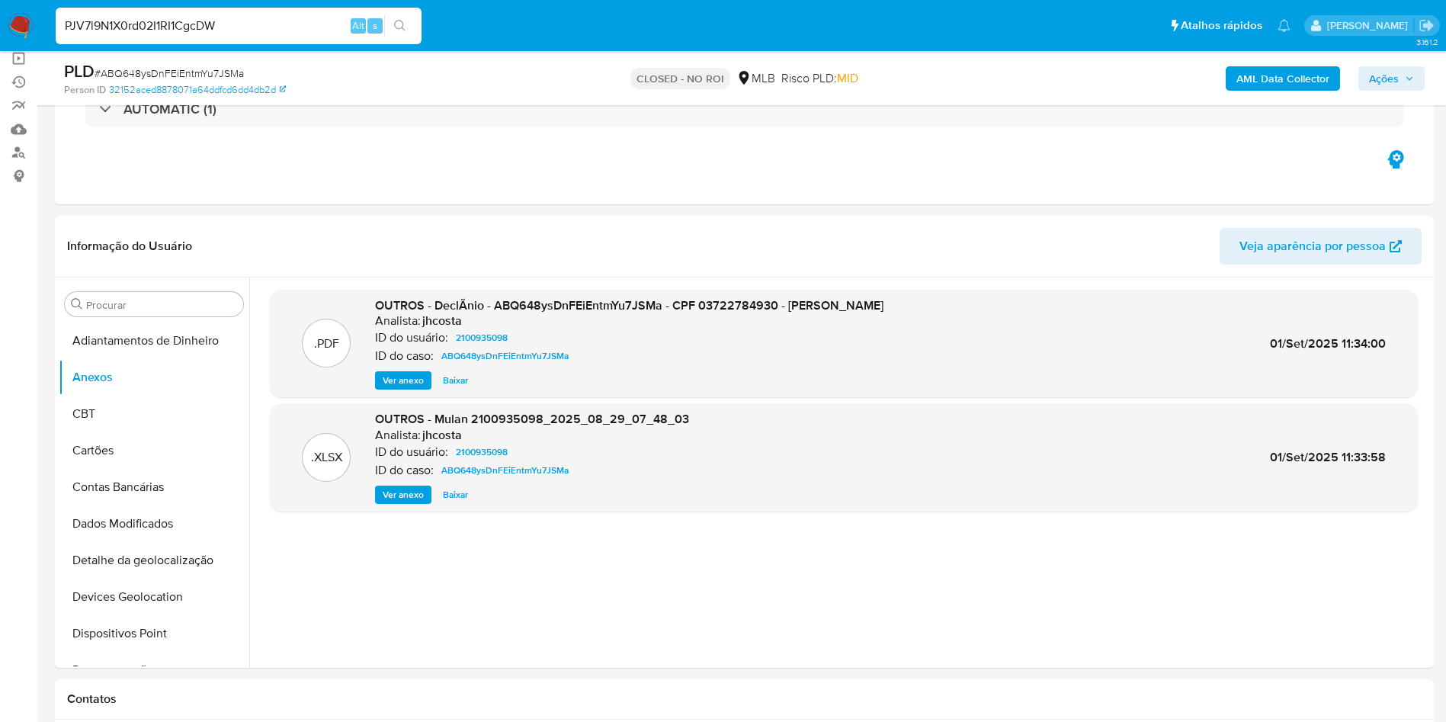
type input "PJV7l9N1X0rd02I1RI1CgcDW"
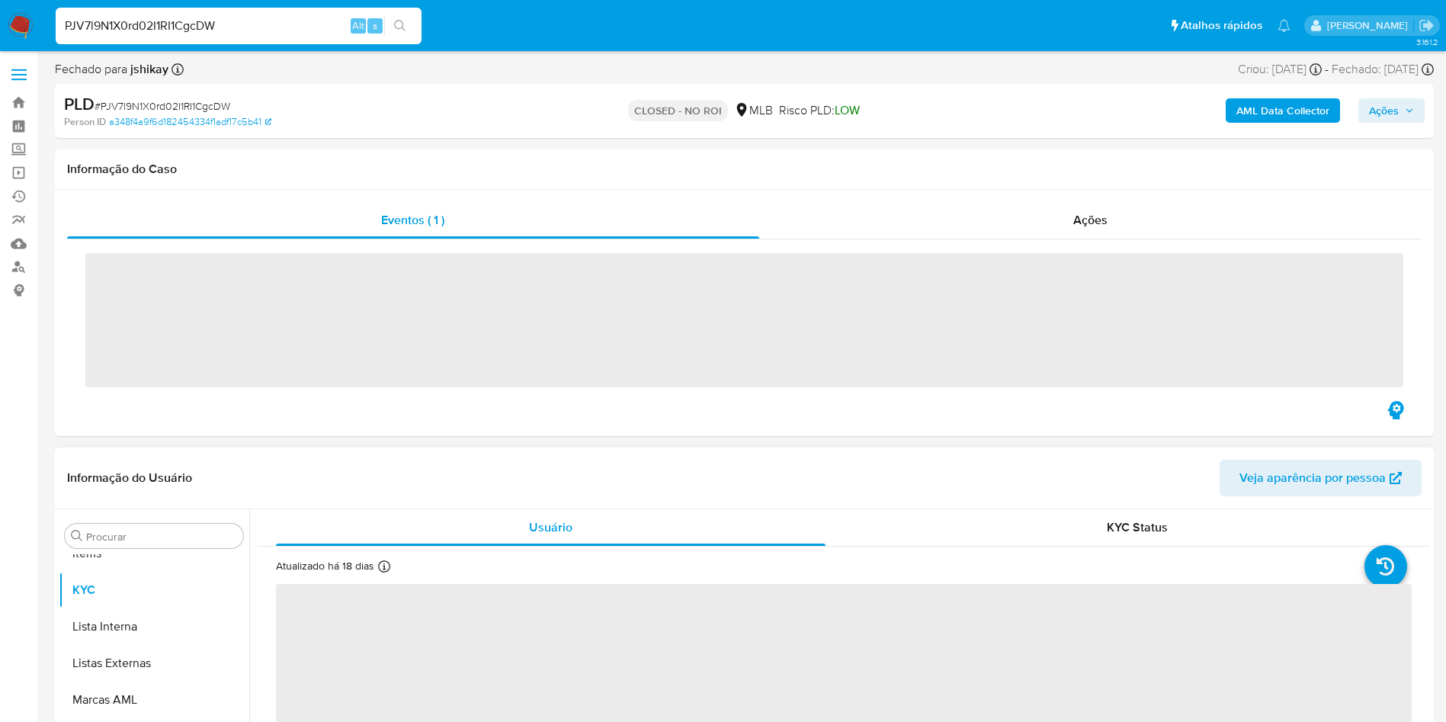
scroll to position [790, 0]
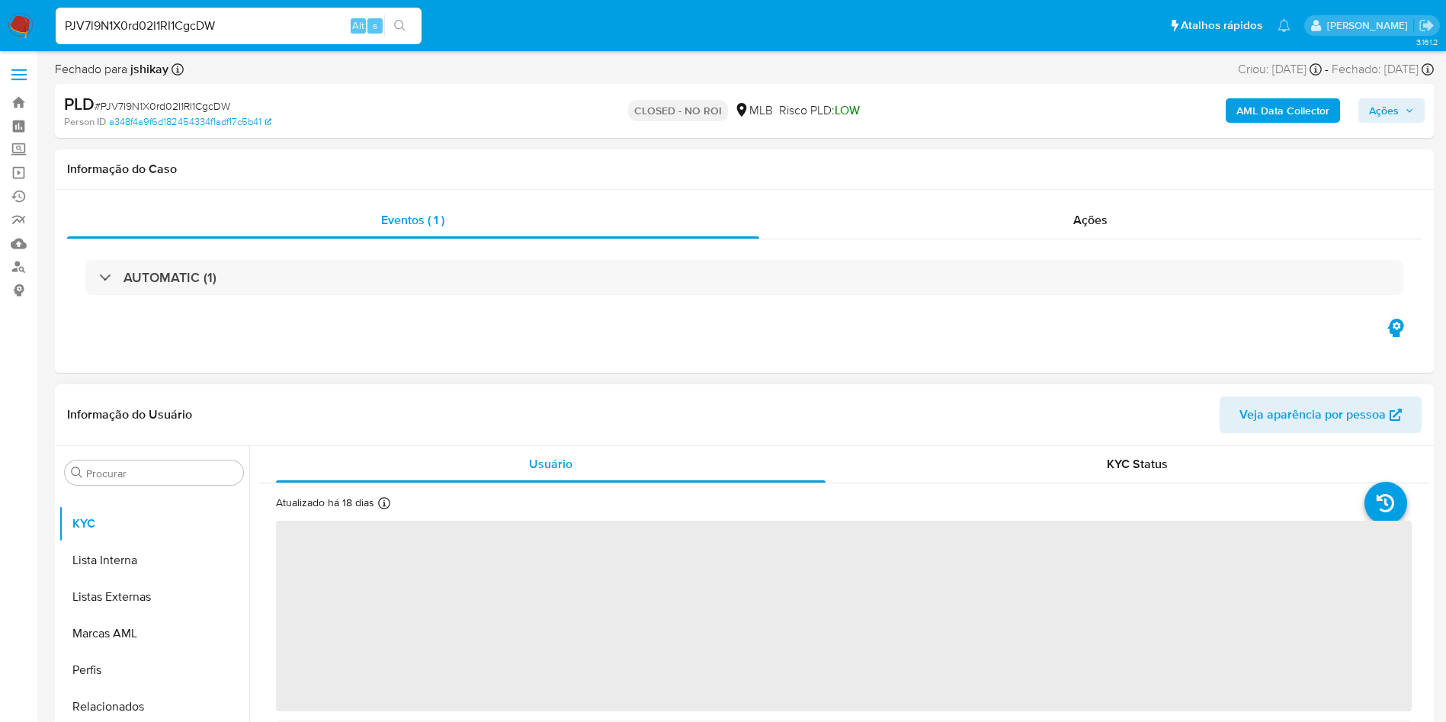
select select "10"
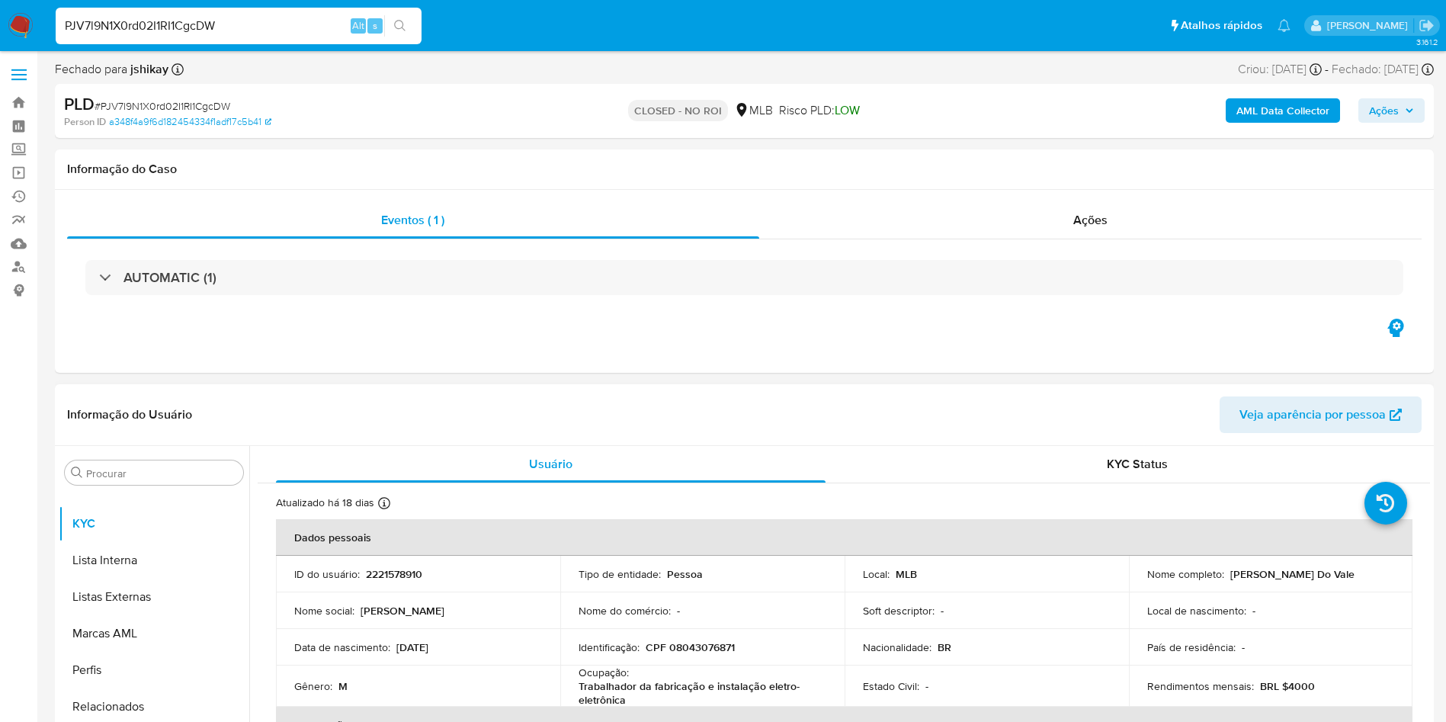
click at [1086, 230] on div "Ações" at bounding box center [1090, 220] width 663 height 37
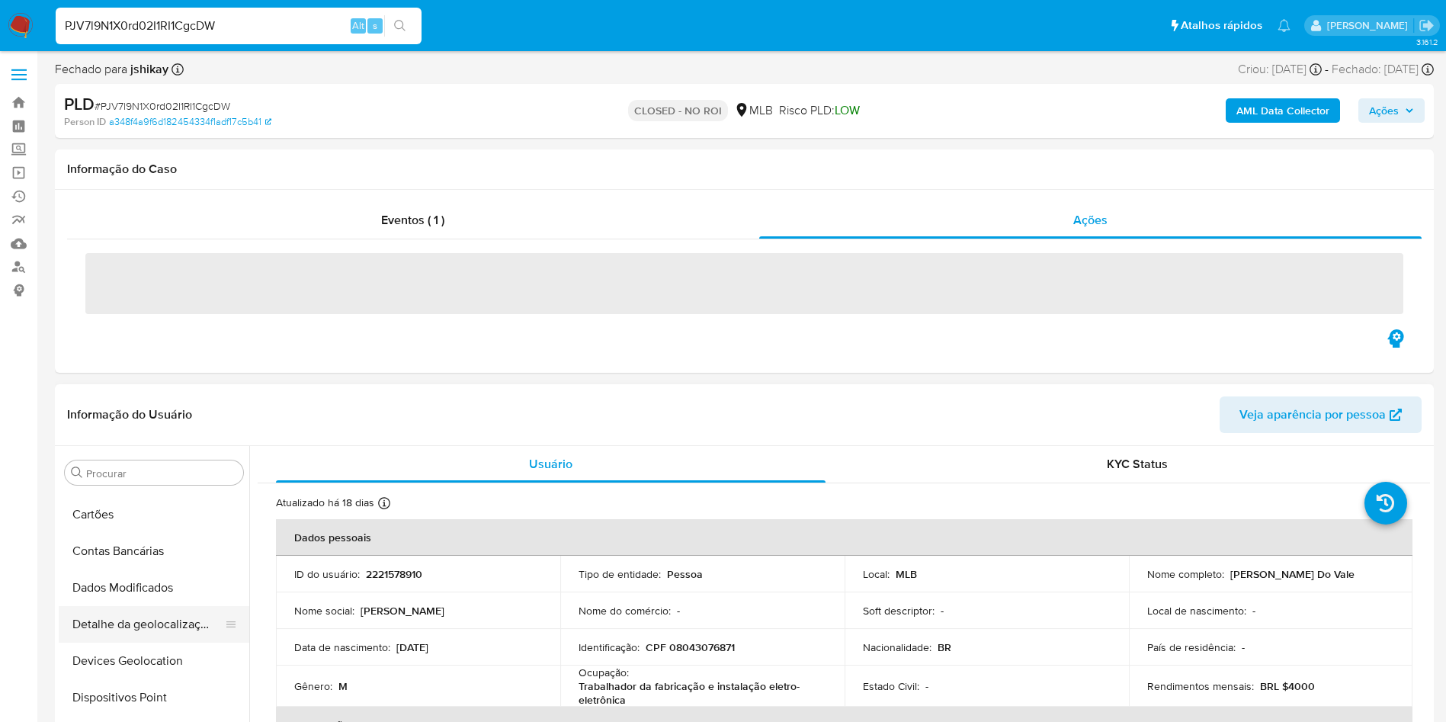
scroll to position [0, 0]
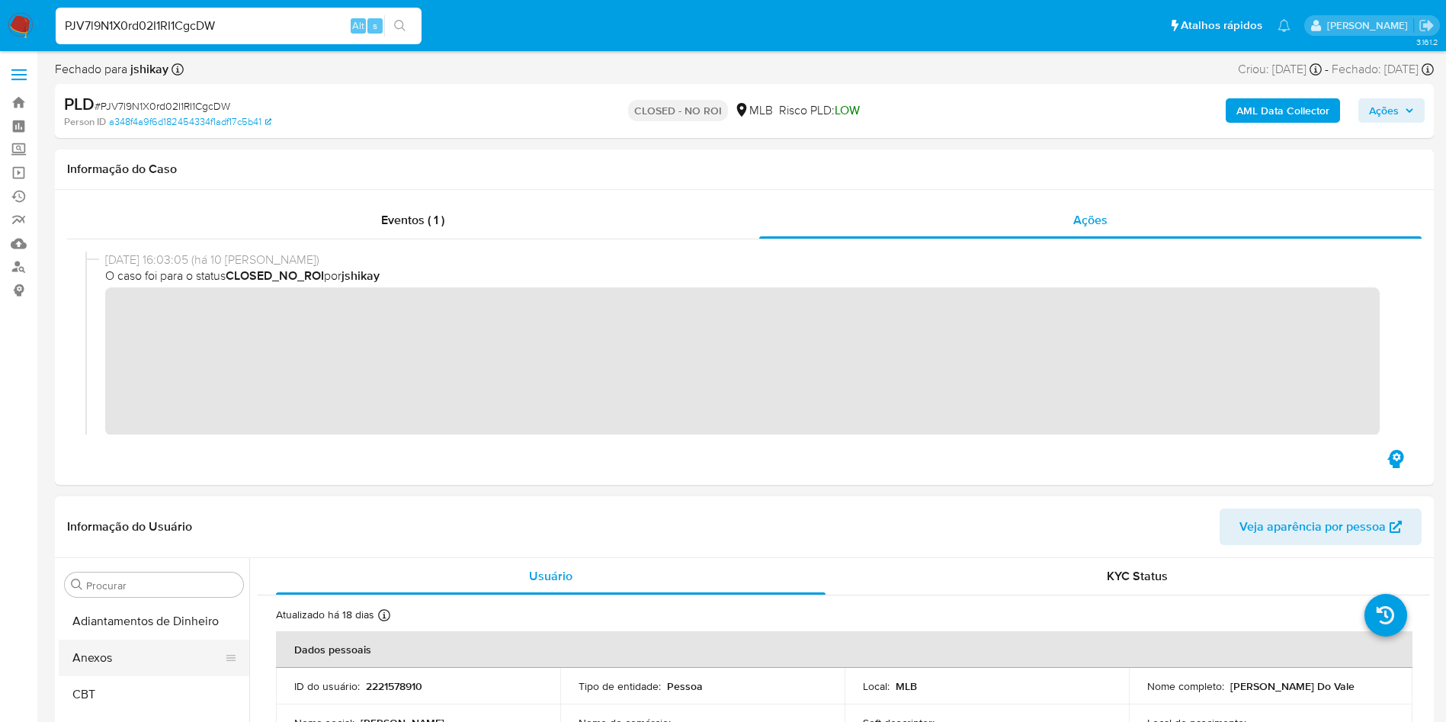
click at [133, 654] on button "Anexos" at bounding box center [148, 657] width 178 height 37
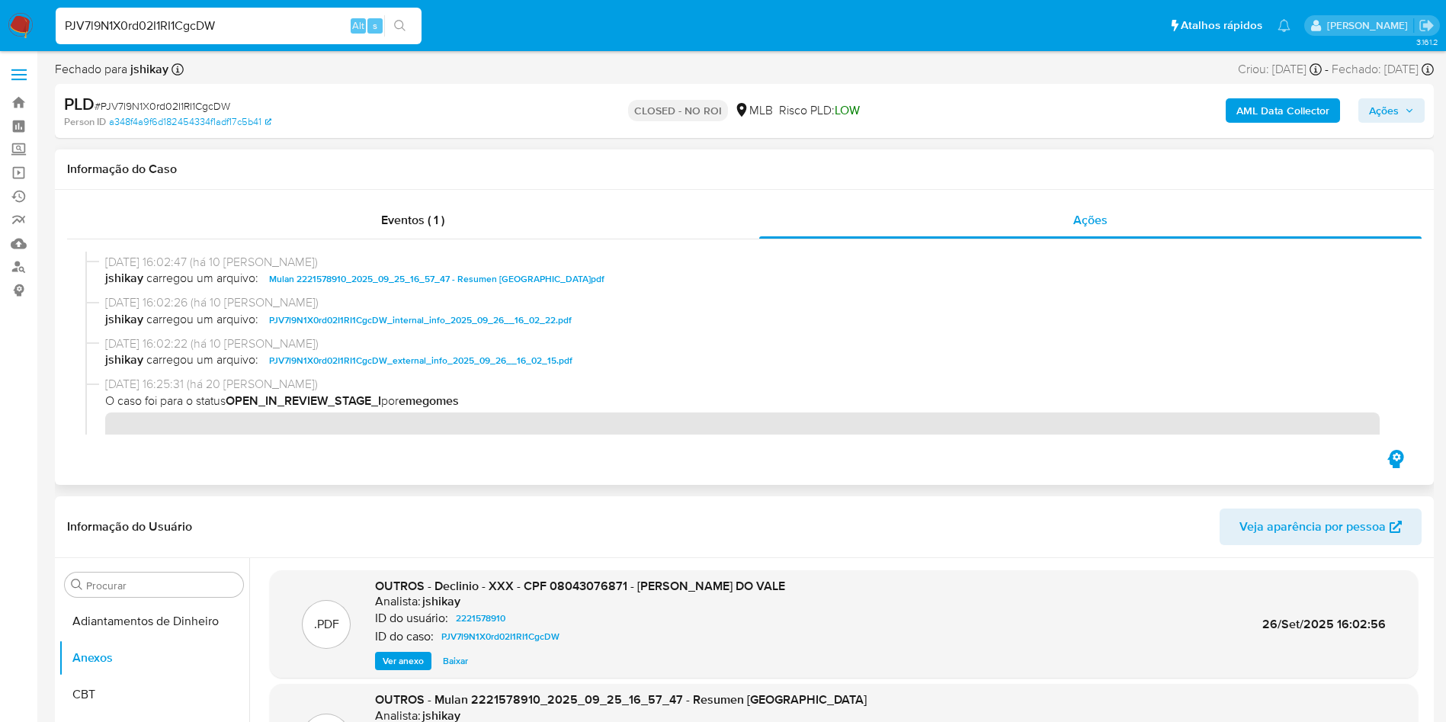
scroll to position [114, 0]
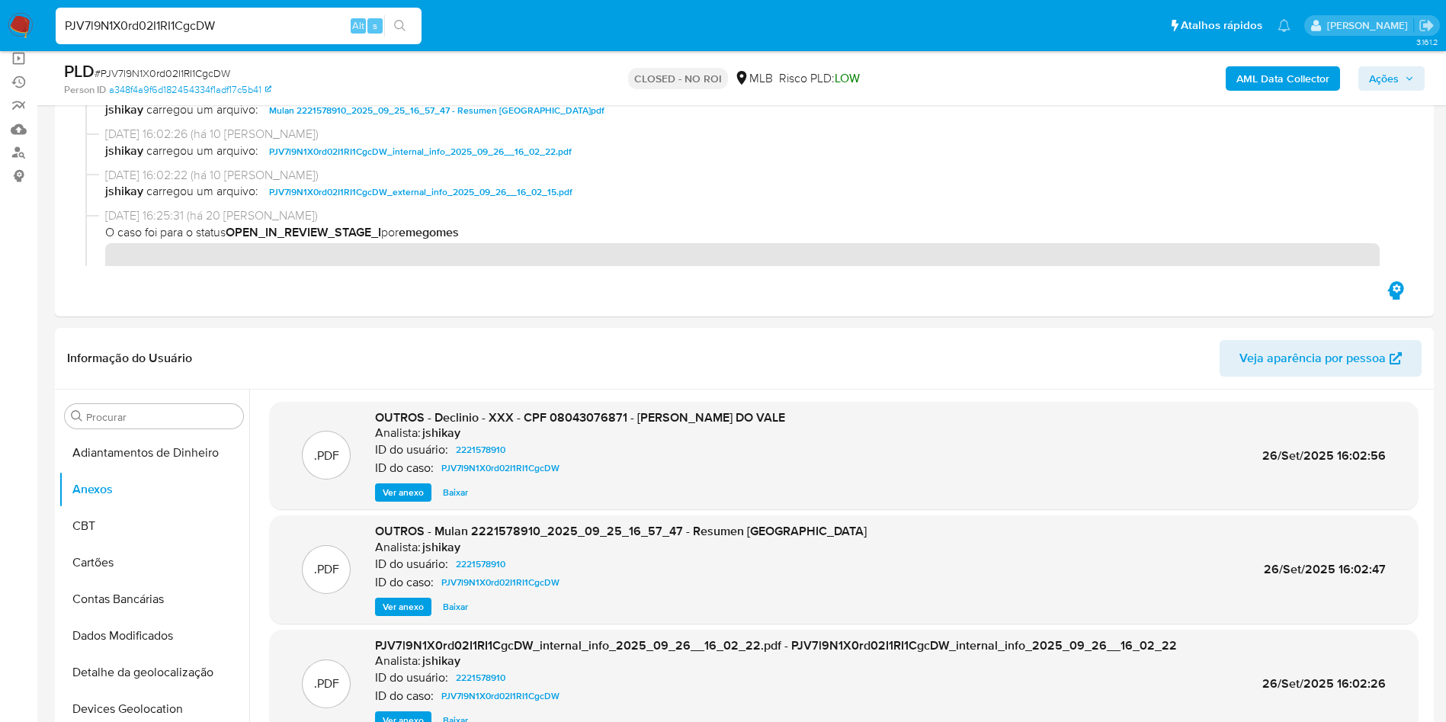
click at [452, 486] on span "Baixar" at bounding box center [455, 492] width 25 height 15
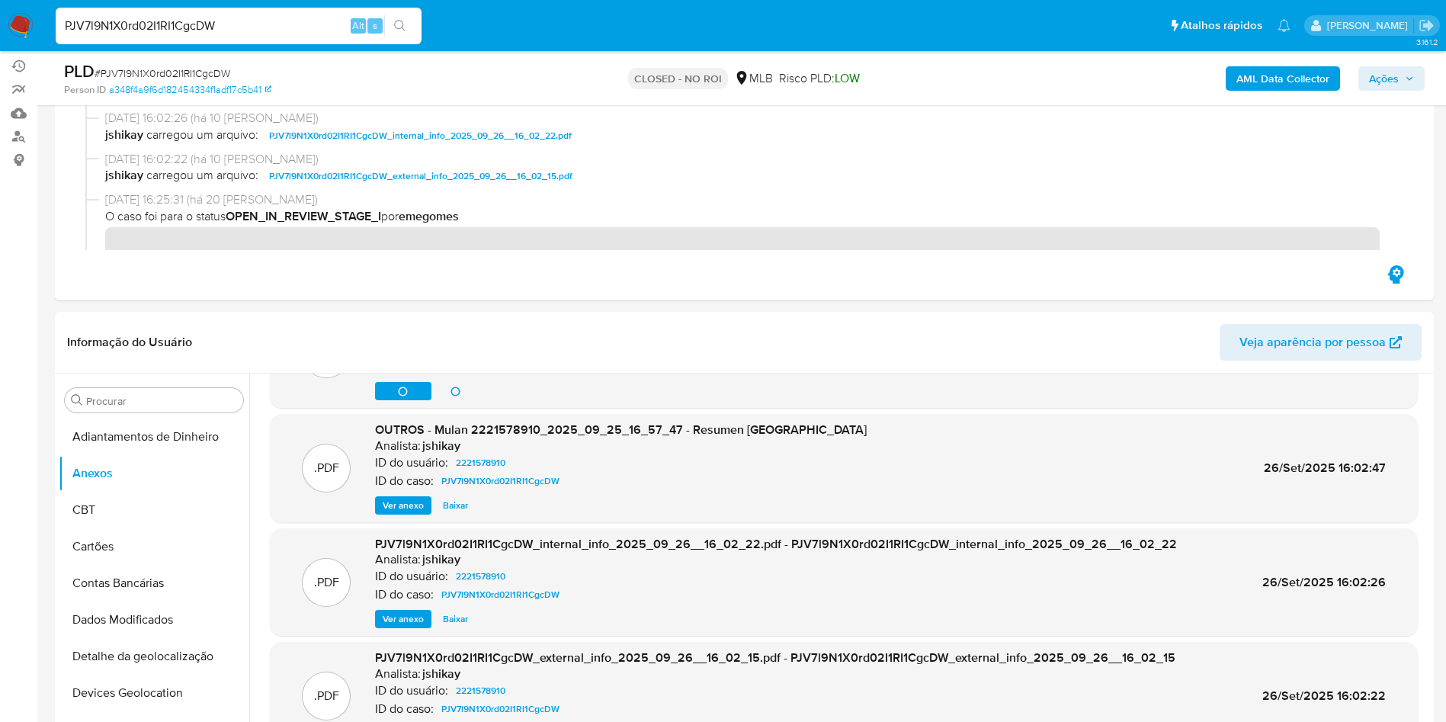
scroll to position [343, 0]
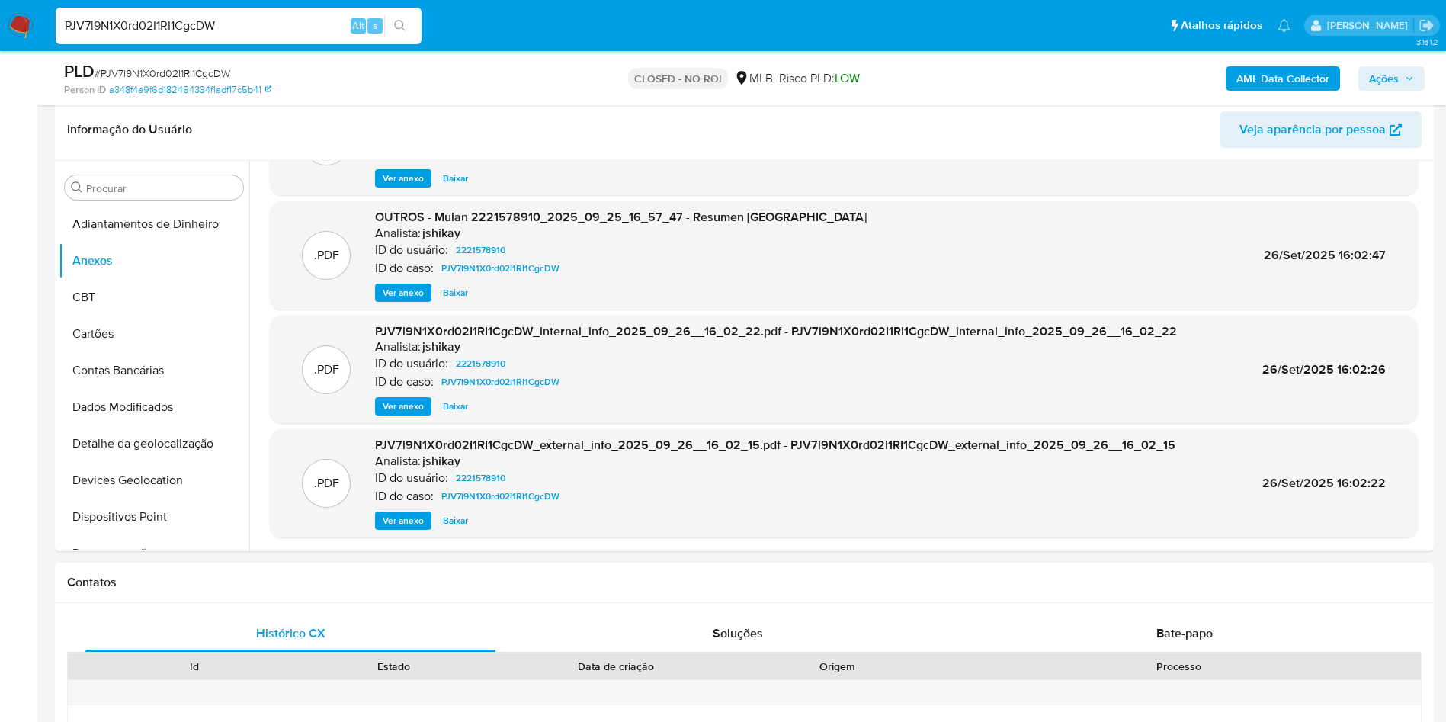
click at [402, 524] on span "Ver anexo" at bounding box center [403, 520] width 41 height 15
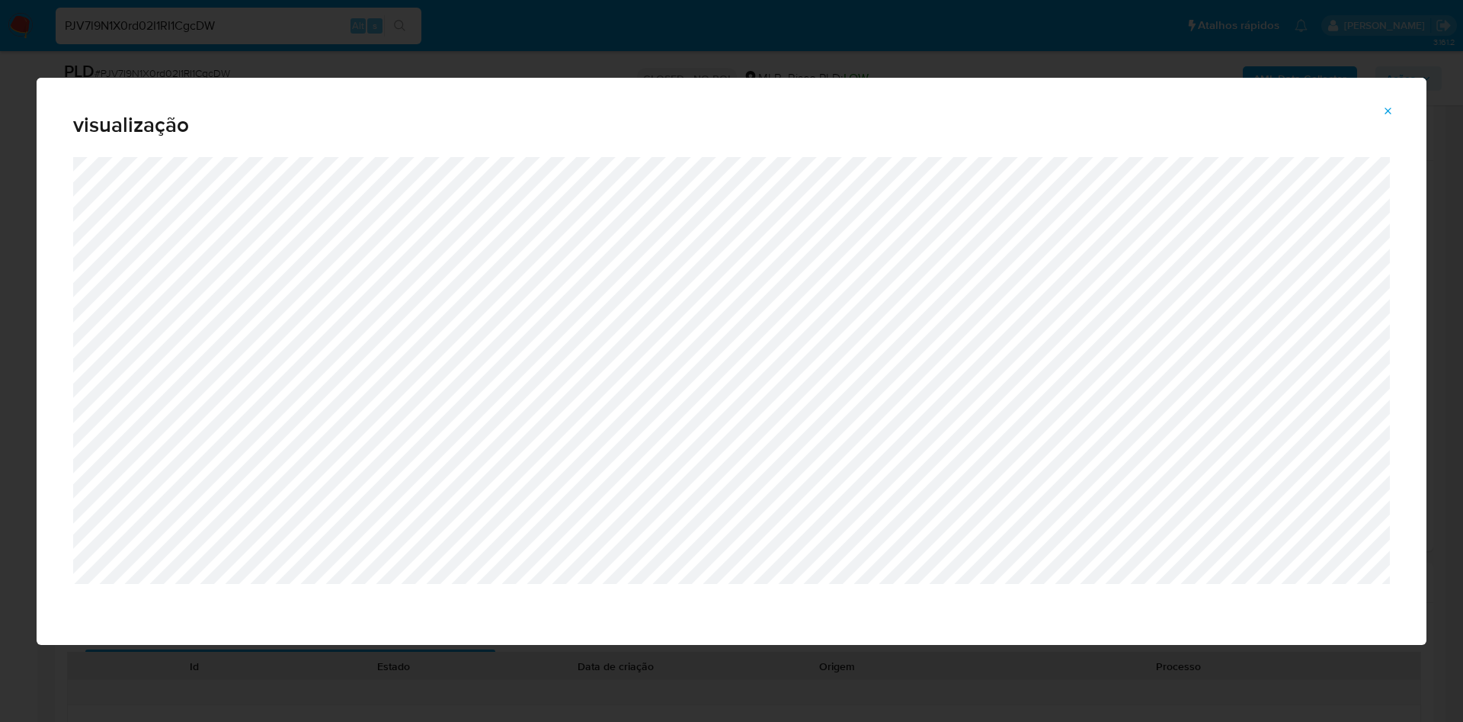
click at [1384, 118] on span "Attachment preview" at bounding box center [1388, 111] width 12 height 21
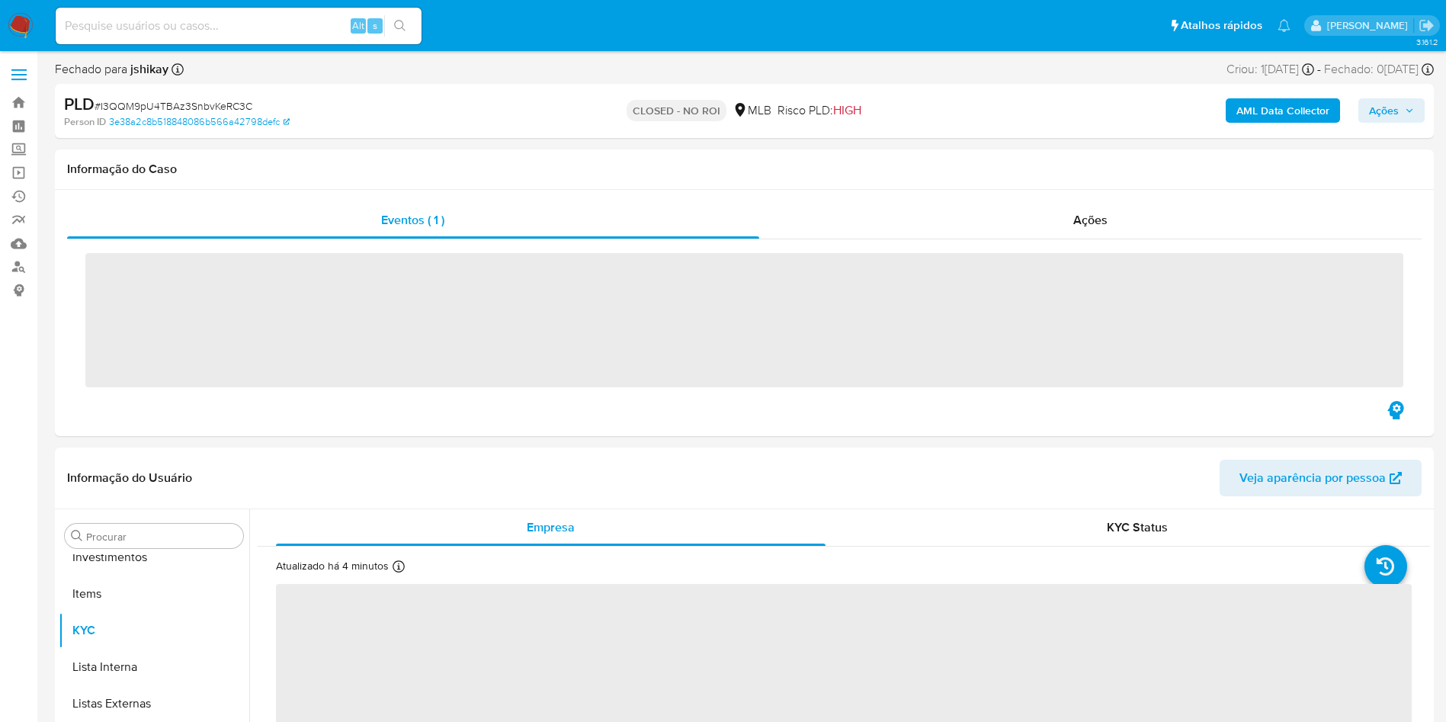
scroll to position [790, 0]
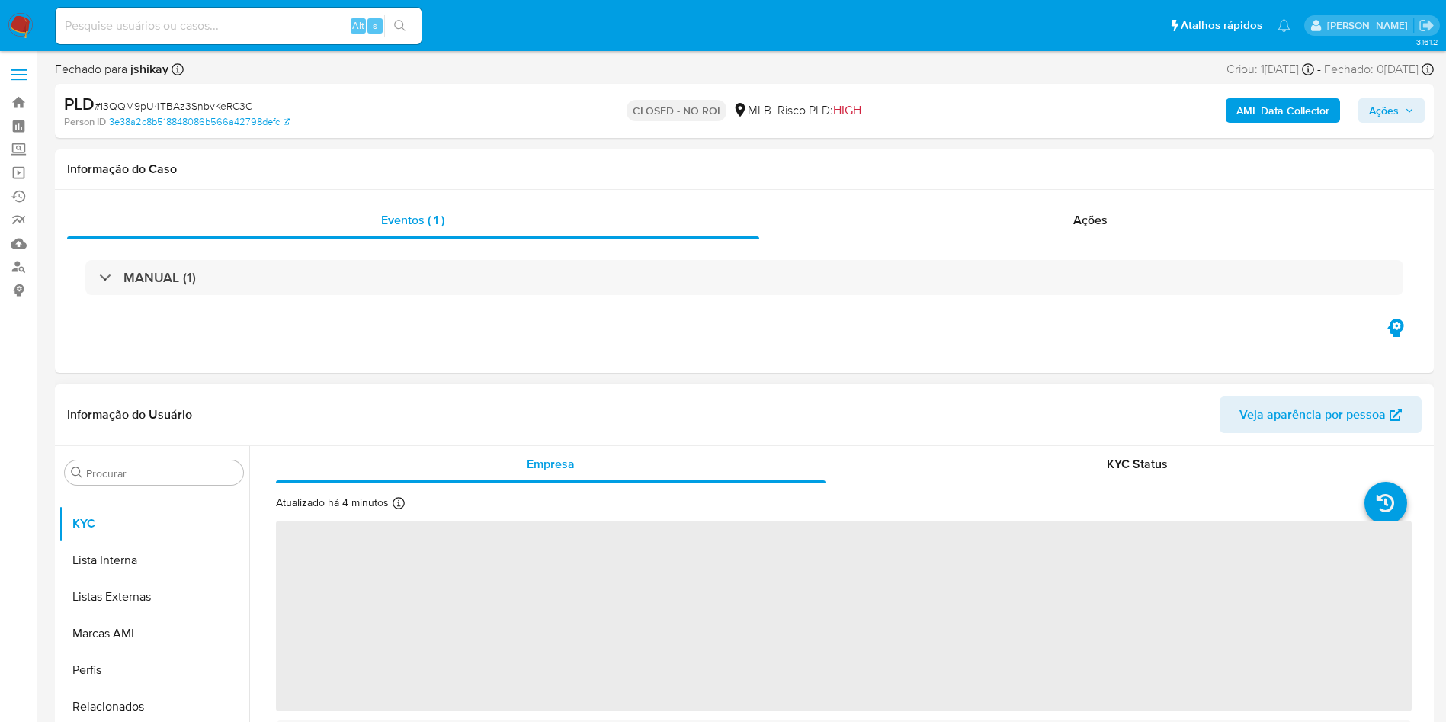
select select "10"
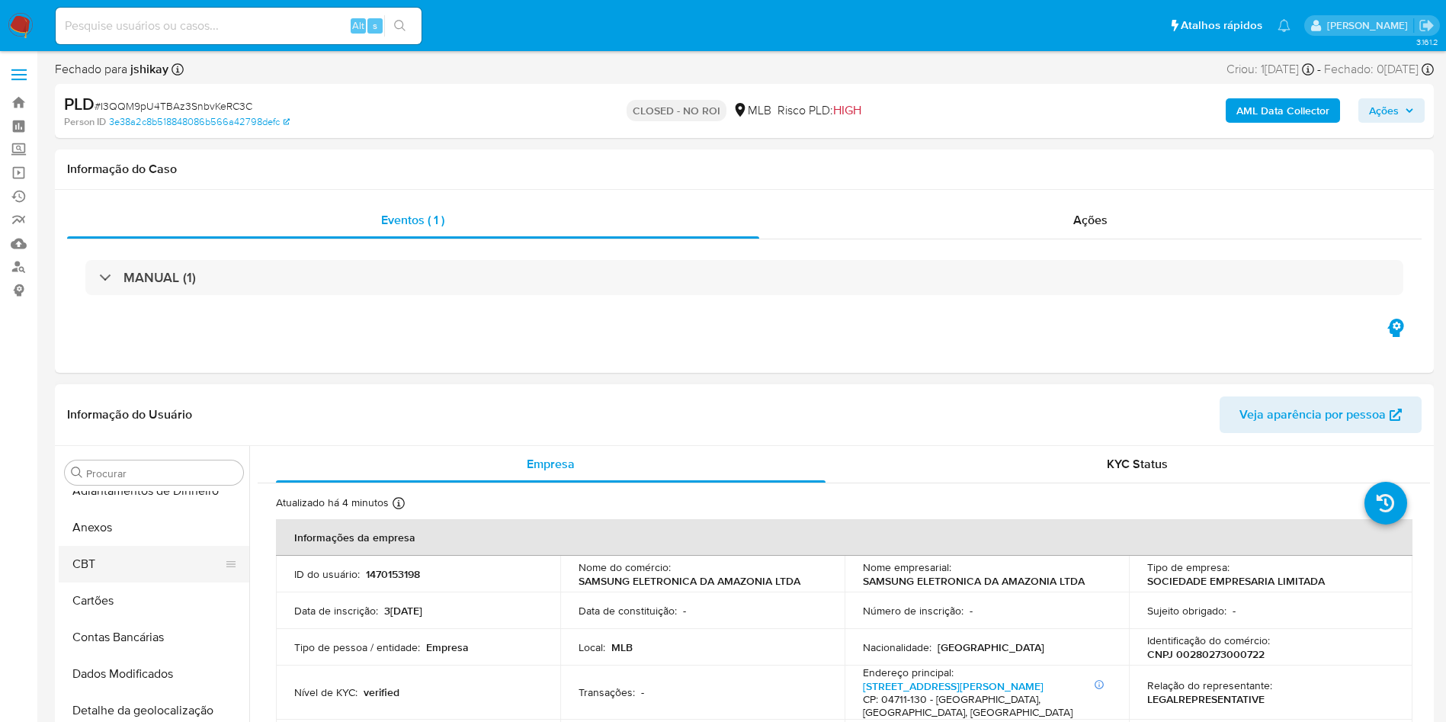
scroll to position [0, 0]
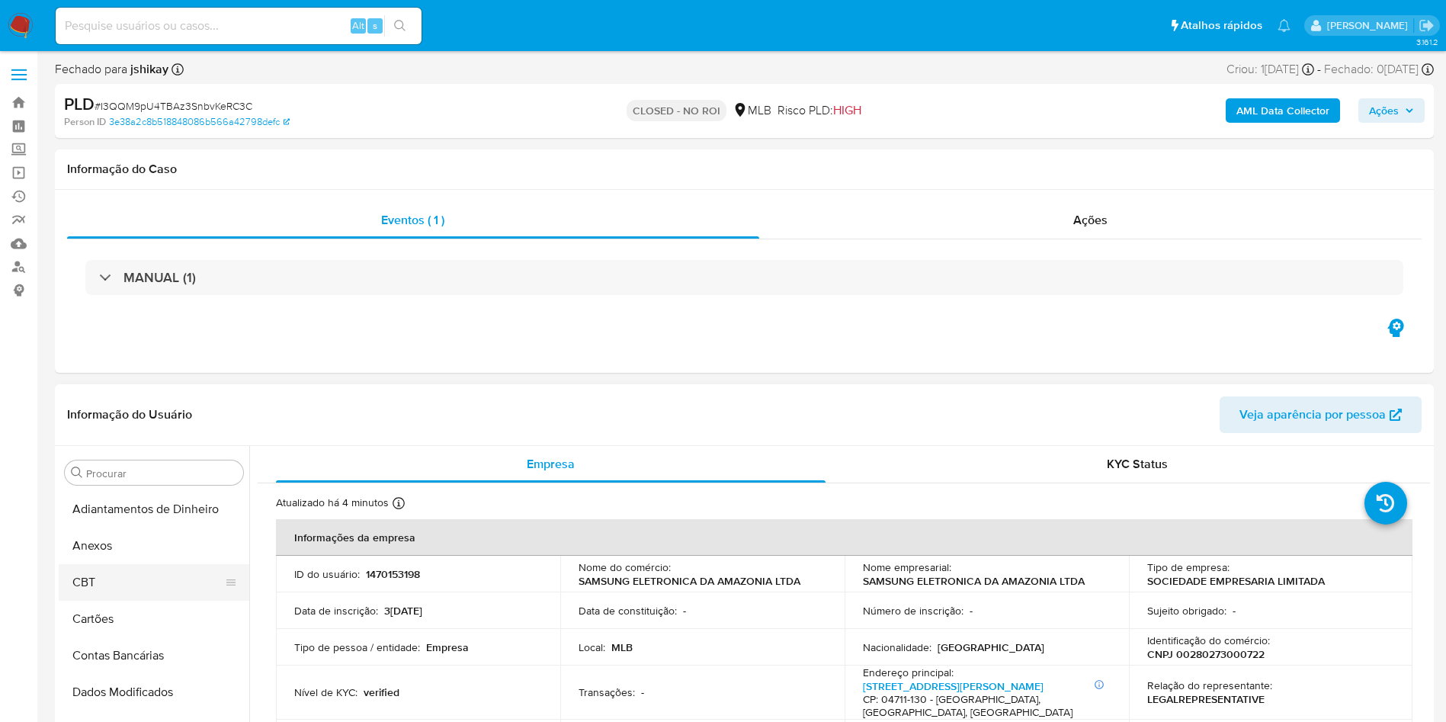
click at [159, 565] on button "CBT" at bounding box center [148, 582] width 178 height 37
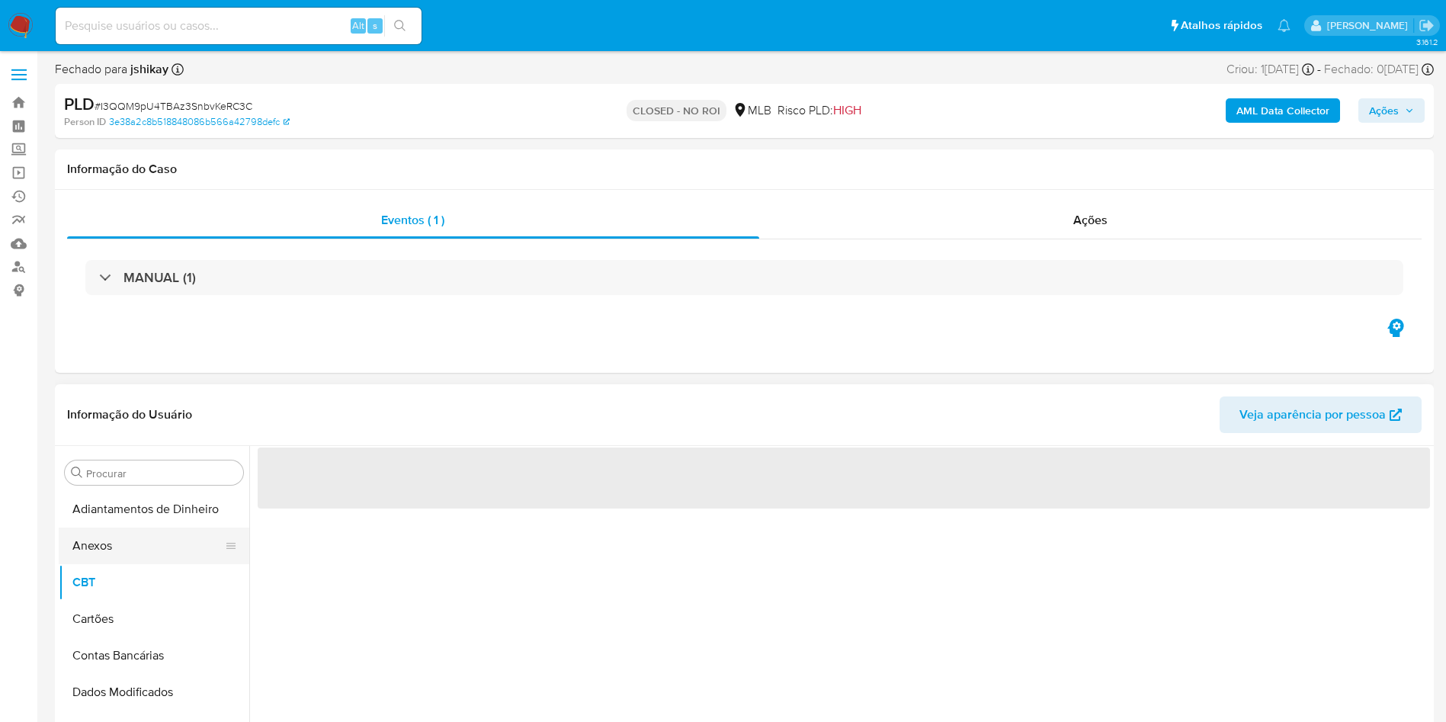
click at [155, 557] on button "Anexos" at bounding box center [148, 545] width 178 height 37
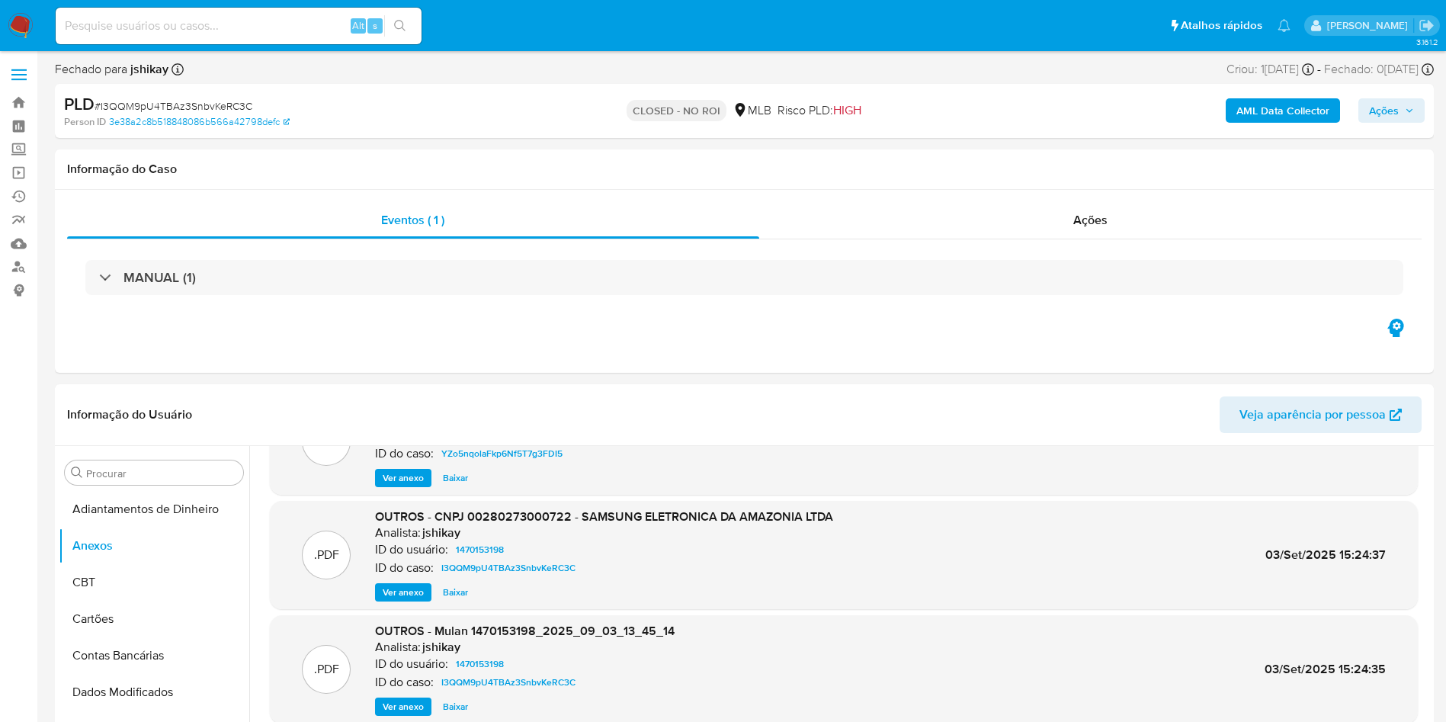
scroll to position [71, 0]
click at [455, 597] on span "Baixar" at bounding box center [455, 592] width 25 height 15
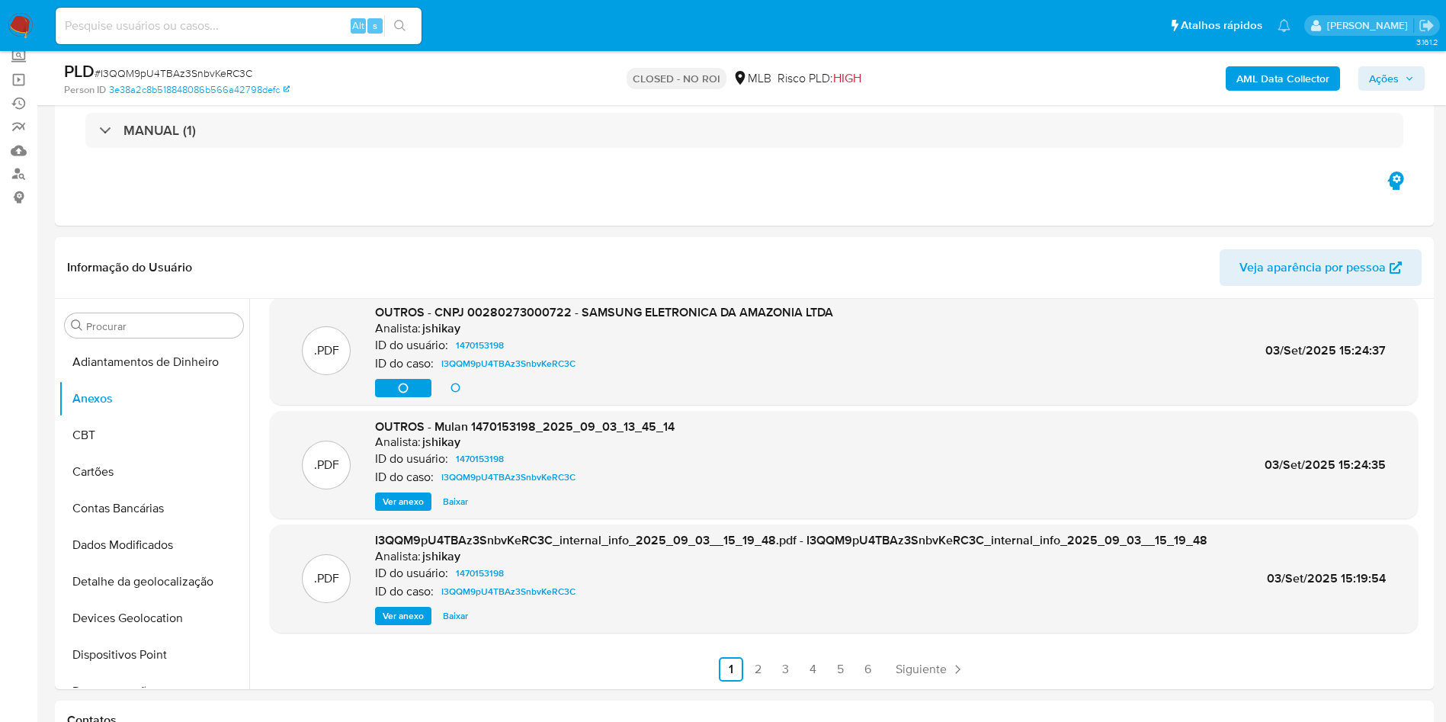
scroll to position [114, 0]
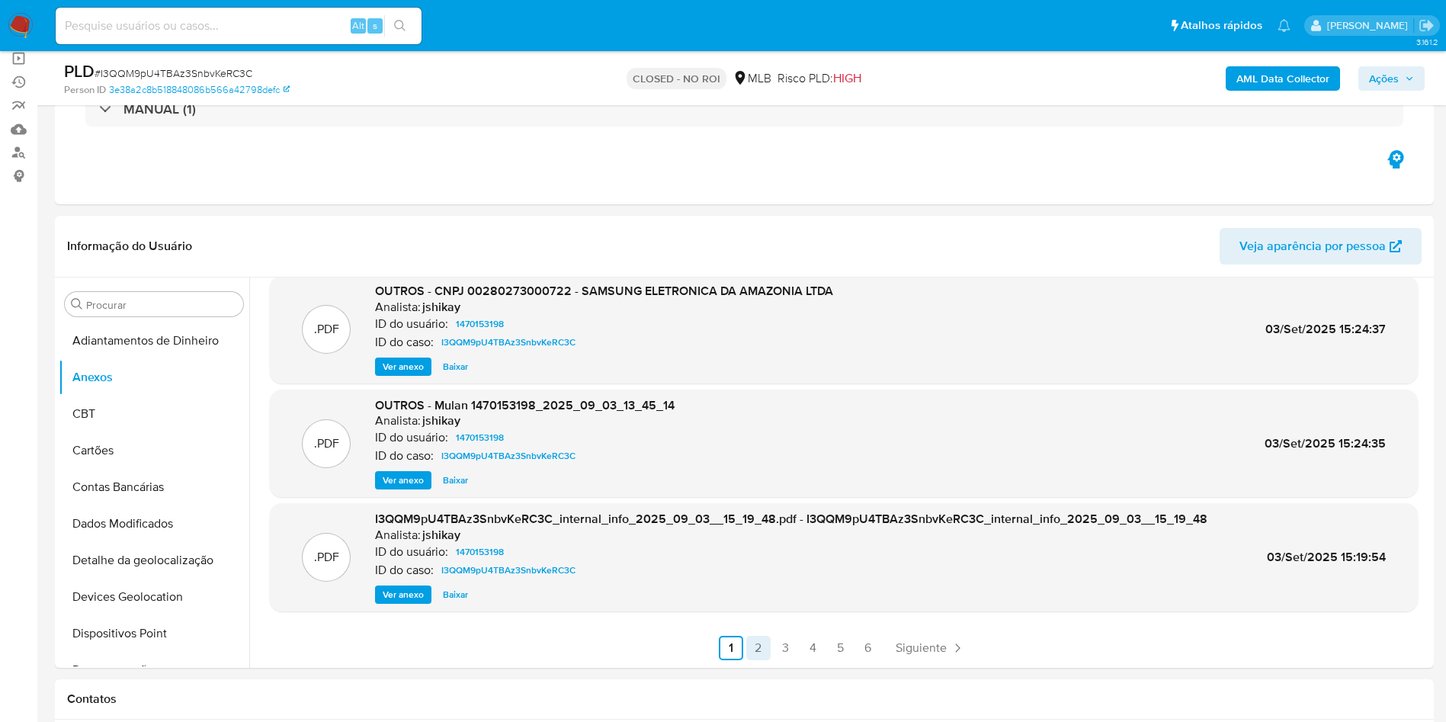
click at [755, 648] on link "2" at bounding box center [758, 648] width 24 height 24
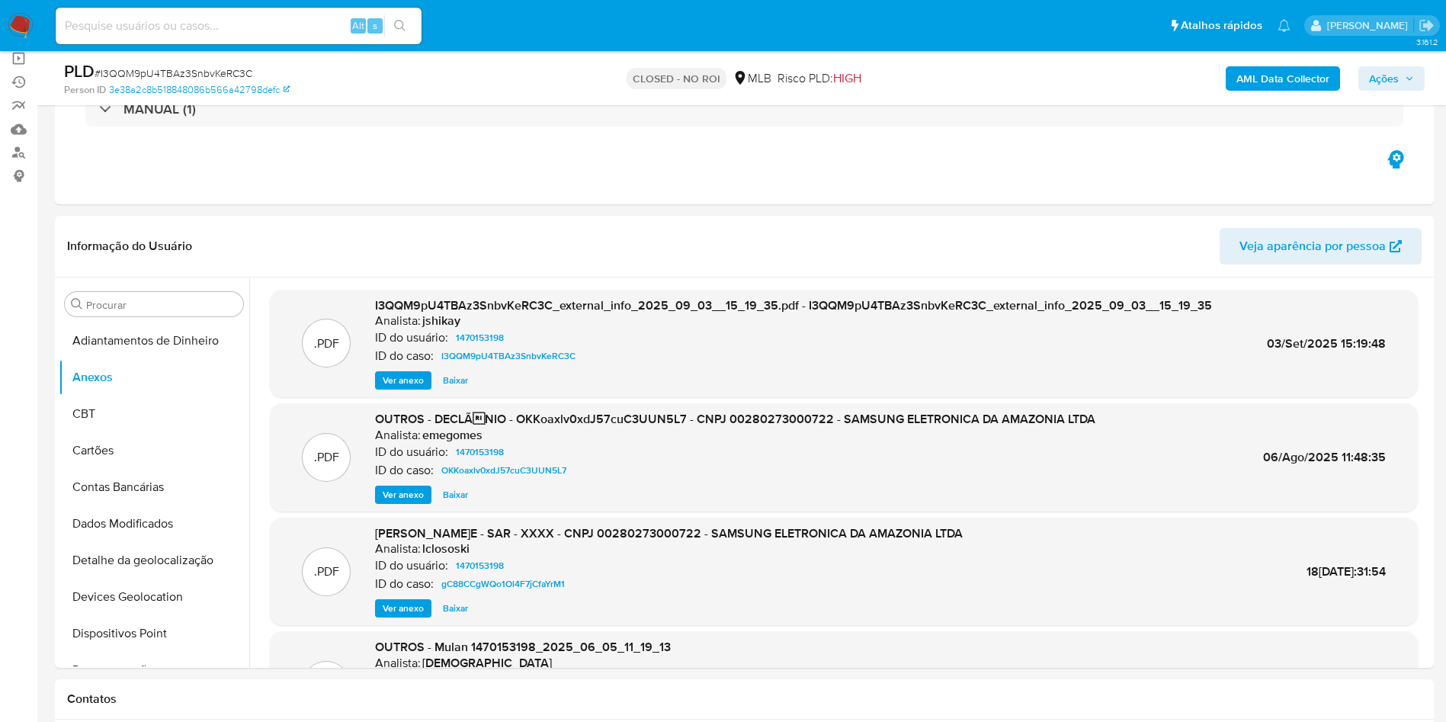
click at [408, 376] on span "Ver anexo" at bounding box center [403, 380] width 41 height 15
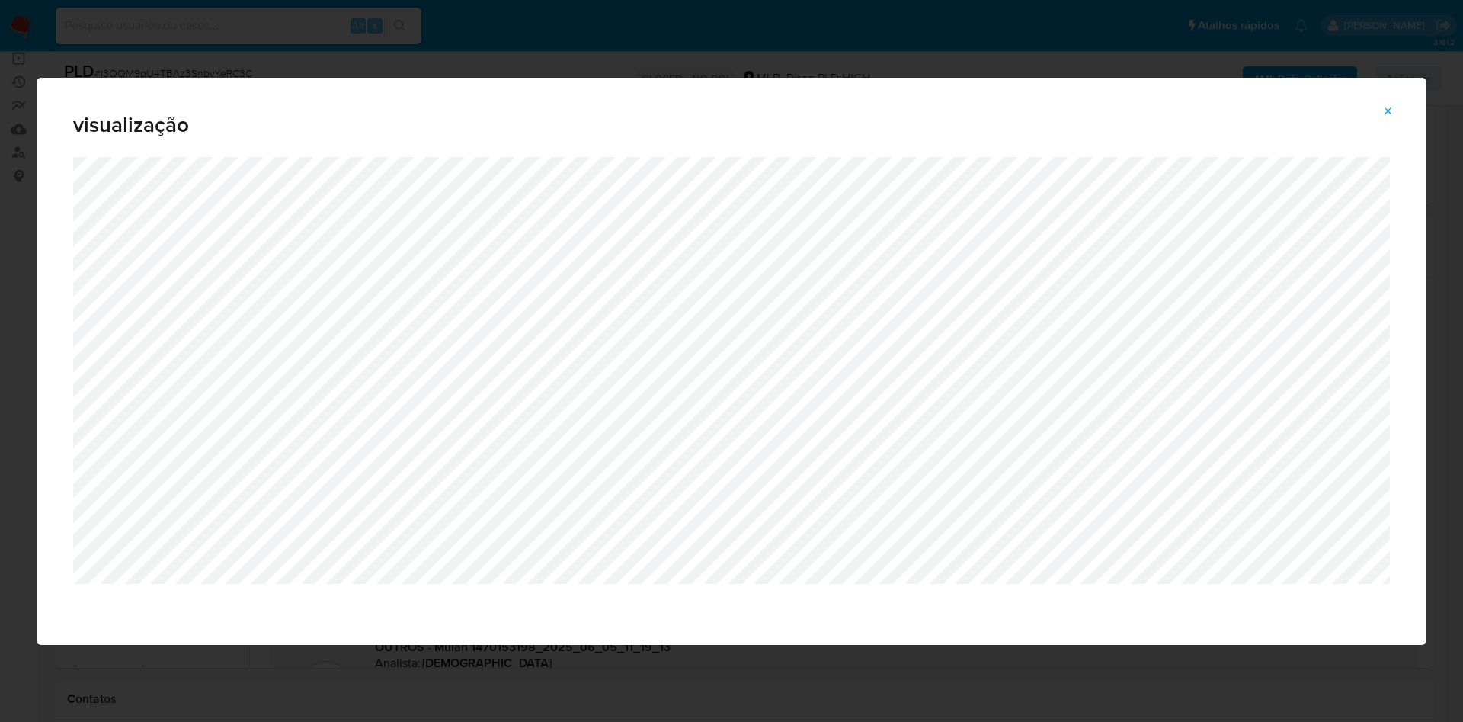
click at [1401, 109] on button "Attachment preview" at bounding box center [1389, 111] width 34 height 24
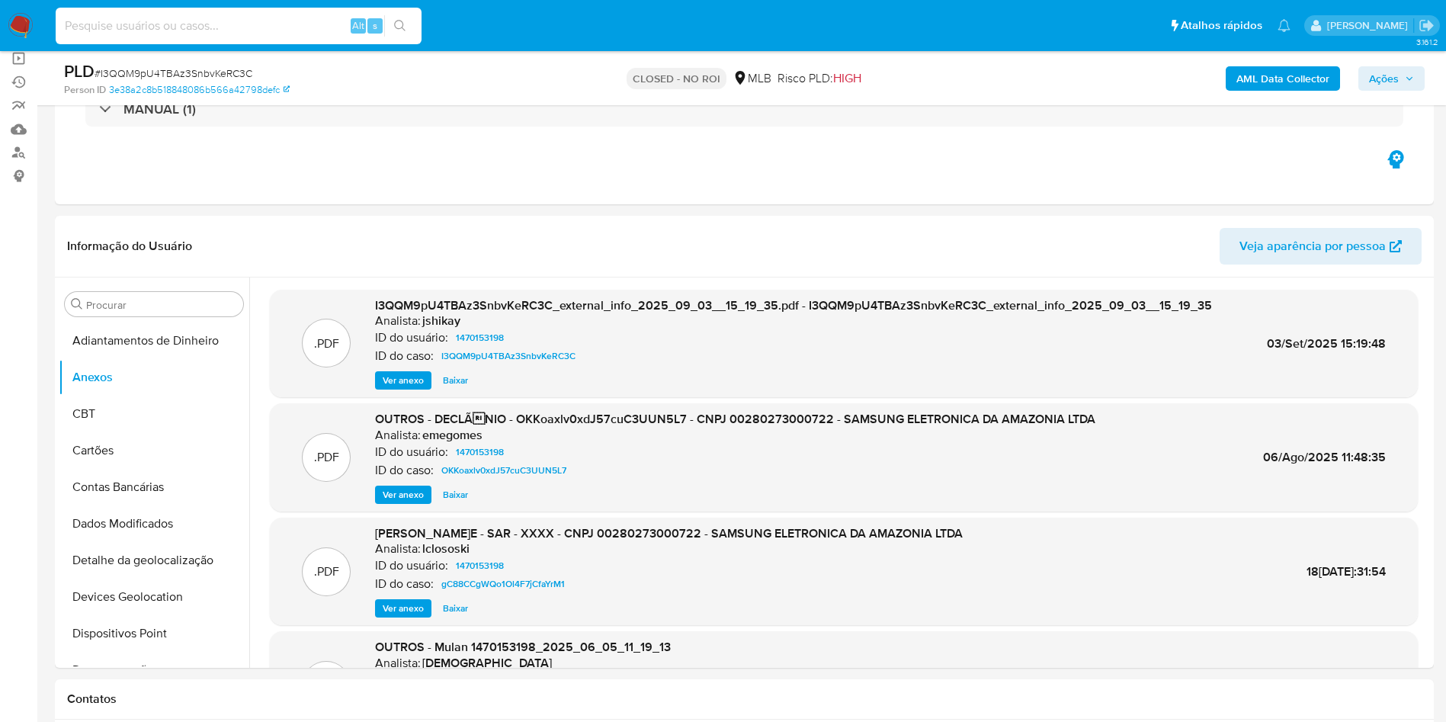
click at [229, 21] on input at bounding box center [239, 26] width 366 height 20
paste input "7b1yxten6VVprshUS3o4Krbo"
type input "7b1yxten6VVprshUS3o4Krbo"
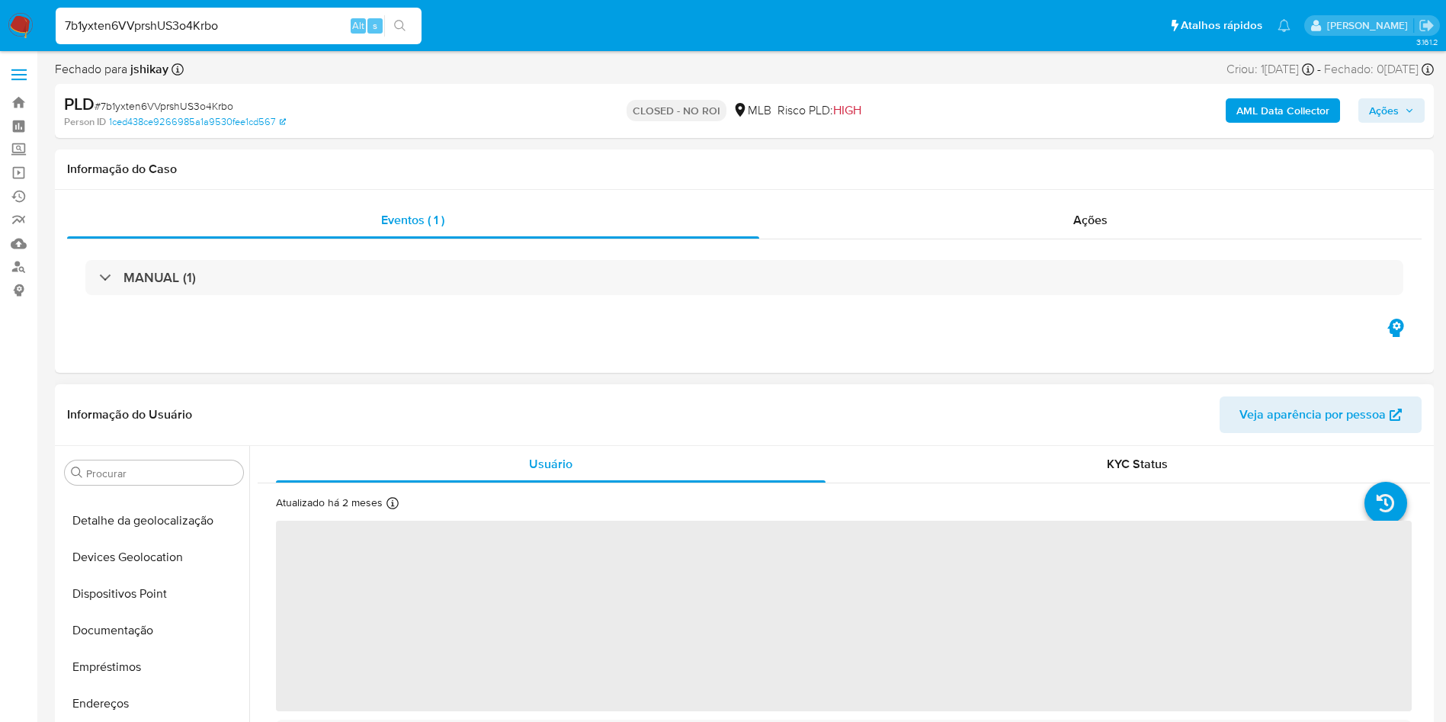
select select "10"
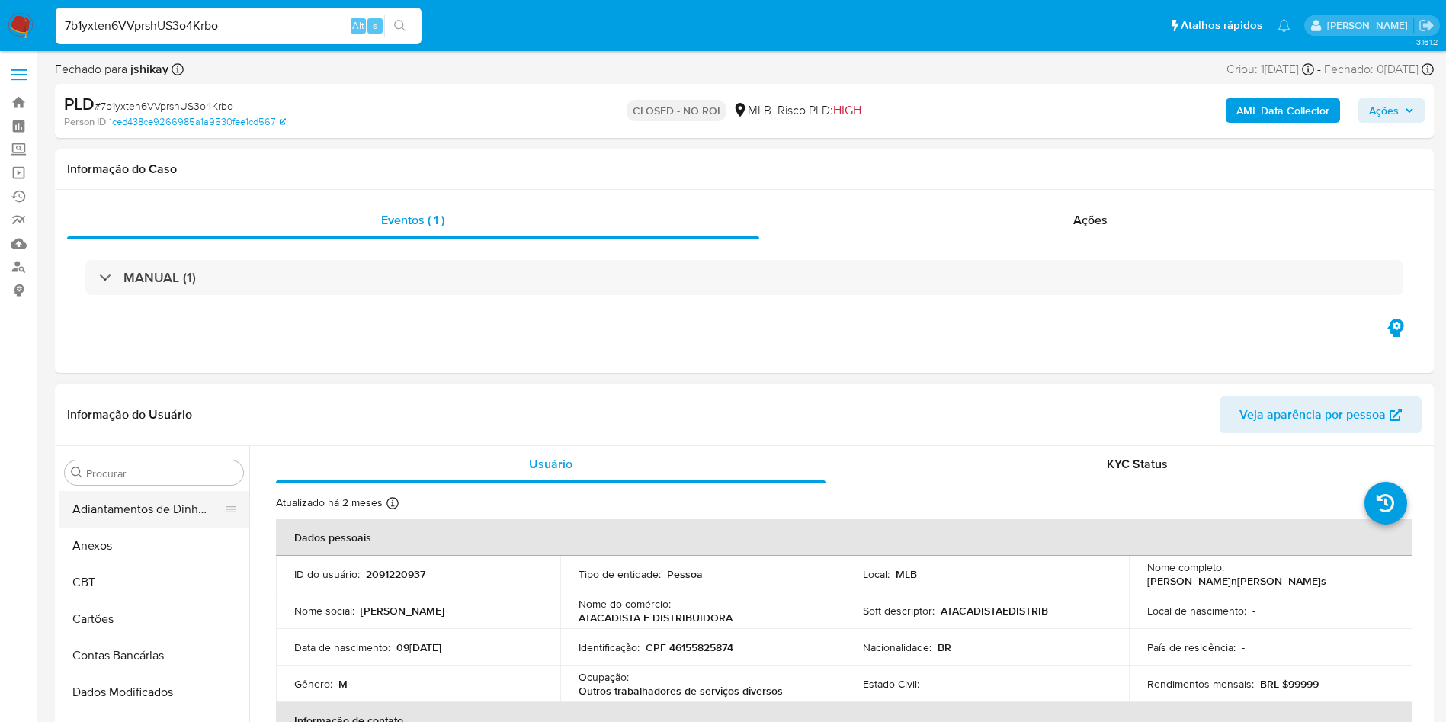
click at [136, 517] on button "Adiantamentos de Dinheiro" at bounding box center [148, 509] width 178 height 37
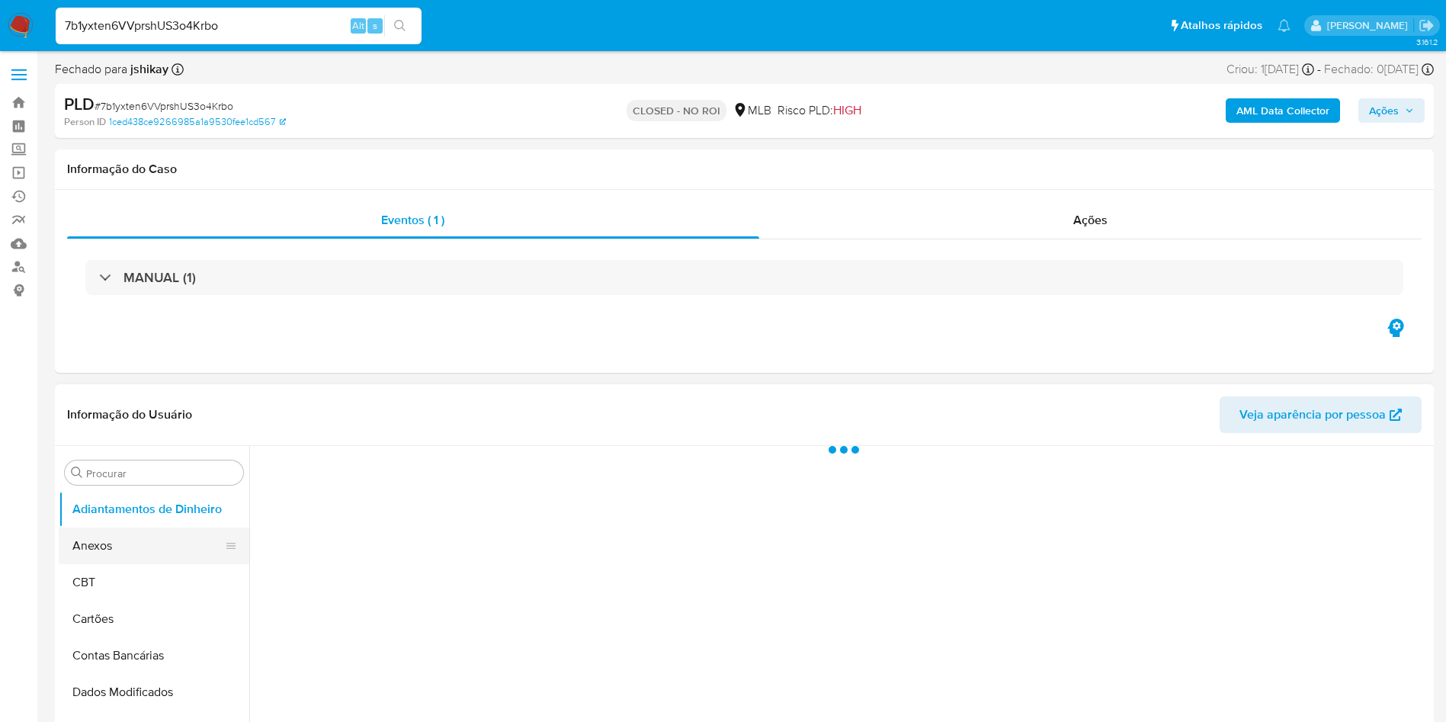
click at [141, 547] on button "Anexos" at bounding box center [148, 545] width 178 height 37
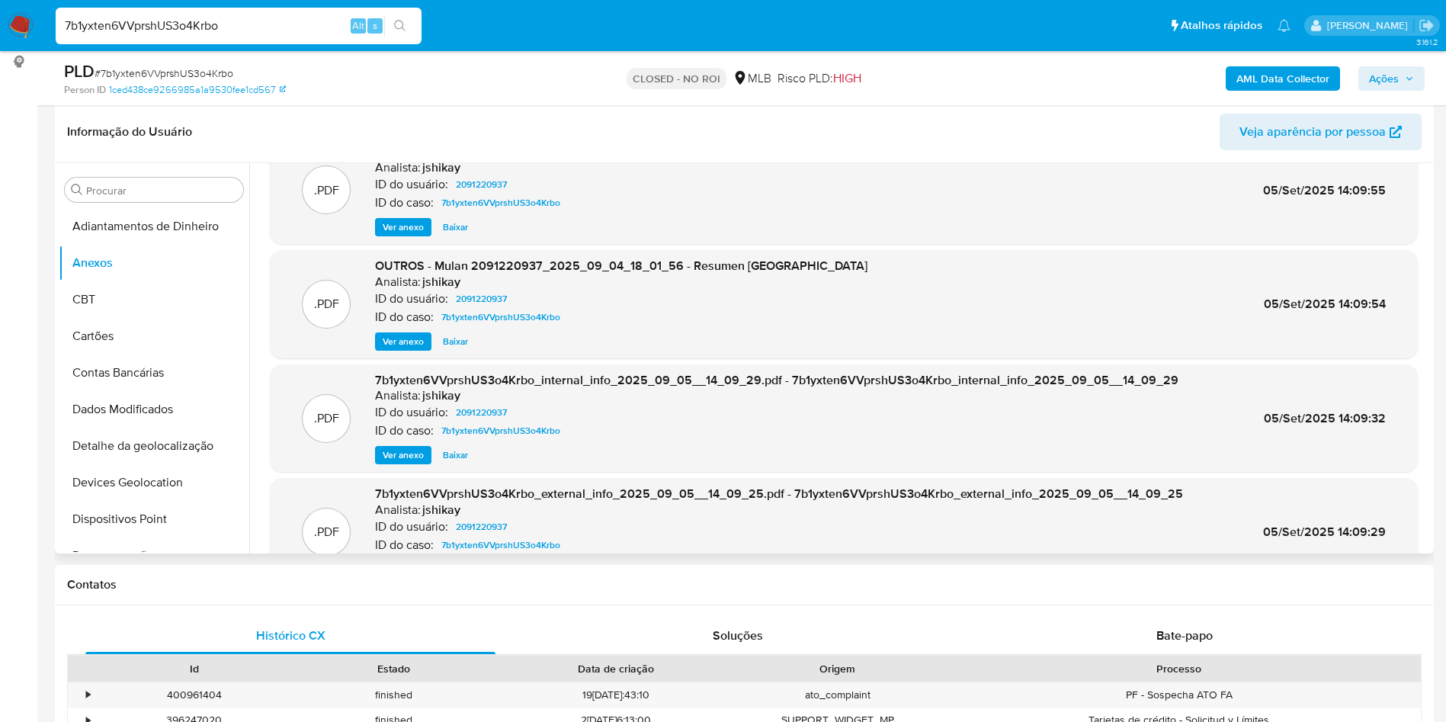
scroll to position [38, 0]
click at [460, 224] on span "Baixar" at bounding box center [455, 227] width 25 height 15
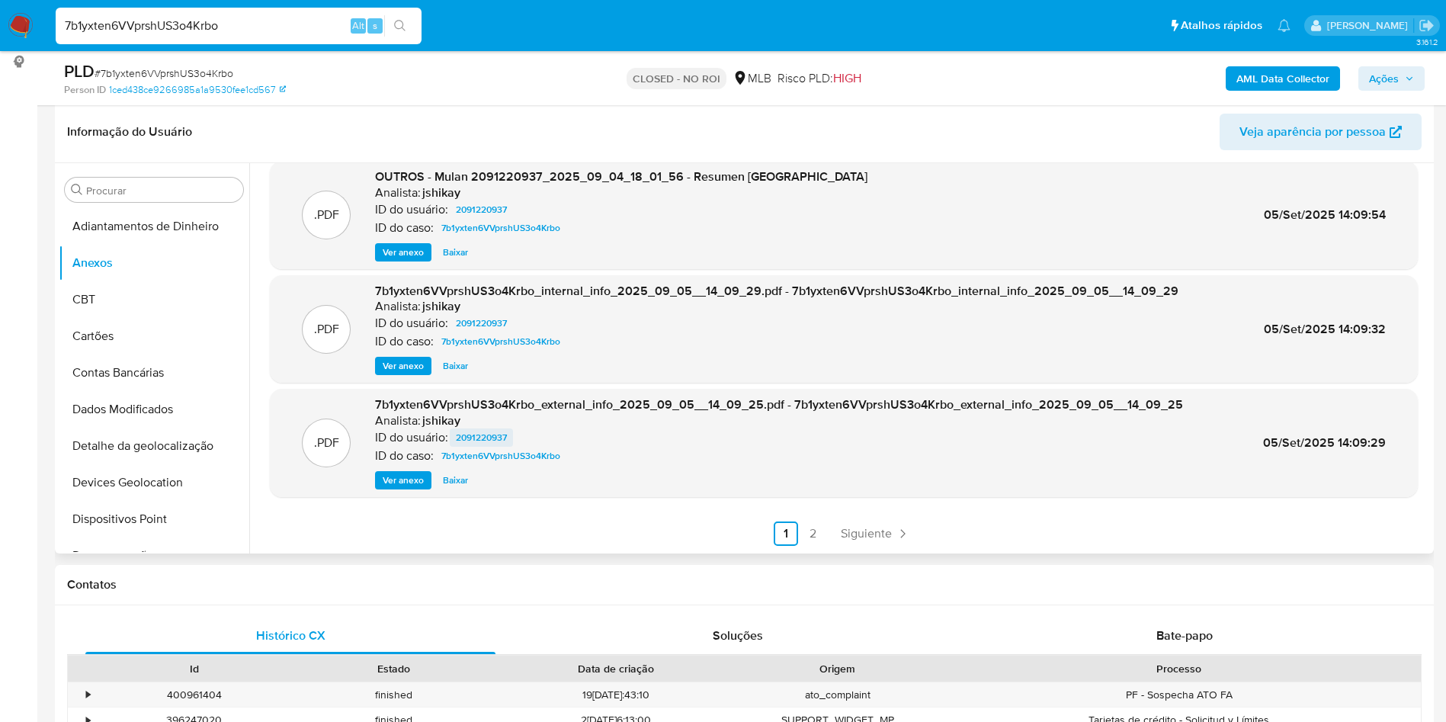
scroll to position [127, 0]
click at [404, 488] on span "Ver anexo" at bounding box center [403, 480] width 41 height 15
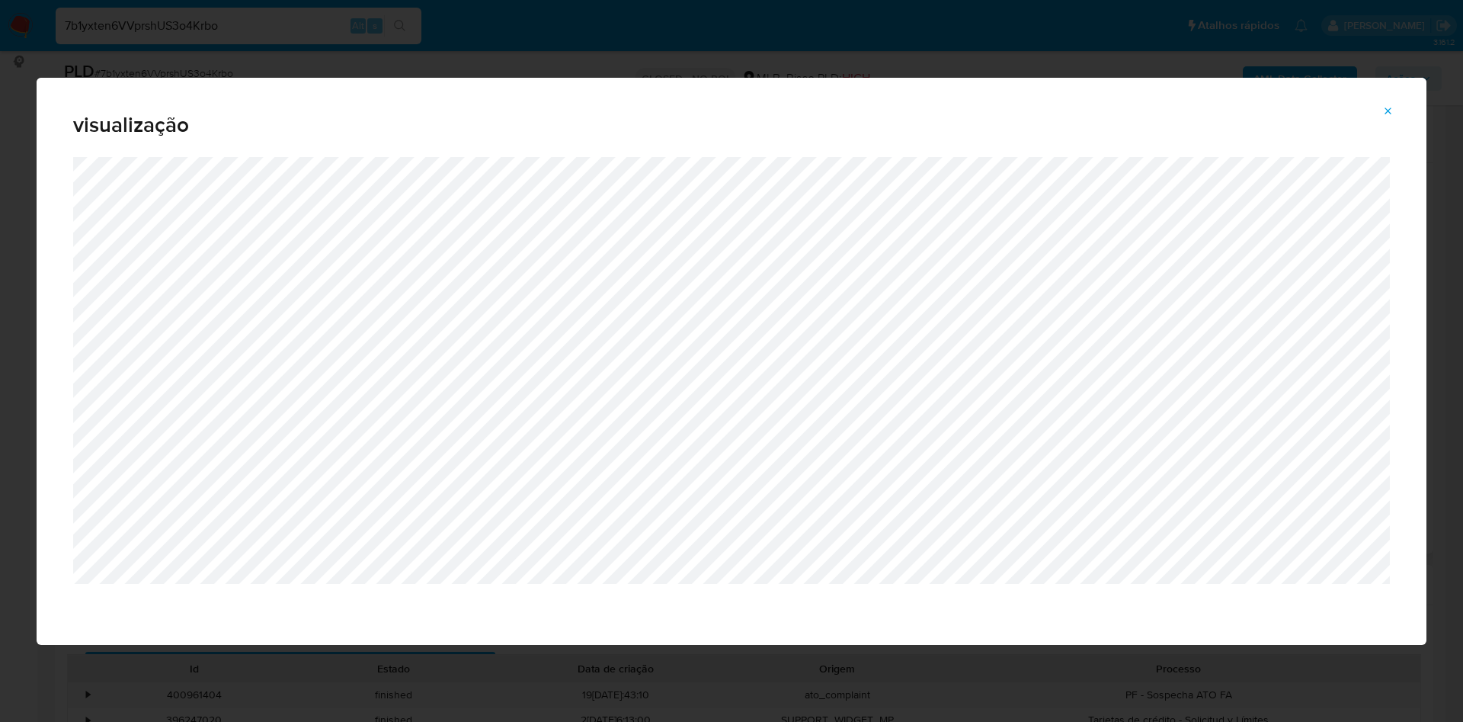
click at [0, 353] on div "visualização" at bounding box center [731, 361] width 1463 height 722
click at [1387, 111] on icon "Attachment preview" at bounding box center [1388, 111] width 12 height 12
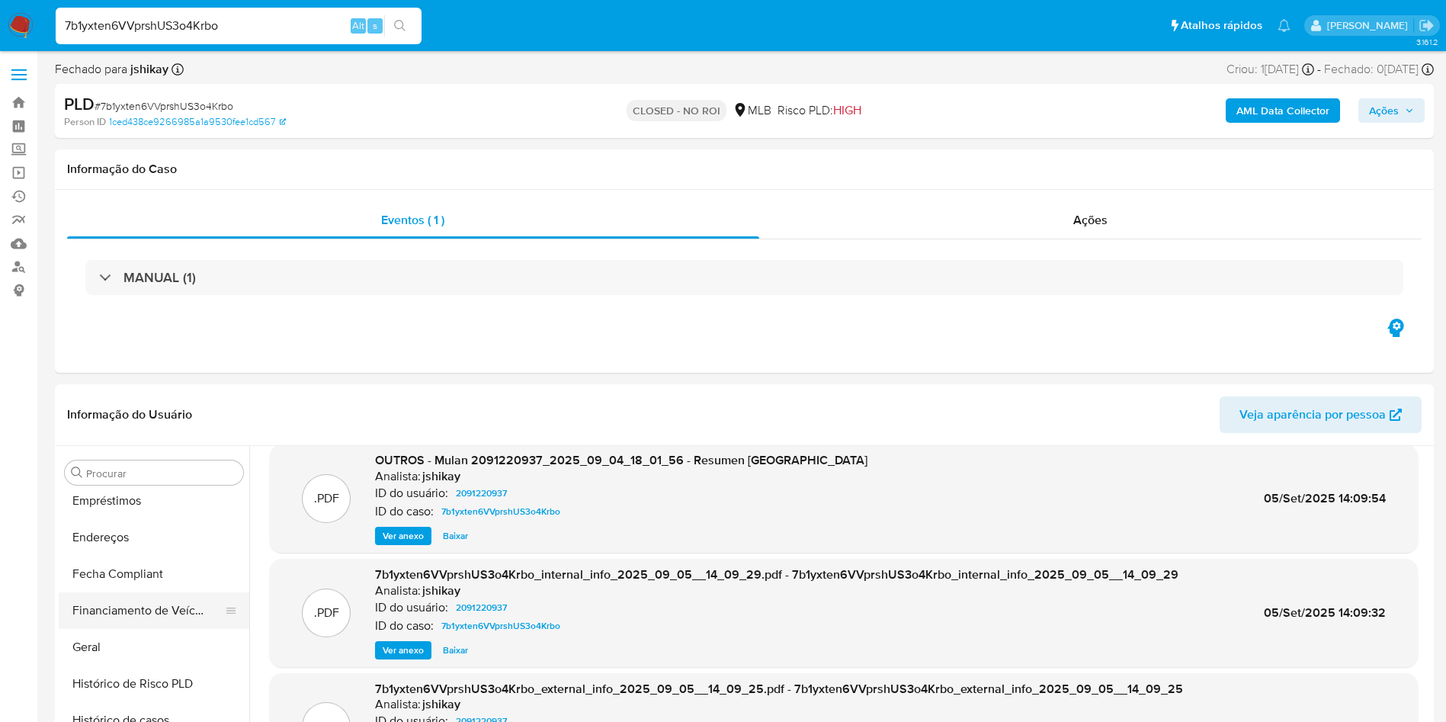
scroll to position [343, 0]
click at [129, 504] on button "Documentação" at bounding box center [148, 495] width 178 height 37
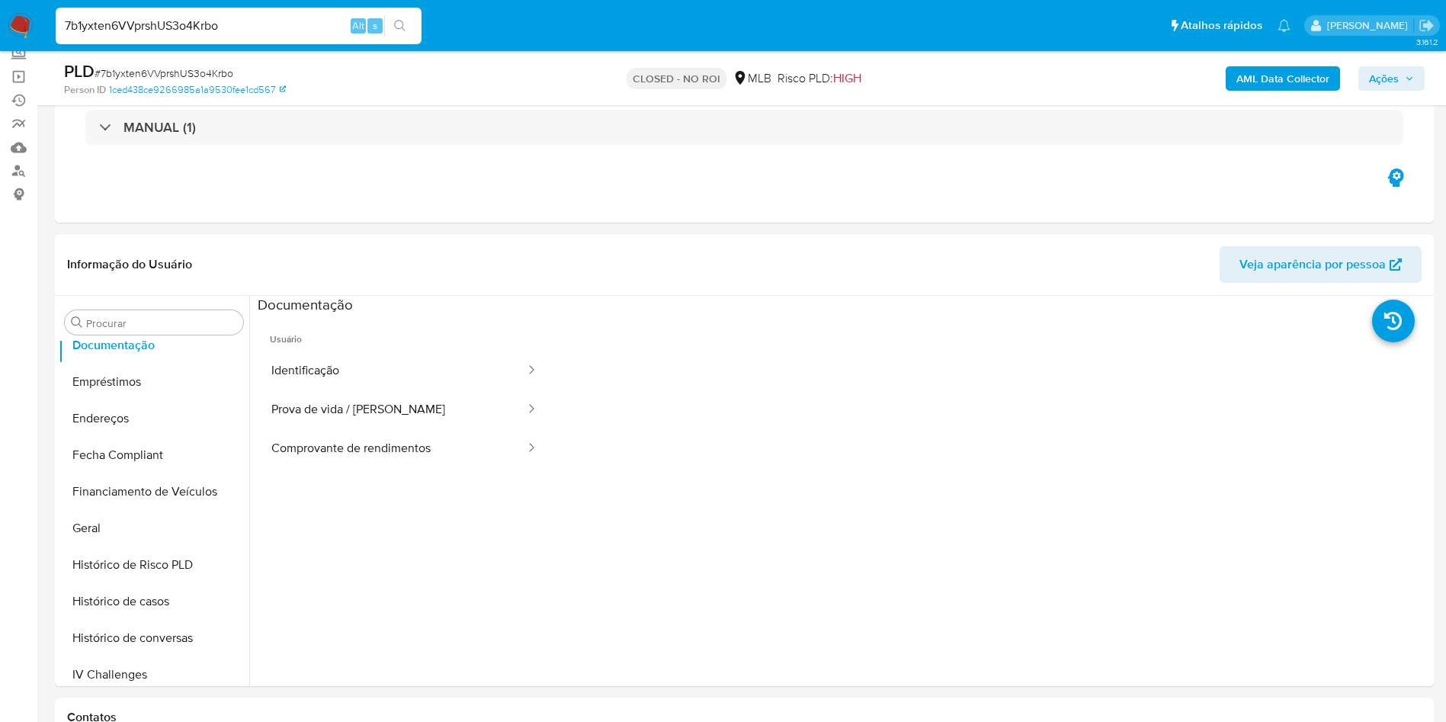
scroll to position [229, 0]
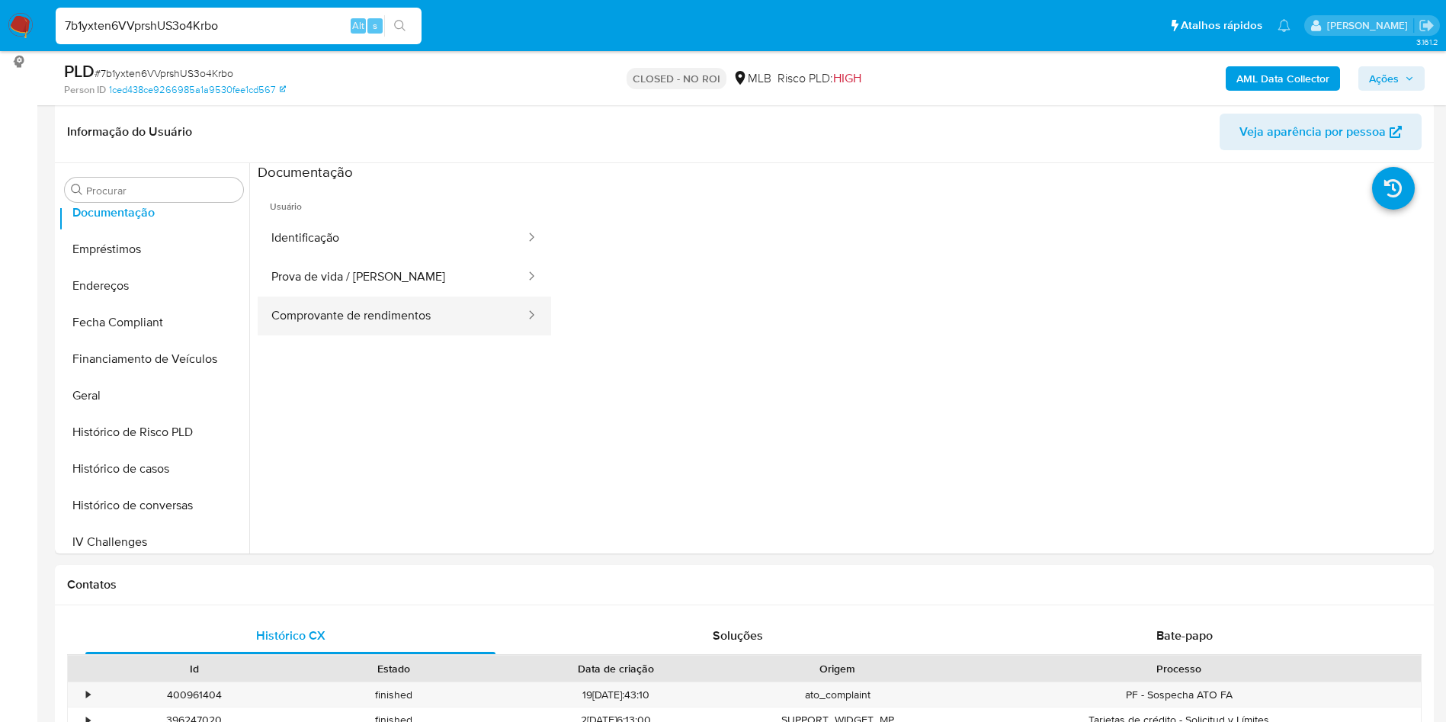
click at [448, 301] on button "Comprovante de rendimentos" at bounding box center [392, 315] width 269 height 39
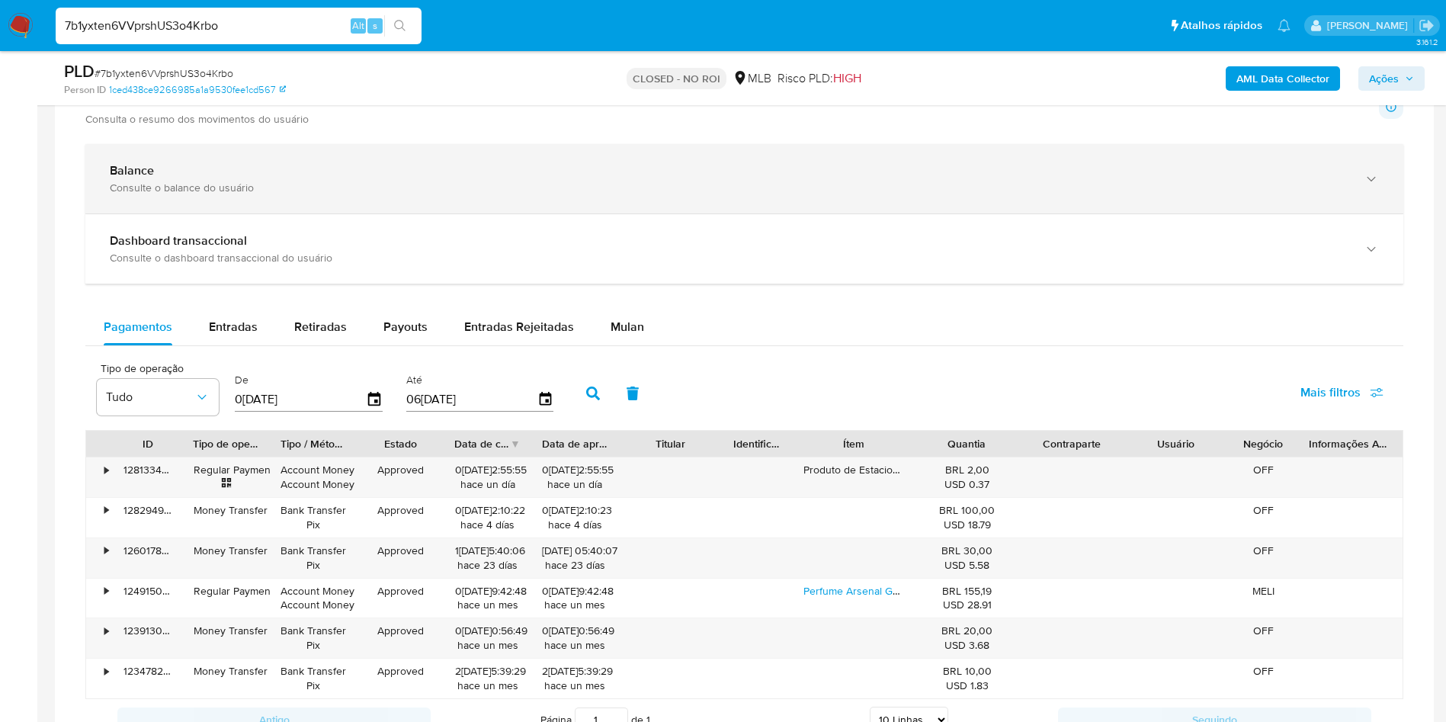
scroll to position [1143, 0]
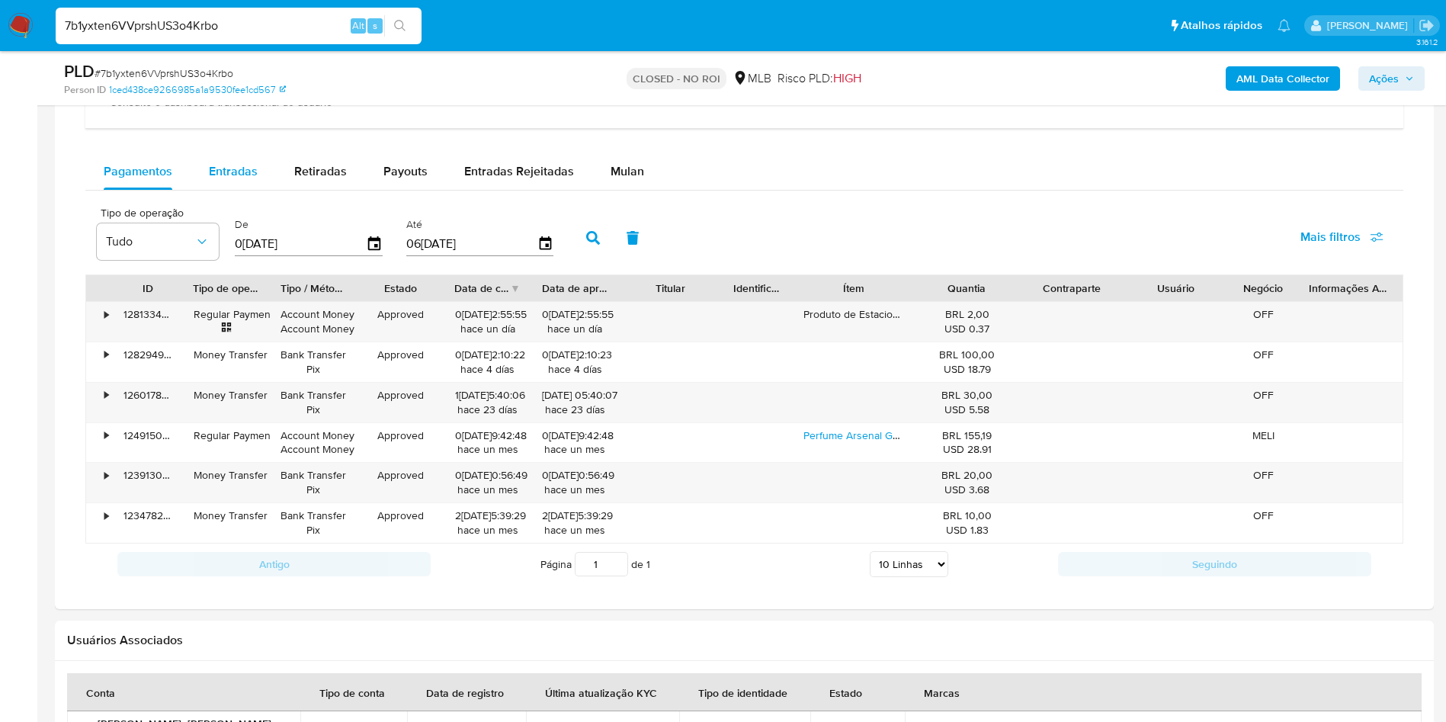
click at [244, 174] on span "Entradas" at bounding box center [233, 171] width 49 height 18
select select "10"
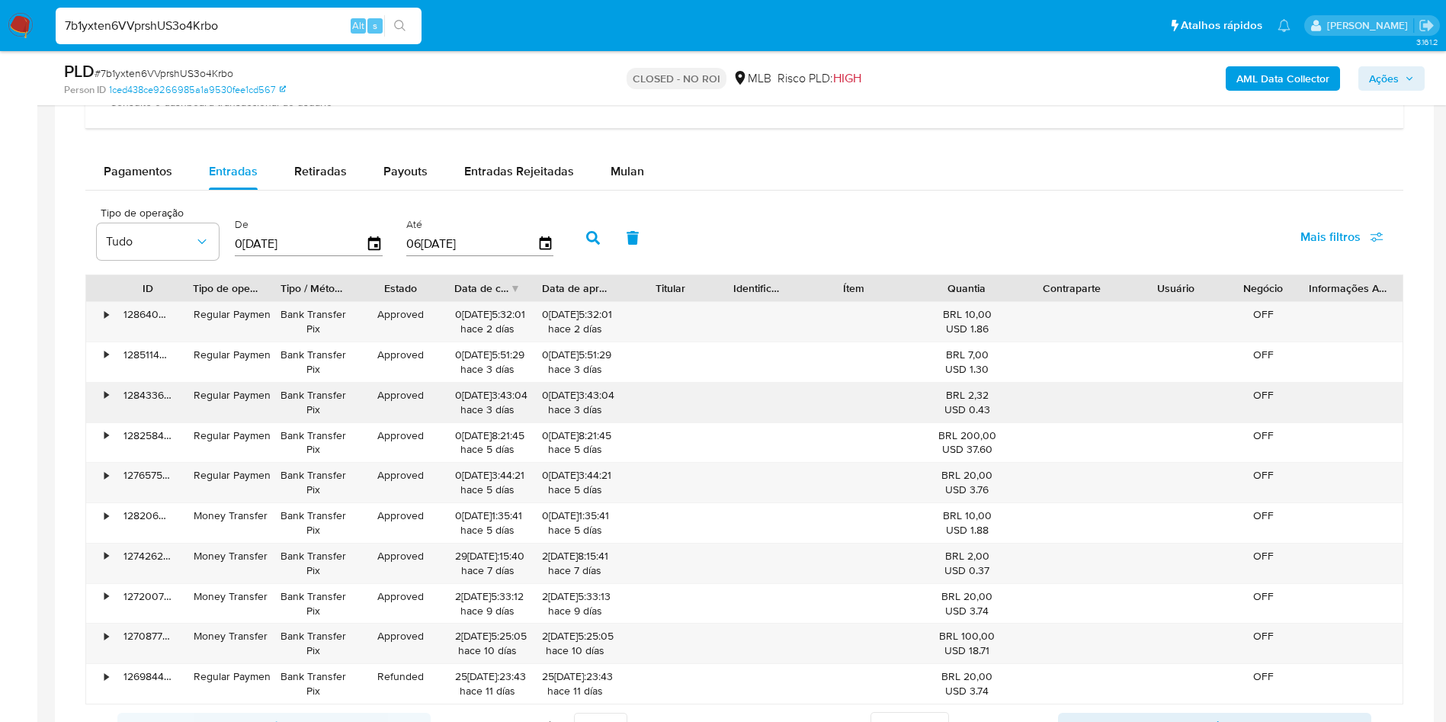
scroll to position [1372, 0]
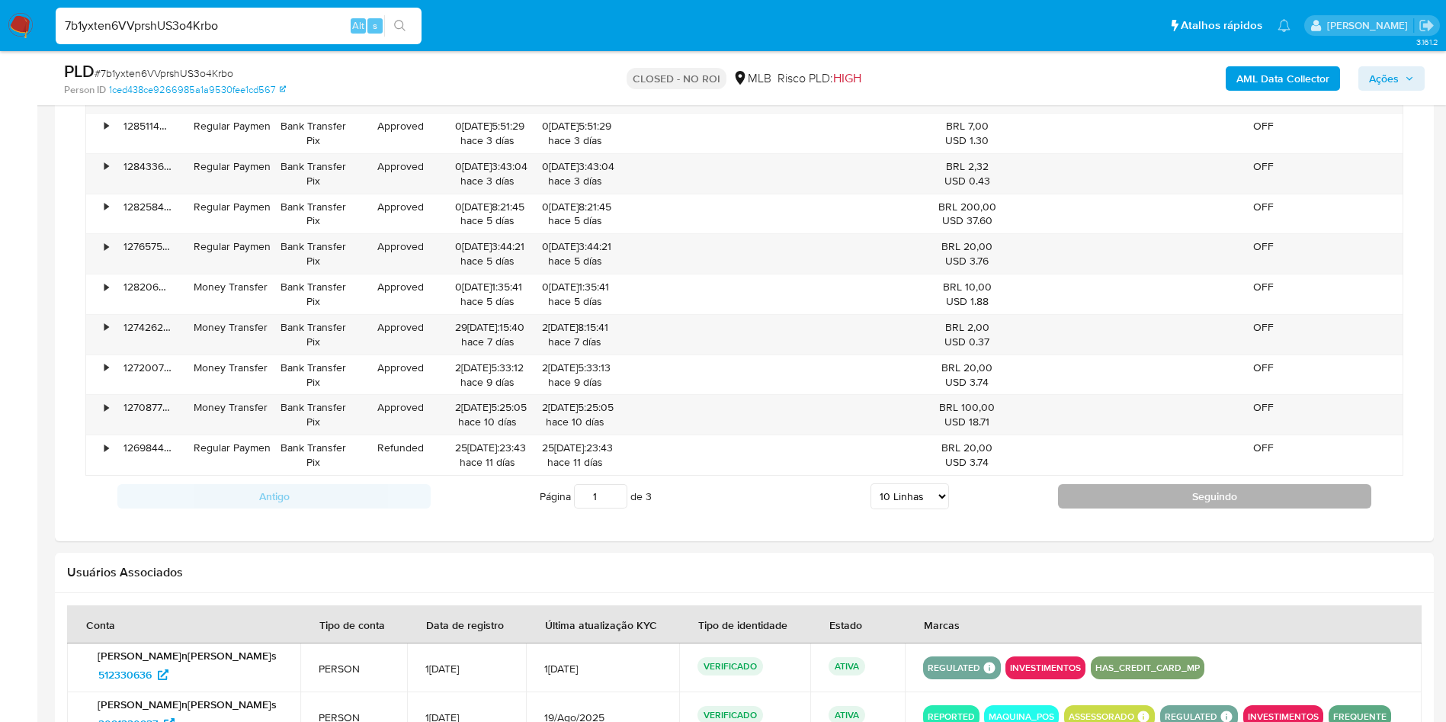
click at [1139, 505] on button "Seguindo" at bounding box center [1214, 496] width 313 height 24
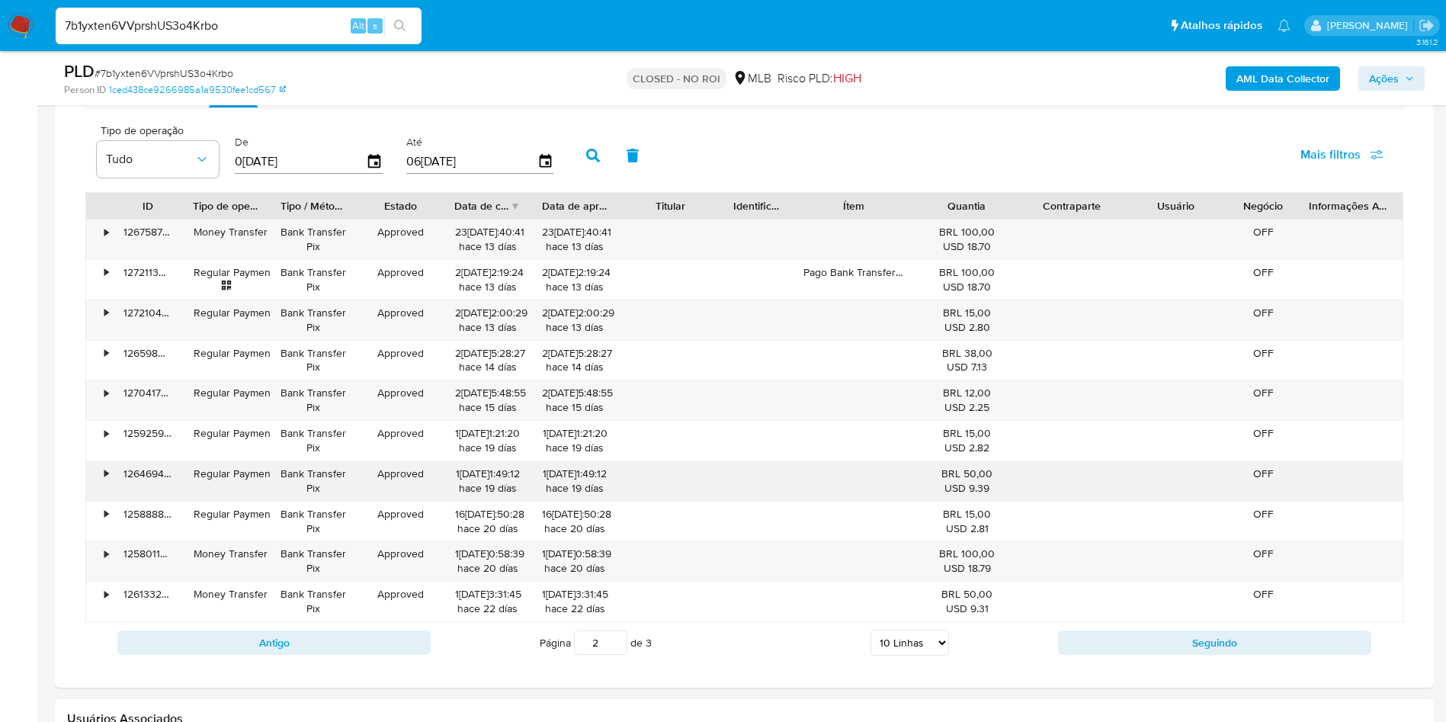
scroll to position [1257, 0]
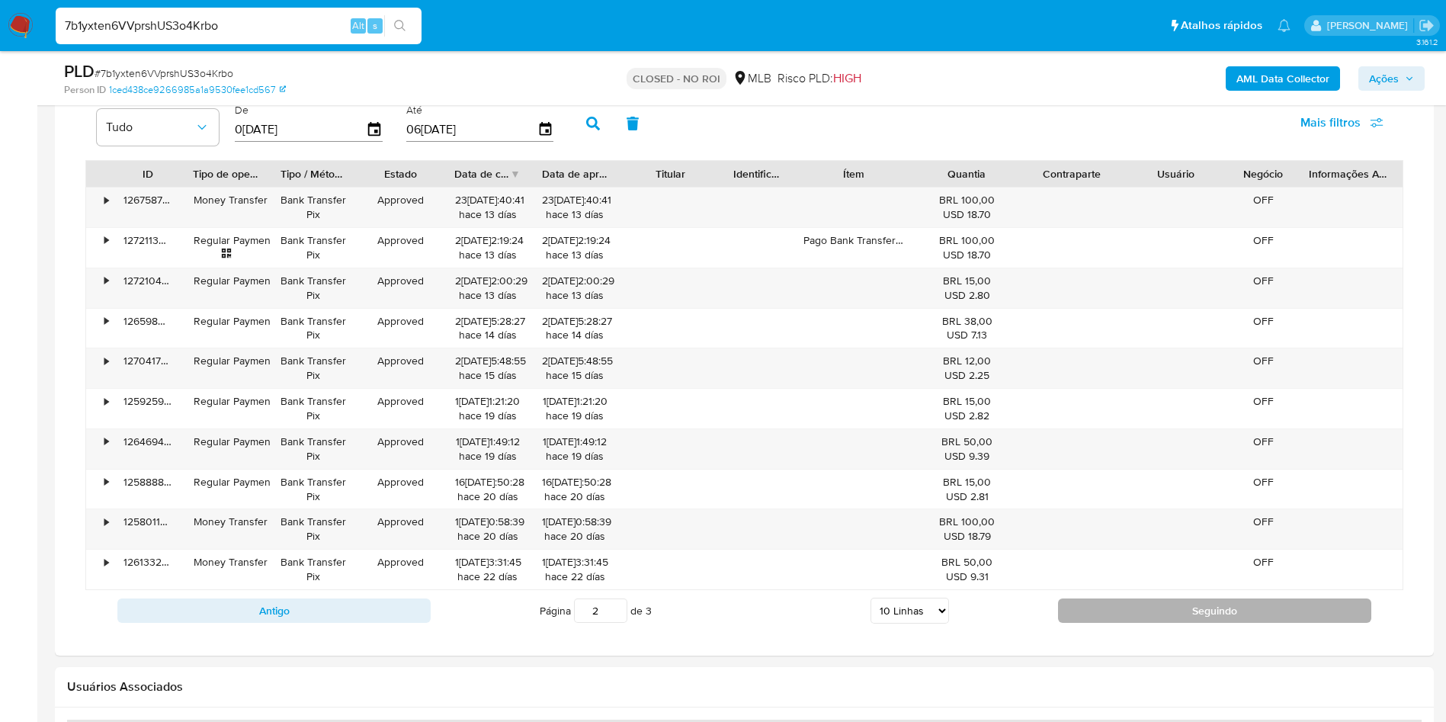
click at [1174, 609] on button "Seguindo" at bounding box center [1214, 610] width 313 height 24
type input "3"
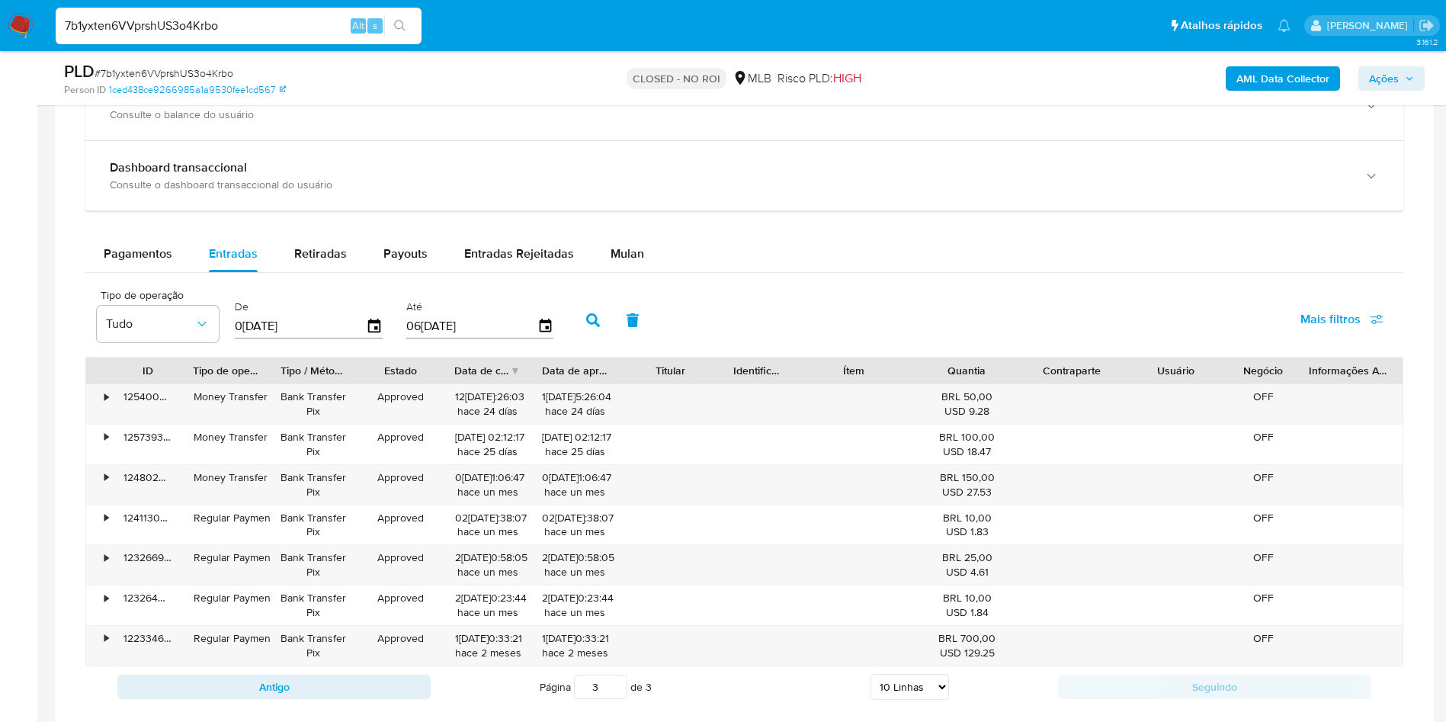
scroll to position [915, 0]
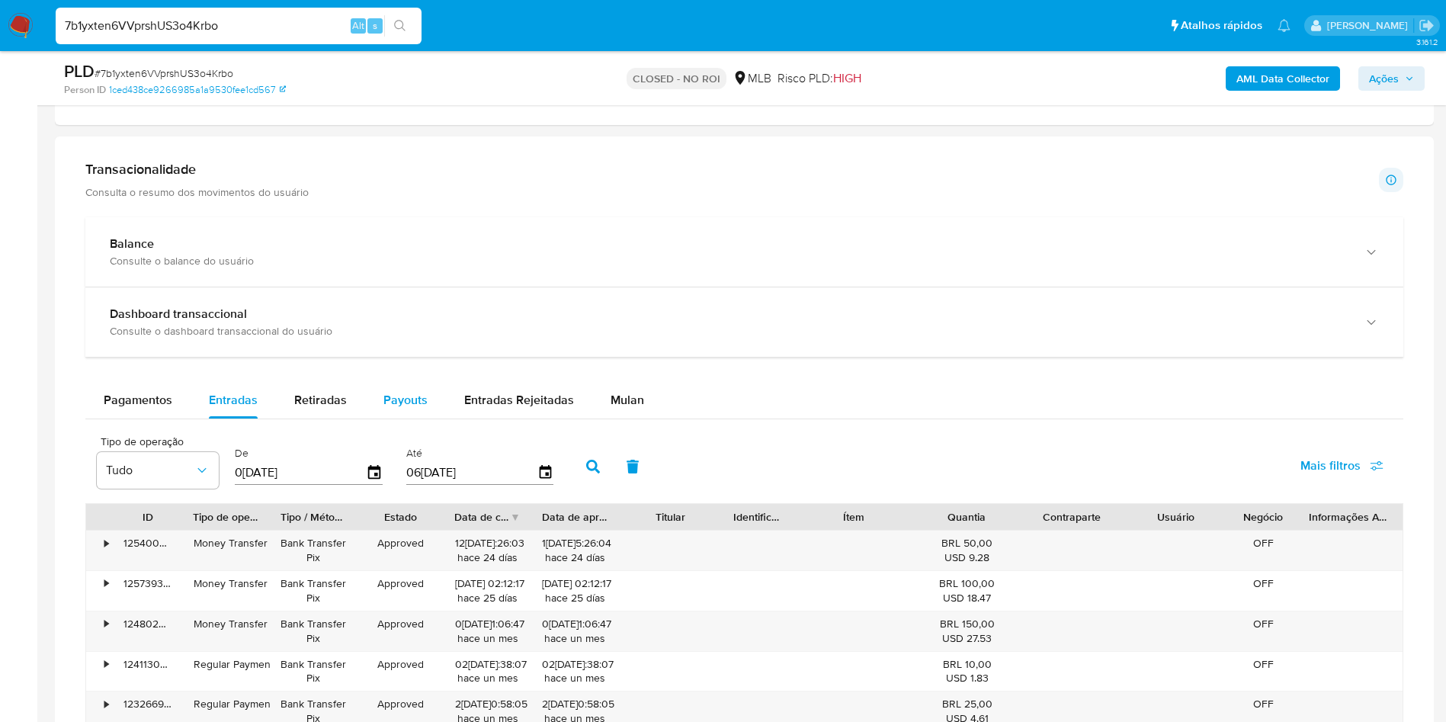
click at [378, 400] on button "Payouts" at bounding box center [405, 400] width 81 height 37
select select "10"
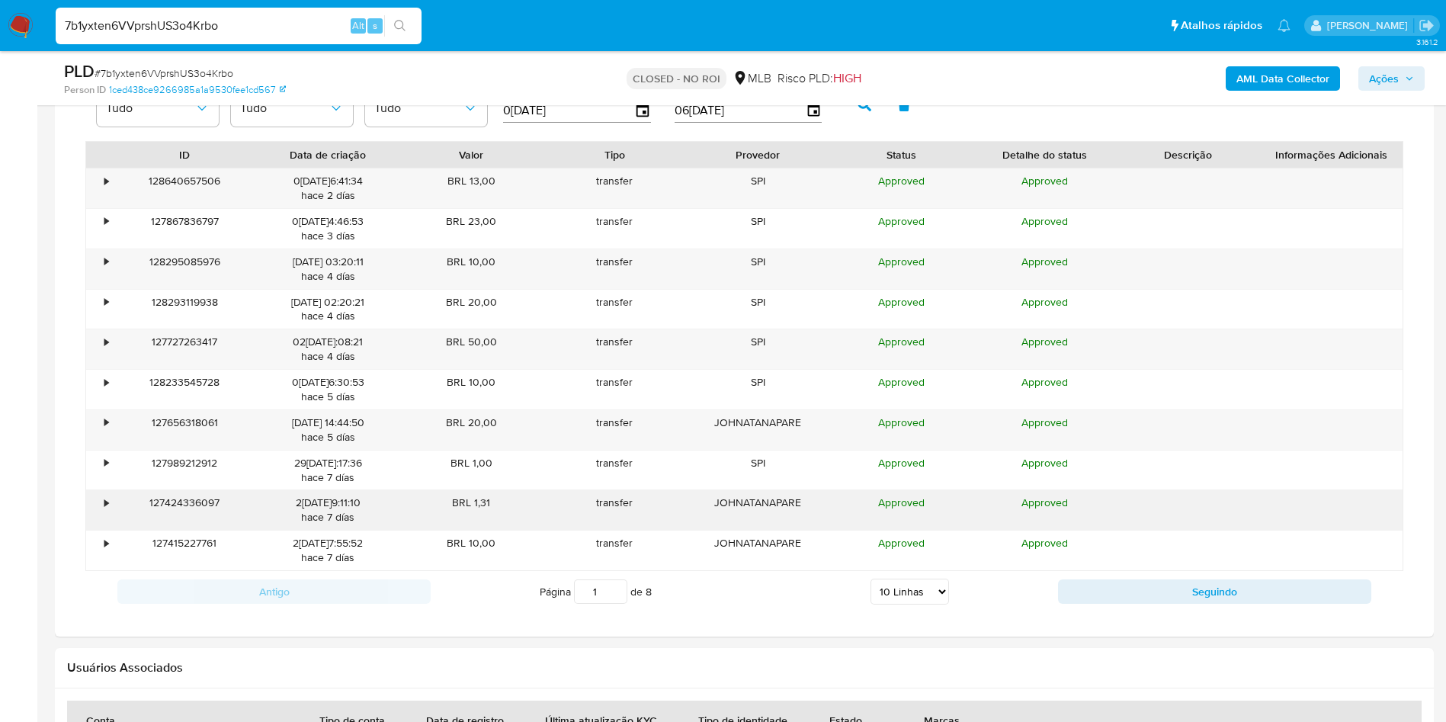
scroll to position [1372, 0]
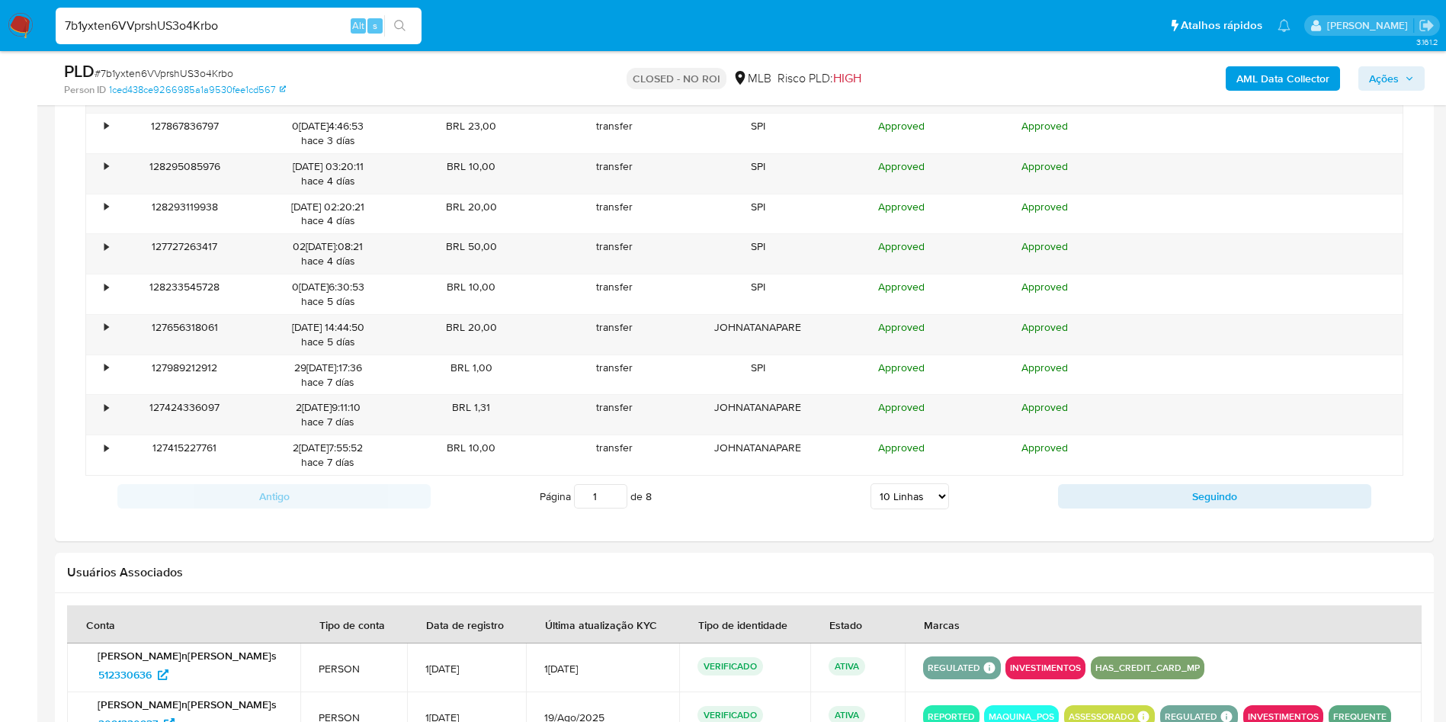
click at [1169, 510] on div "Antigo Página 1 de 8 5 Linhas 10 Linhas 20 Linhas 25 Linhas 50 Linhas 100 Linha…" at bounding box center [744, 496] width 1318 height 41
click at [1173, 508] on div "Antigo Página 1 de 8 5 Linhas 10 Linhas 20 Linhas 25 Linhas 50 Linhas 100 Linha…" at bounding box center [744, 496] width 1318 height 41
click at [1178, 499] on button "Seguindo" at bounding box center [1214, 496] width 313 height 24
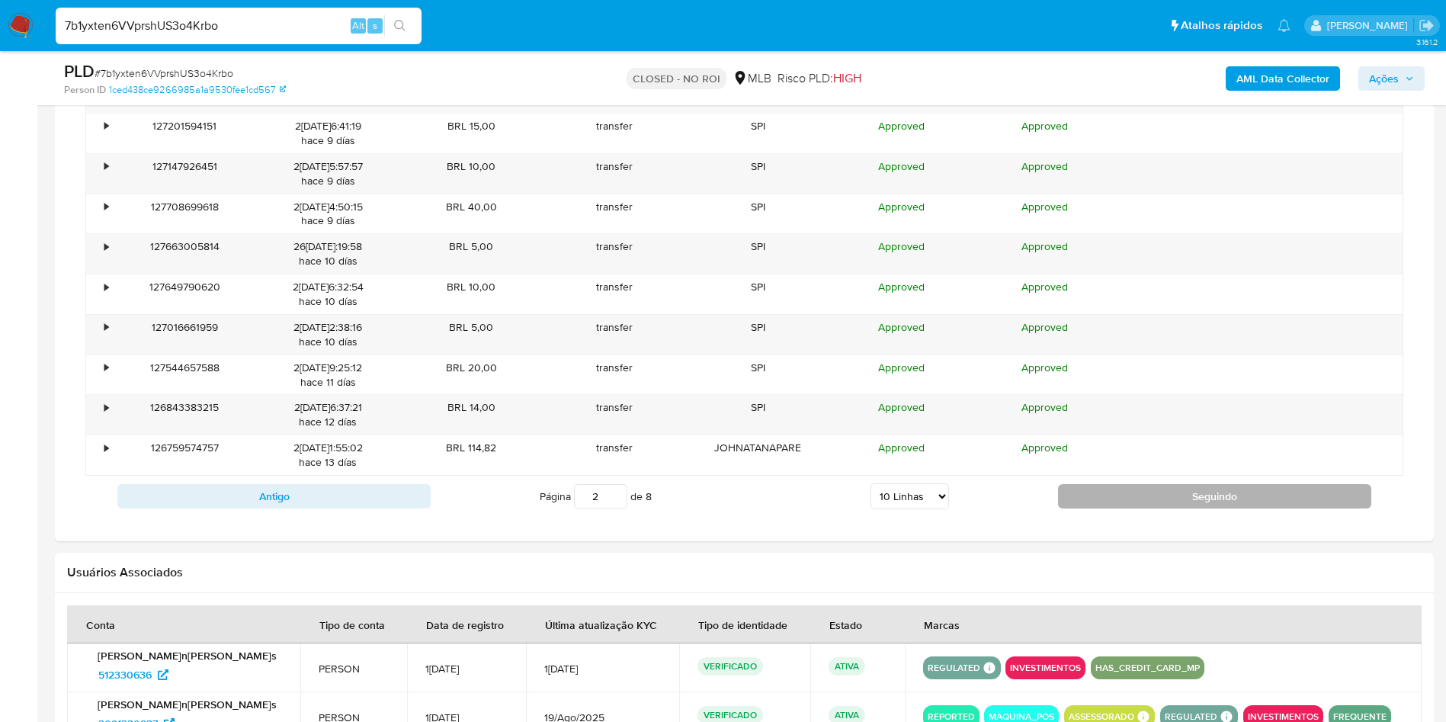
click at [1178, 499] on button "Seguindo" at bounding box center [1214, 496] width 313 height 24
click at [1150, 498] on button "Seguindo" at bounding box center [1214, 496] width 313 height 24
type input "5"
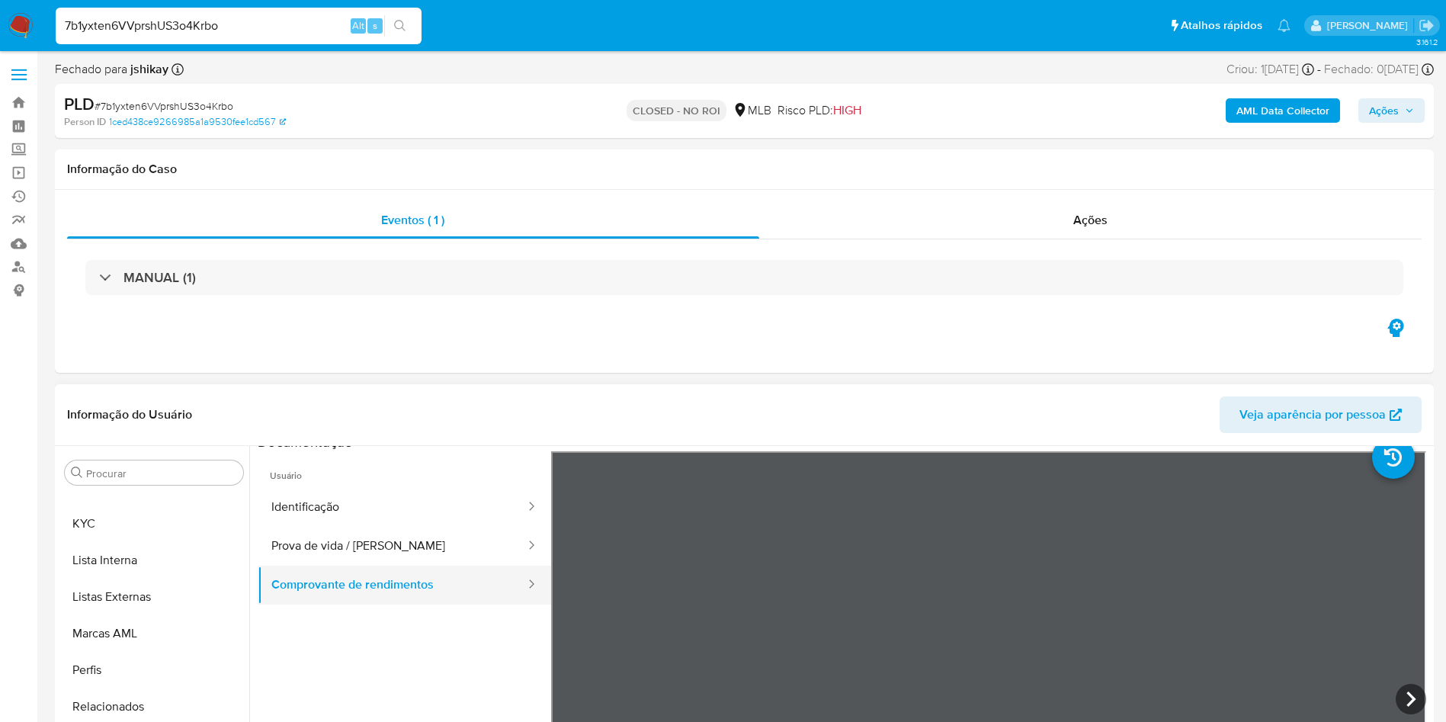
scroll to position [219, 0]
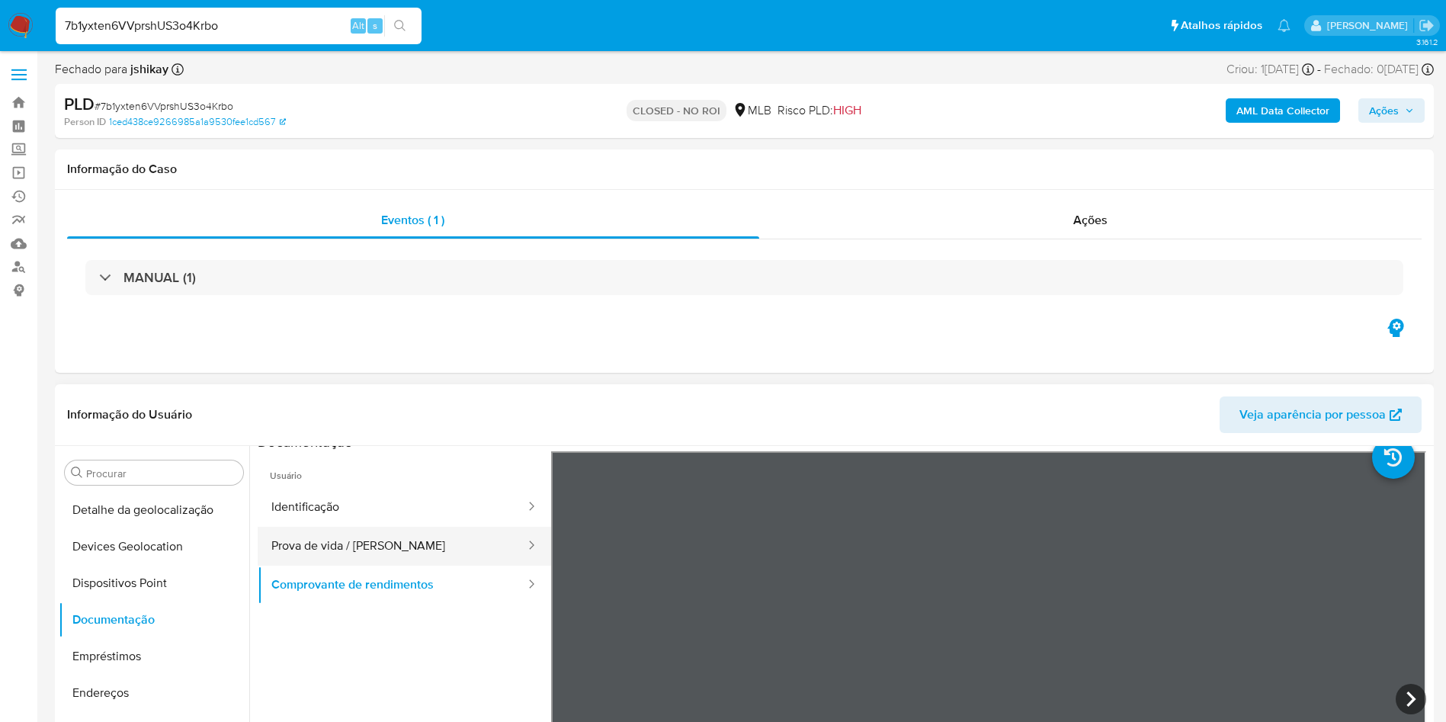
click at [386, 553] on button "Prova de vida / Selfie" at bounding box center [392, 546] width 269 height 39
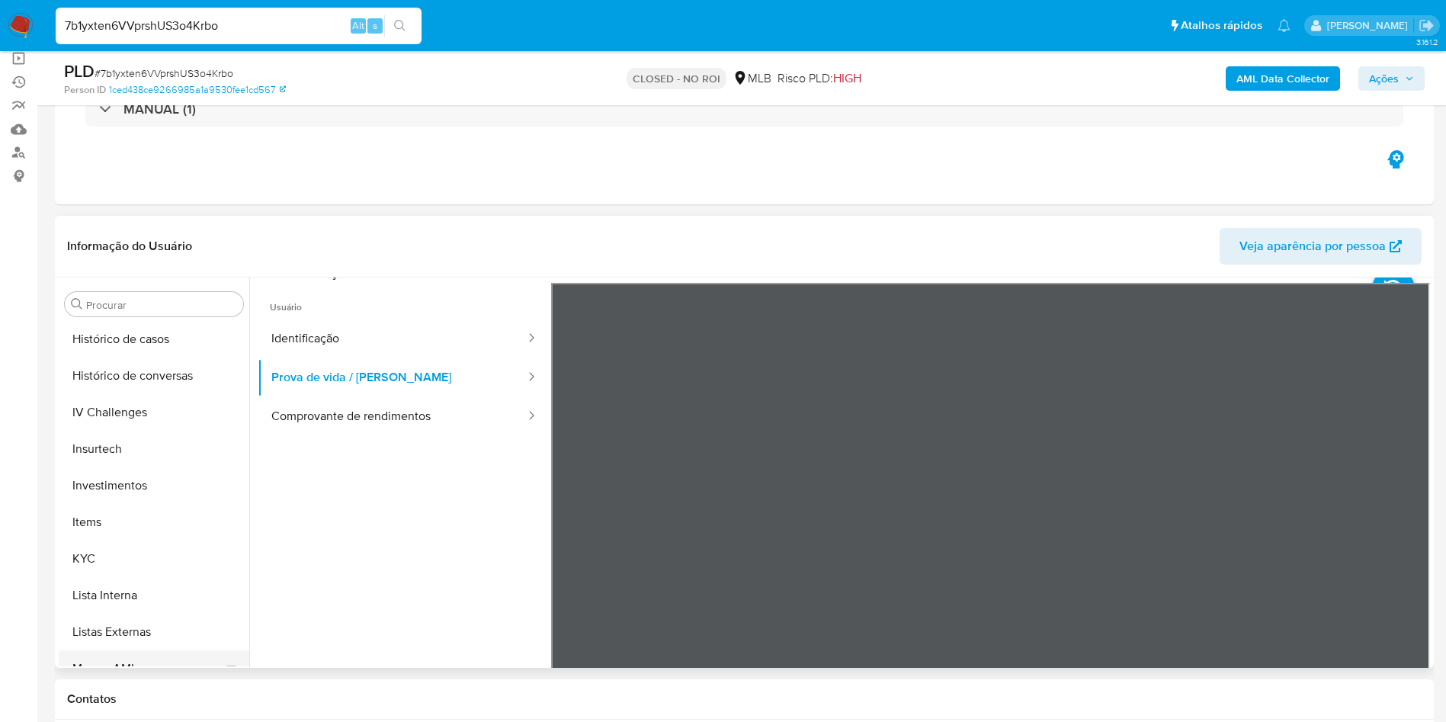
scroll to position [790, 0]
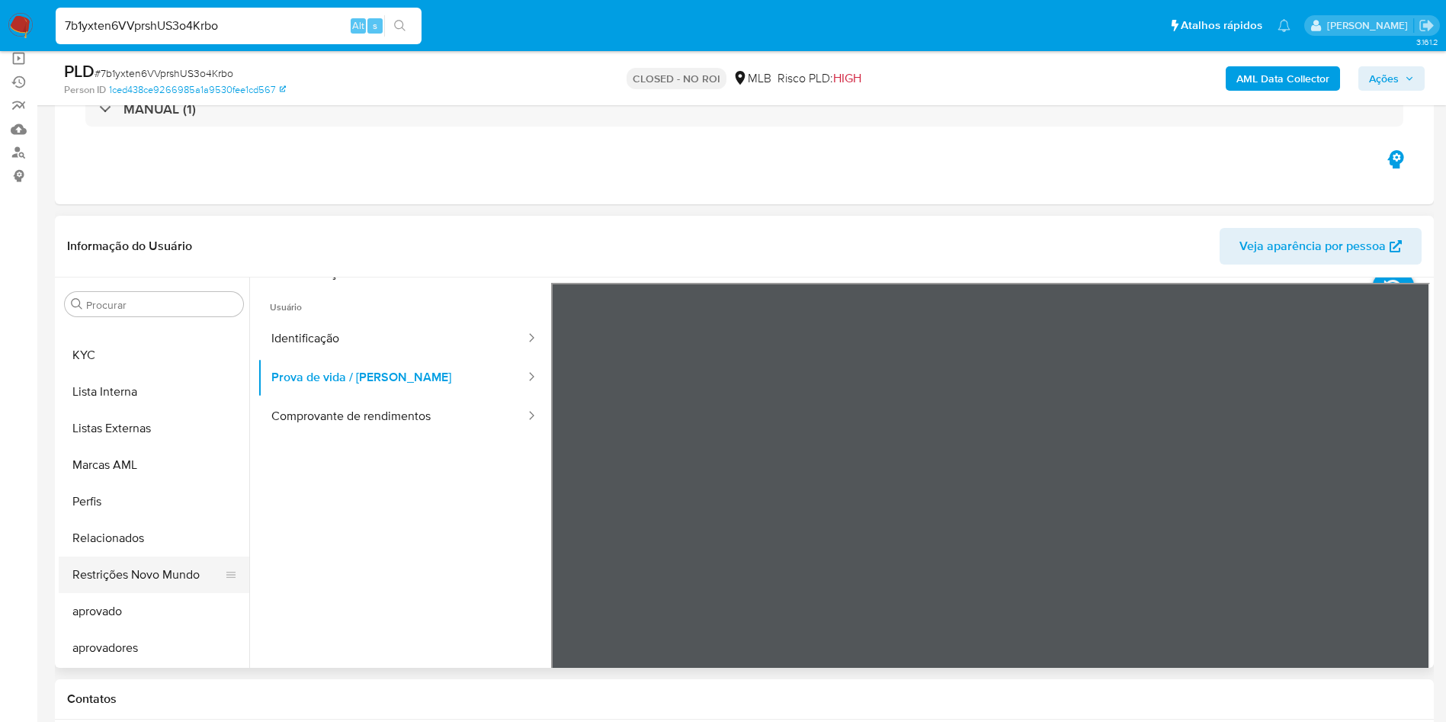
click at [165, 583] on button "Restrições Novo Mundo" at bounding box center [148, 574] width 178 height 37
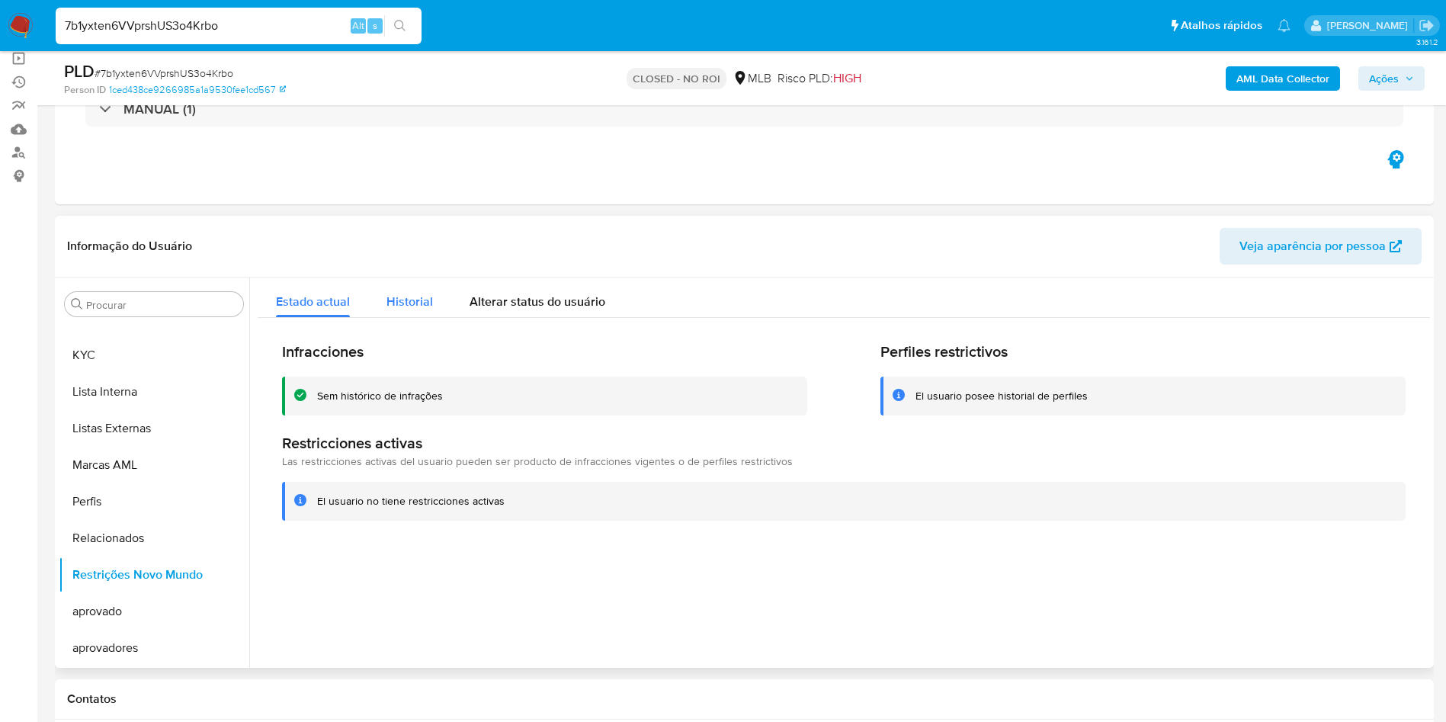
click at [405, 306] on span "Historial" at bounding box center [409, 302] width 46 height 18
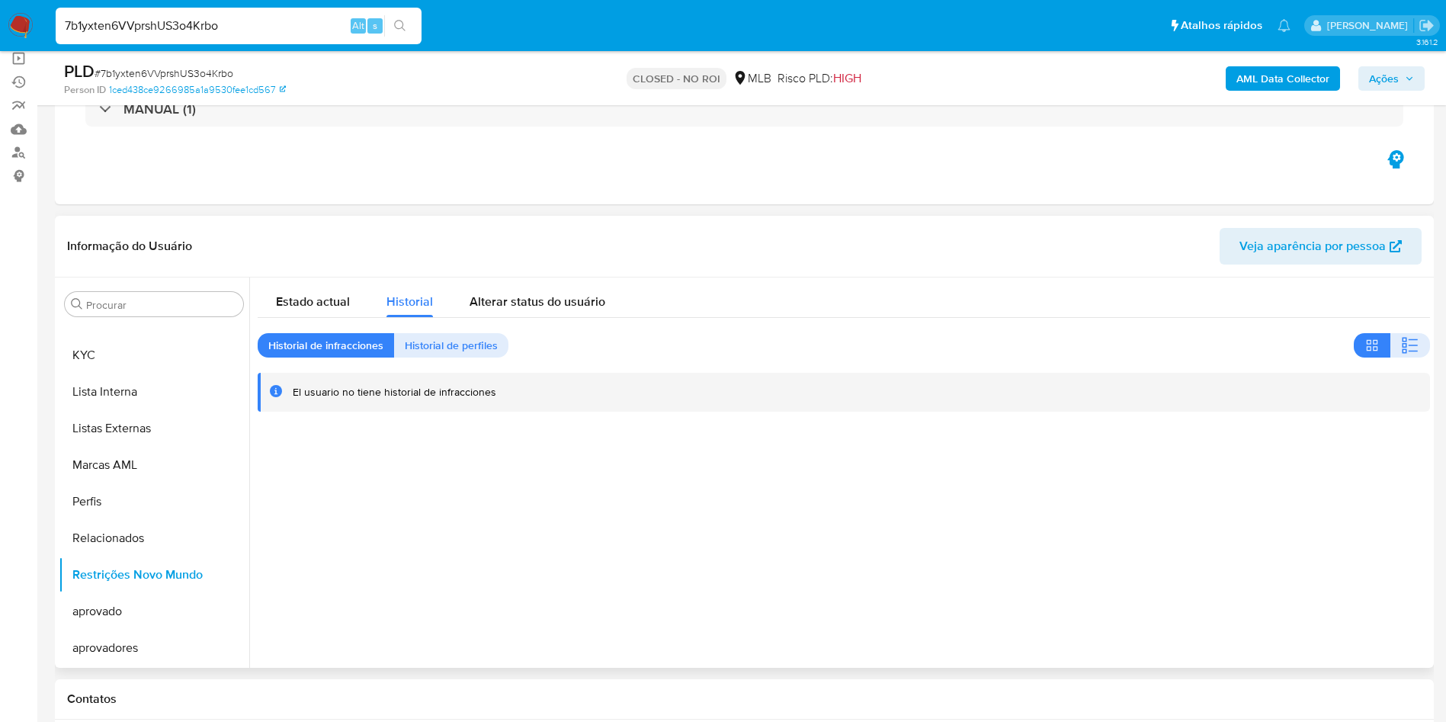
click at [455, 361] on div "Estado actual Historial Alterar status do usuário Historial de infracciones His…" at bounding box center [844, 344] width 1172 height 135
click at [453, 354] on span "Historial de perfiles" at bounding box center [451, 345] width 93 height 21
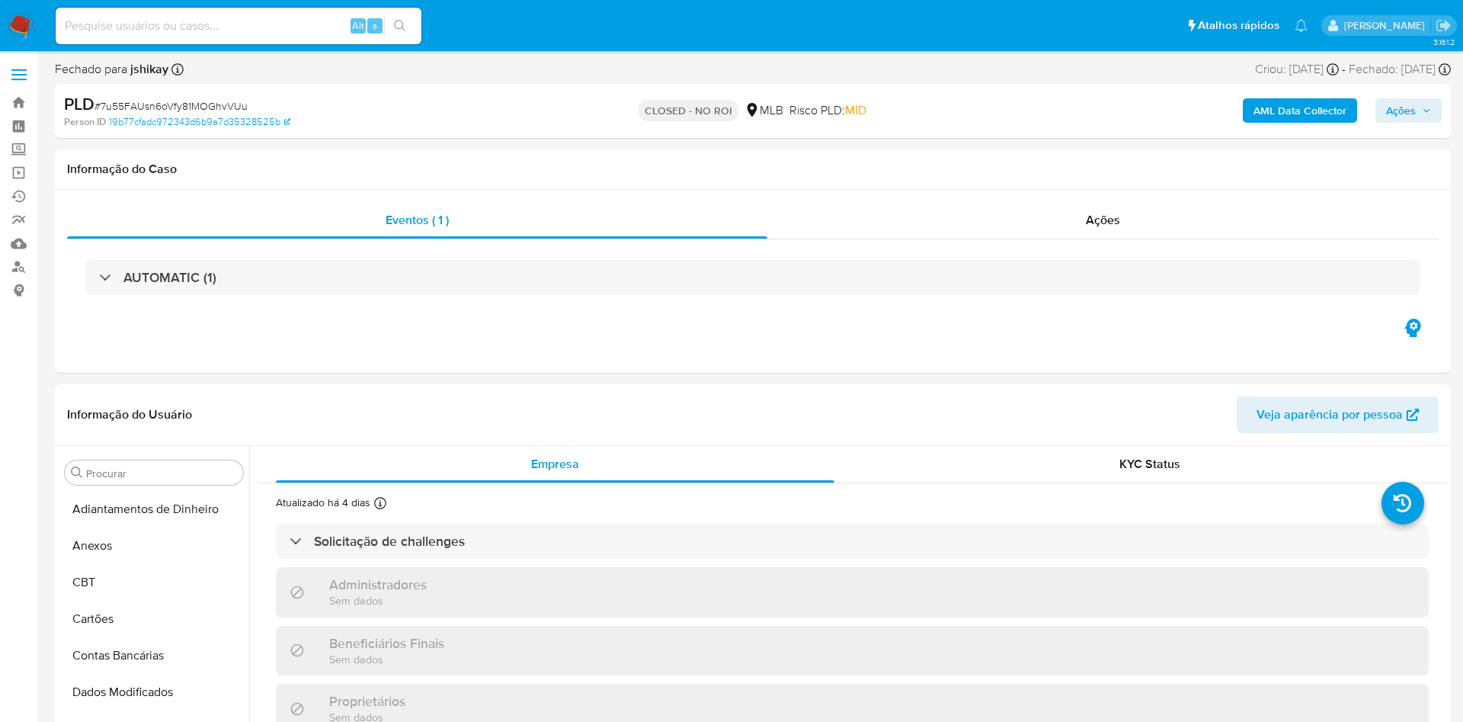
select select "10"
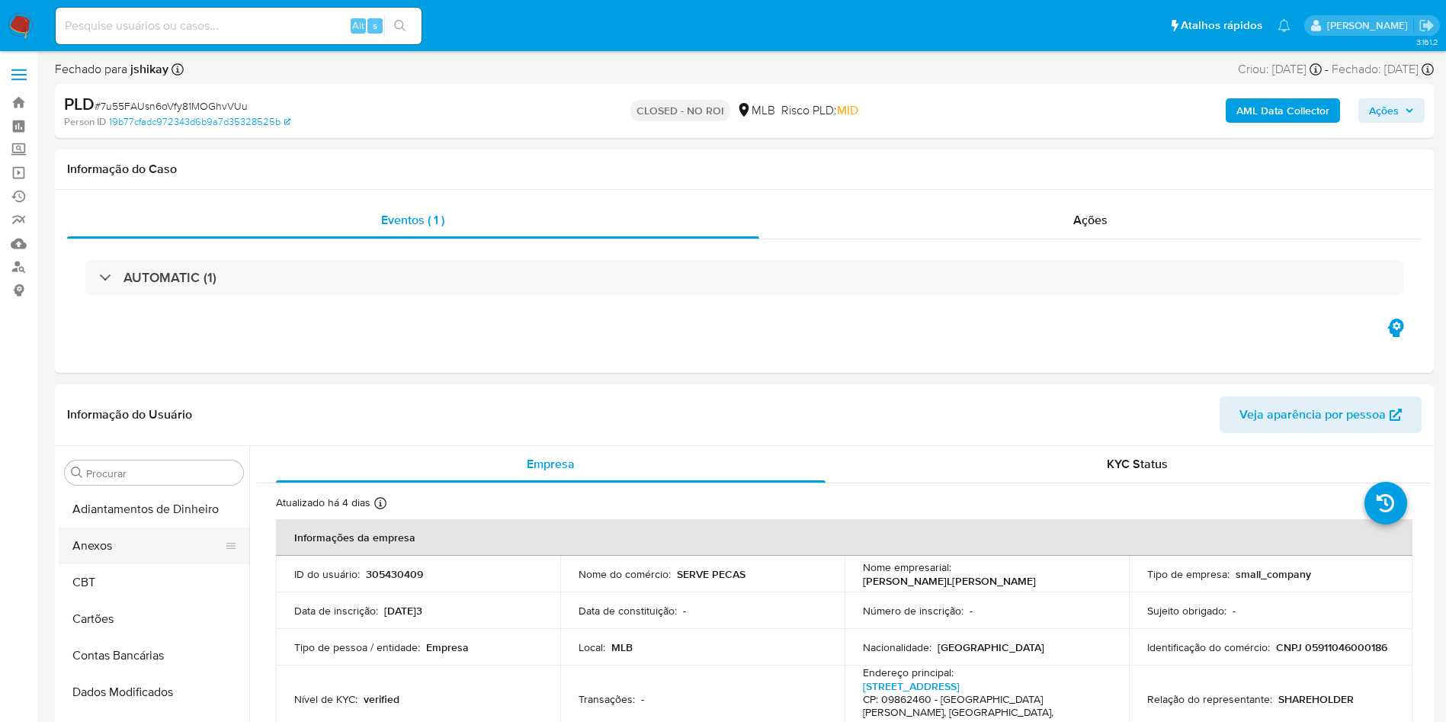
click at [100, 531] on button "Anexos" at bounding box center [148, 545] width 178 height 37
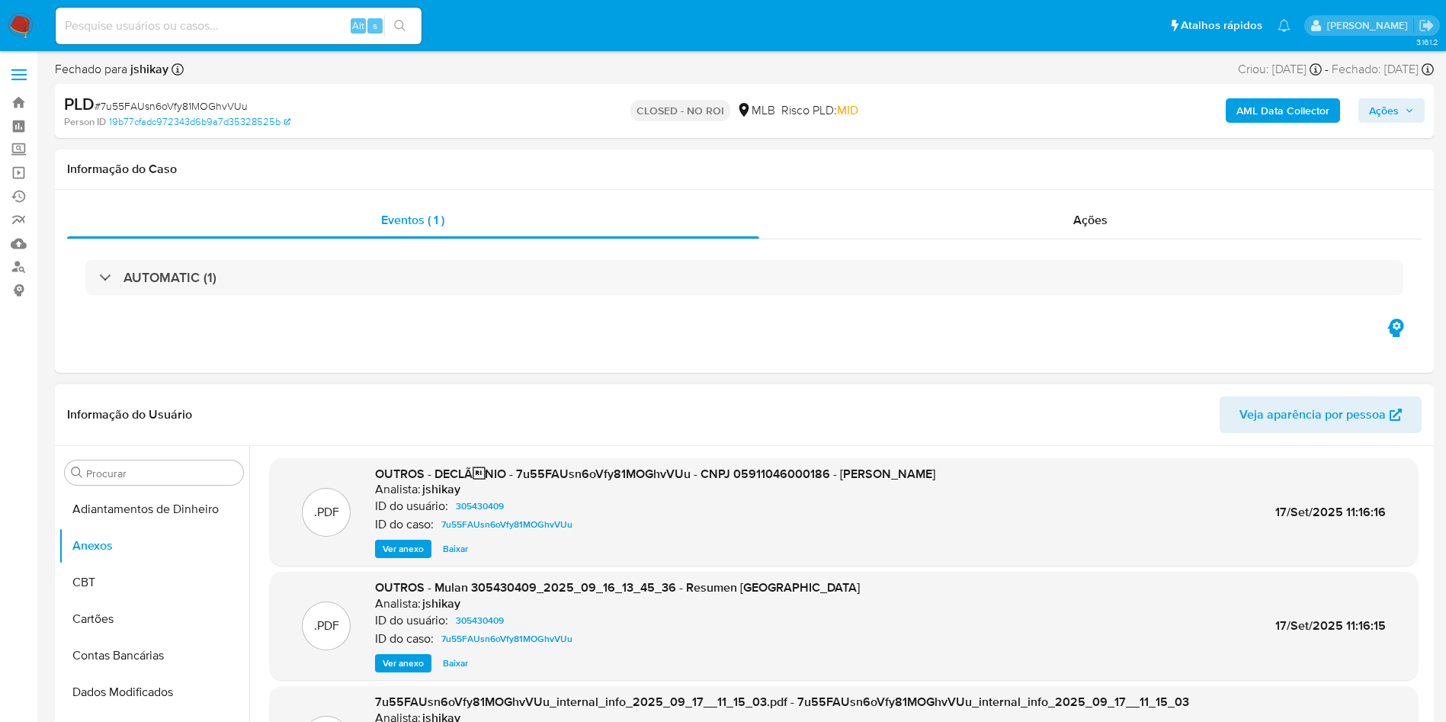
click at [451, 546] on span "Baixar" at bounding box center [455, 548] width 25 height 15
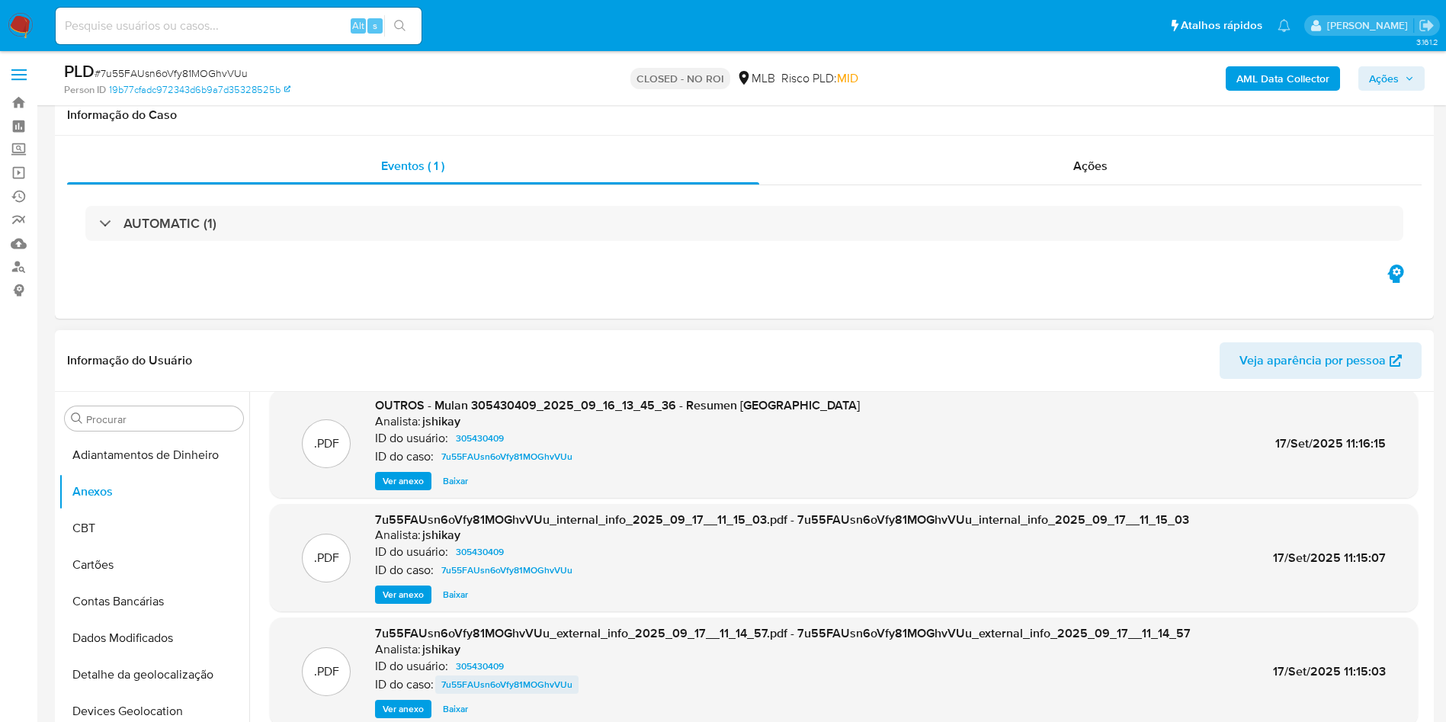
scroll to position [73, 0]
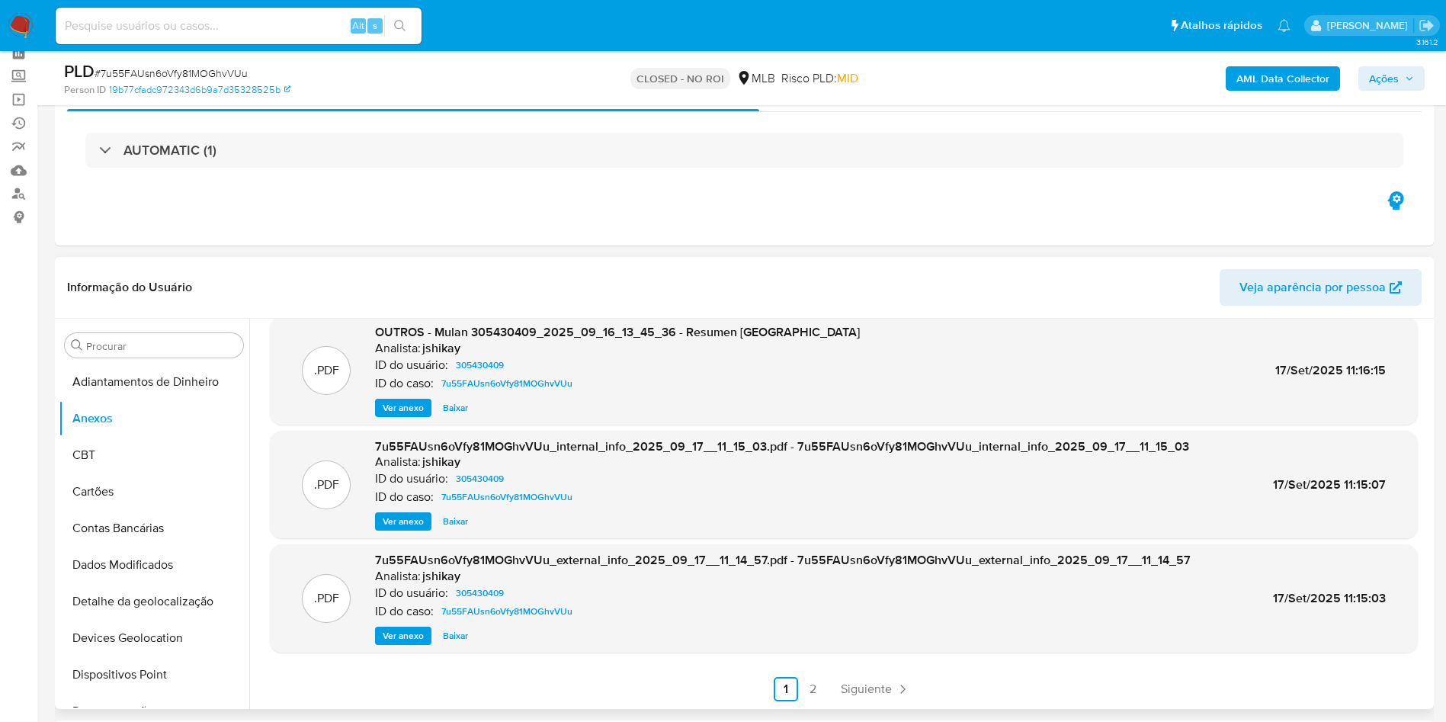
click at [403, 649] on div ".PDF 7u55FAUsn6oVfy81MOGhvVUu_external_info_2025_09_17__11_14_57.pdf - 7u55FAUs…" at bounding box center [844, 598] width 1148 height 108
click at [398, 635] on span "Ver anexo" at bounding box center [403, 635] width 41 height 15
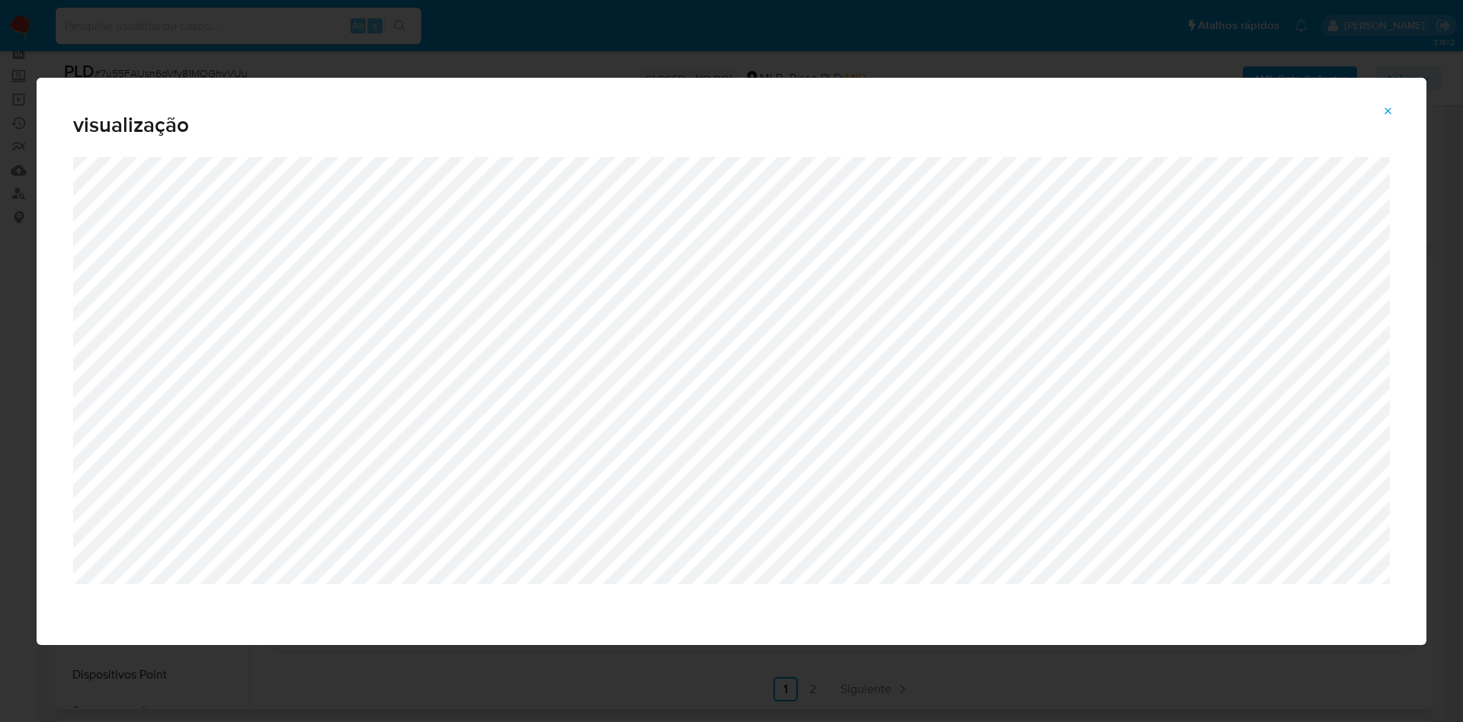
click at [1382, 107] on button "Attachment preview" at bounding box center [1389, 111] width 34 height 24
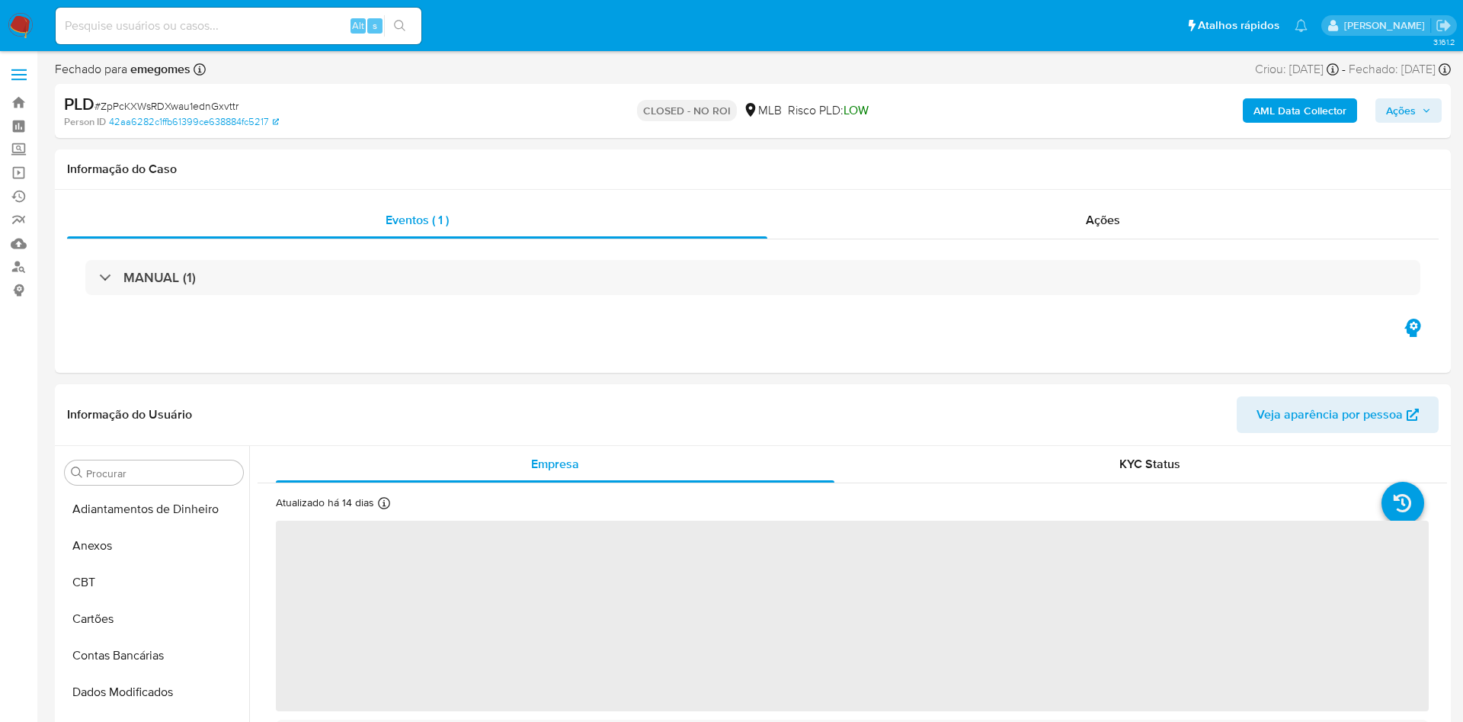
select select "10"
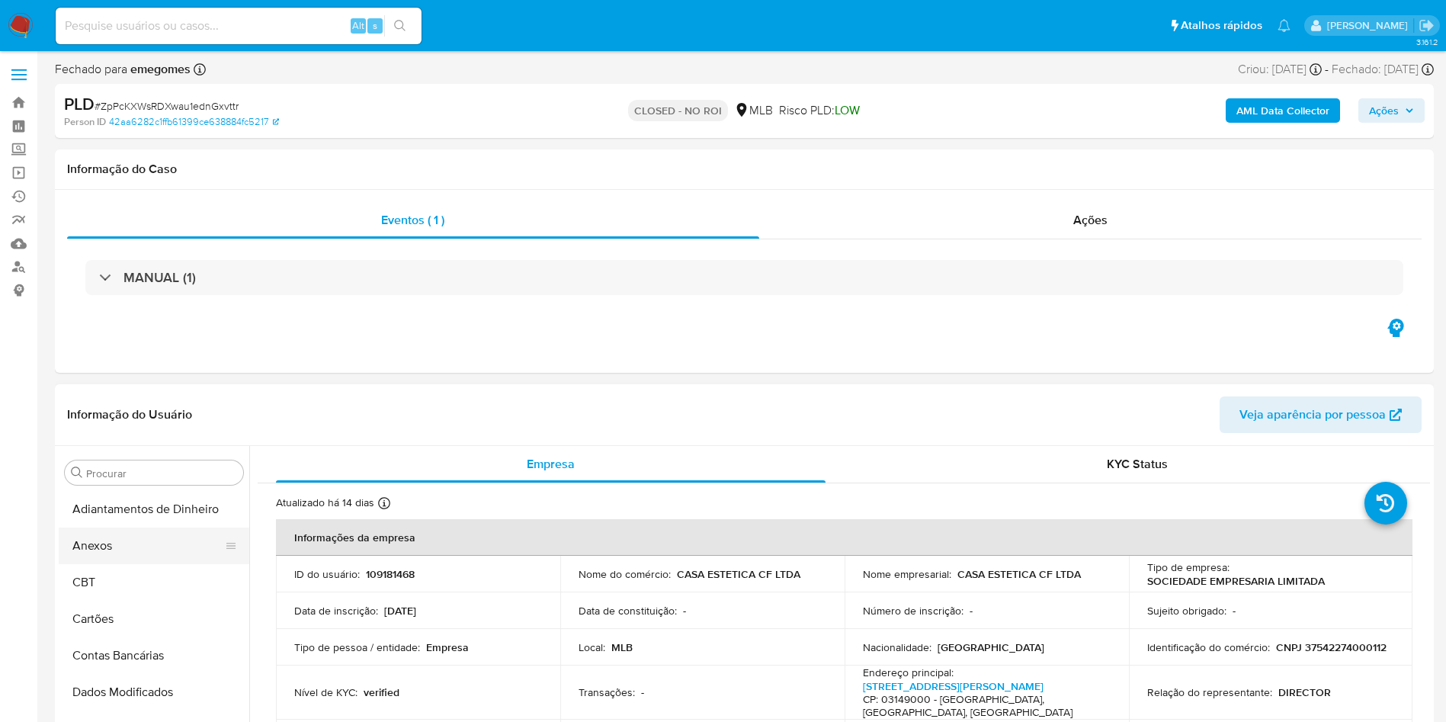
click at [112, 536] on button "Anexos" at bounding box center [148, 545] width 178 height 37
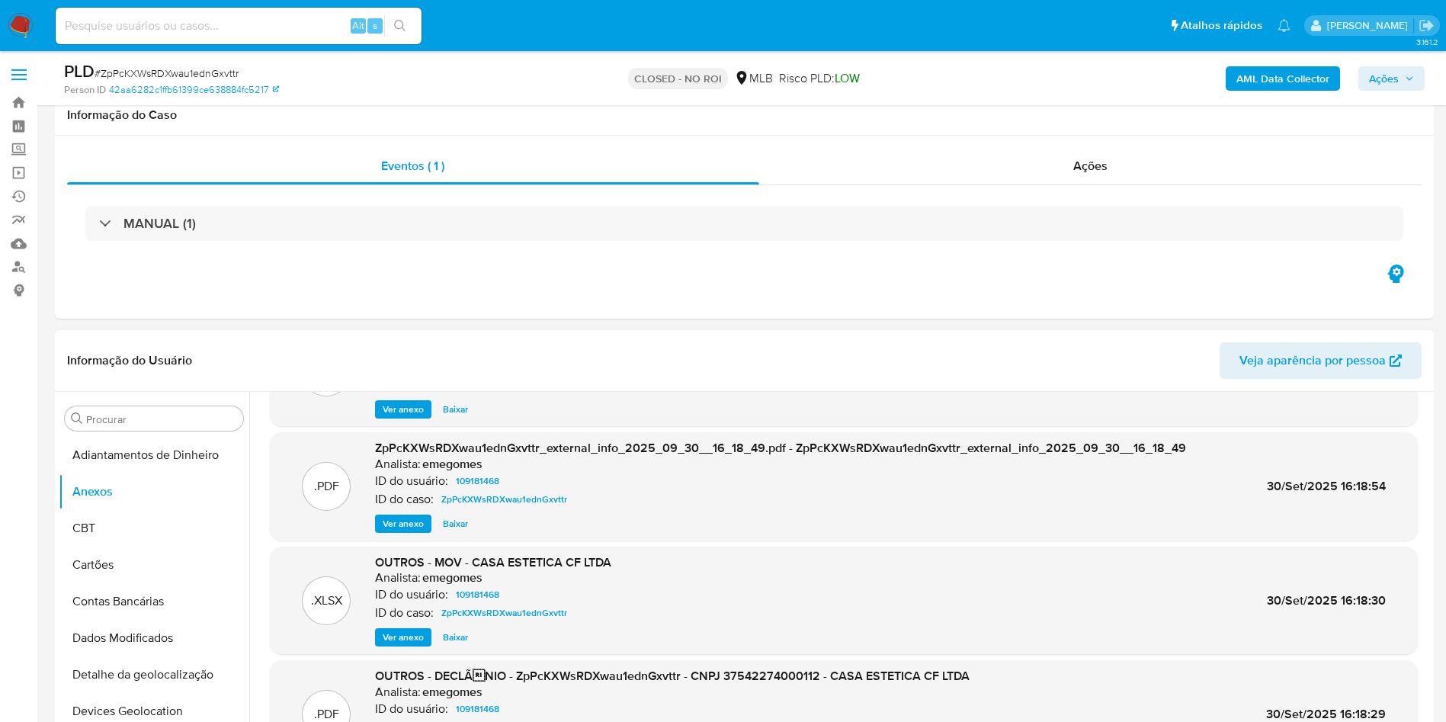
scroll to position [114, 0]
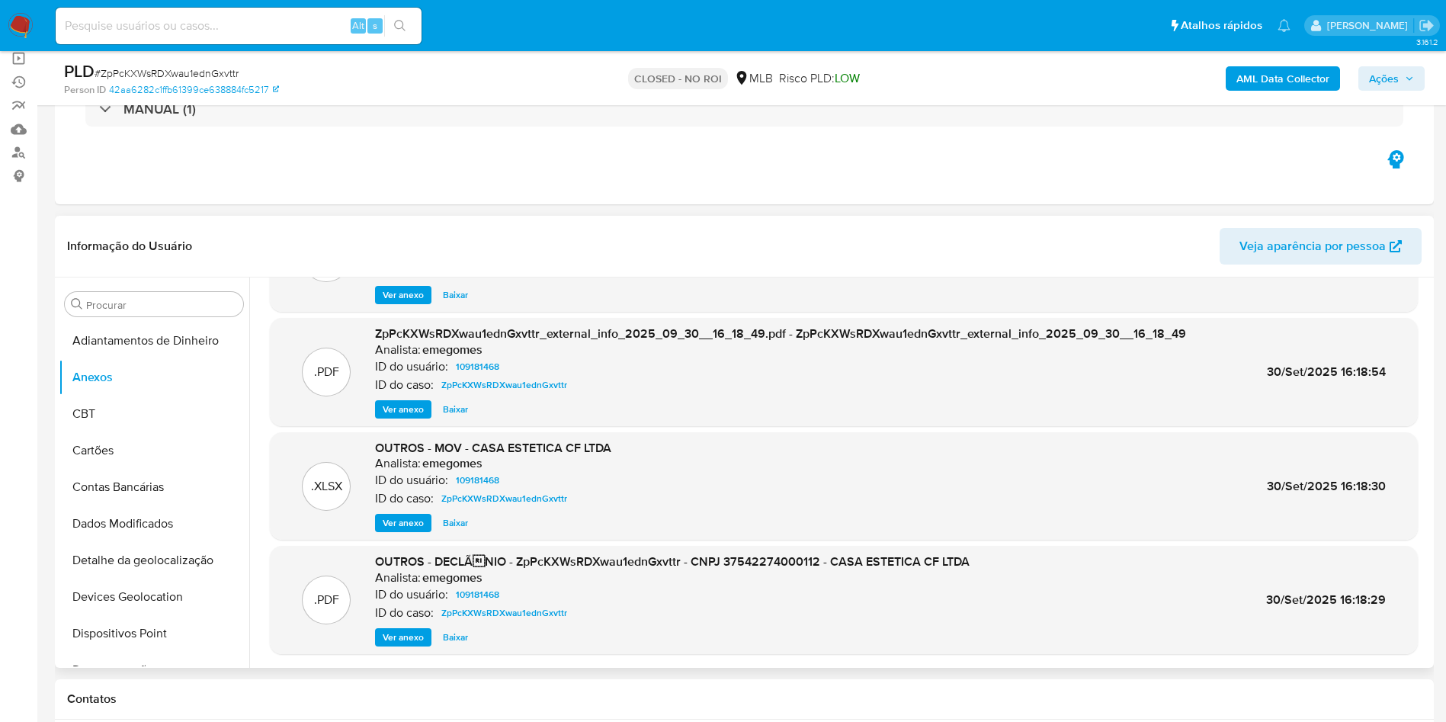
click at [456, 630] on span "Baixar" at bounding box center [455, 636] width 25 height 15
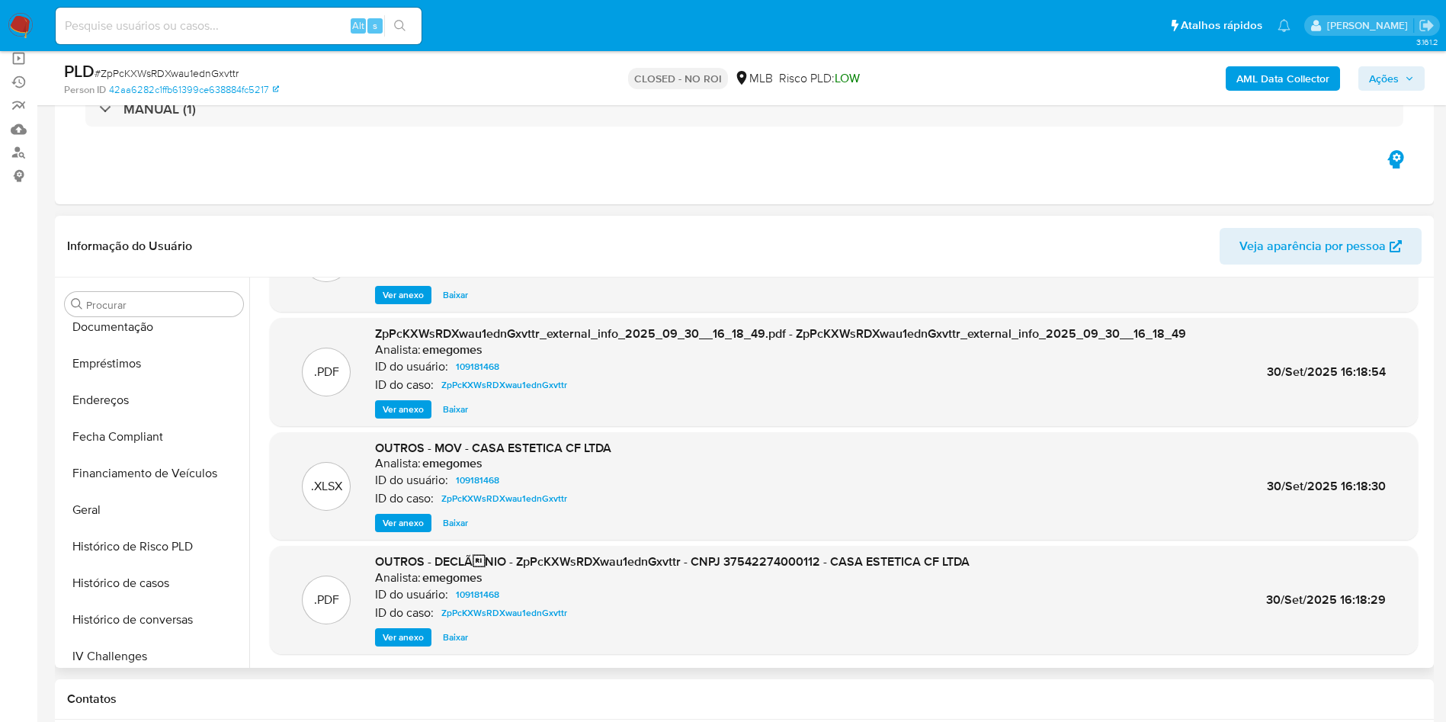
scroll to position [686, 0]
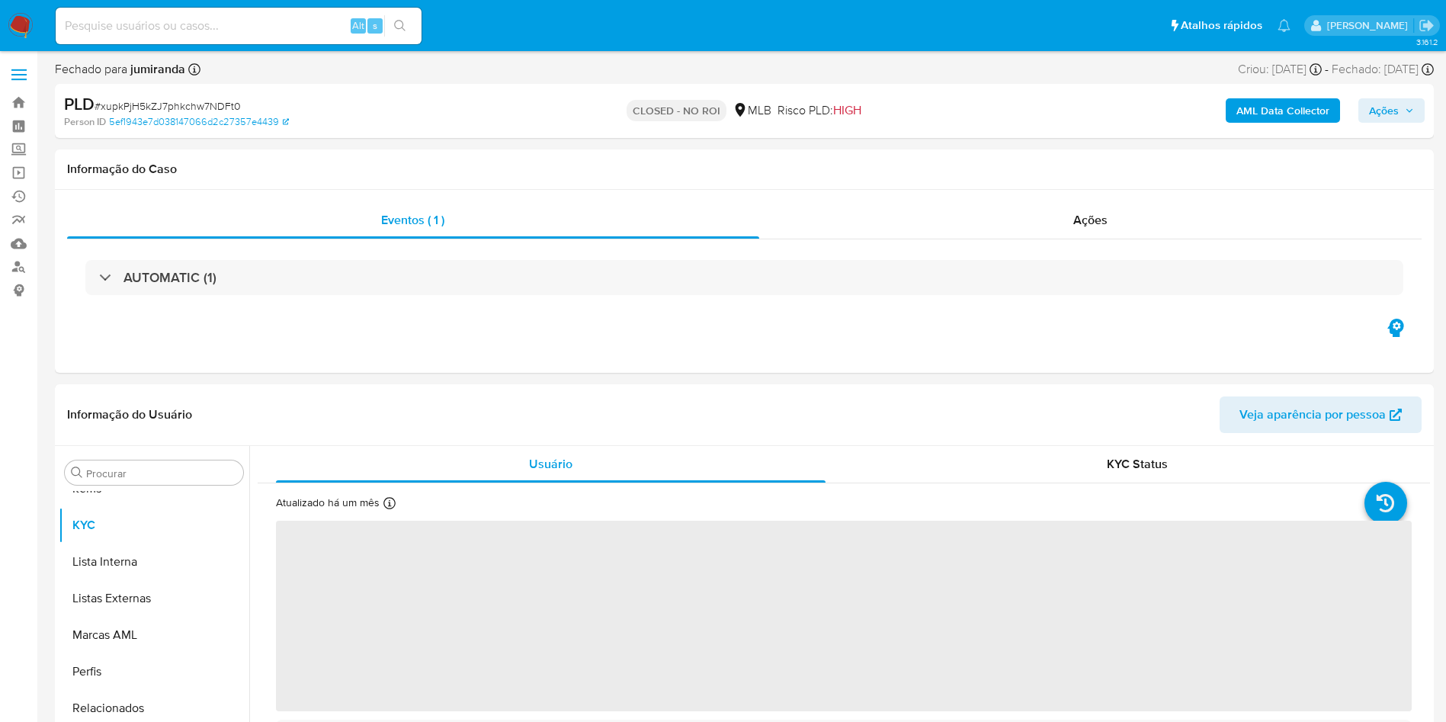
scroll to position [790, 0]
select select "10"
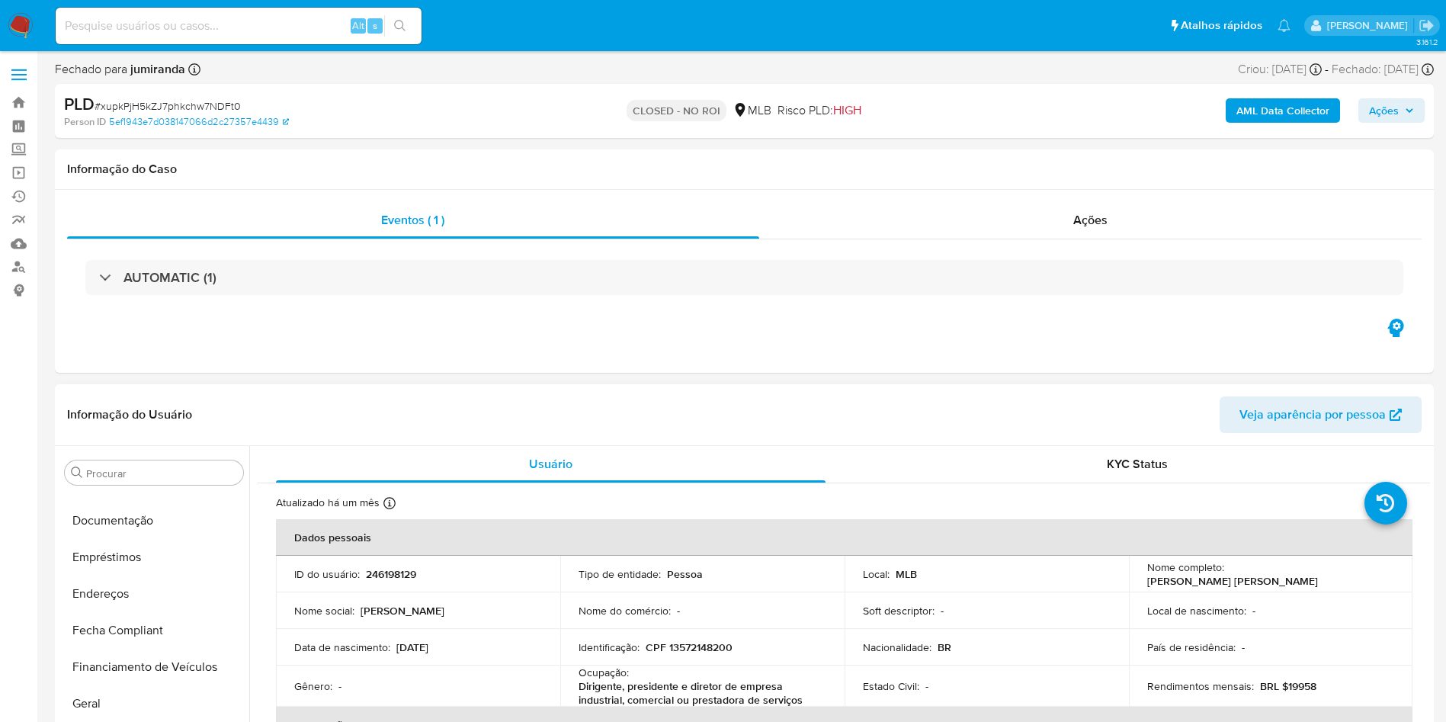
scroll to position [0, 0]
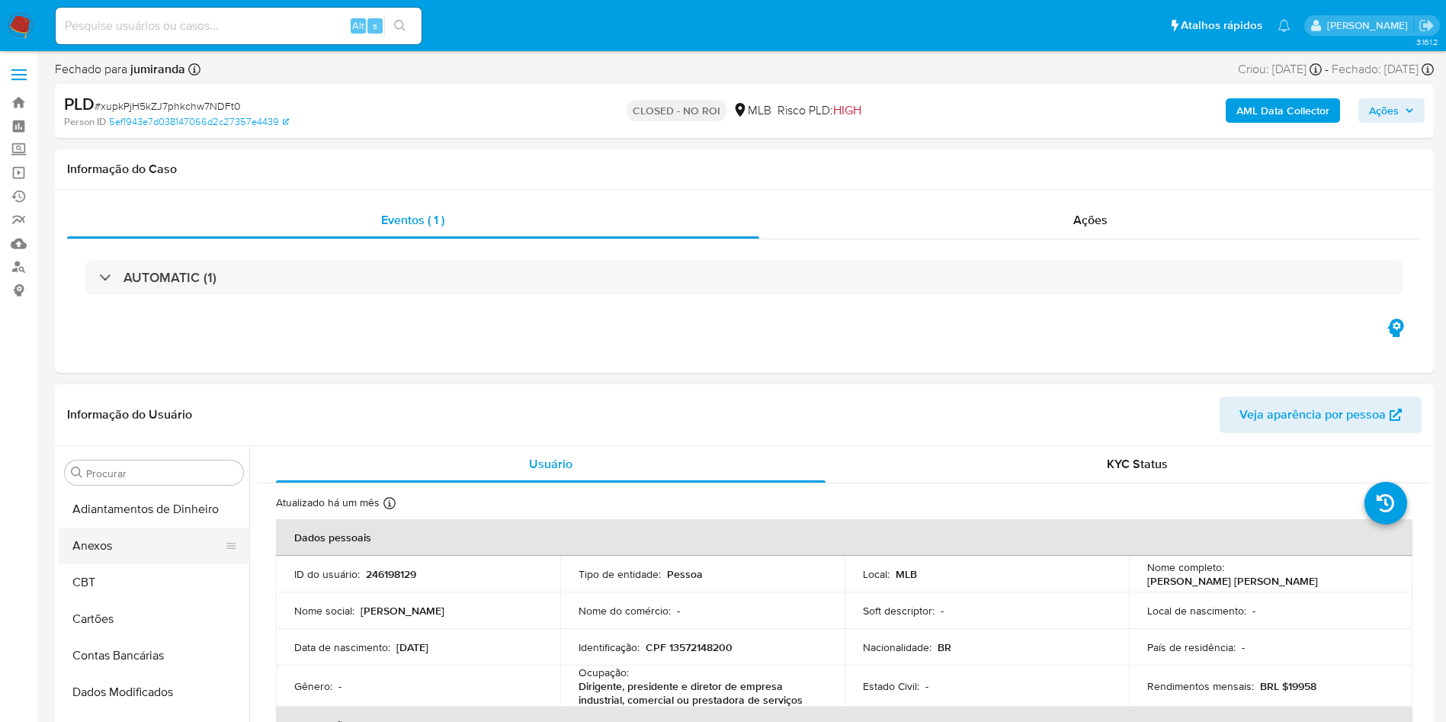
click at [117, 543] on button "Anexos" at bounding box center [148, 545] width 178 height 37
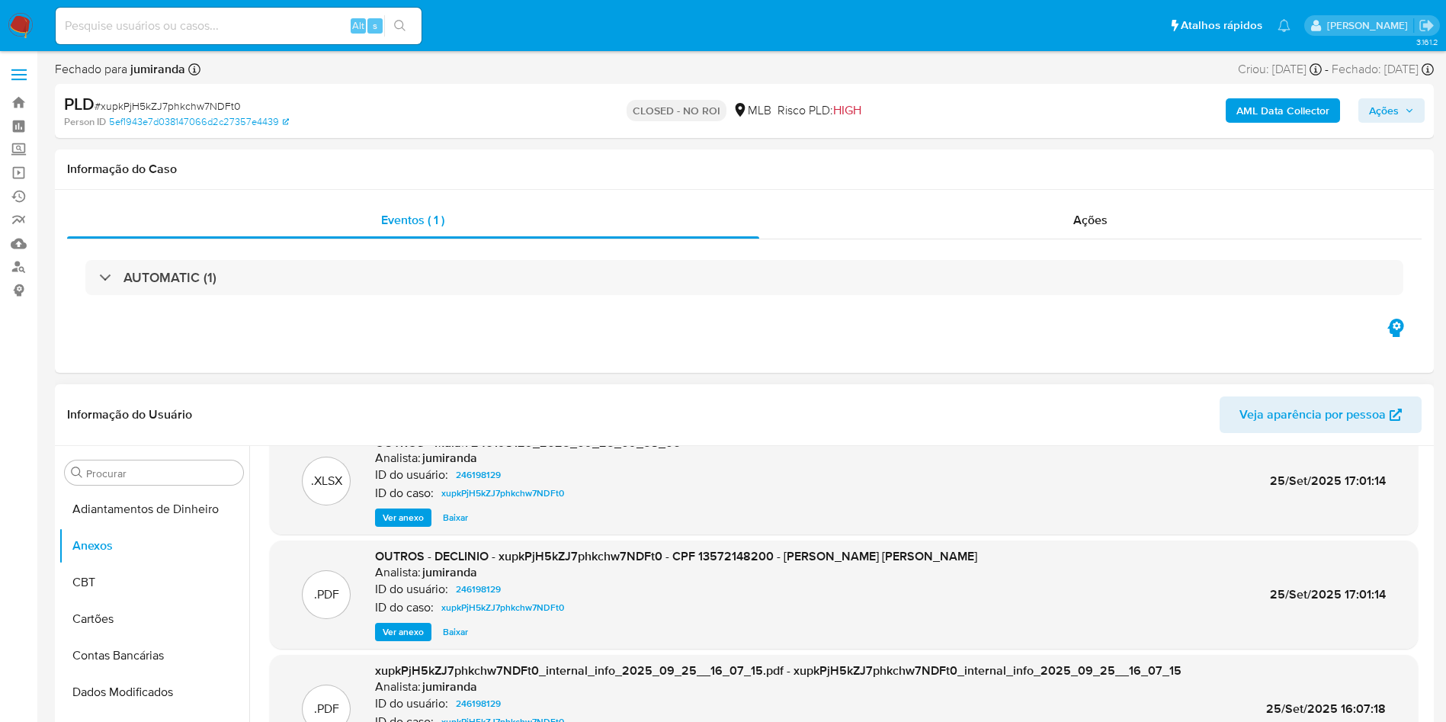
scroll to position [85, 0]
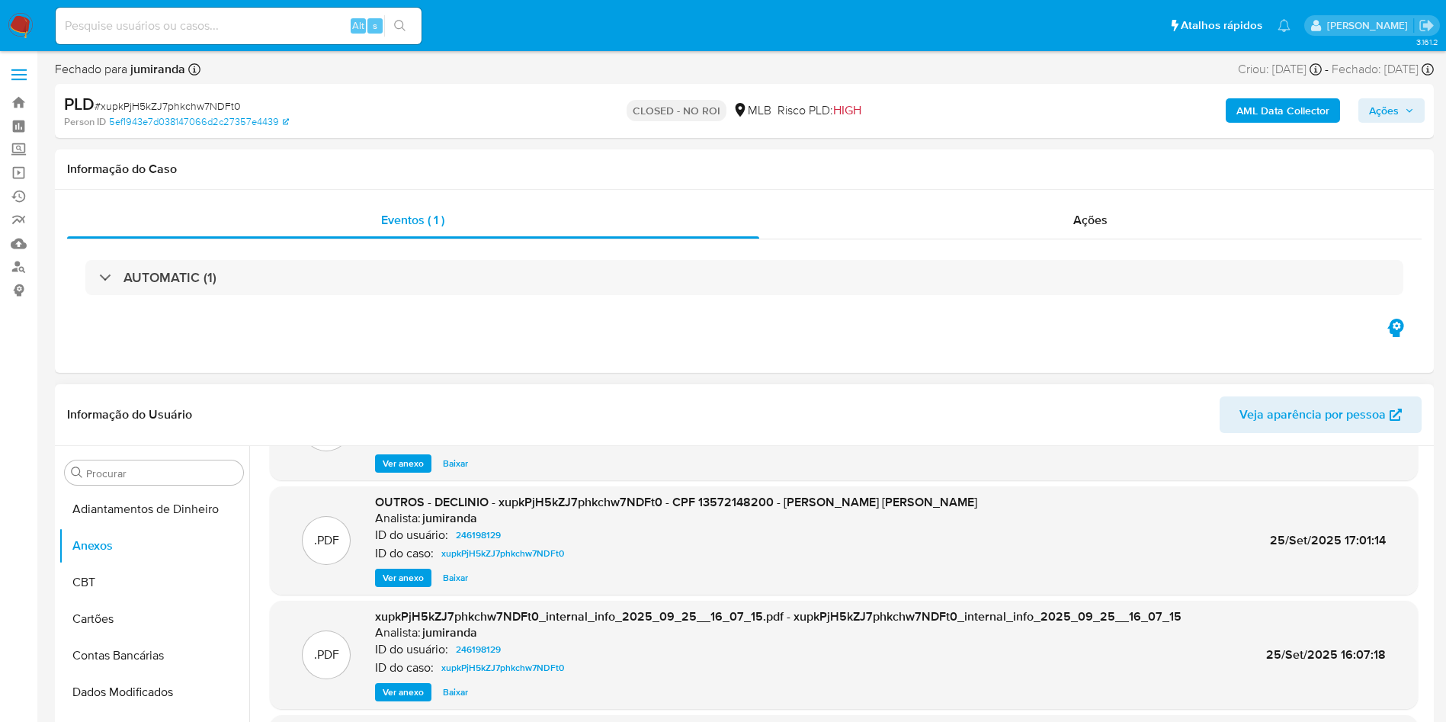
click at [458, 581] on span "Baixar" at bounding box center [455, 577] width 25 height 15
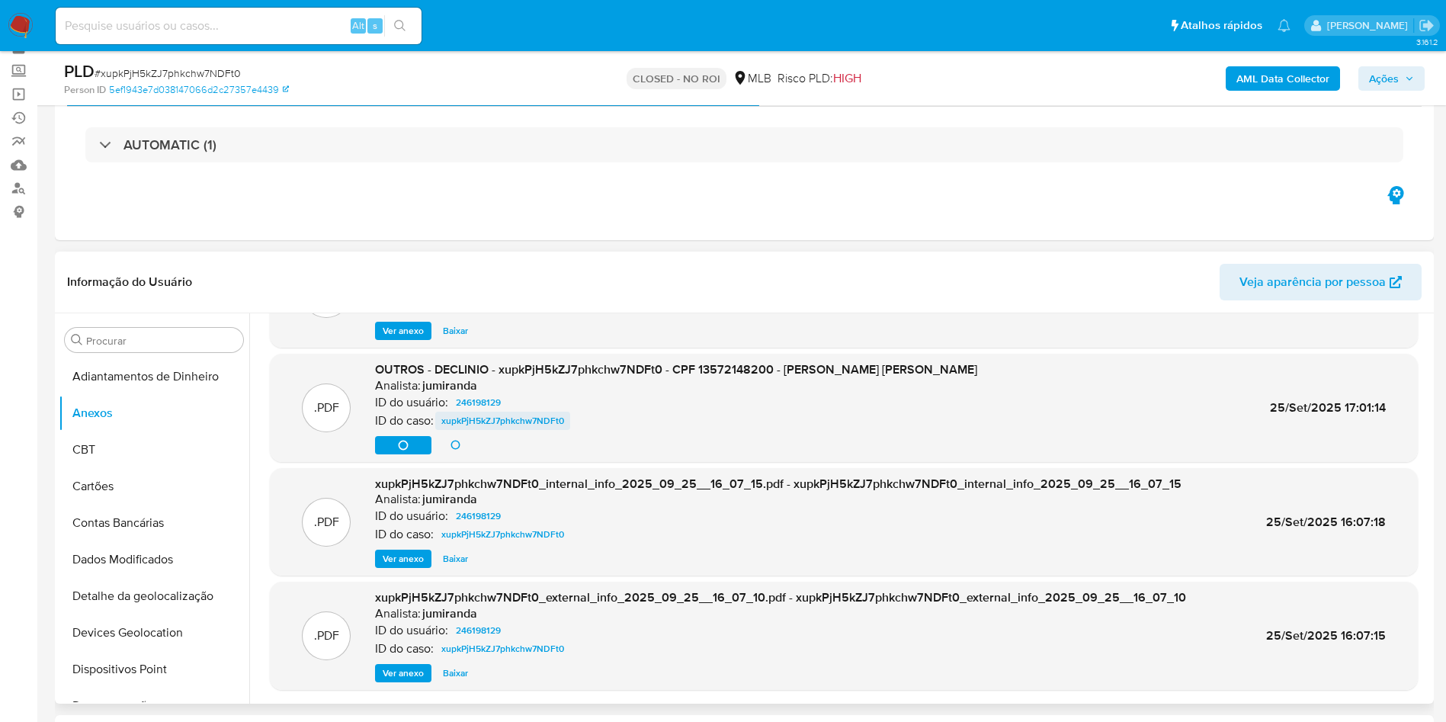
scroll to position [114, 0]
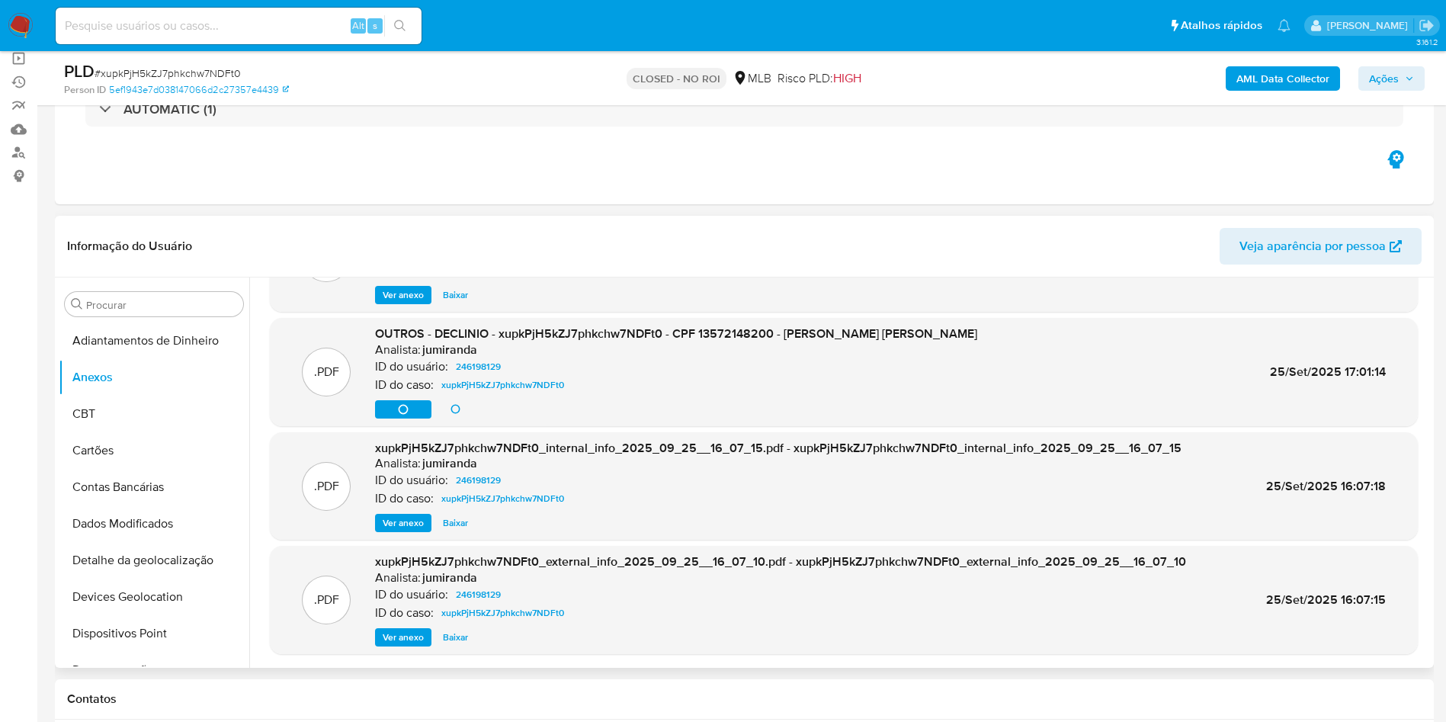
click at [411, 636] on span "Ver anexo" at bounding box center [403, 636] width 41 height 15
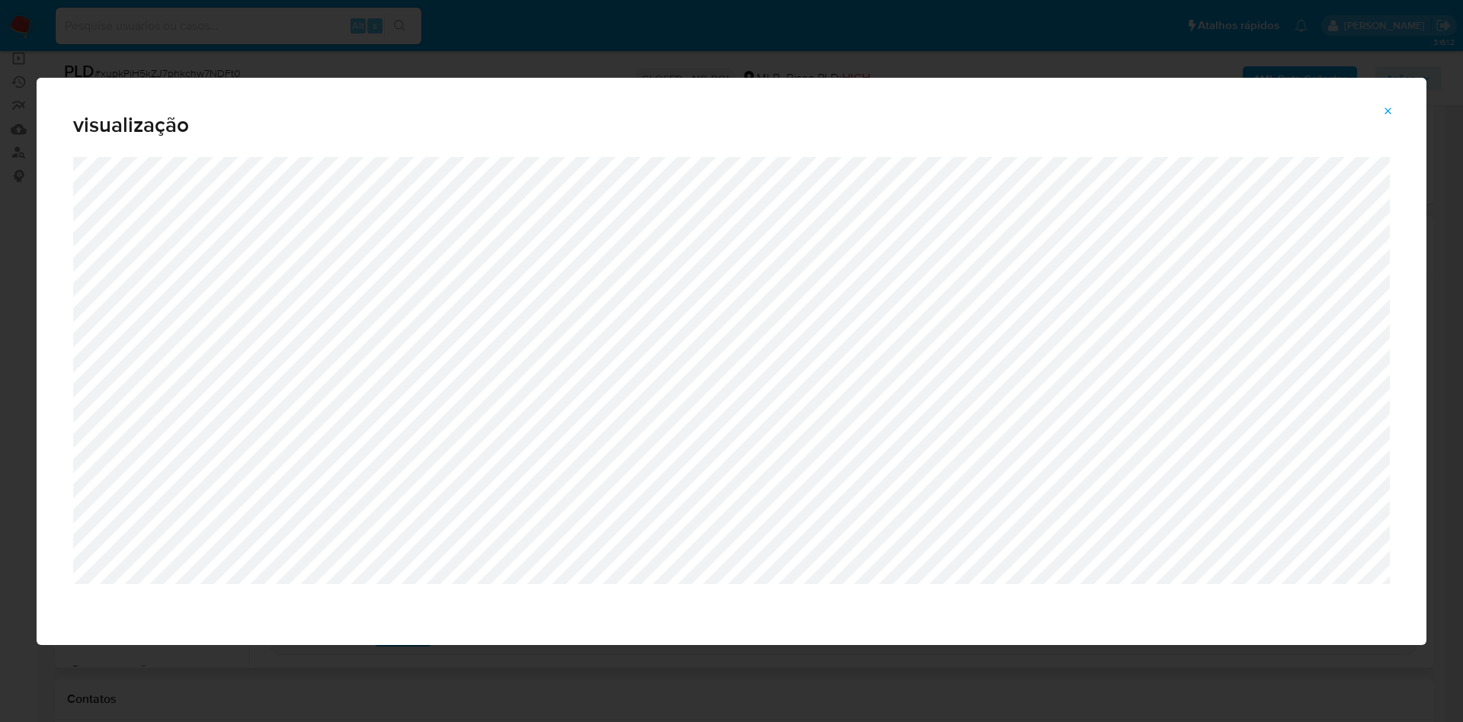
click at [1393, 119] on span "Attachment preview" at bounding box center [1388, 111] width 12 height 21
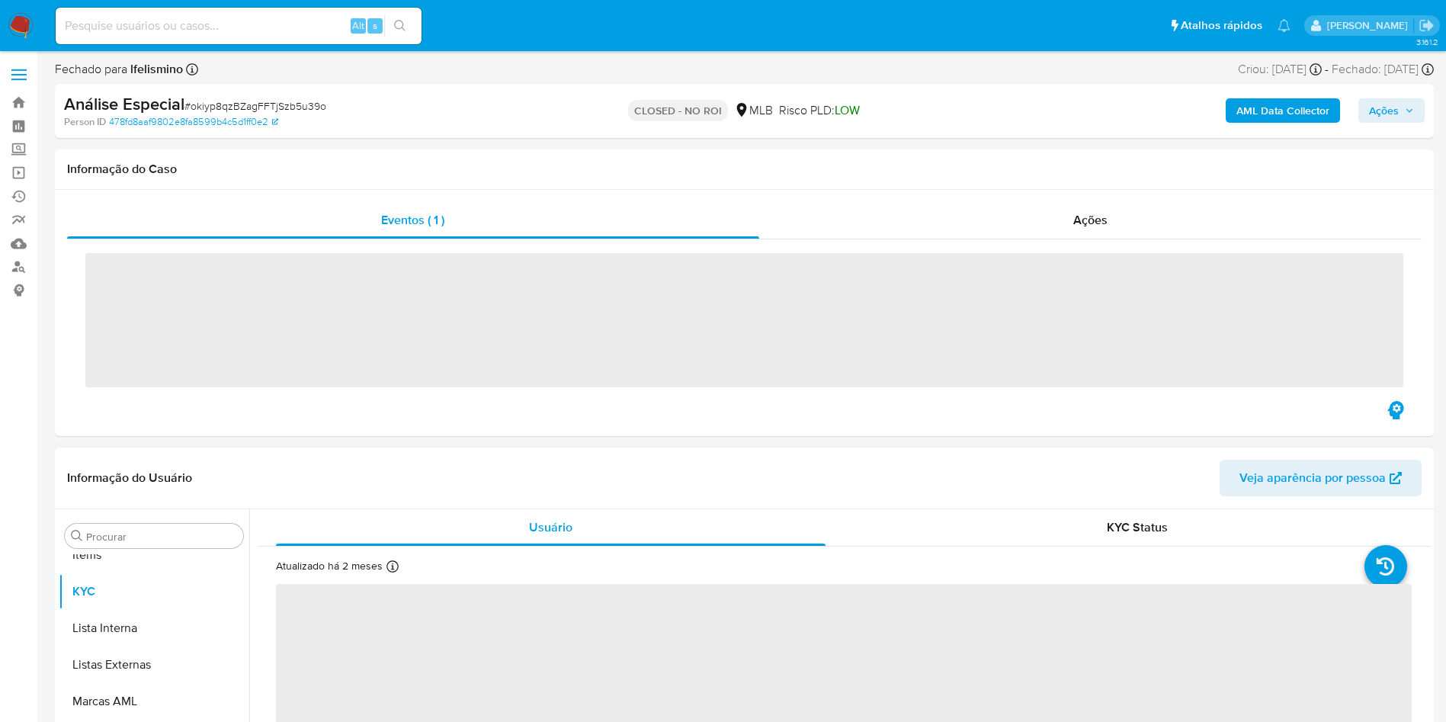
scroll to position [790, 0]
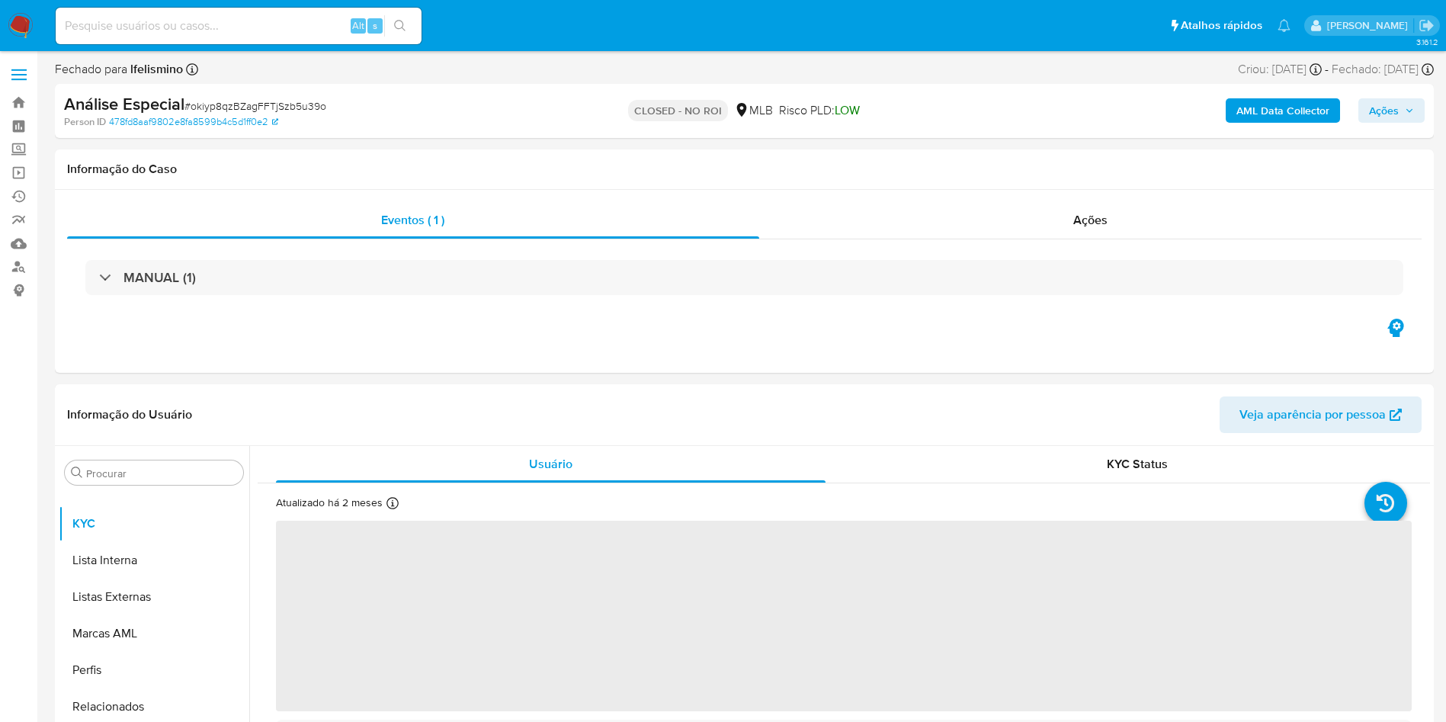
select select "10"
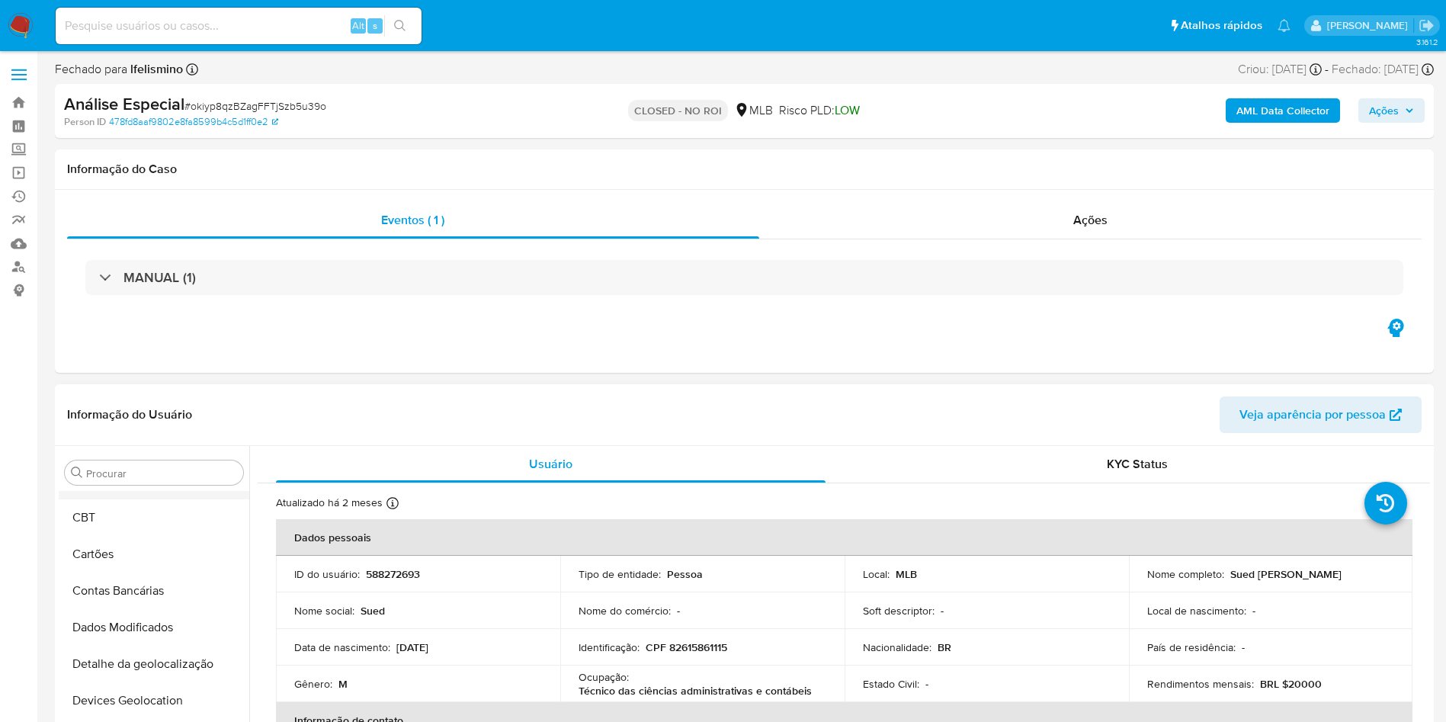
scroll to position [0, 0]
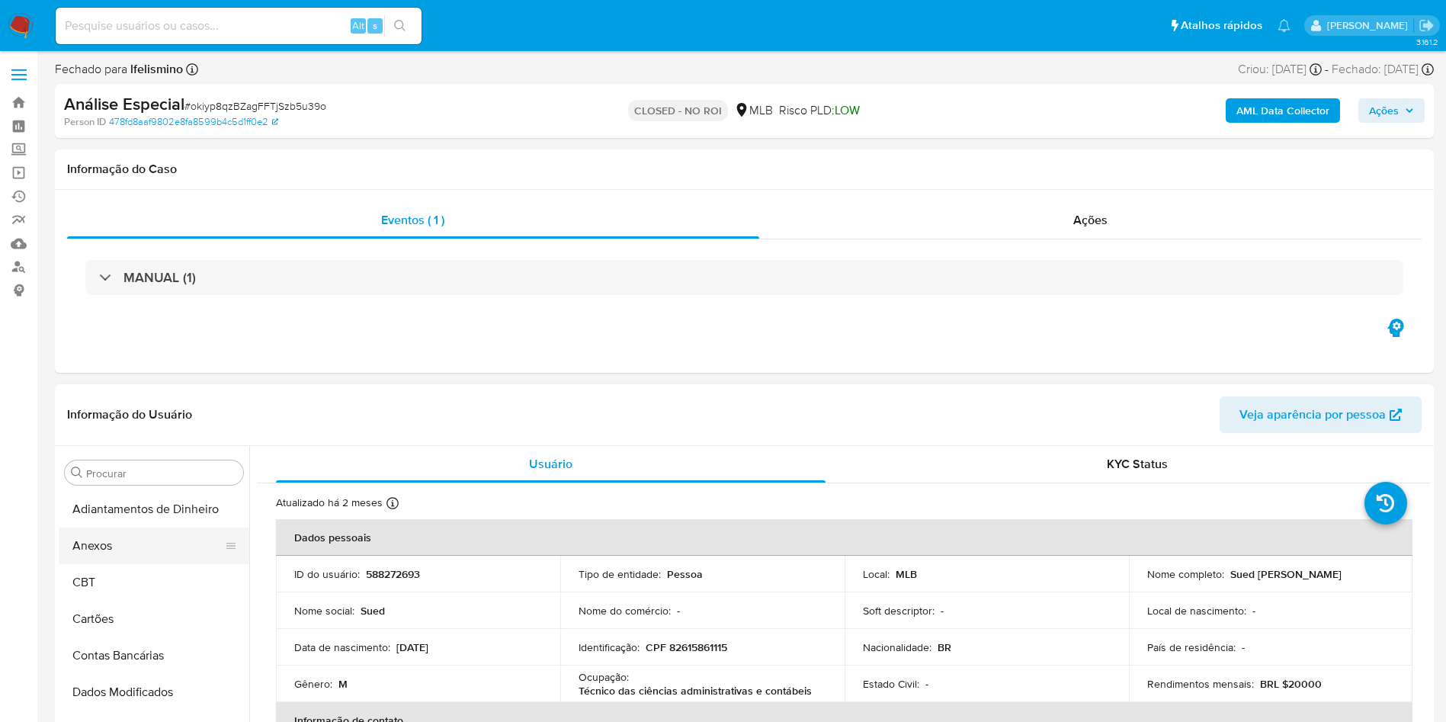
click at [123, 548] on button "Anexos" at bounding box center [148, 545] width 178 height 37
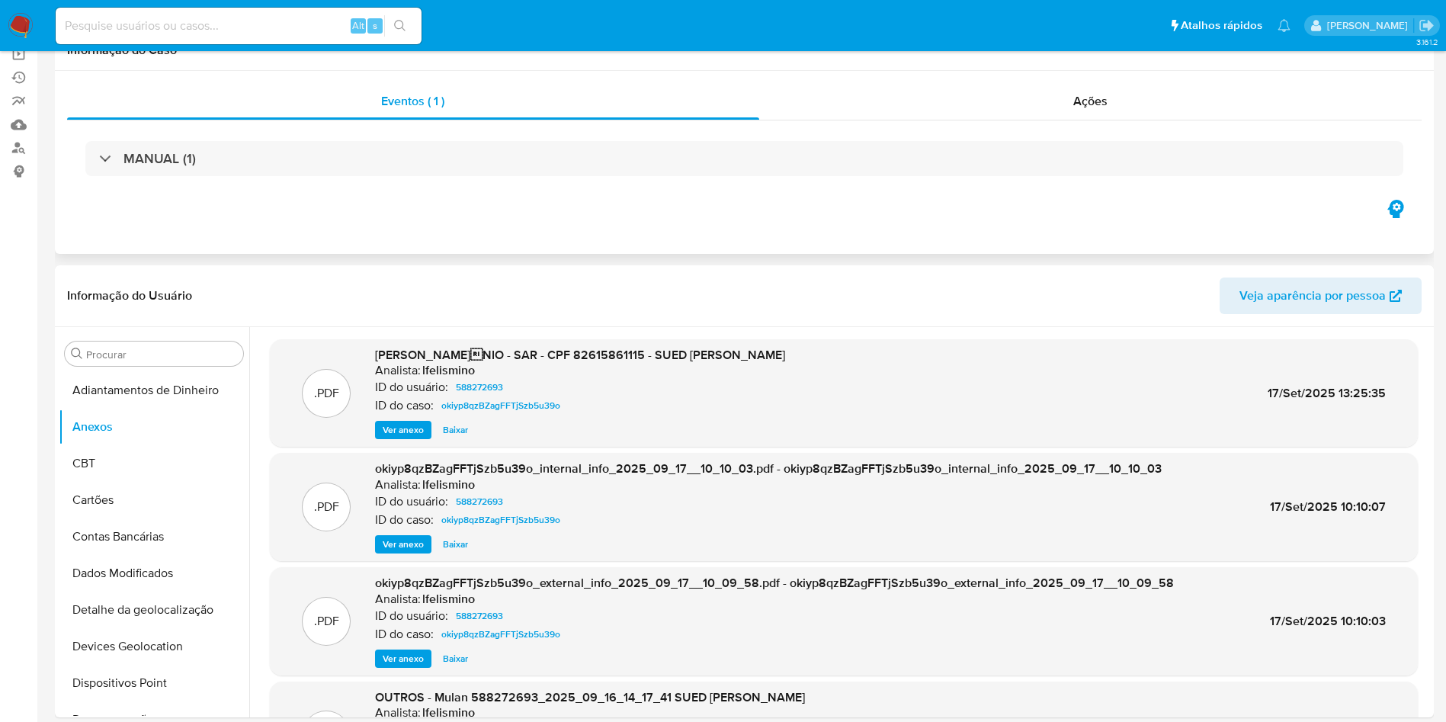
scroll to position [229, 0]
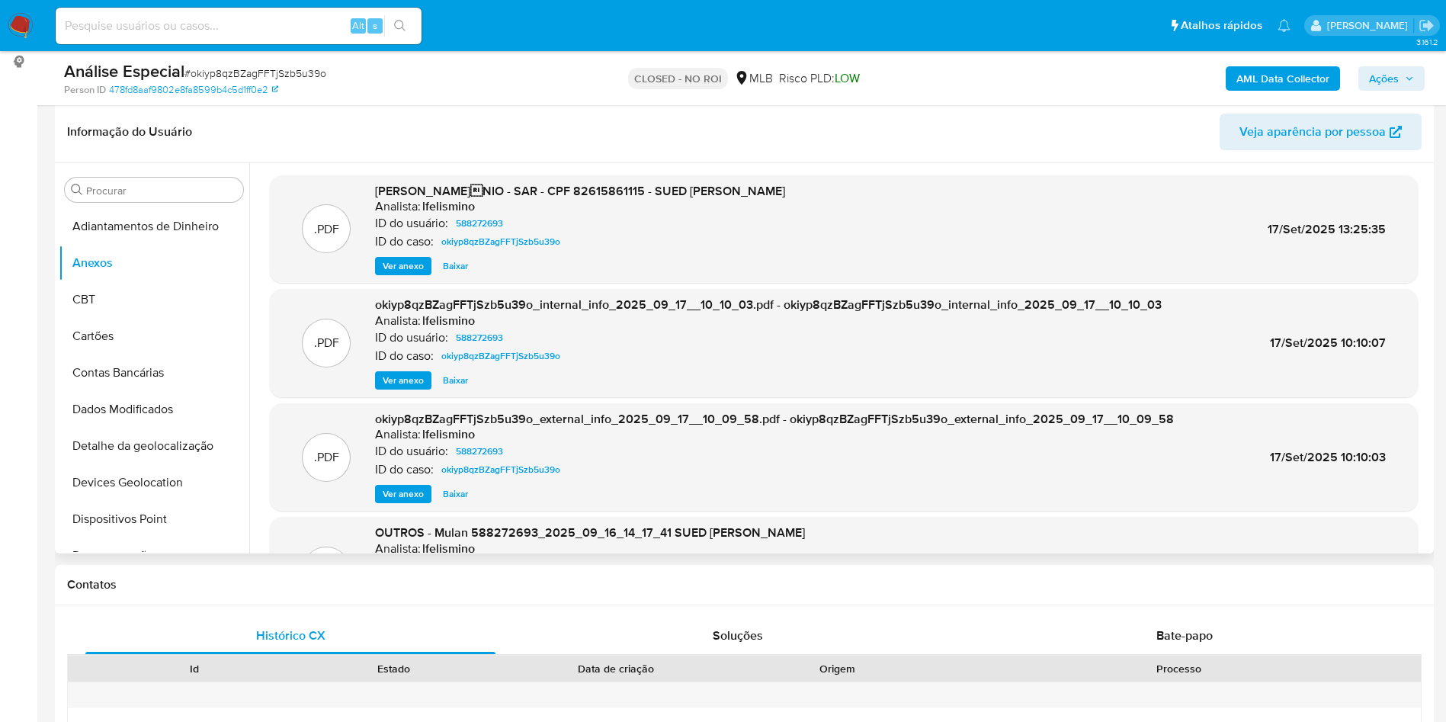
click at [454, 265] on span "Baixar" at bounding box center [455, 265] width 25 height 15
click at [306, 583] on h1 "Contatos" at bounding box center [744, 584] width 1354 height 15
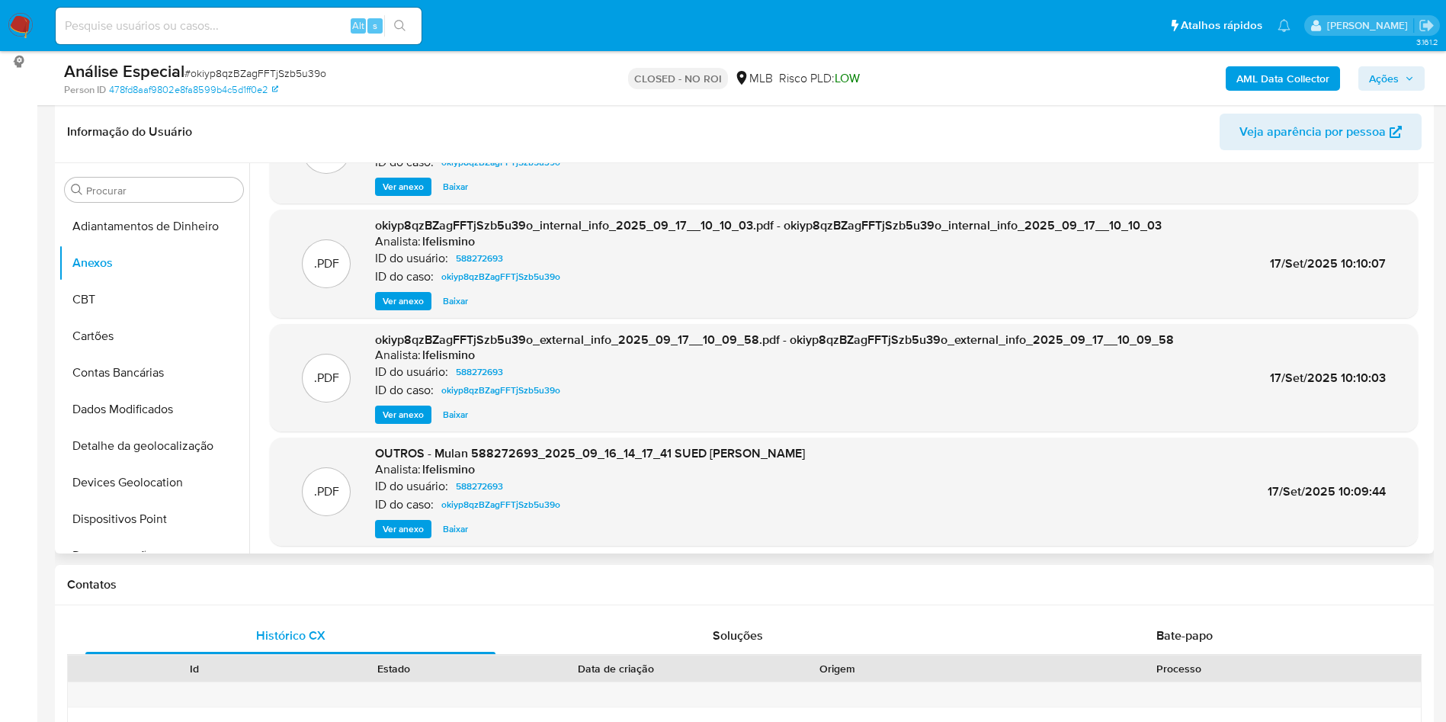
scroll to position [114, 0]
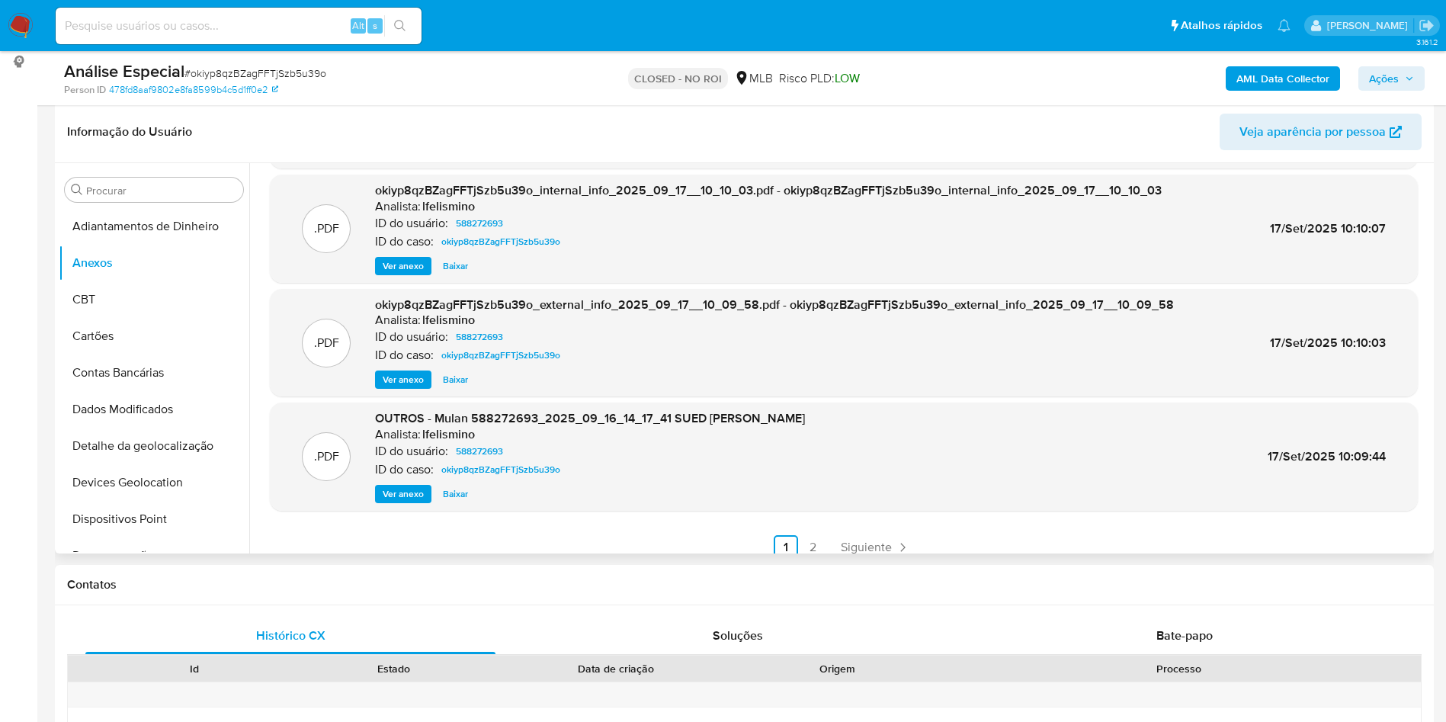
click at [418, 377] on span "Ver anexo" at bounding box center [403, 379] width 41 height 15
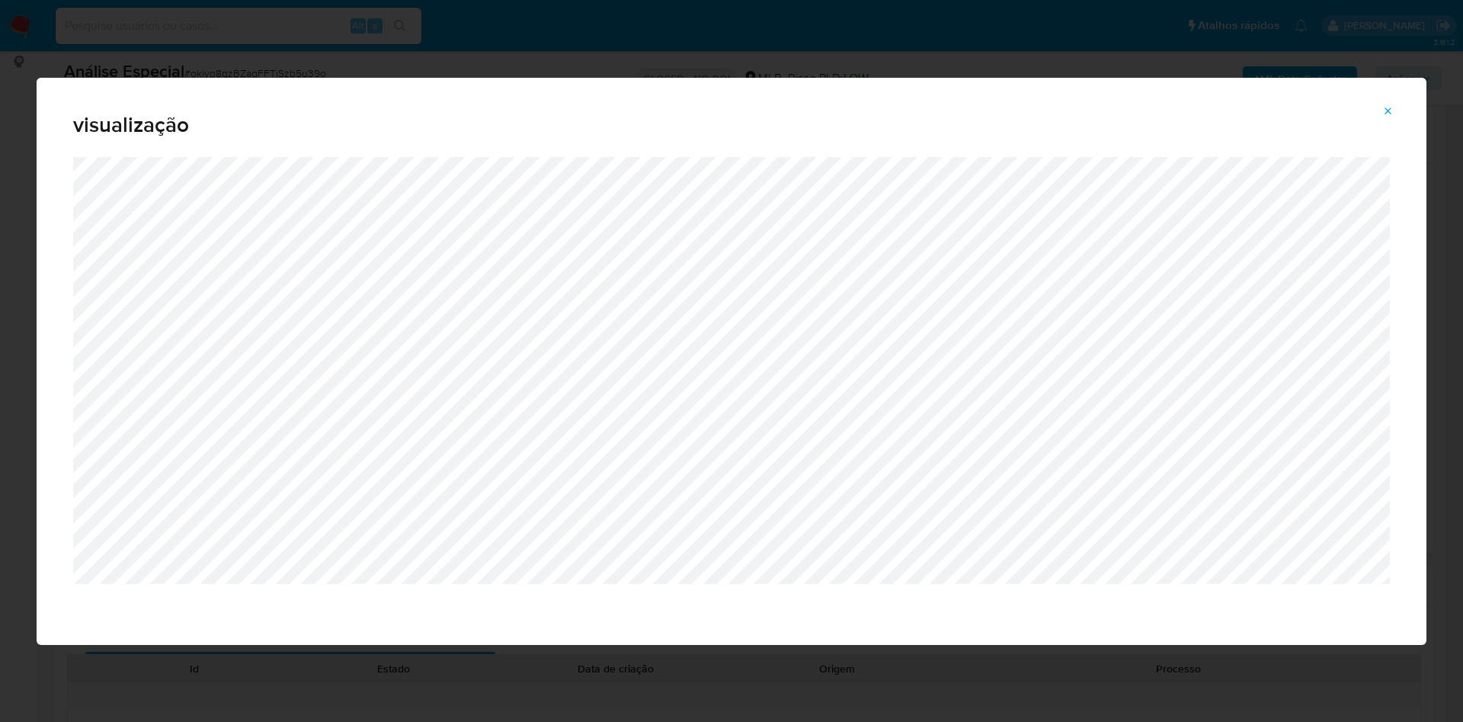
click at [1380, 108] on button "Attachment preview" at bounding box center [1389, 111] width 34 height 24
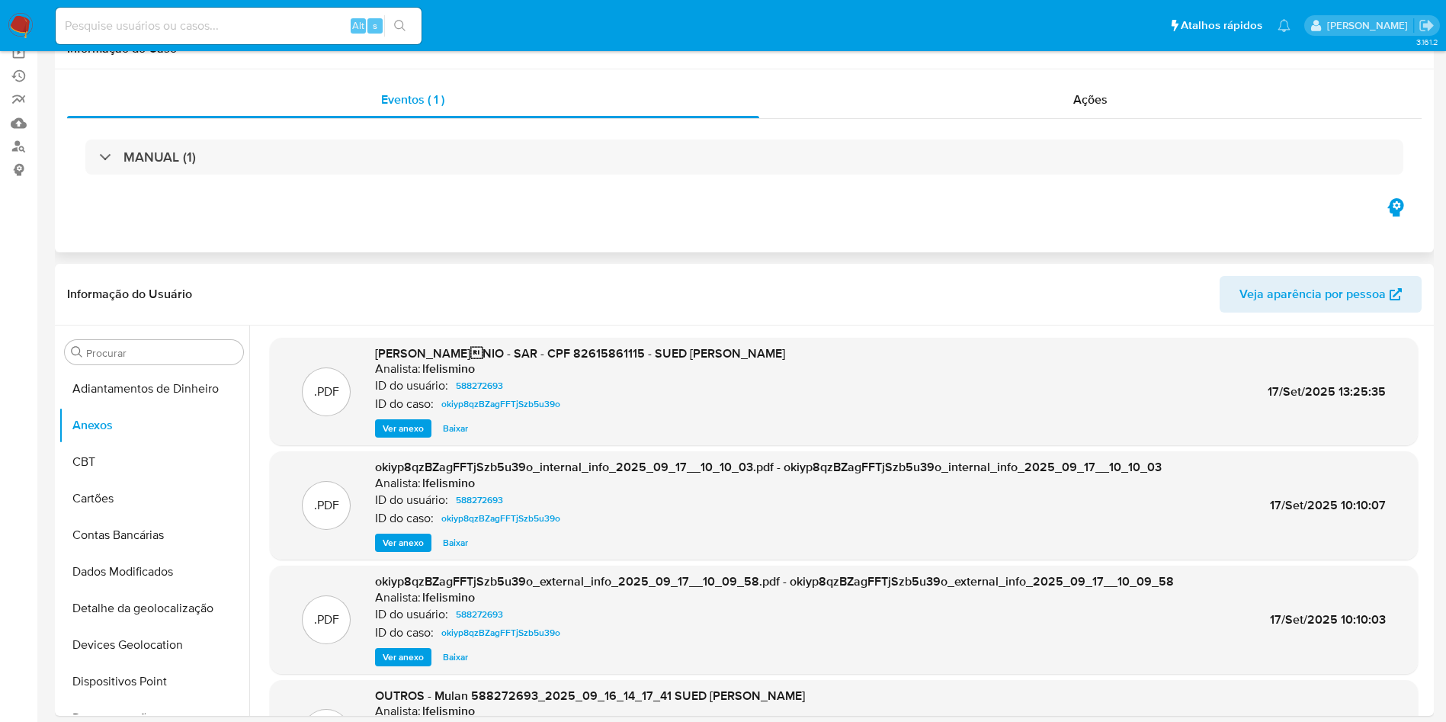
scroll to position [0, 0]
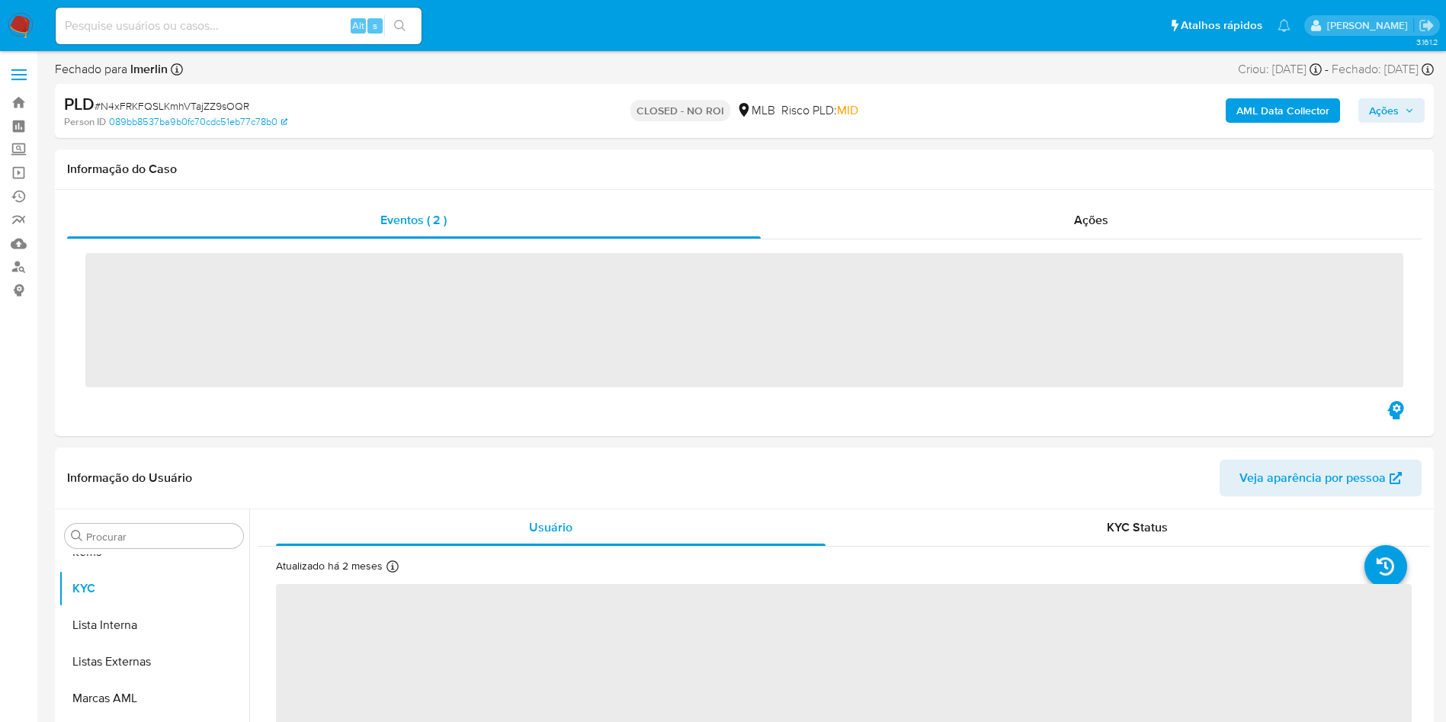
scroll to position [790, 0]
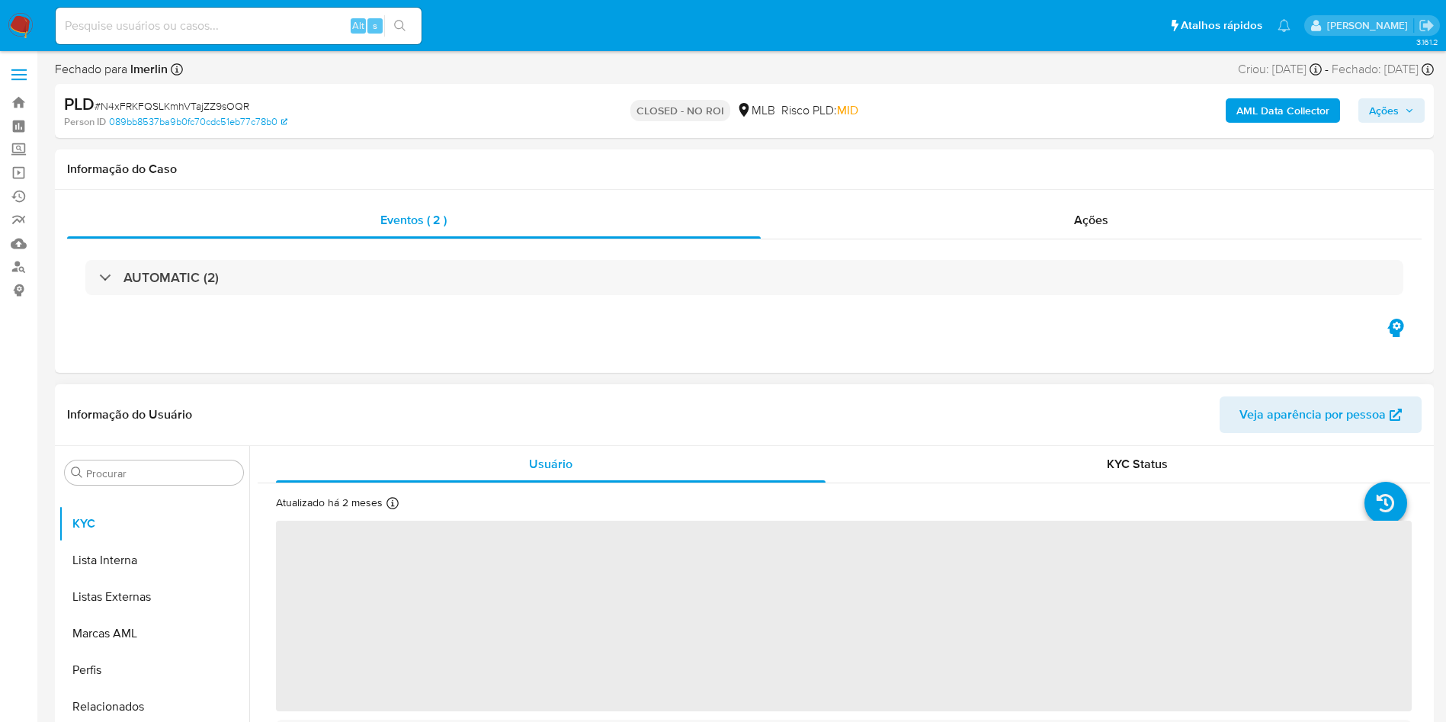
select select "10"
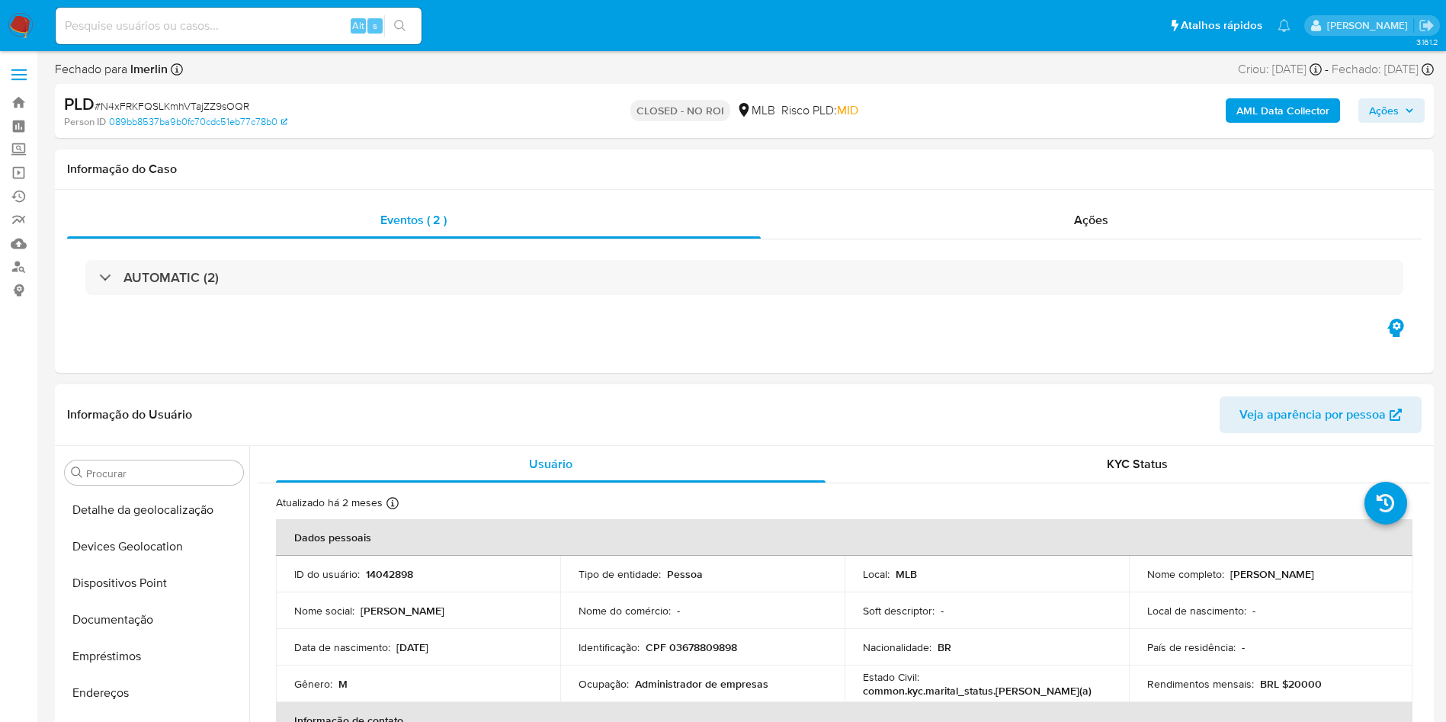
scroll to position [0, 0]
click at [101, 560] on button "Anexos" at bounding box center [148, 545] width 178 height 37
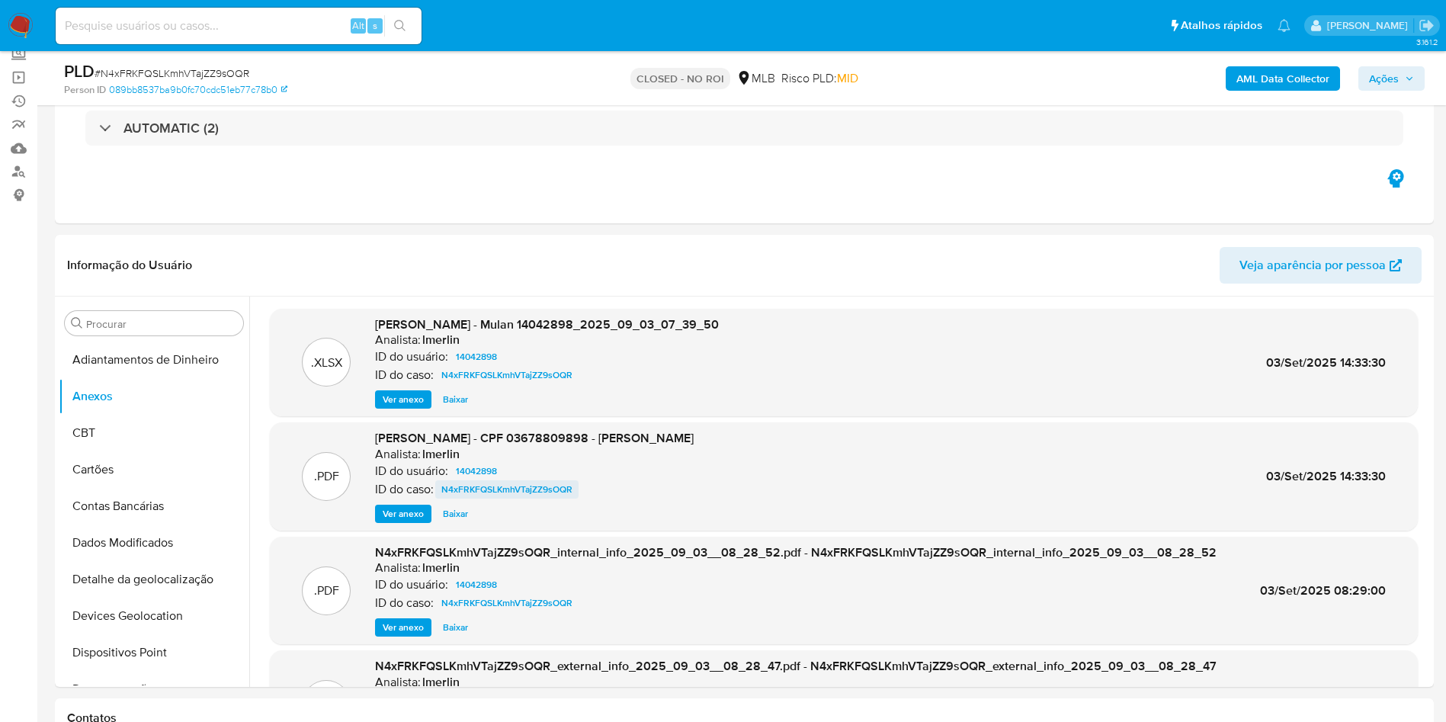
scroll to position [114, 0]
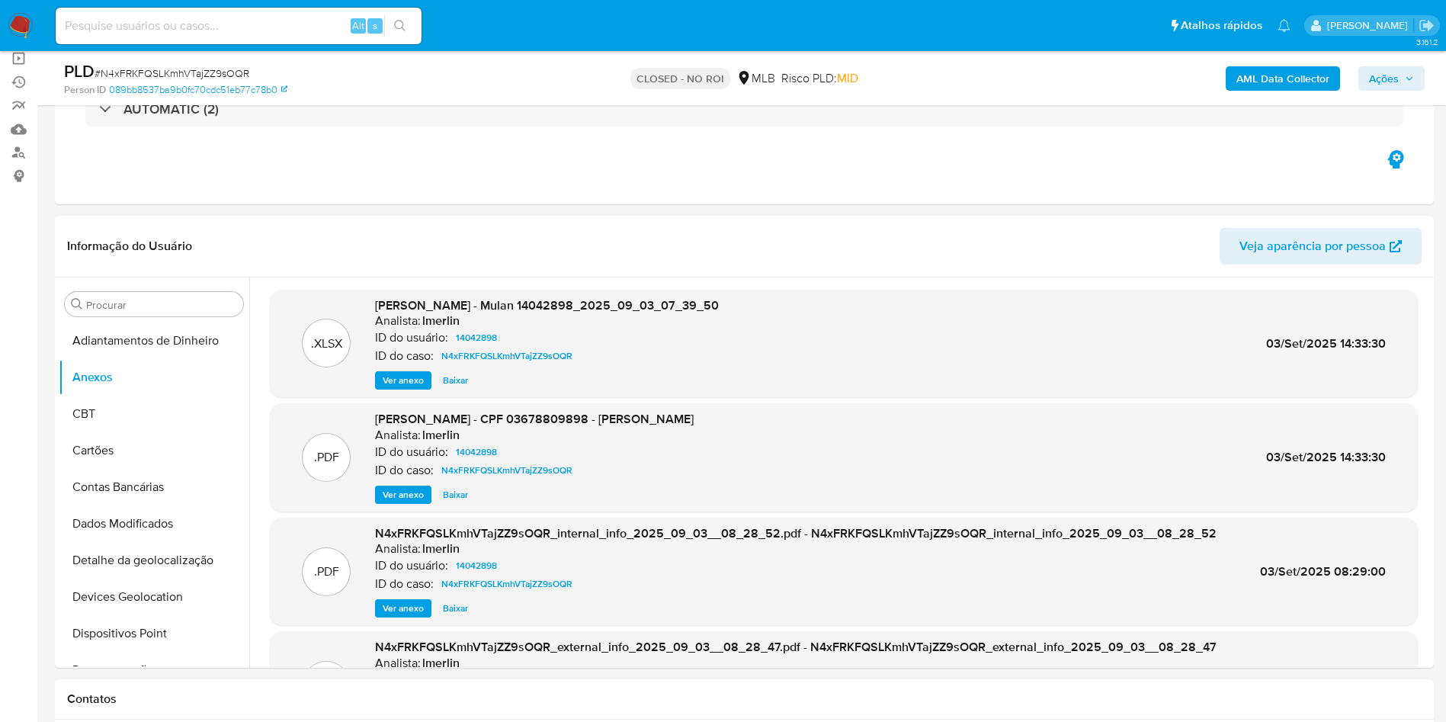
click at [453, 496] on span "Baixar" at bounding box center [455, 494] width 25 height 15
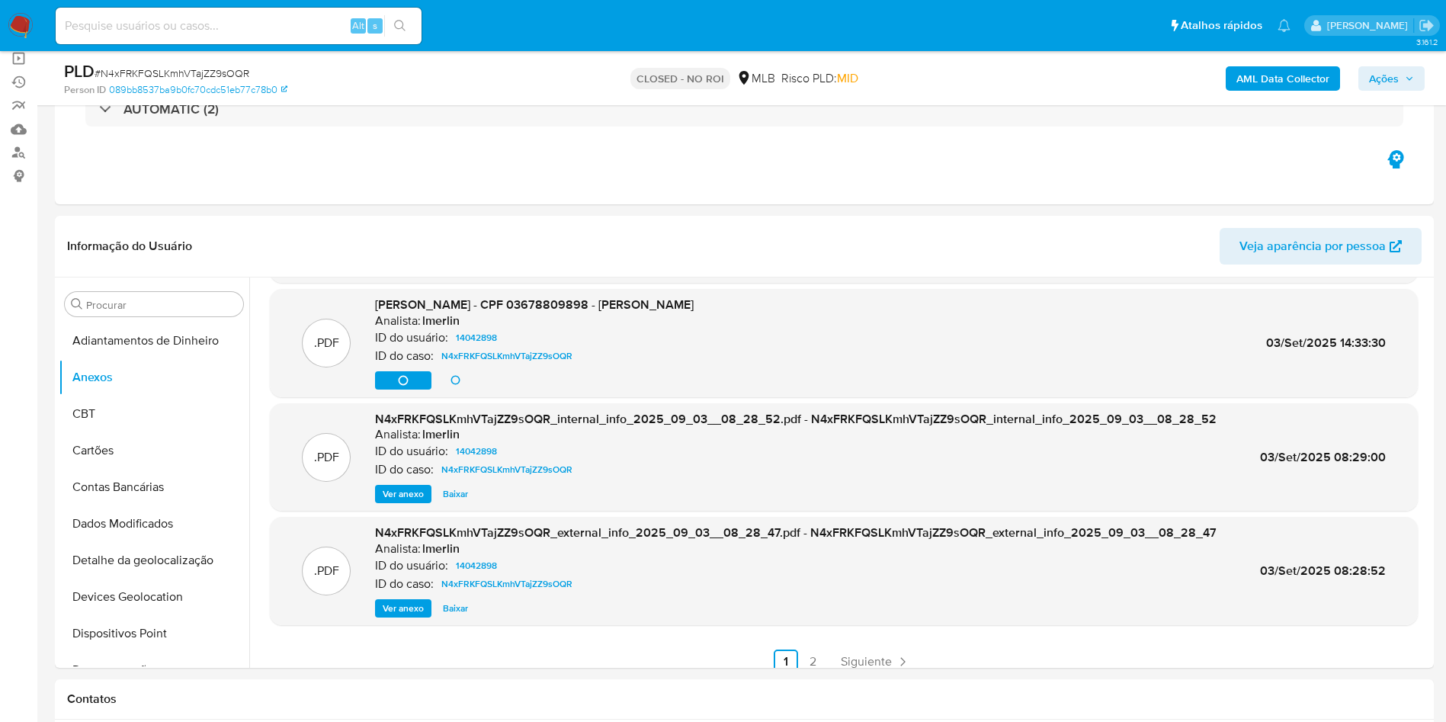
click at [406, 606] on span "Ver anexo" at bounding box center [403, 608] width 41 height 15
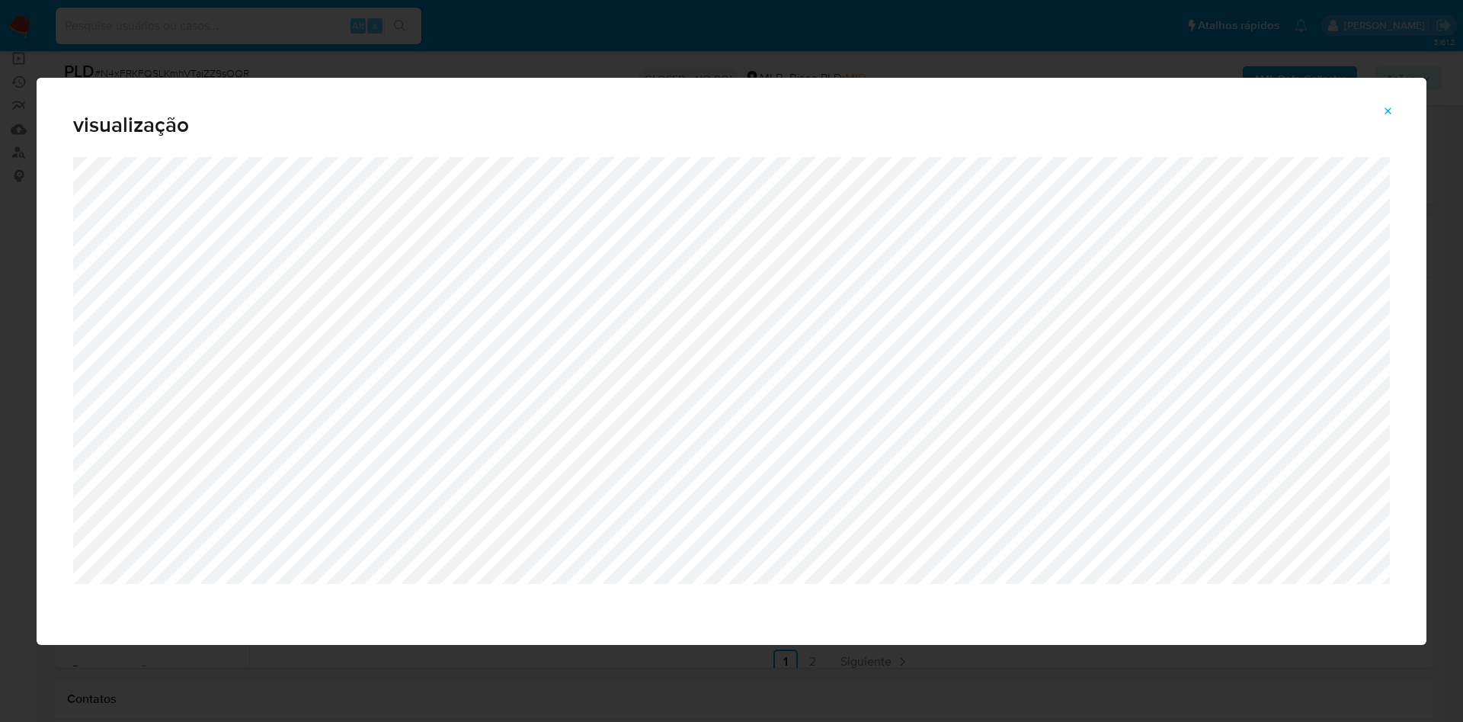
click at [1379, 111] on button "Attachment preview" at bounding box center [1389, 111] width 34 height 24
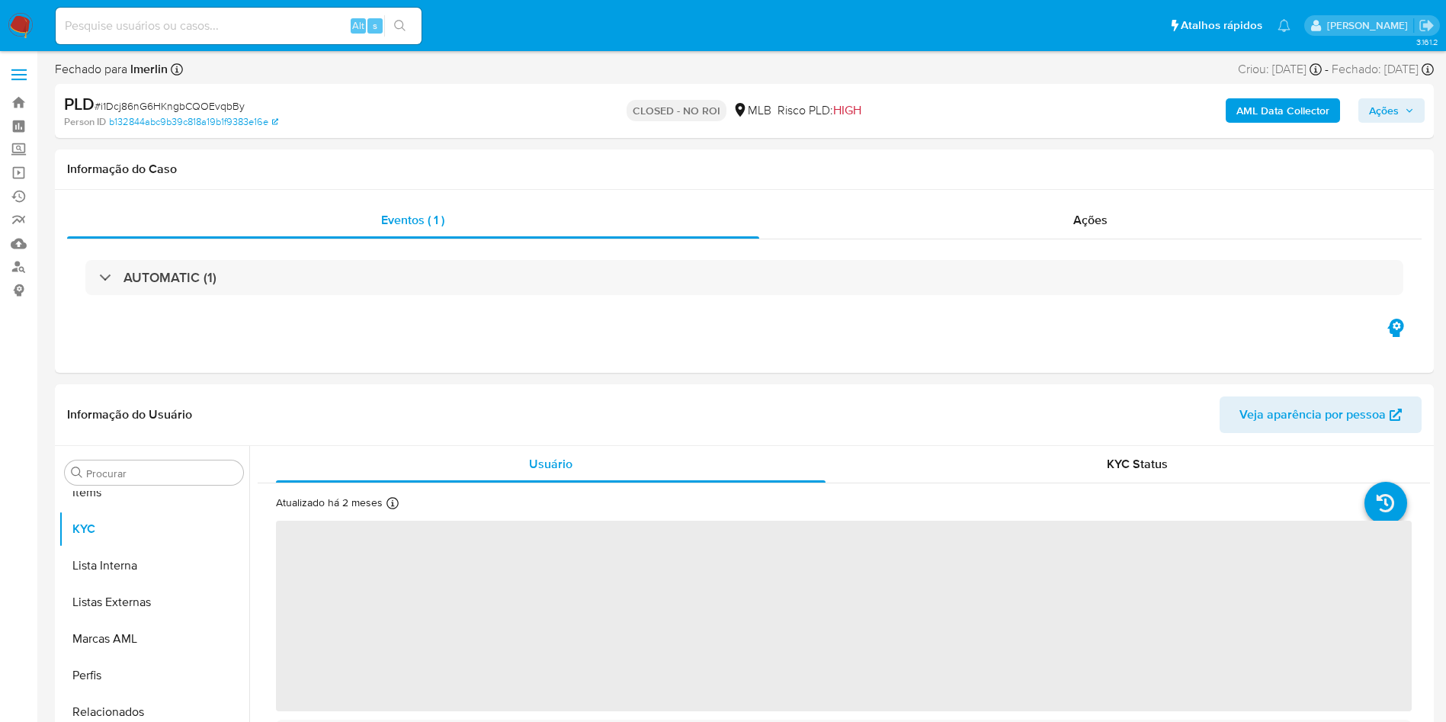
scroll to position [790, 0]
select select "10"
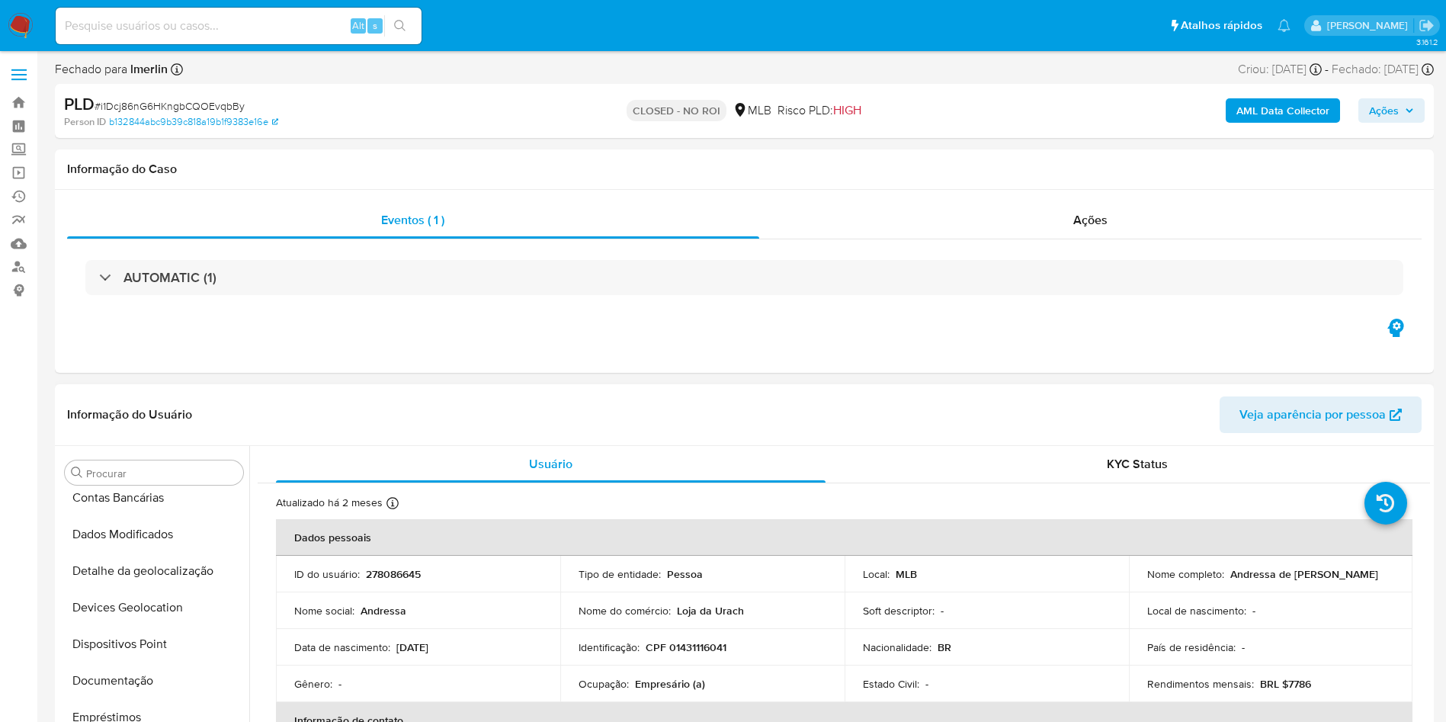
scroll to position [0, 0]
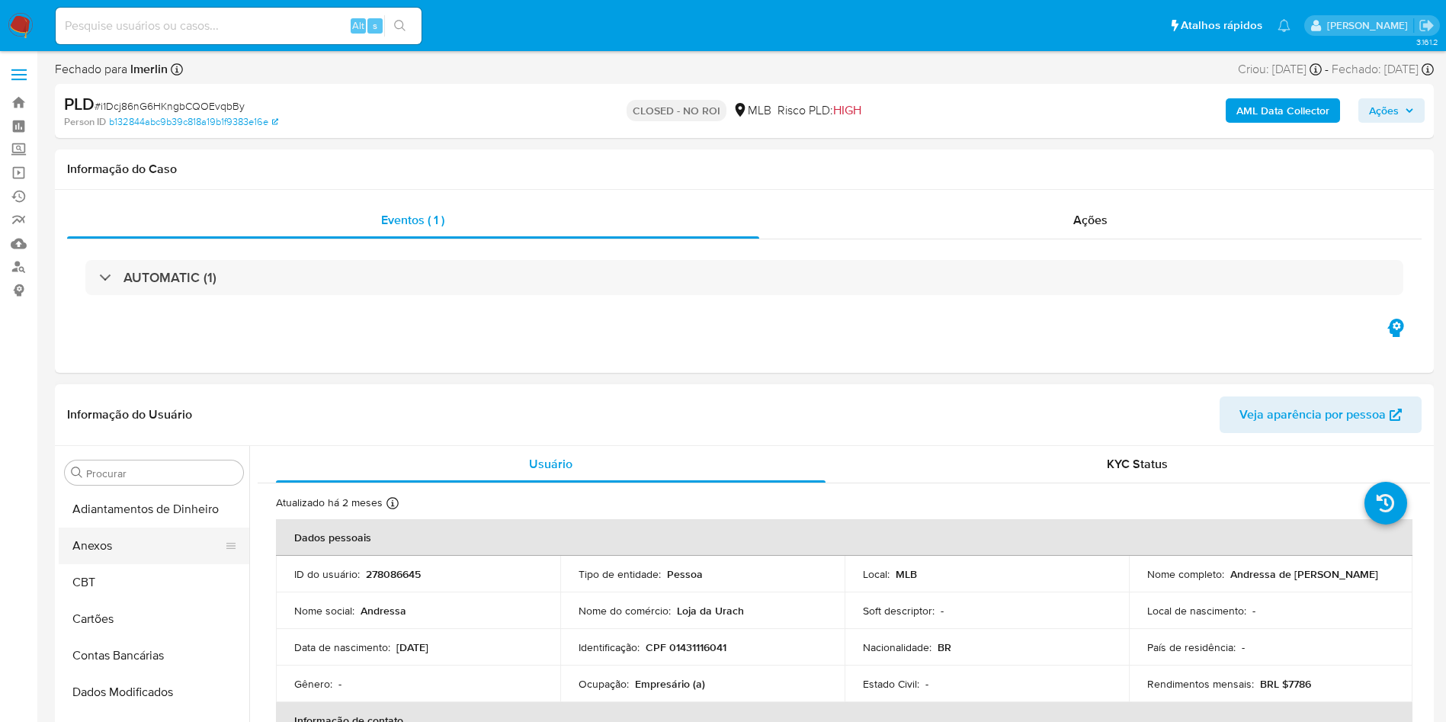
click at [128, 546] on button "Anexos" at bounding box center [148, 545] width 178 height 37
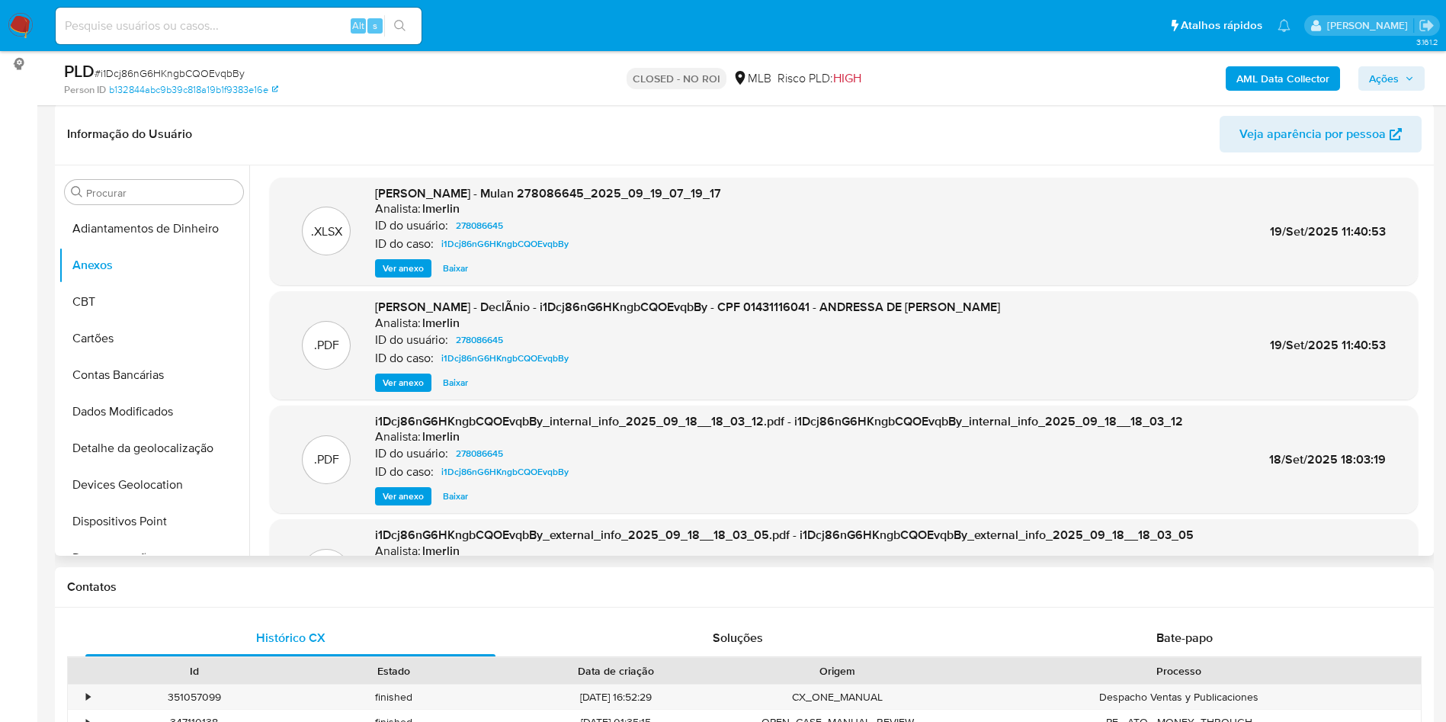
scroll to position [229, 0]
click at [449, 382] on span "Baixar" at bounding box center [455, 380] width 25 height 15
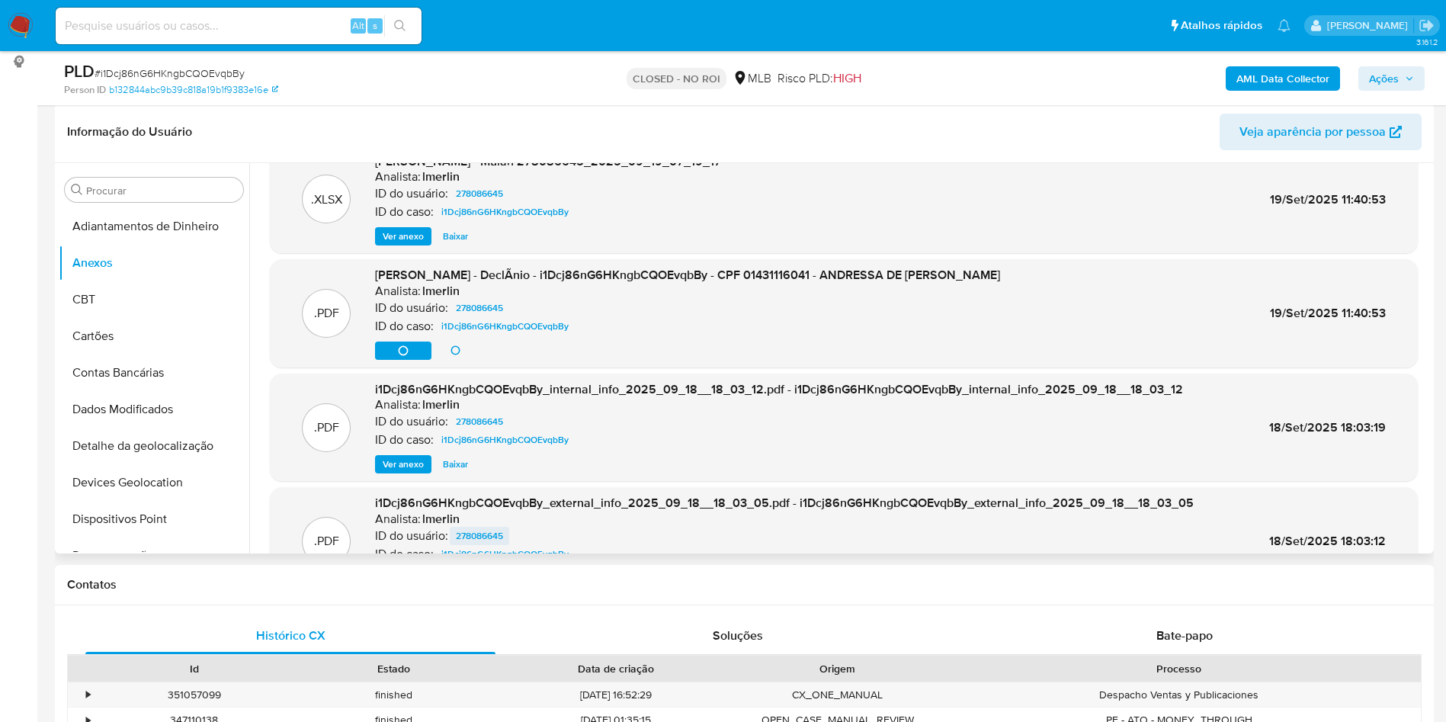
scroll to position [114, 0]
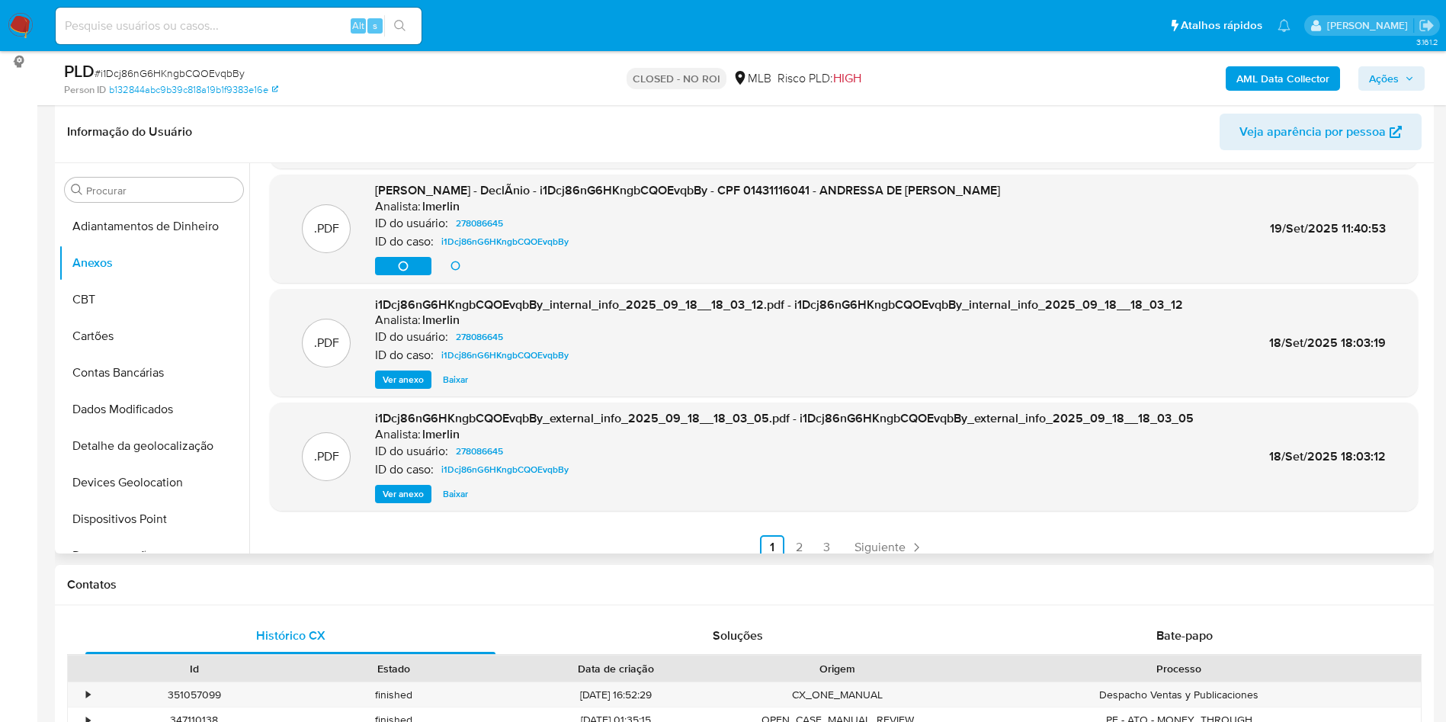
click at [408, 490] on span "Ver anexo" at bounding box center [403, 493] width 41 height 15
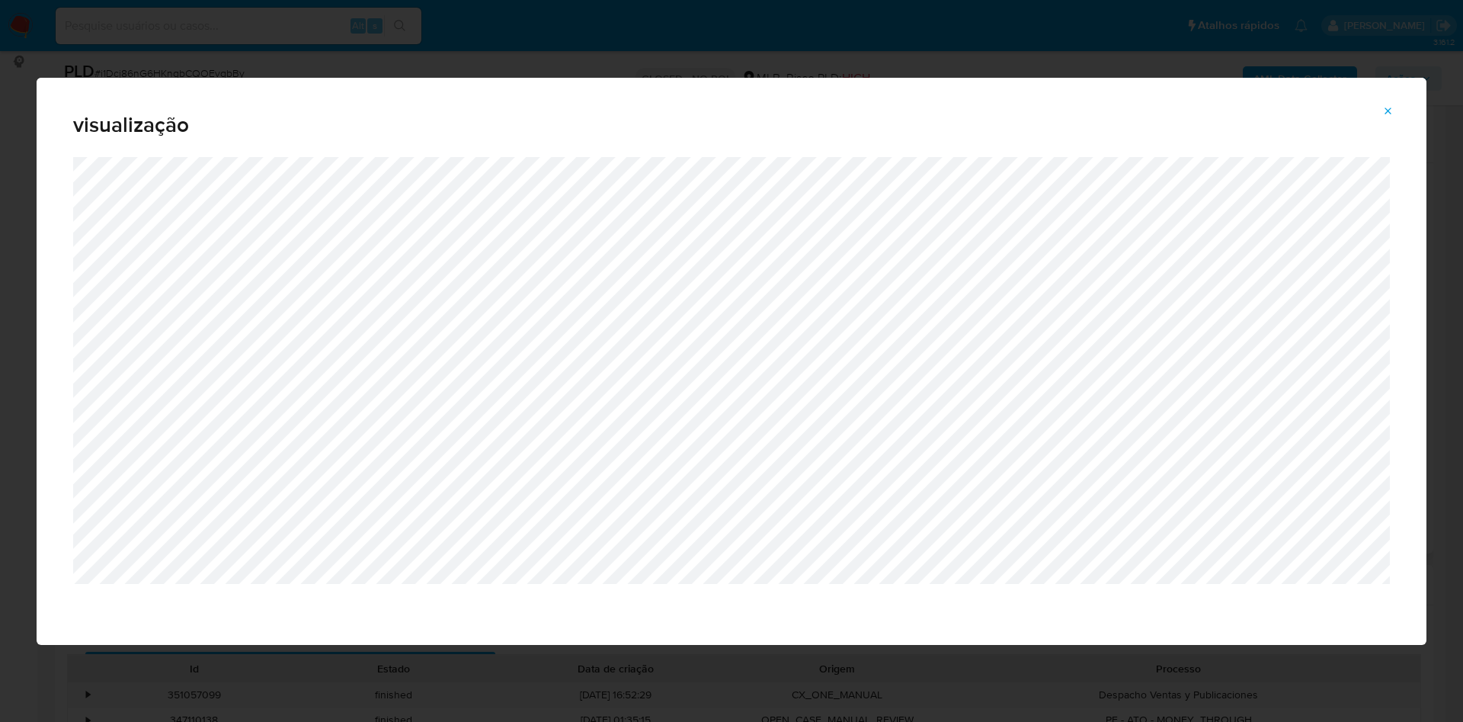
click at [1385, 111] on icon "Attachment preview" at bounding box center [1388, 111] width 12 height 12
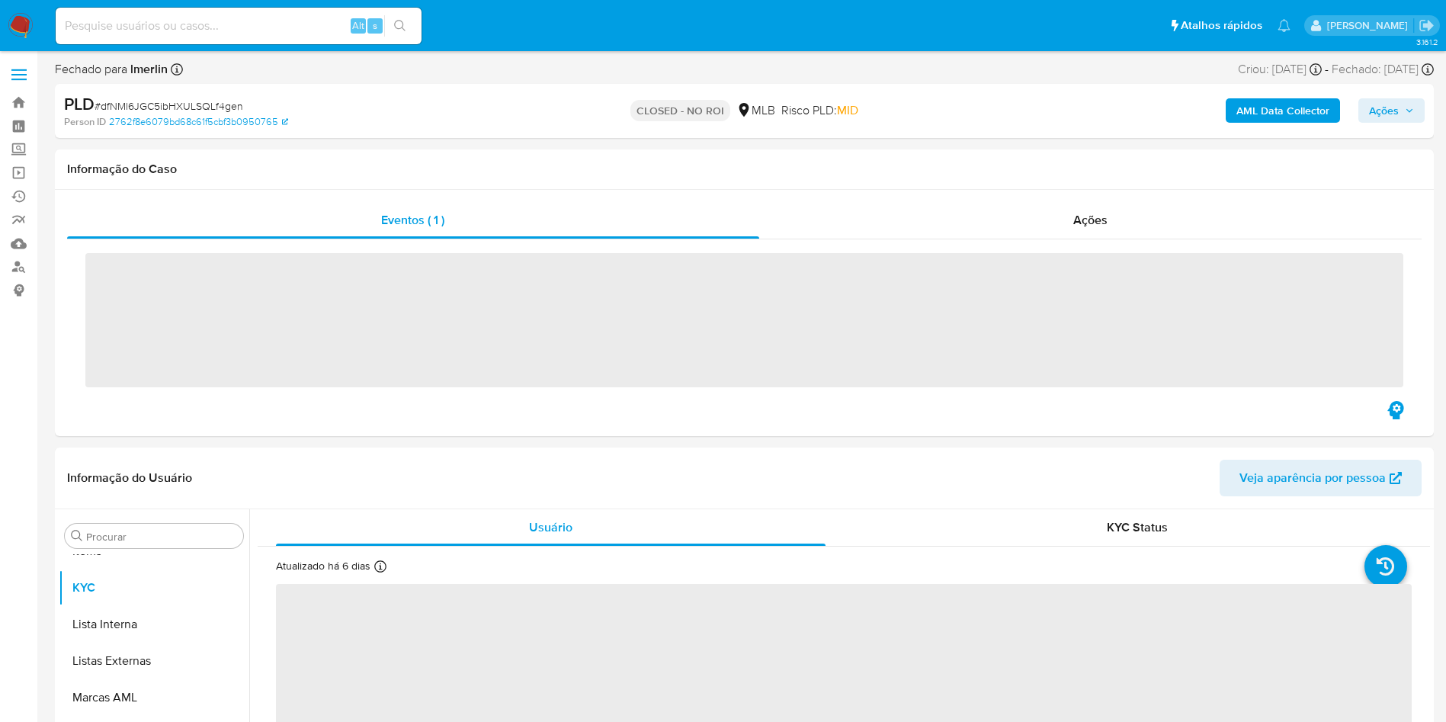
scroll to position [790, 0]
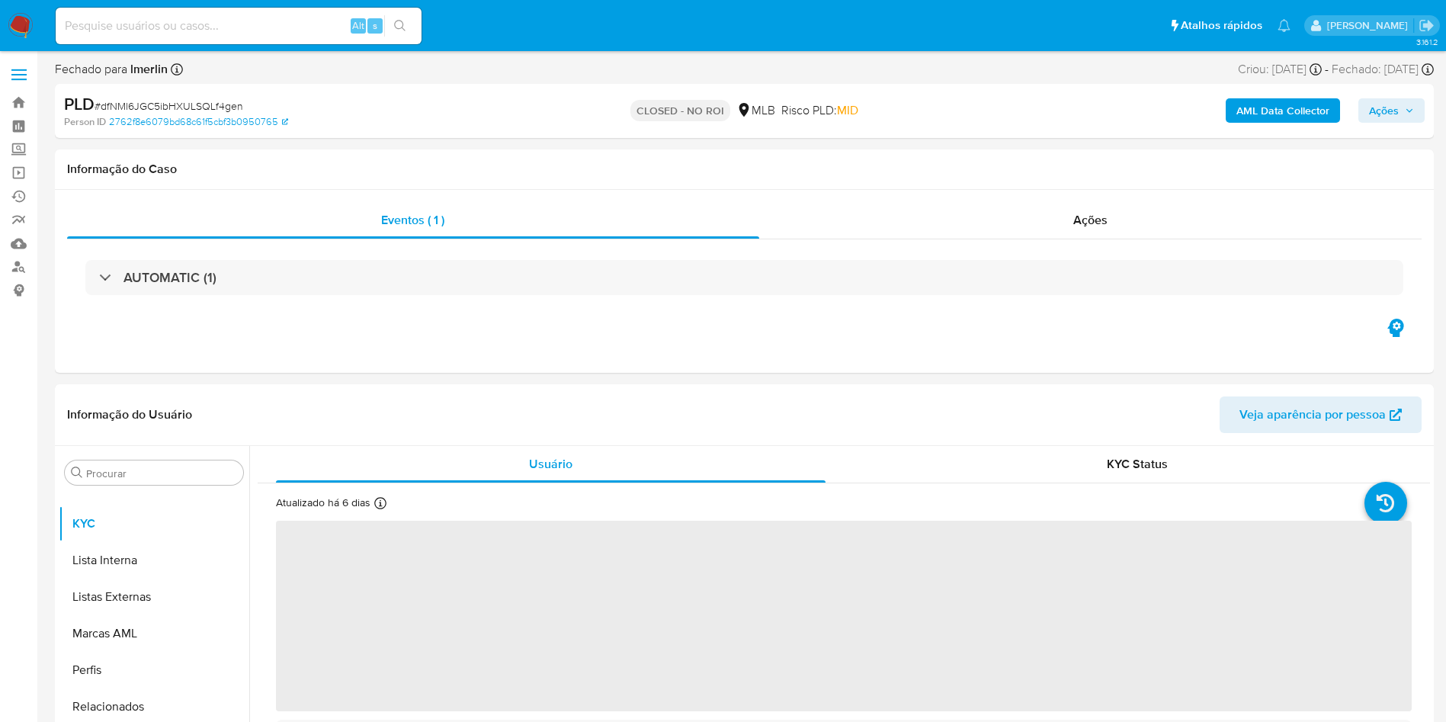
select select "10"
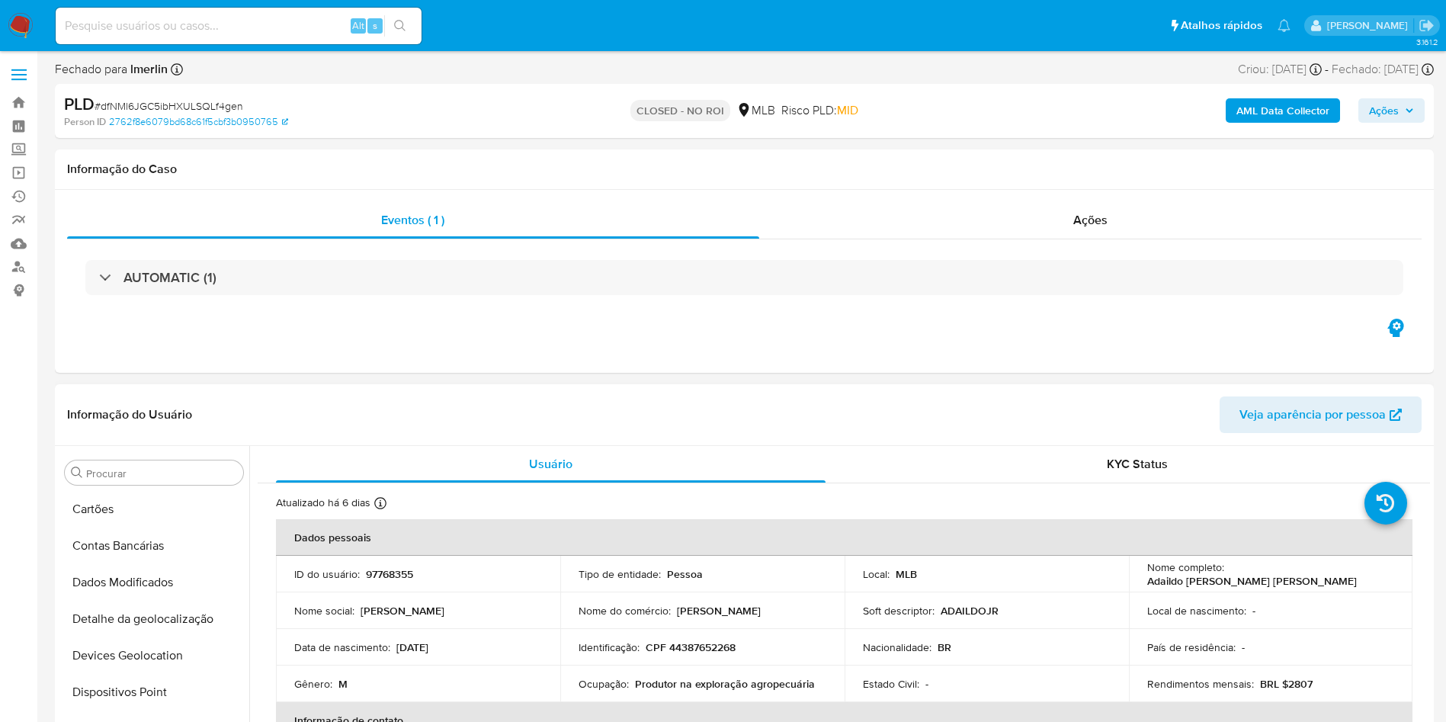
scroll to position [0, 0]
click at [127, 561] on ul "Adiantamentos de Dinheiro Anexos CBT Cartões Contas Bancárias Dados Modificados…" at bounding box center [154, 663] width 191 height 344
click at [129, 540] on button "Anexos" at bounding box center [148, 545] width 178 height 37
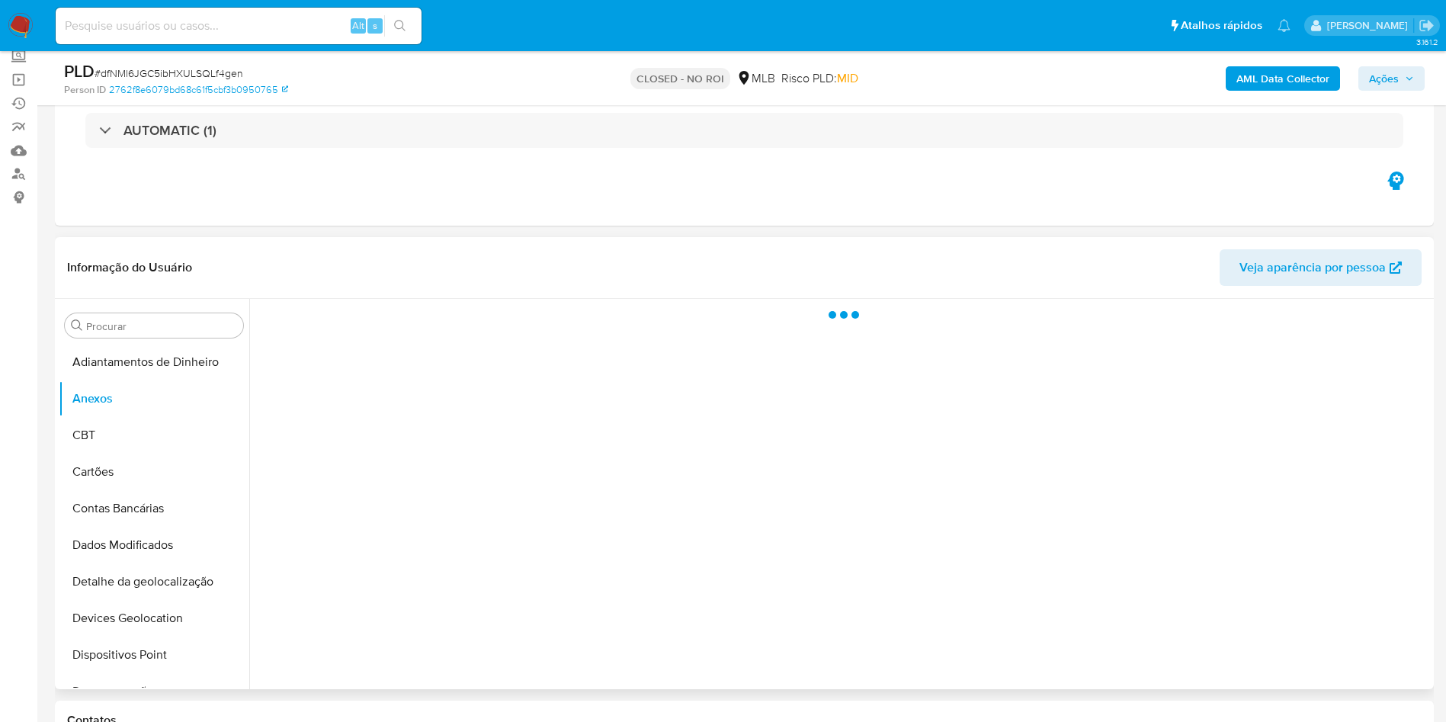
scroll to position [114, 0]
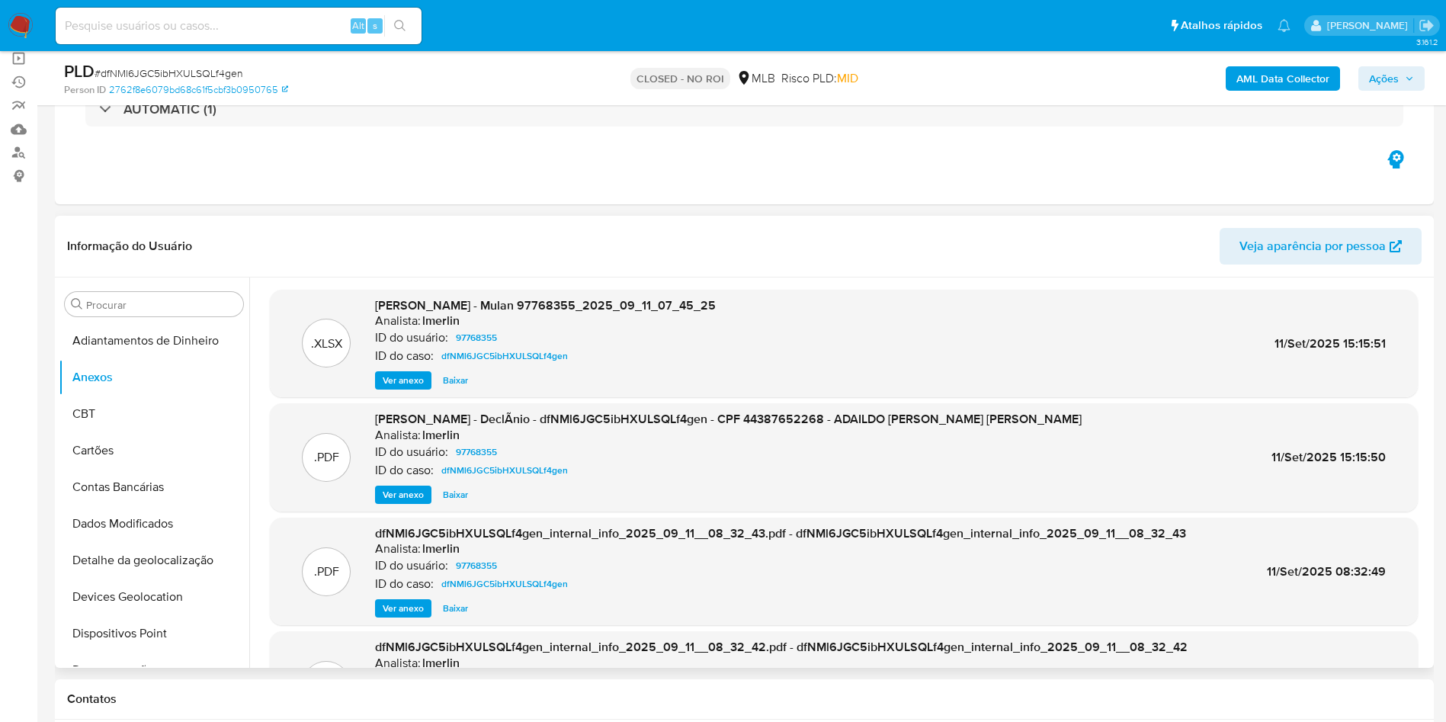
click at [468, 500] on button "Baixar" at bounding box center [455, 494] width 40 height 18
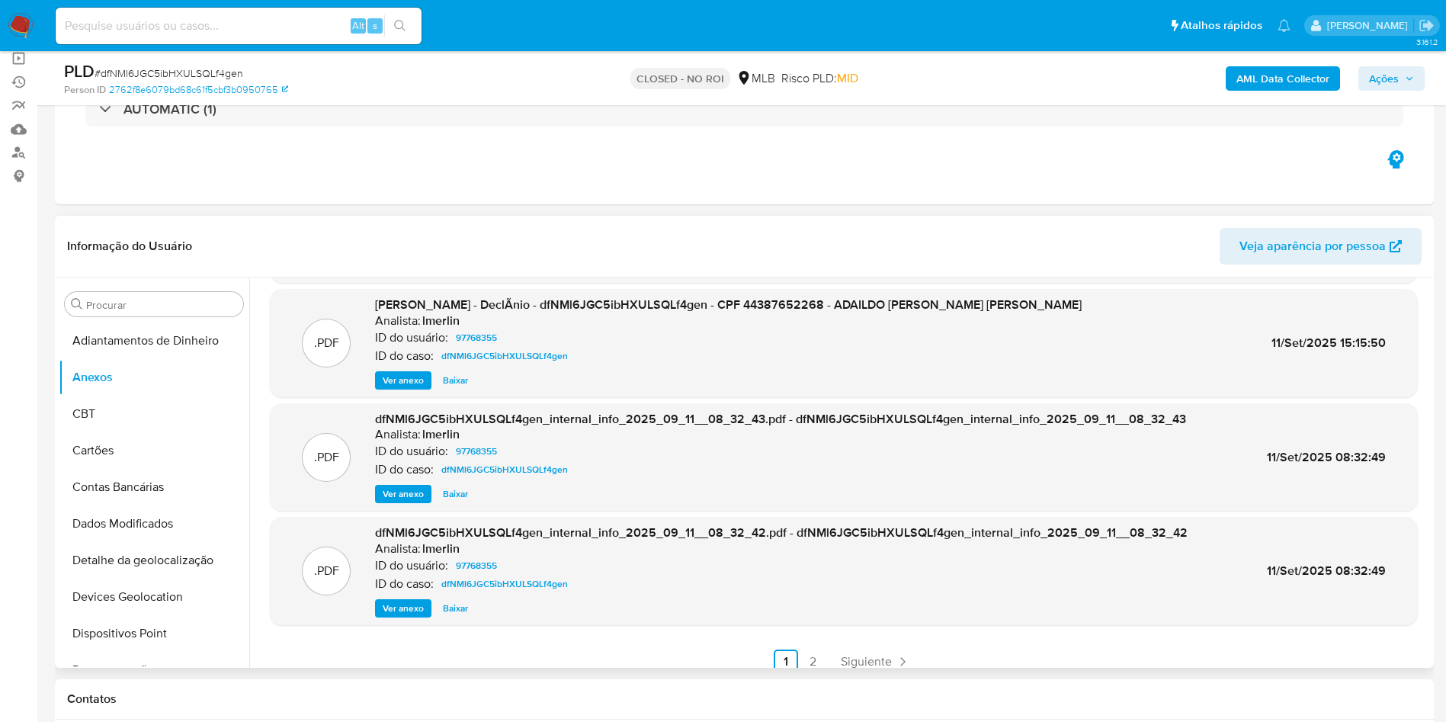
click at [401, 607] on span "Ver anexo" at bounding box center [403, 608] width 41 height 15
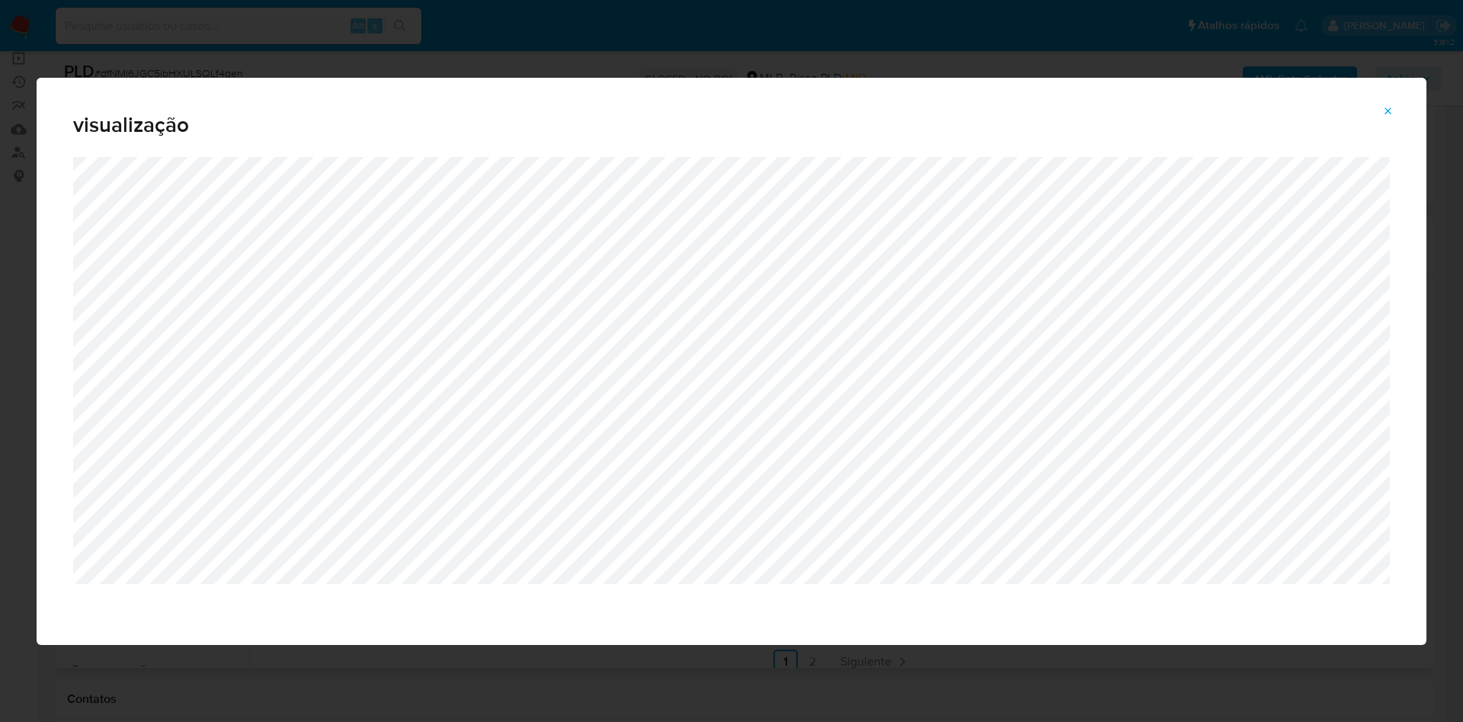
click at [1399, 113] on button "Attachment preview" at bounding box center [1389, 111] width 34 height 24
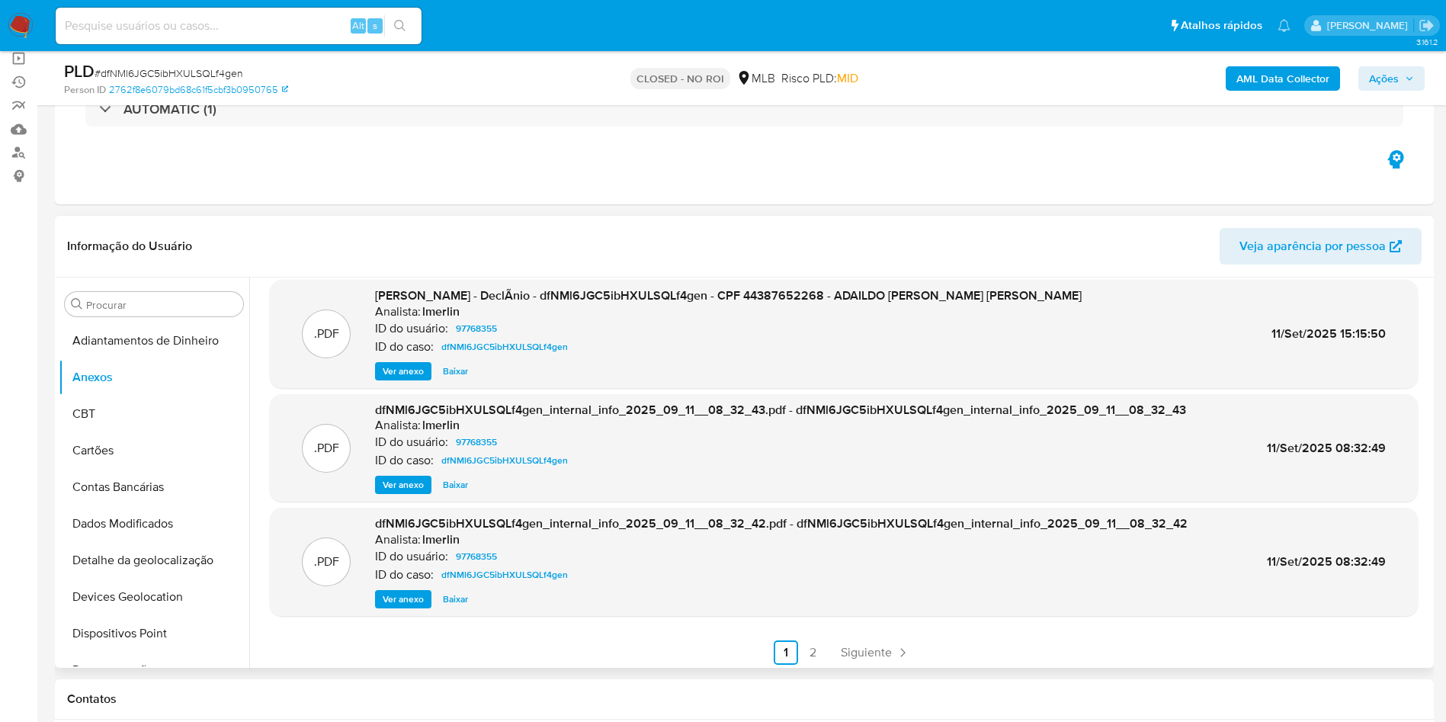
scroll to position [128, 0]
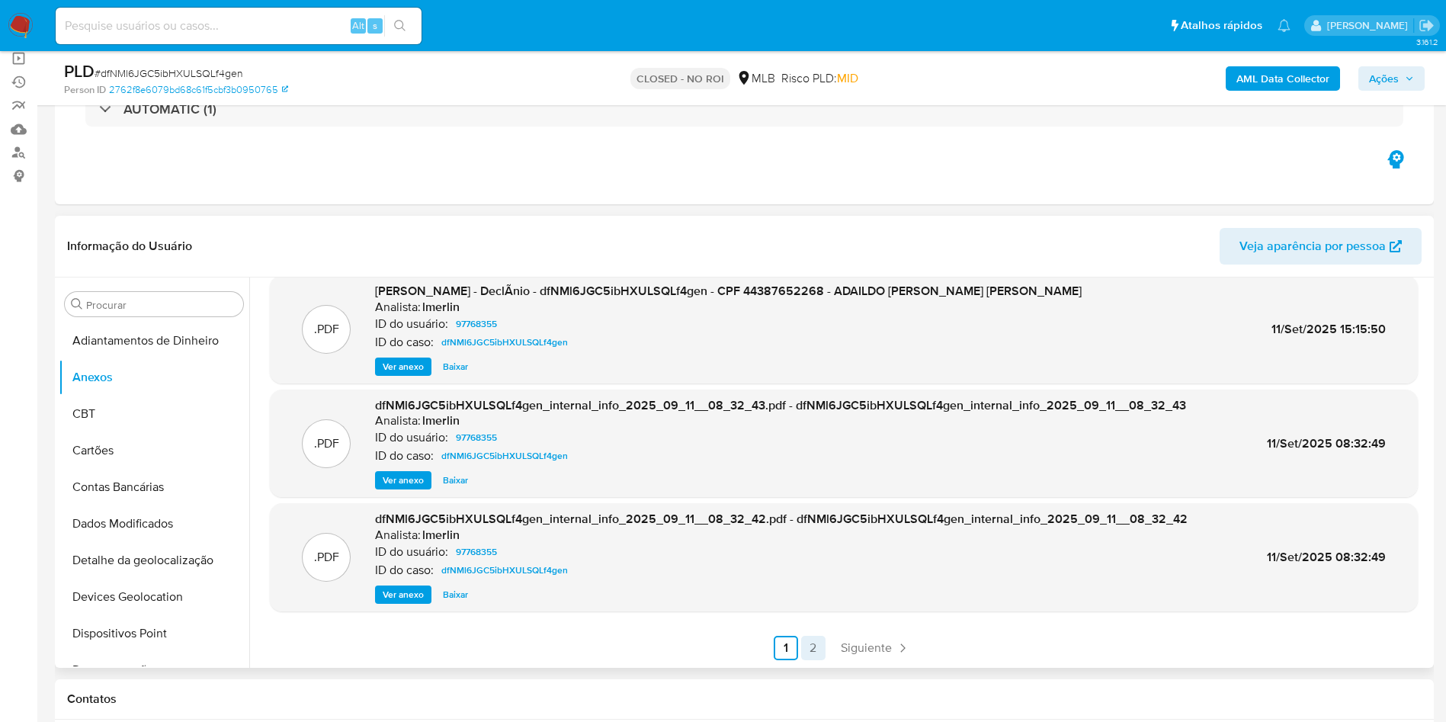
click at [808, 652] on link "2" at bounding box center [813, 648] width 24 height 24
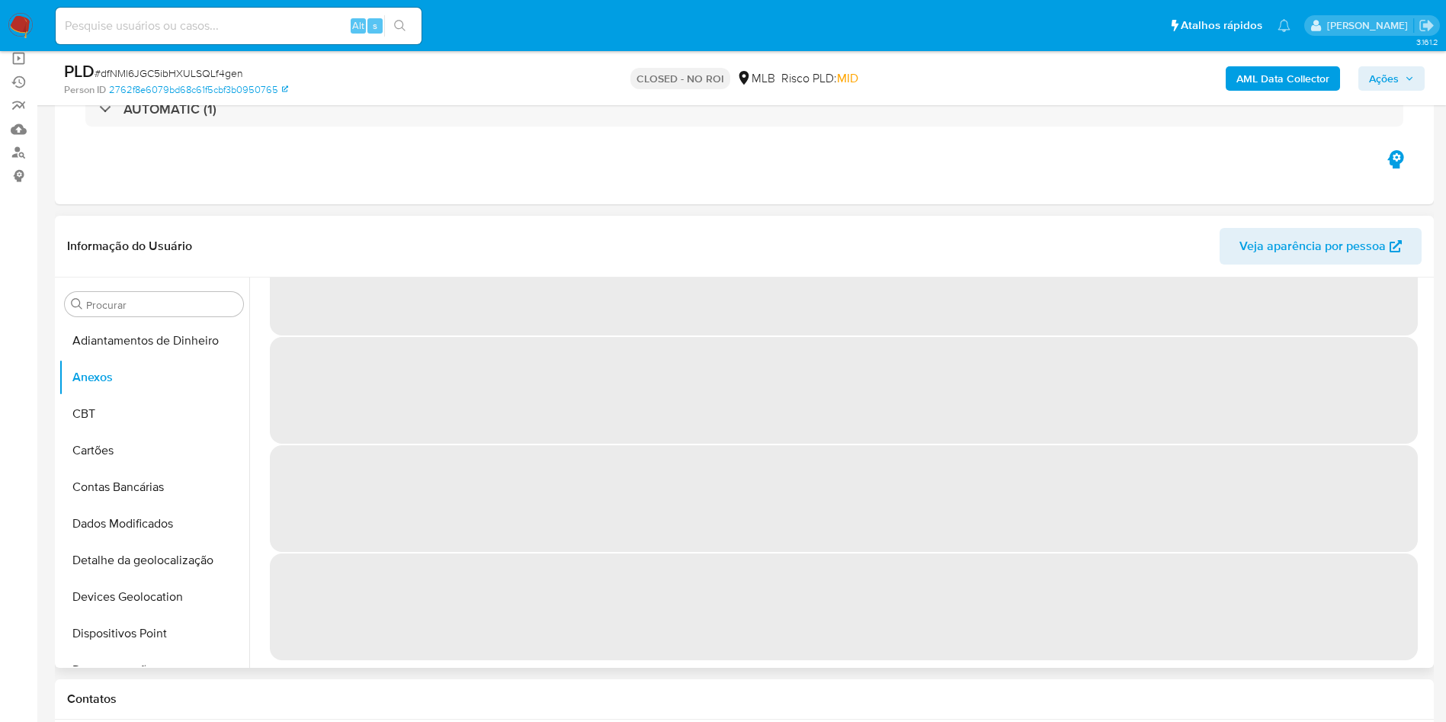
scroll to position [0, 0]
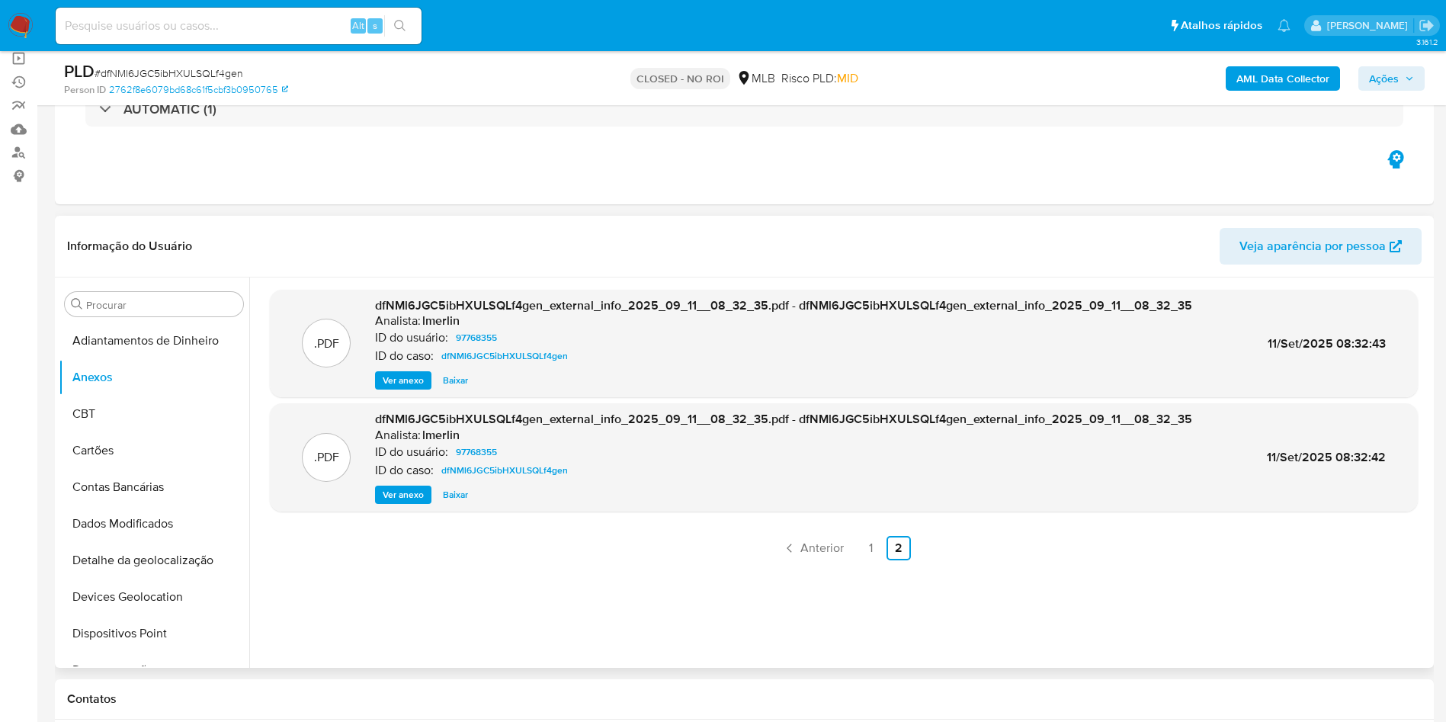
click at [385, 375] on span "Ver anexo" at bounding box center [403, 380] width 41 height 15
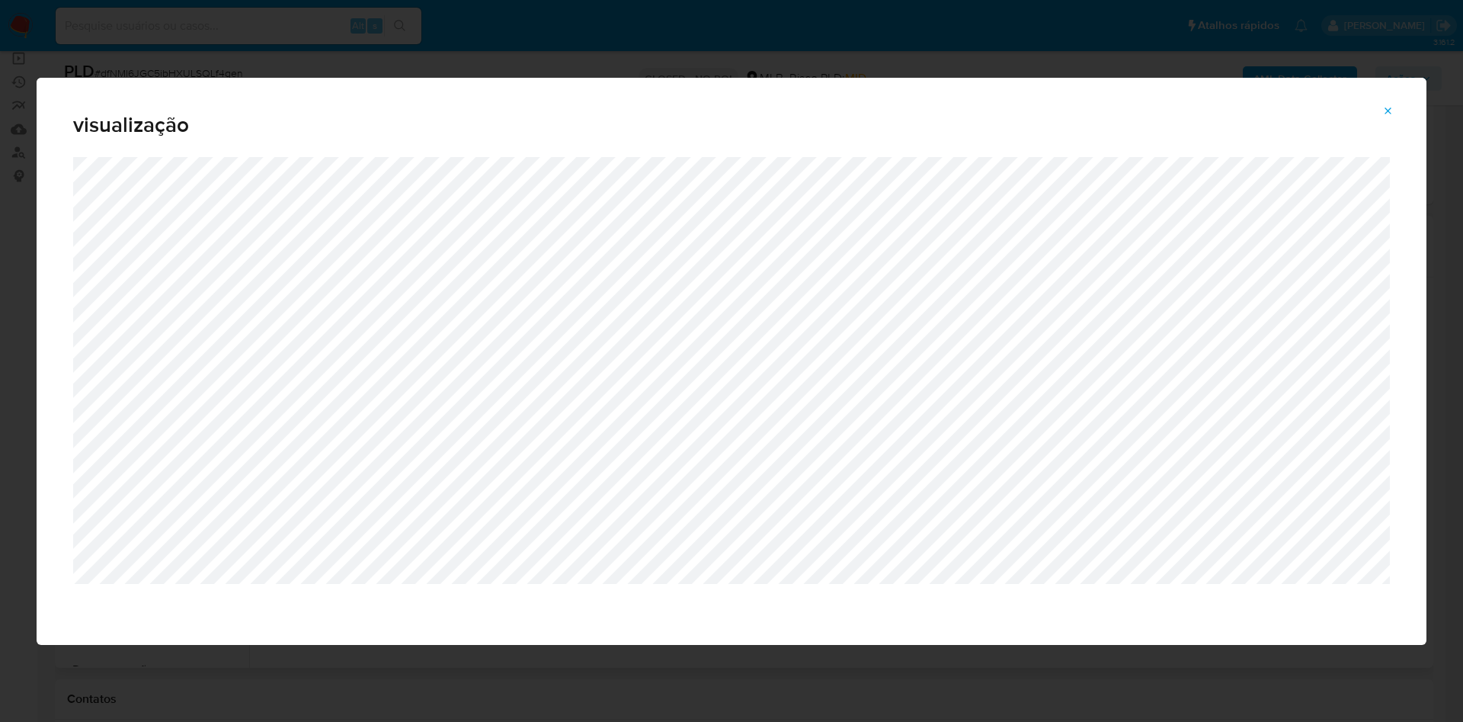
click at [1161, 59] on div "visualização" at bounding box center [731, 361] width 1463 height 722
click at [1382, 120] on span "Attachment preview" at bounding box center [1388, 111] width 12 height 21
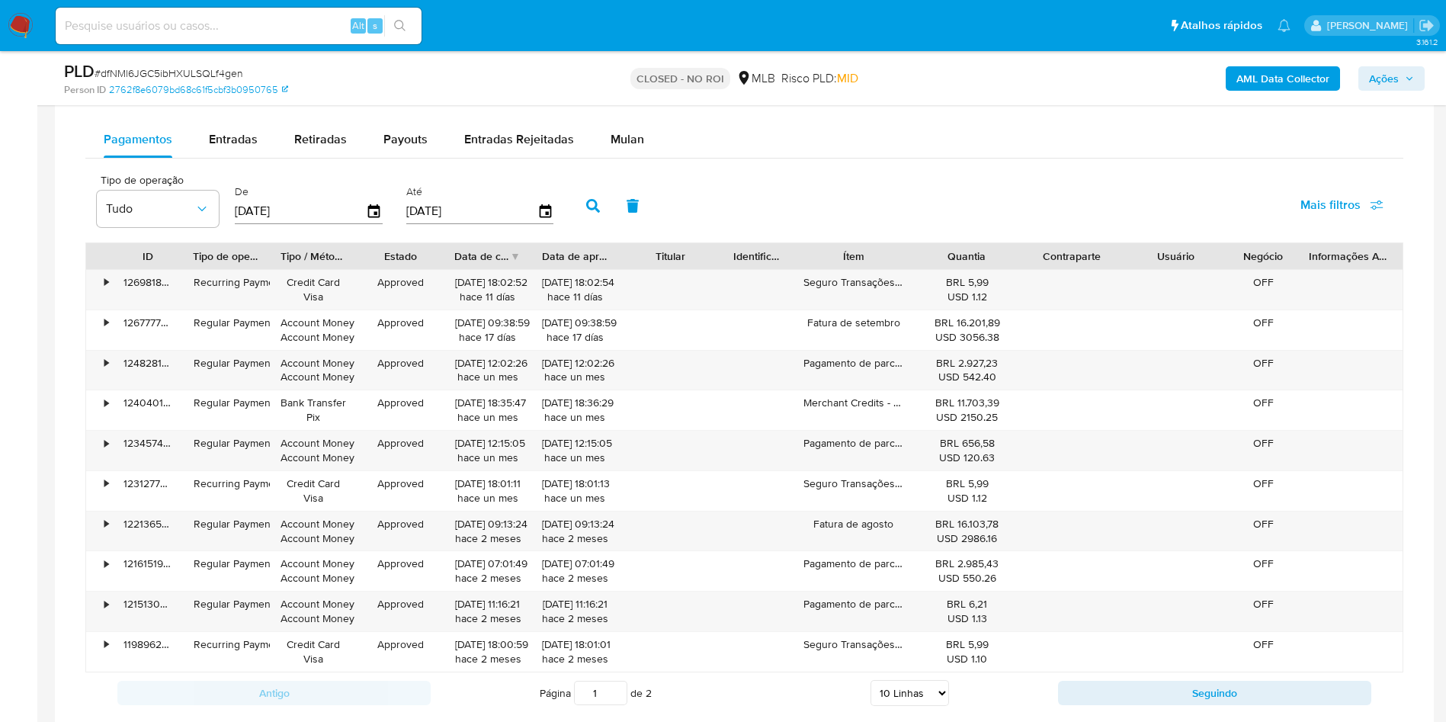
scroll to position [1250, 0]
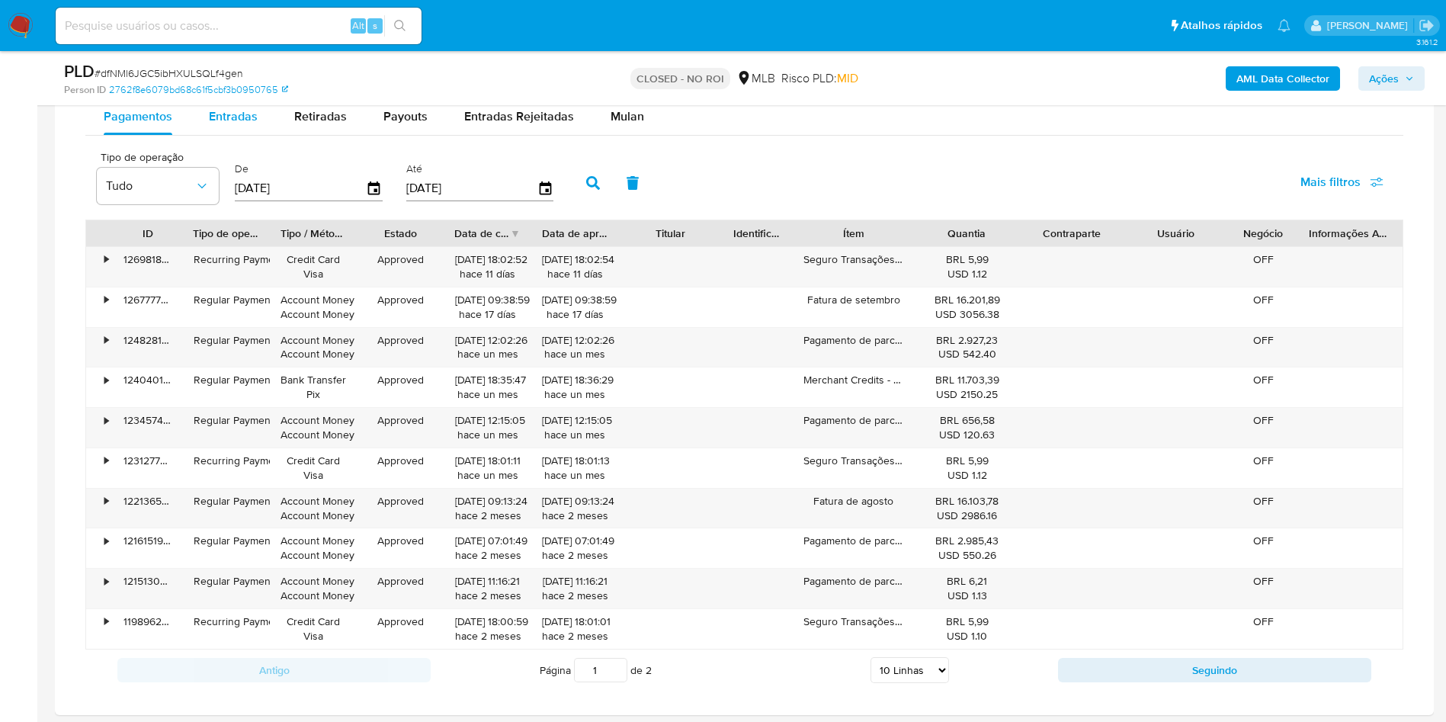
click at [252, 134] on div "Entradas" at bounding box center [233, 116] width 49 height 37
select select "10"
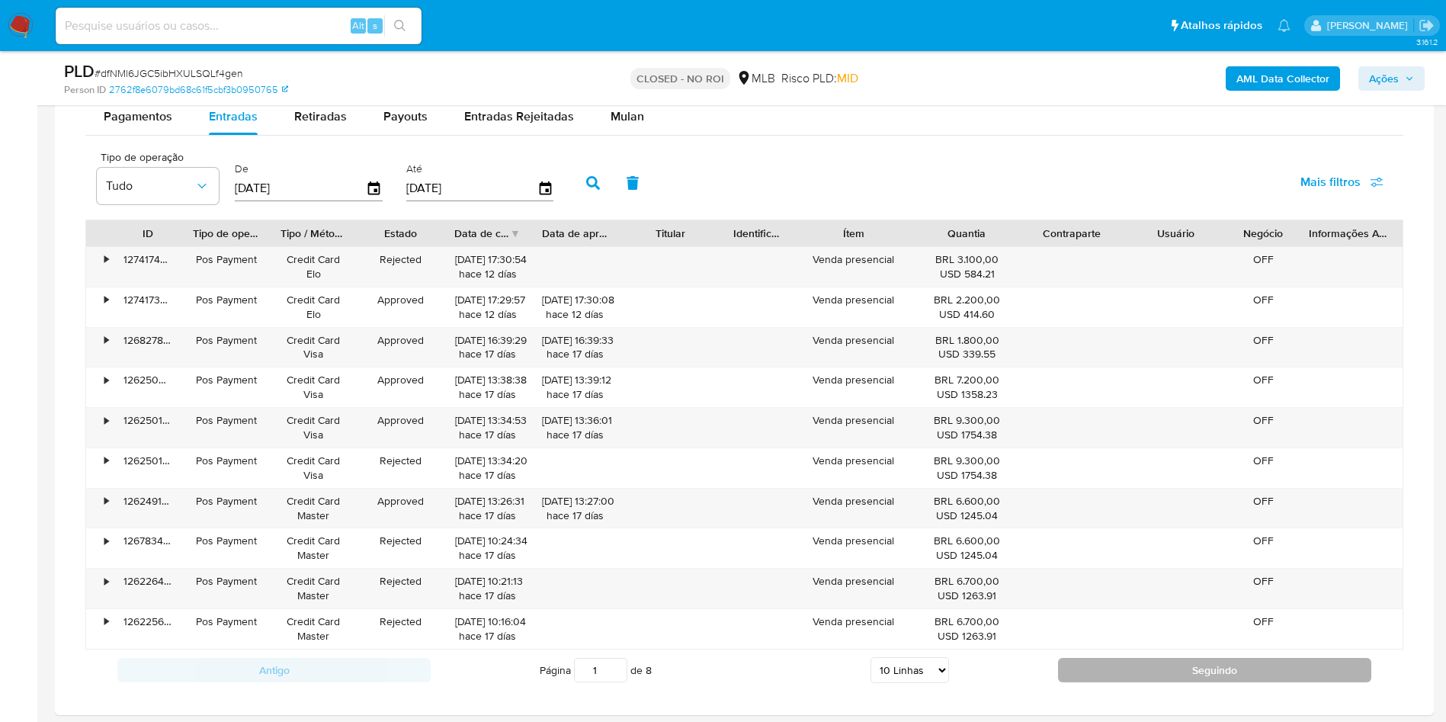
click at [1230, 671] on button "Seguindo" at bounding box center [1214, 670] width 313 height 24
type input "2"
